Goal: Task Accomplishment & Management: Complete application form

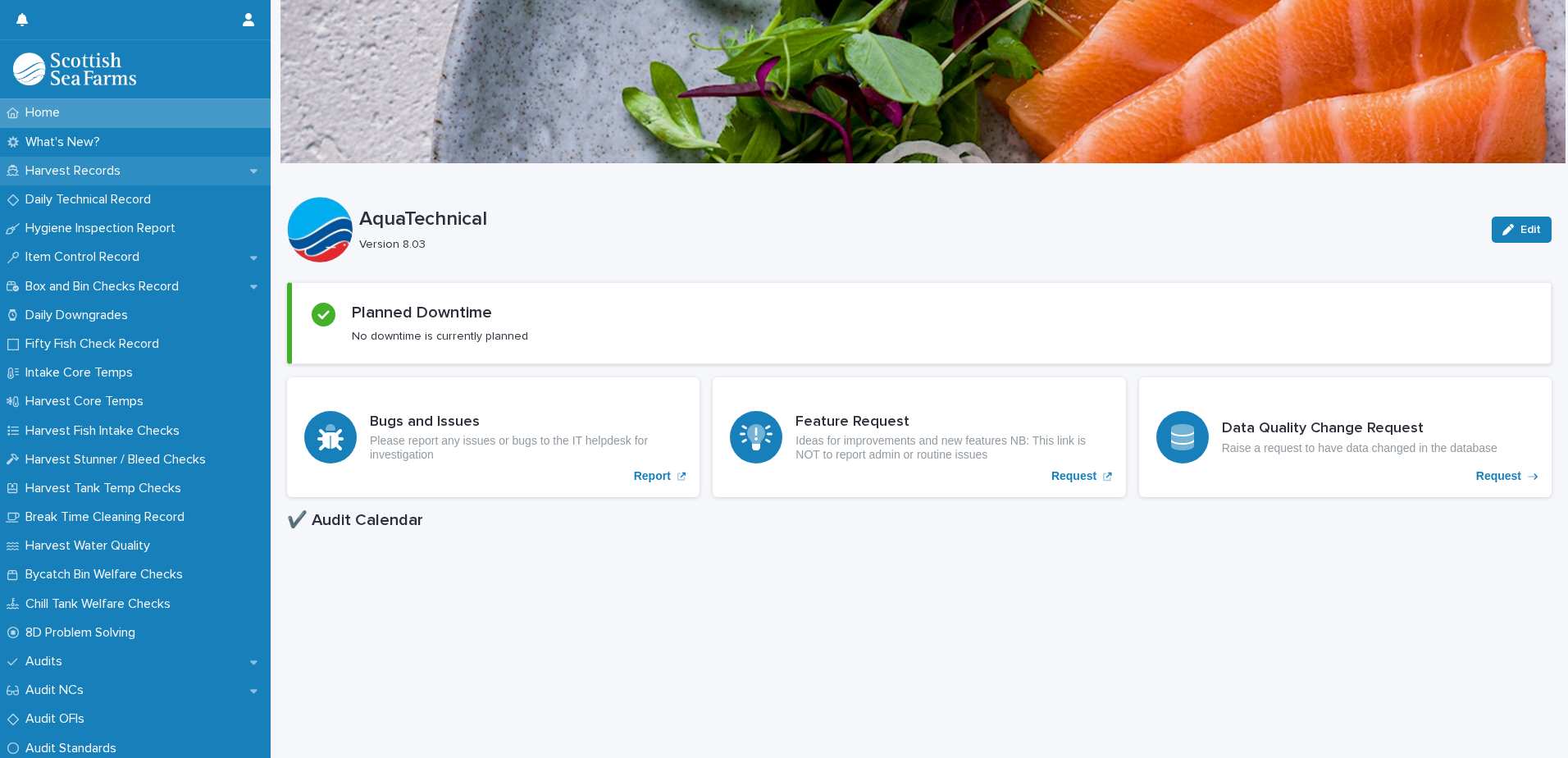
click at [164, 170] on div "Harvest Records" at bounding box center [135, 171] width 271 height 29
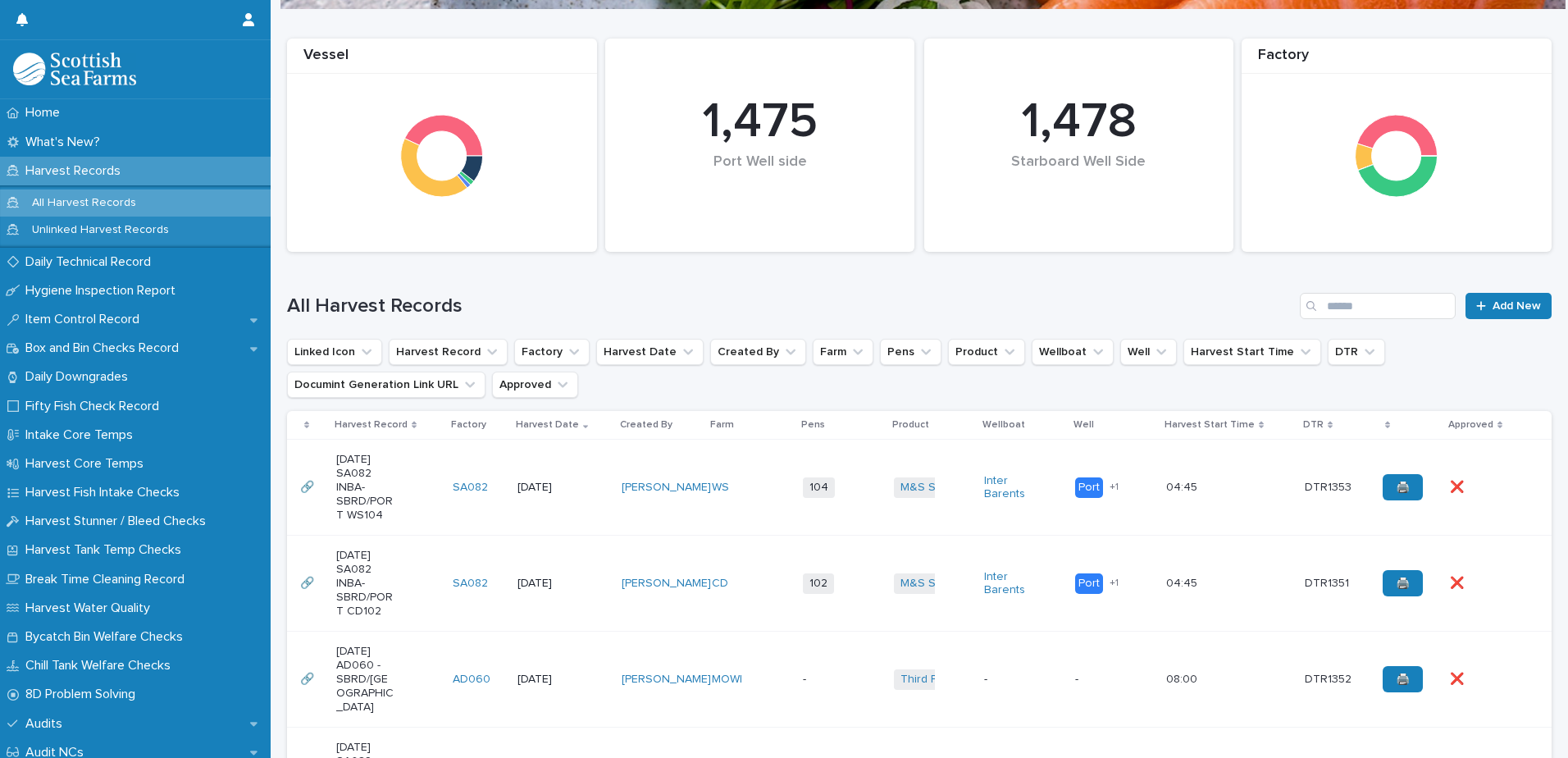
scroll to position [410, 0]
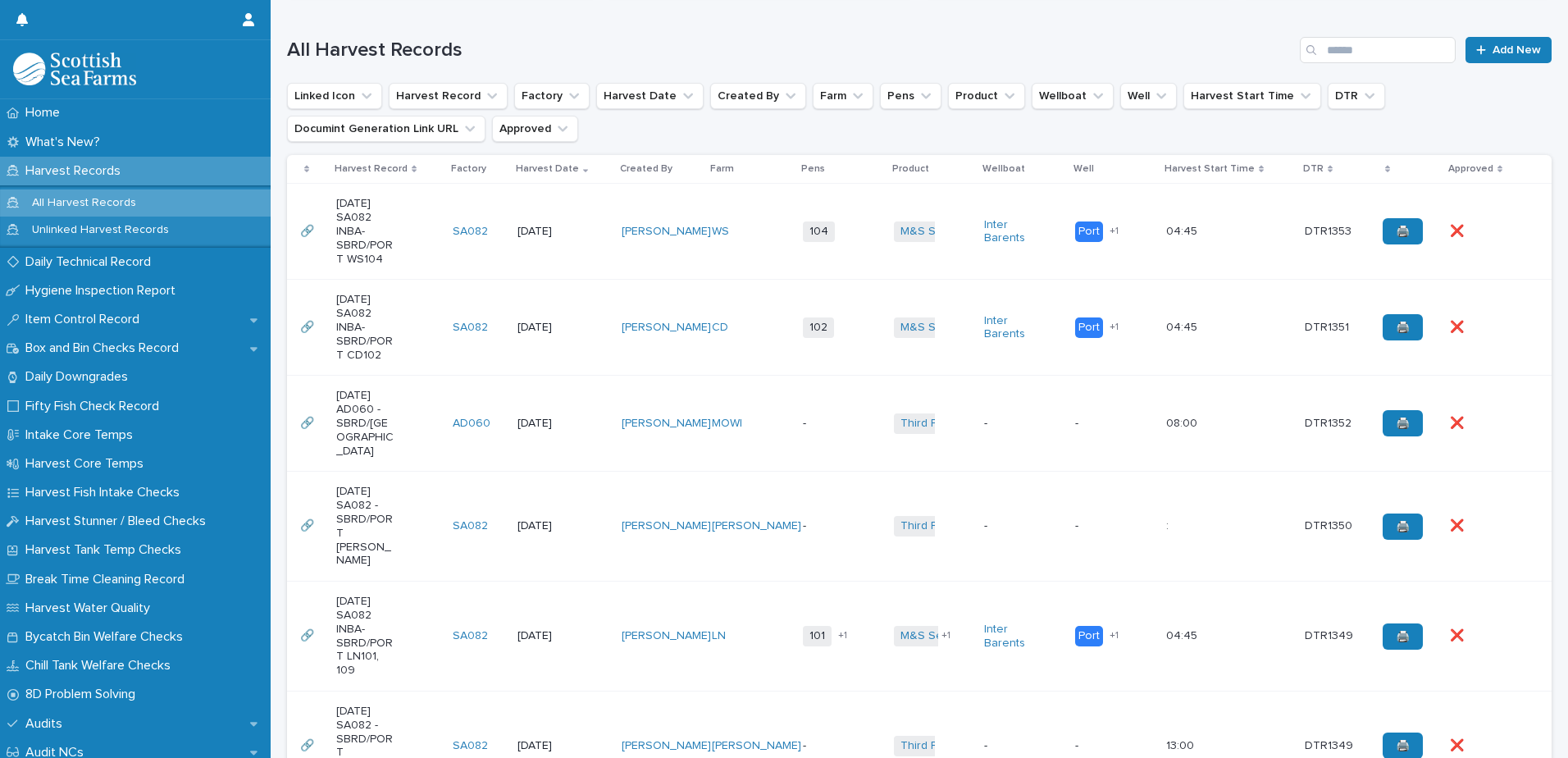
drag, startPoint x: 752, startPoint y: 251, endPoint x: 617, endPoint y: 274, distance: 136.9
click at [617, 274] on td "[PERSON_NAME]" at bounding box center [661, 231] width 91 height 96
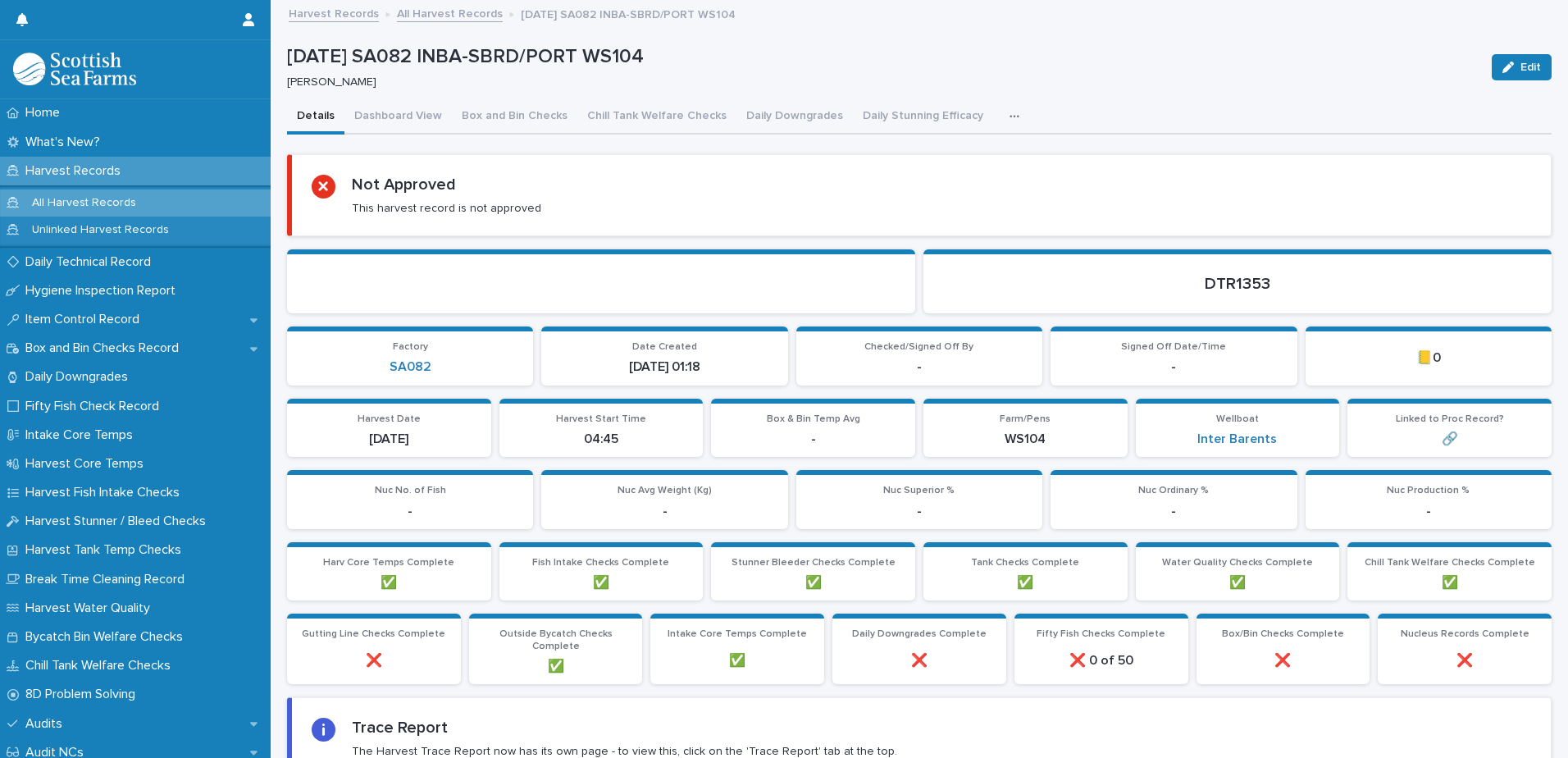
click at [1003, 121] on button "button" at bounding box center [1017, 116] width 36 height 32
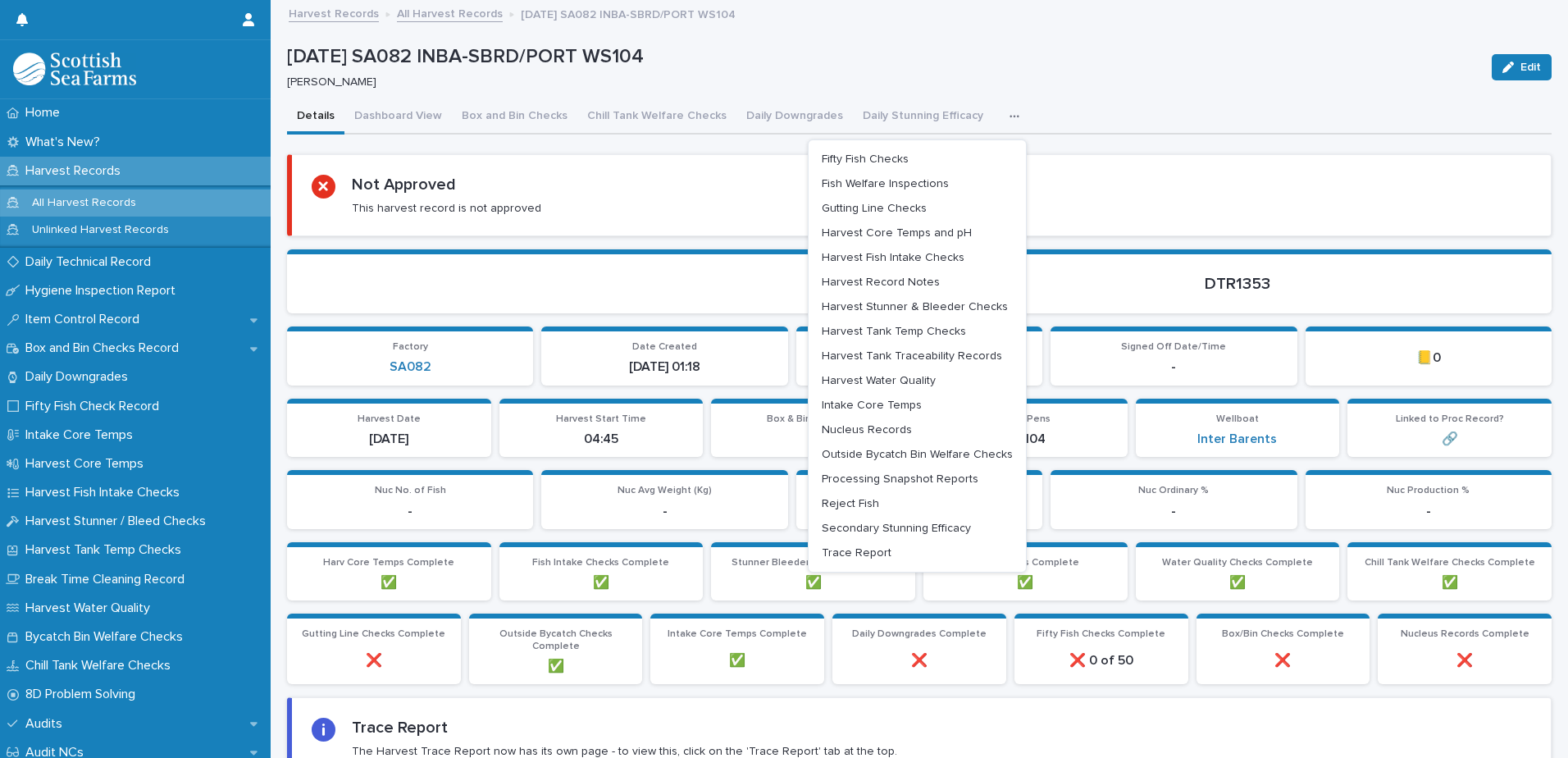
click at [1046, 86] on p "[PERSON_NAME]" at bounding box center [879, 82] width 1185 height 14
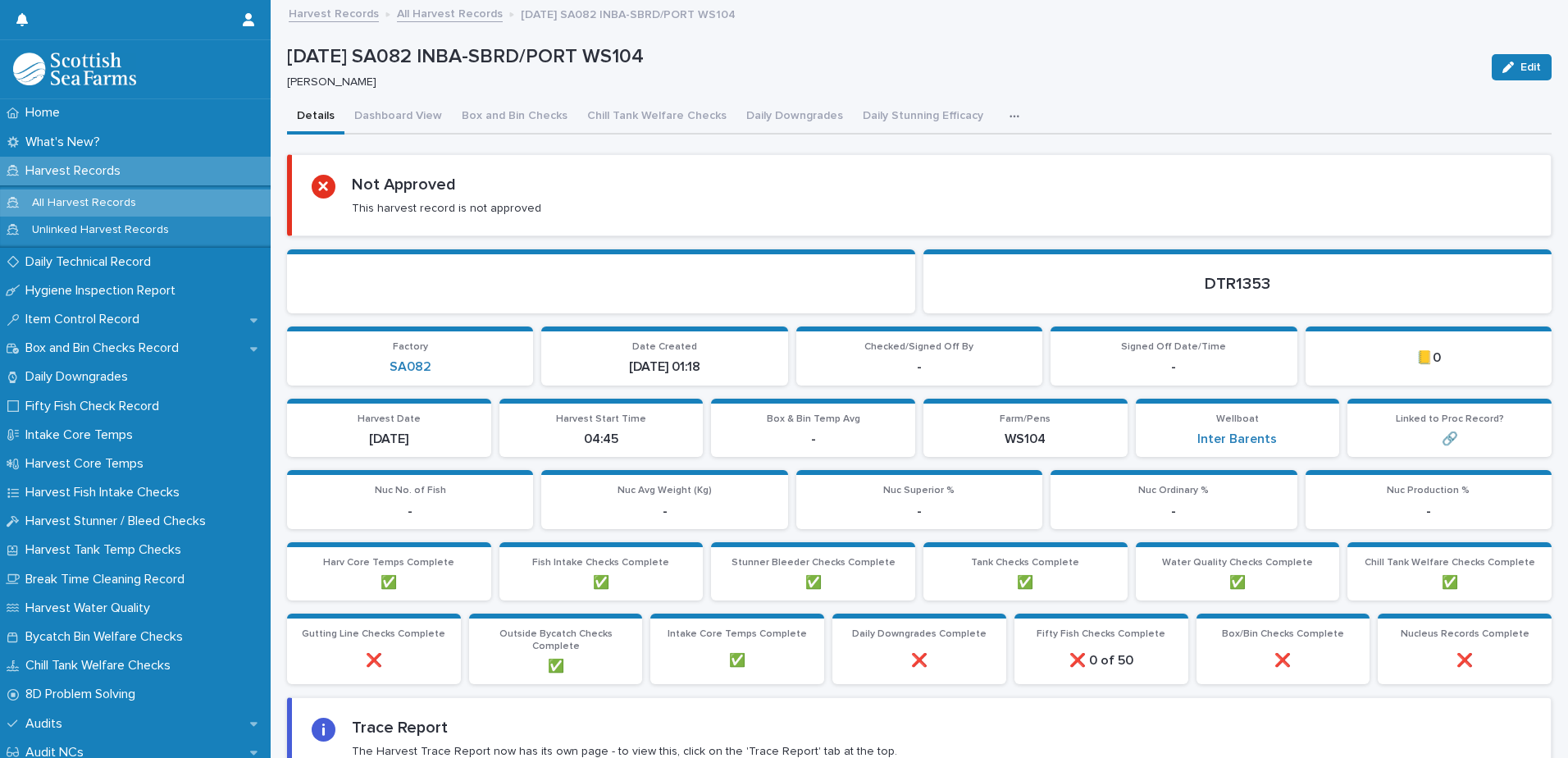
click at [1009, 115] on icon "button" at bounding box center [1014, 116] width 10 height 11
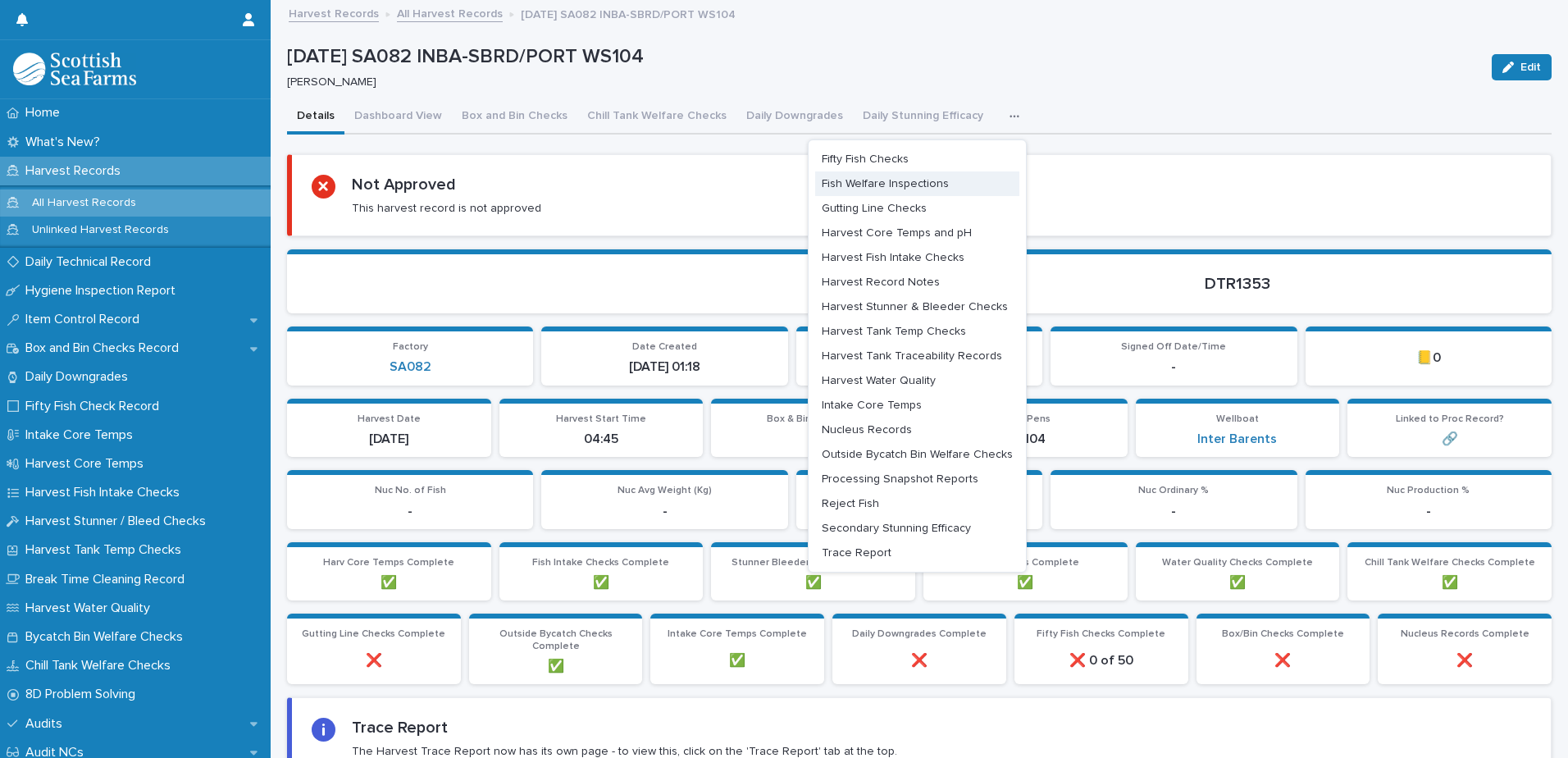
click at [867, 210] on span "Gutting Line Checks" at bounding box center [873, 208] width 105 height 11
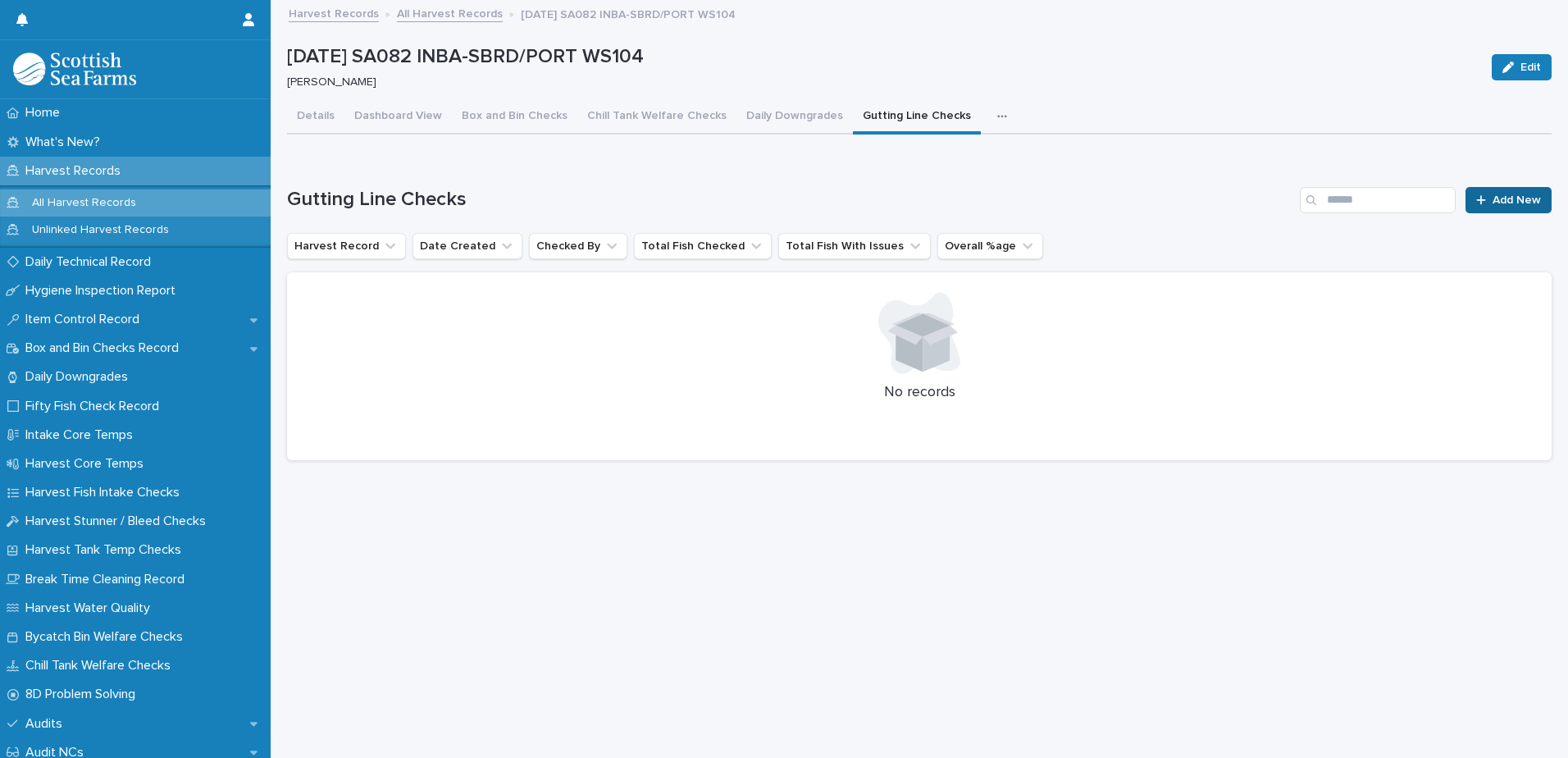
click at [1492, 200] on span "Add New" at bounding box center [1516, 199] width 48 height 11
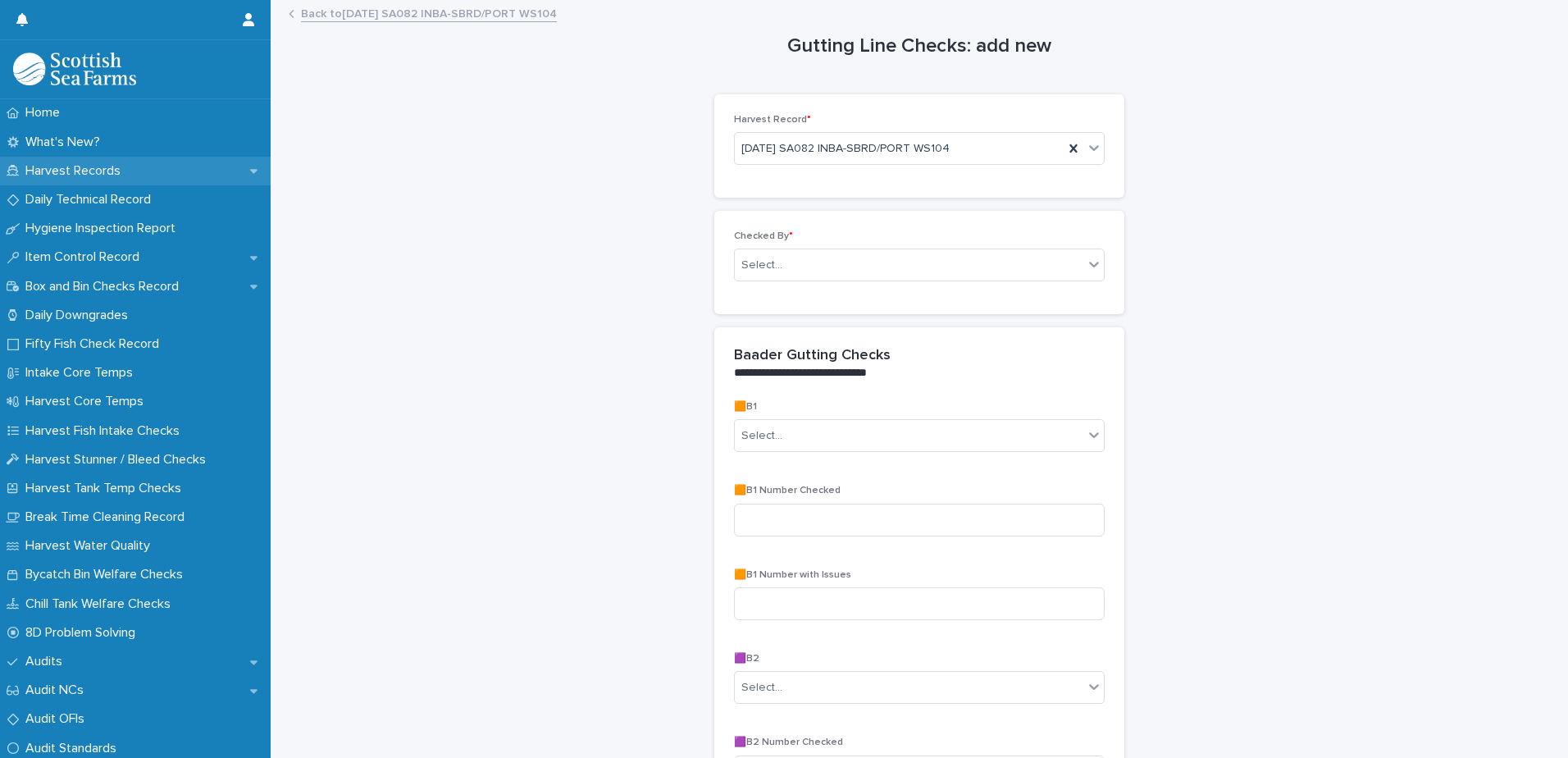
click at [120, 168] on p "Harvest Records" at bounding box center [76, 171] width 115 height 16
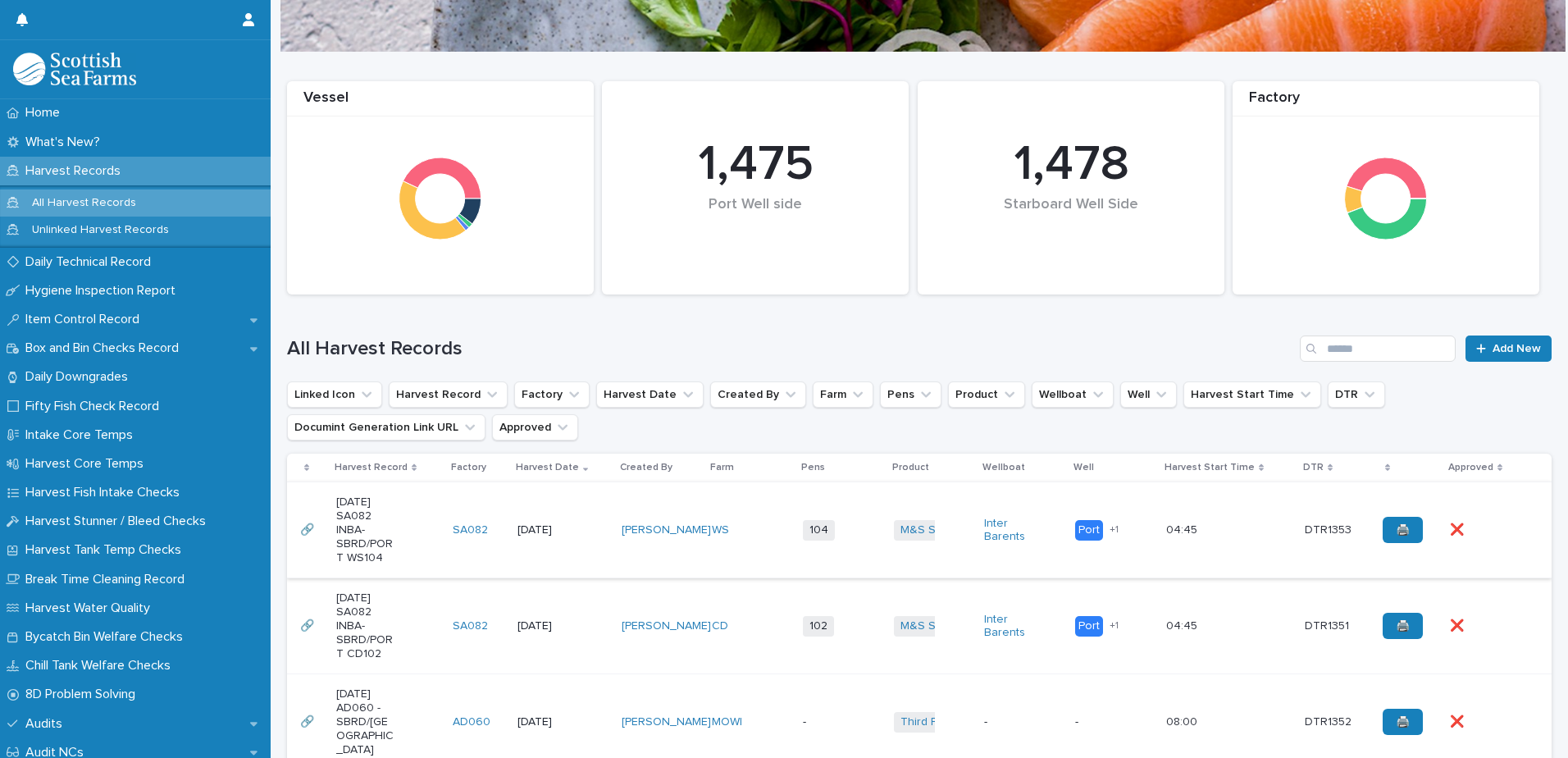
scroll to position [246, 0]
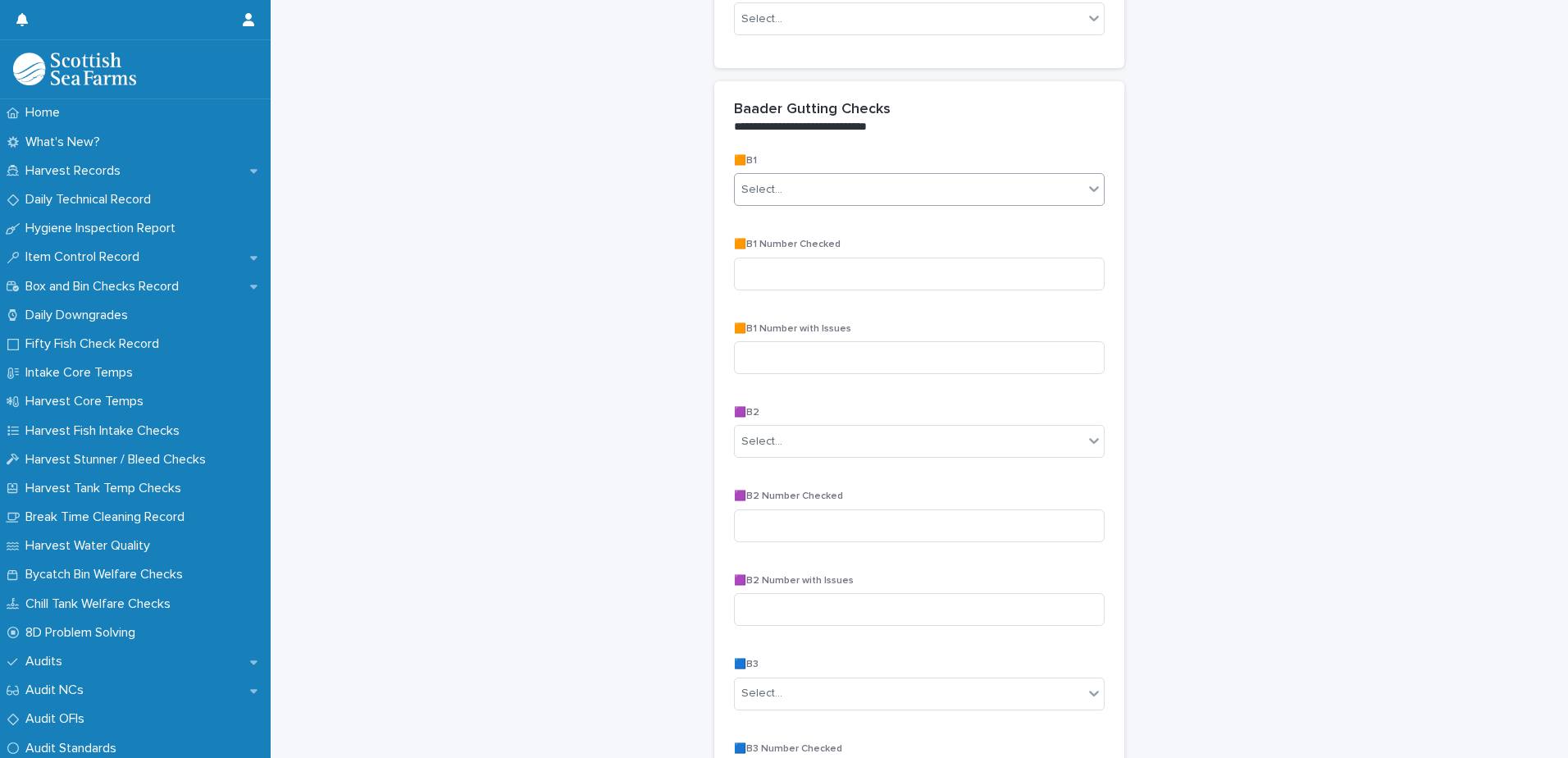
click at [970, 177] on div "Select..." at bounding box center [909, 189] width 349 height 27
click at [822, 243] on div "No" at bounding box center [914, 250] width 369 height 29
click at [817, 278] on input at bounding box center [919, 273] width 370 height 32
type input "**"
type input "*"
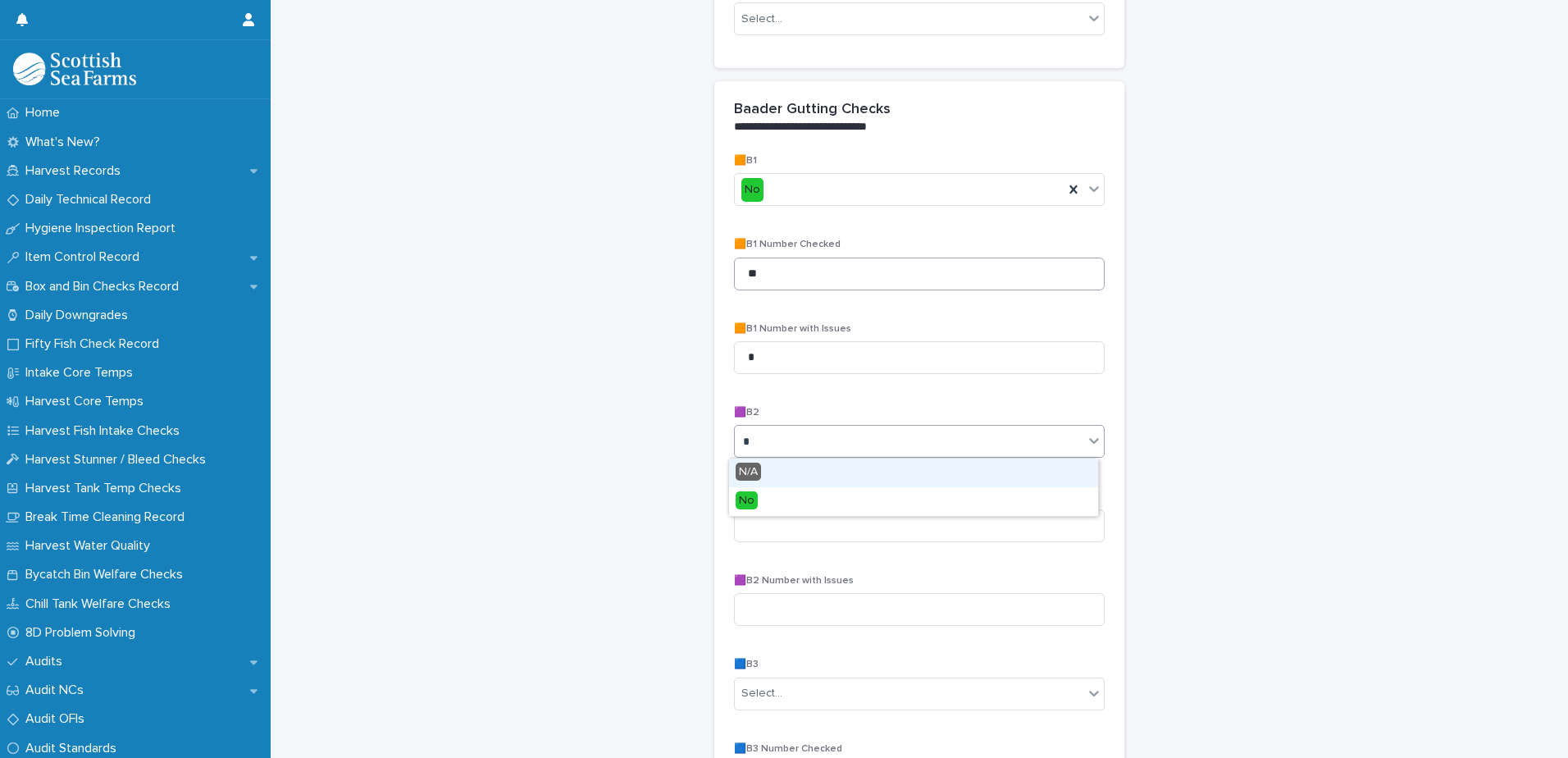
type input "**"
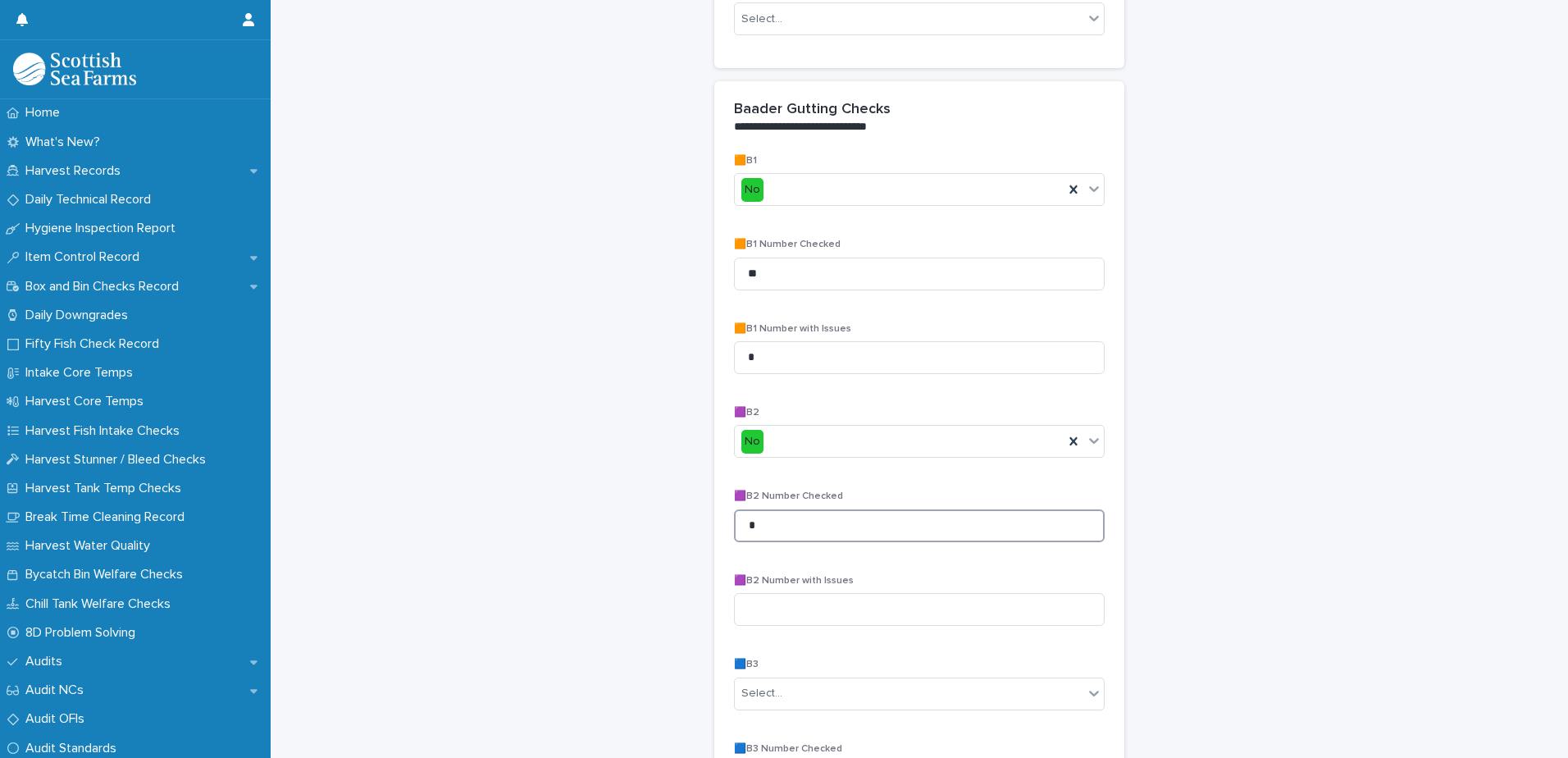
click at [790, 510] on input "*" at bounding box center [919, 525] width 370 height 32
type input "**"
type input "*"
type input "**"
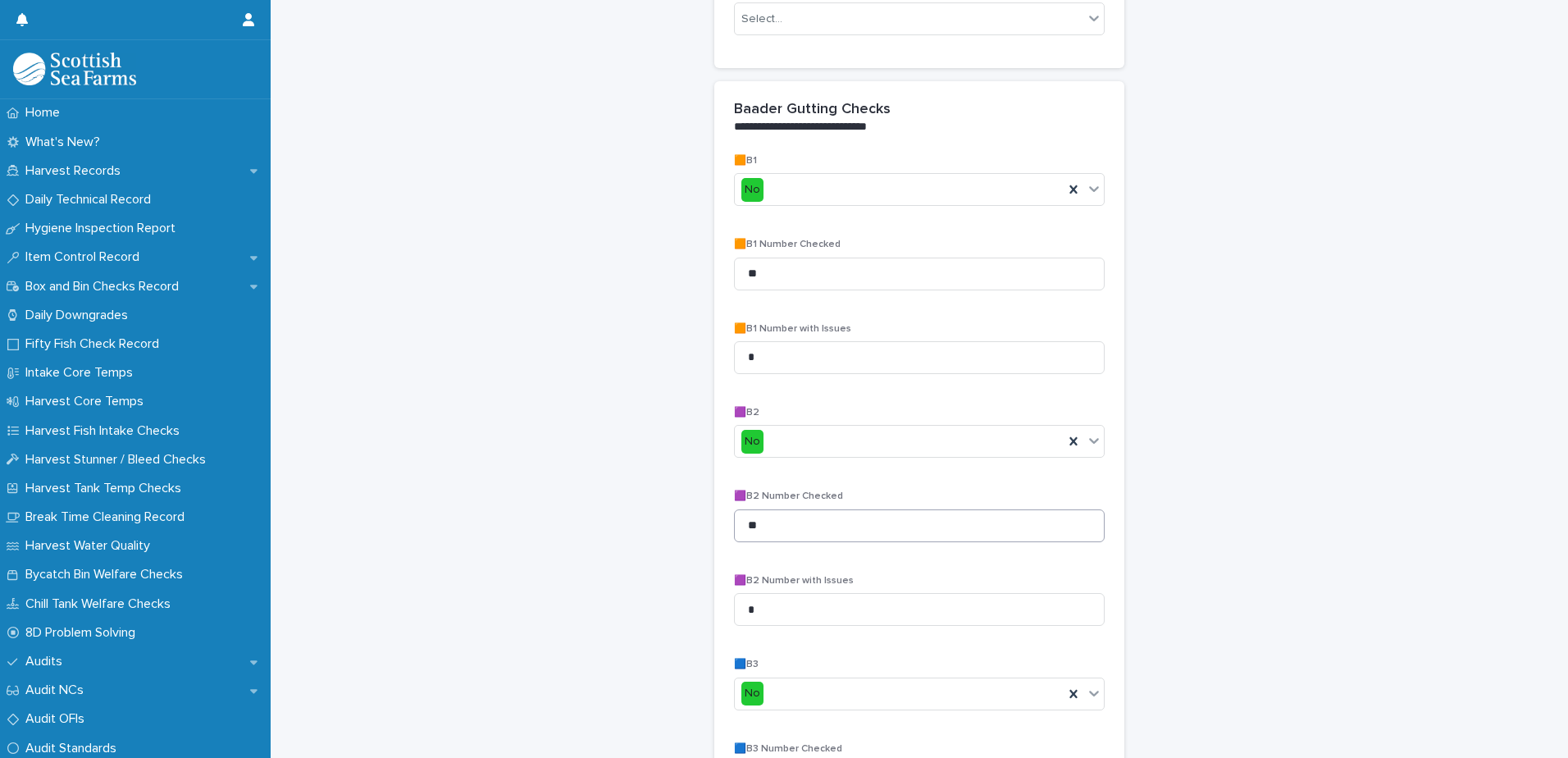
scroll to position [645, 0]
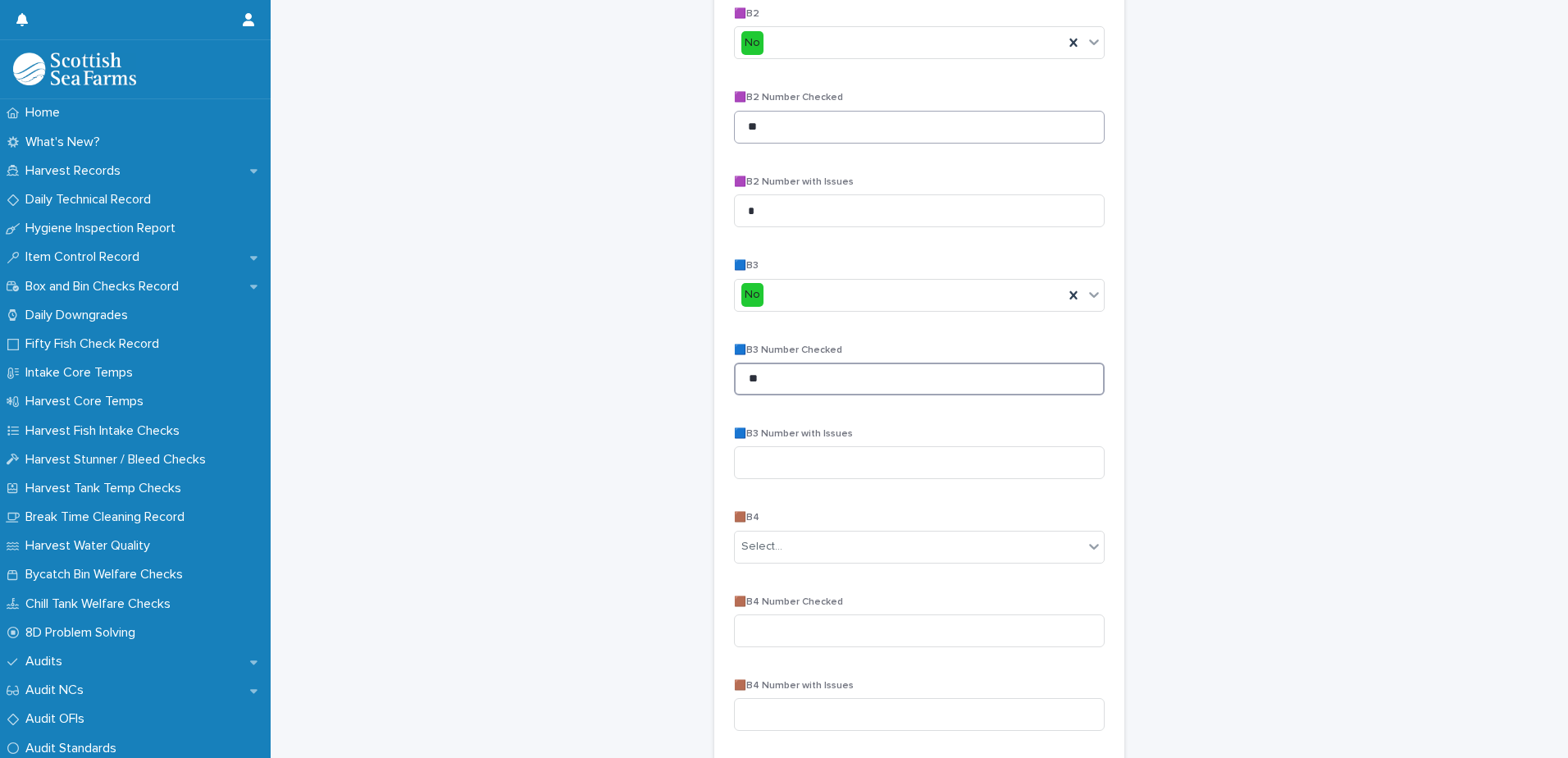
type input "**"
type input "*"
type input "**"
type input "*"
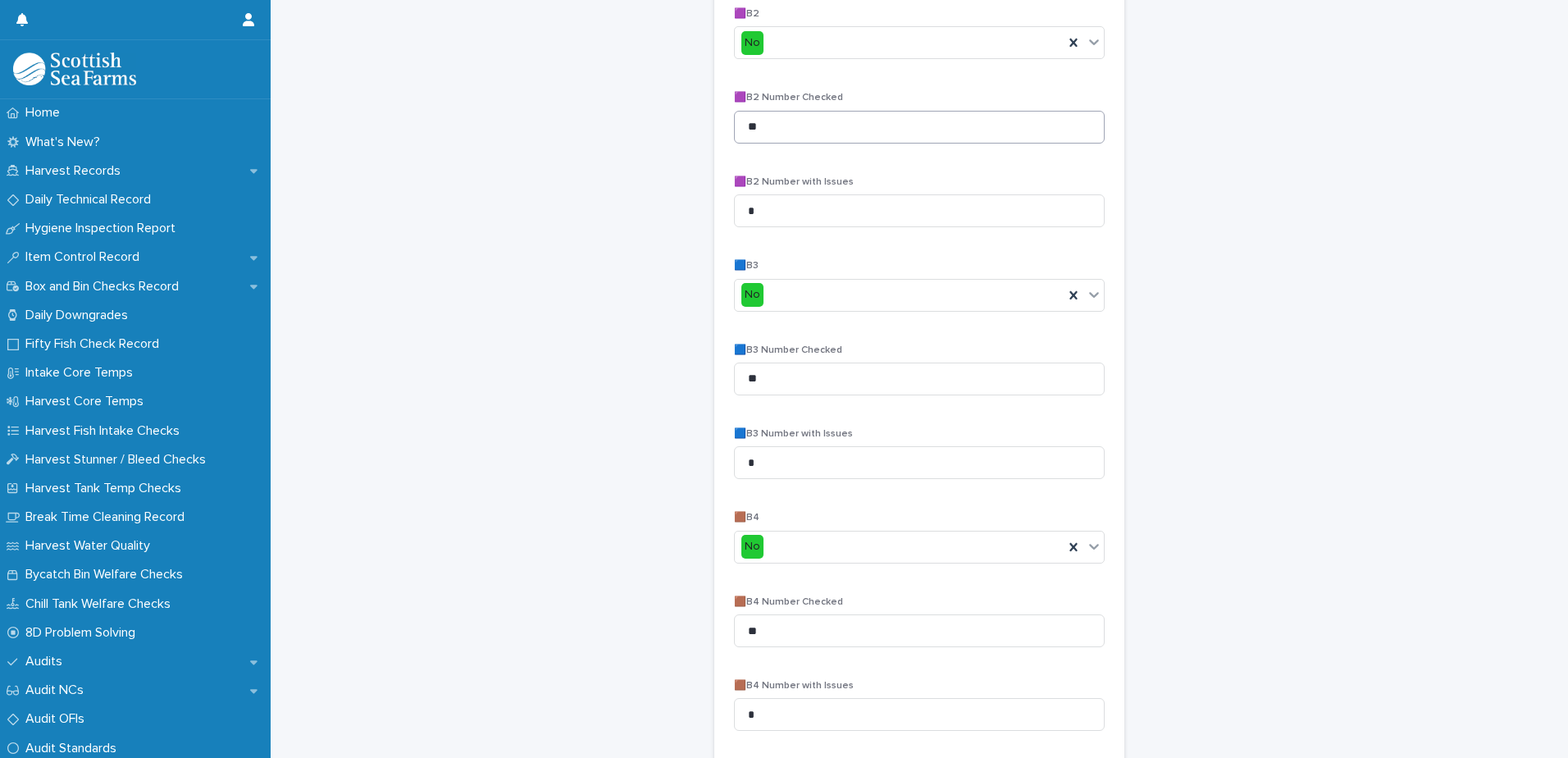
scroll to position [1064, 0]
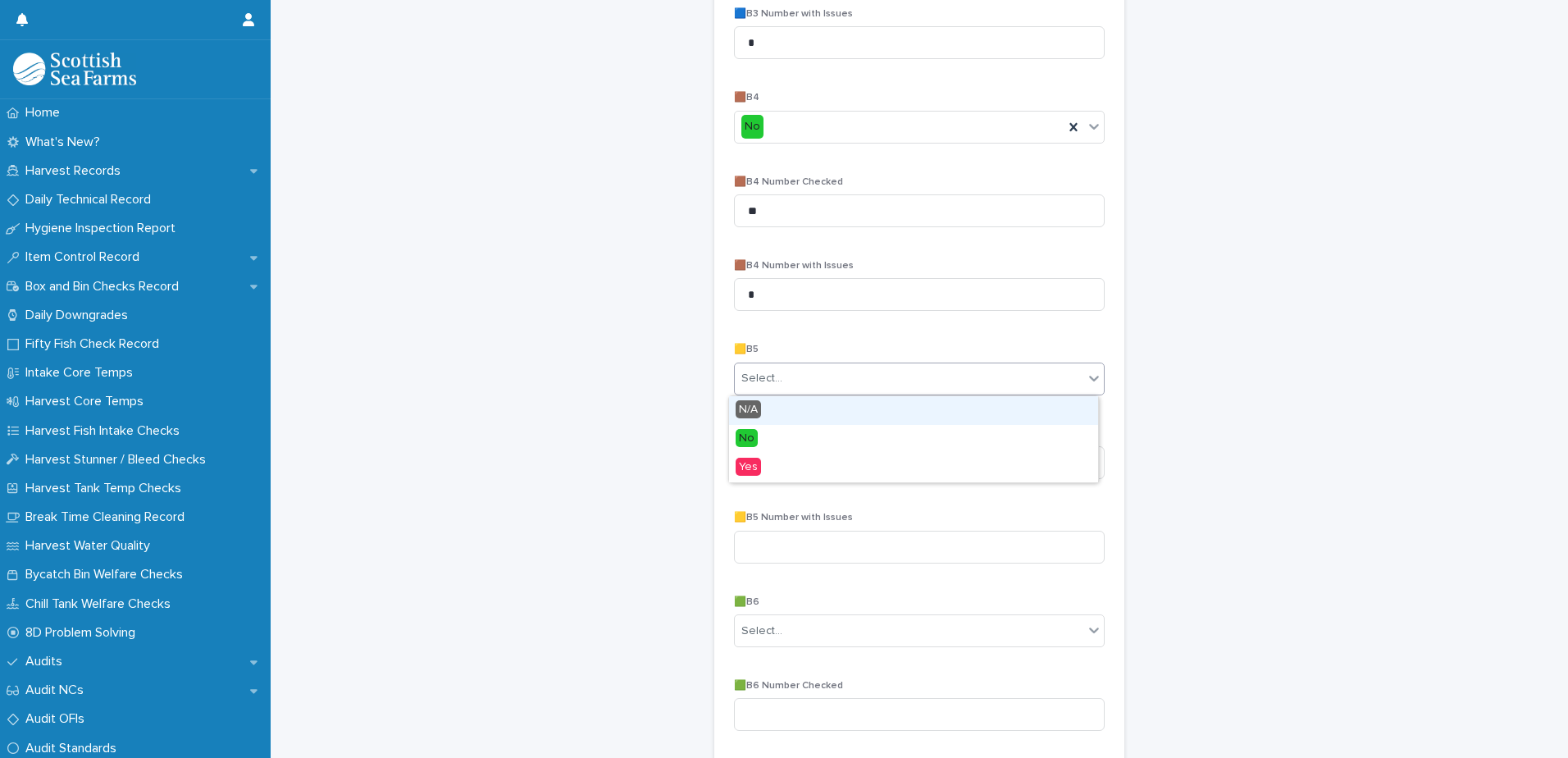
click at [980, 392] on div "Select..." at bounding box center [909, 378] width 349 height 27
click at [977, 389] on div "Select..." at bounding box center [909, 378] width 349 height 27
click at [981, 389] on div "Select..." at bounding box center [909, 378] width 349 height 27
click at [981, 388] on div "Select..." at bounding box center [909, 378] width 349 height 27
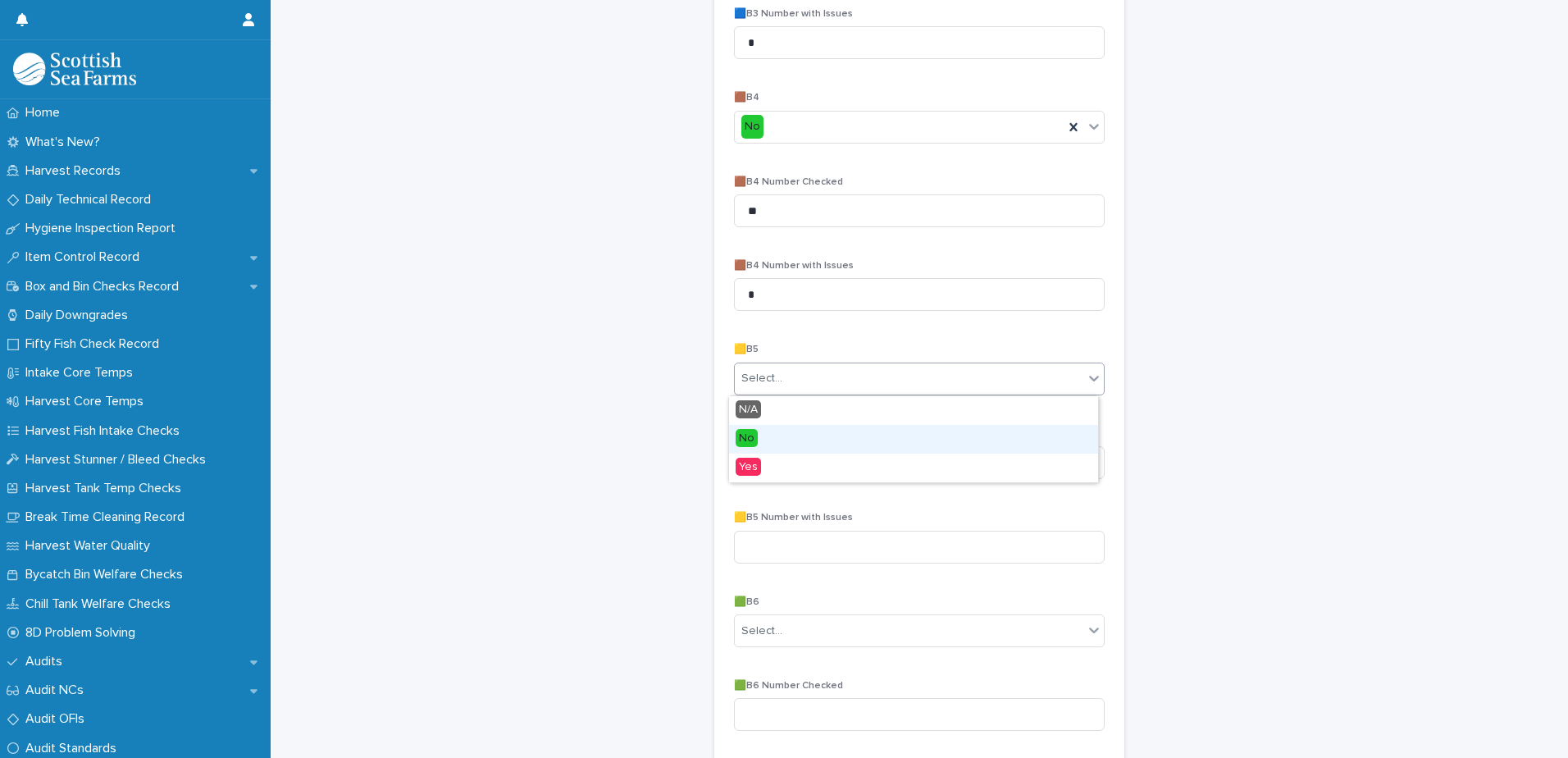
click at [888, 437] on div "No" at bounding box center [914, 439] width 369 height 29
type input "**"
type input "*"
click at [880, 625] on div "Select..." at bounding box center [909, 630] width 349 height 27
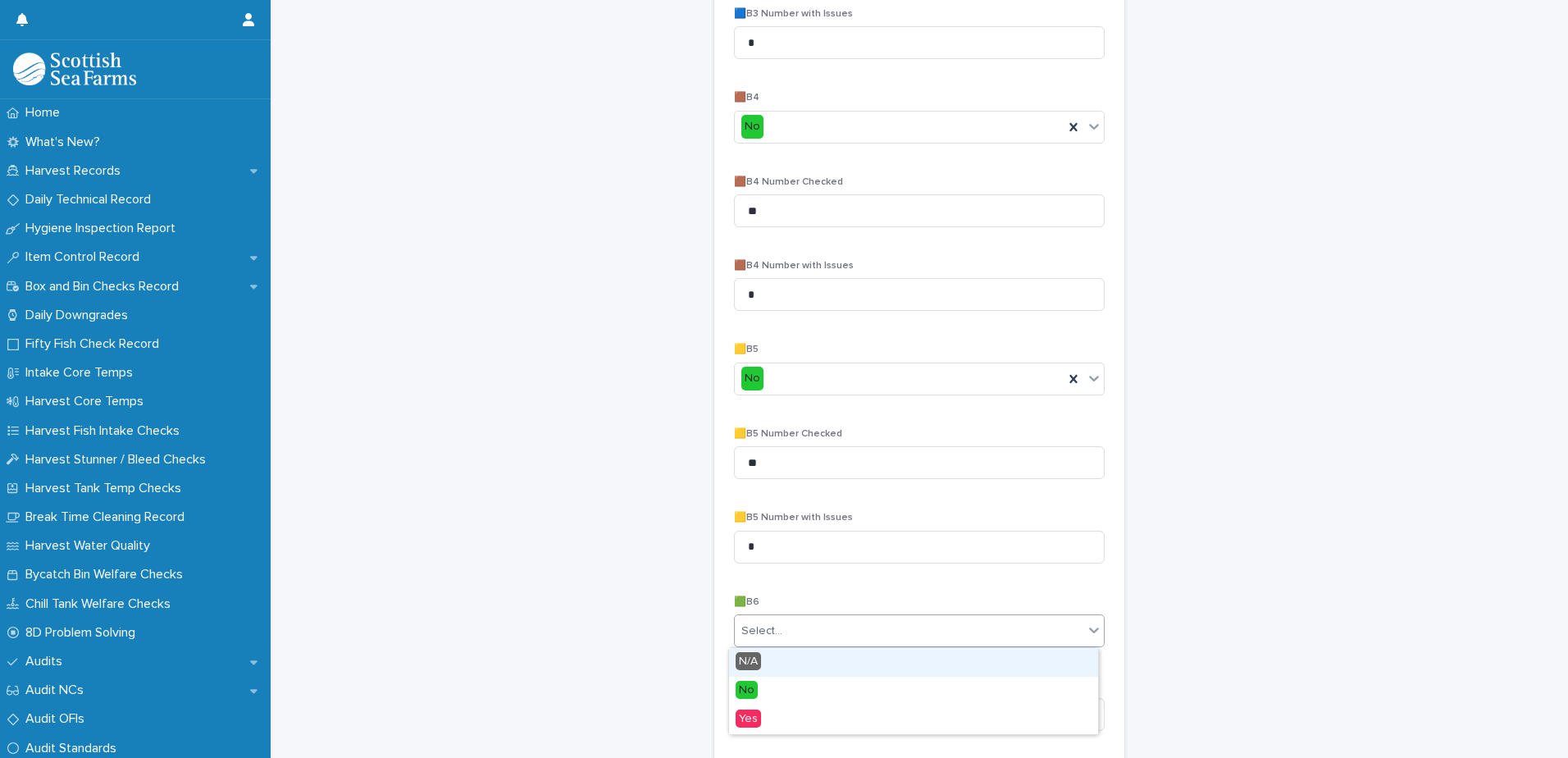
click at [789, 653] on div "N/A" at bounding box center [914, 662] width 369 height 29
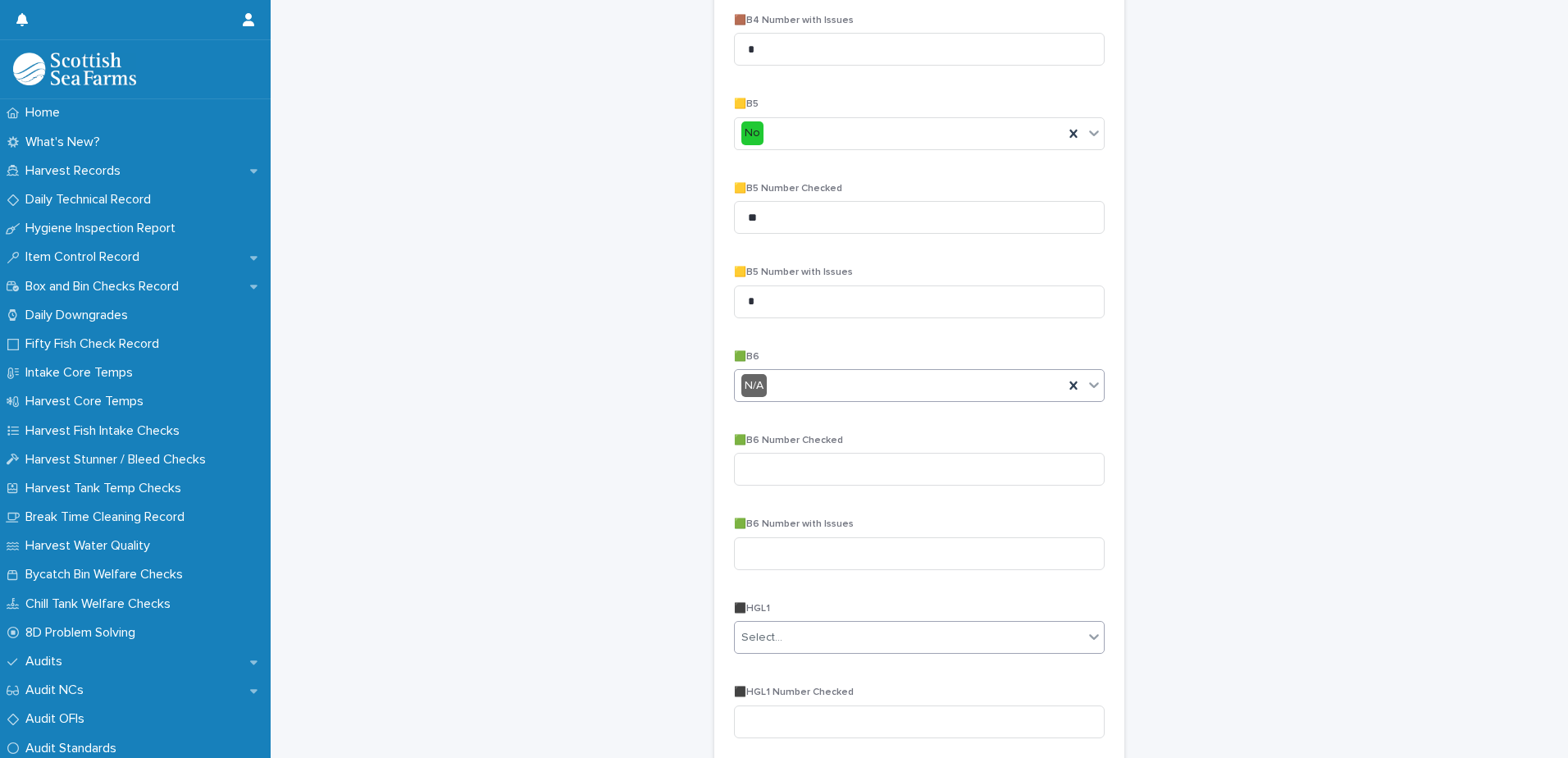
scroll to position [1310, 0]
click at [856, 458] on input at bounding box center [919, 468] width 370 height 32
type input "**"
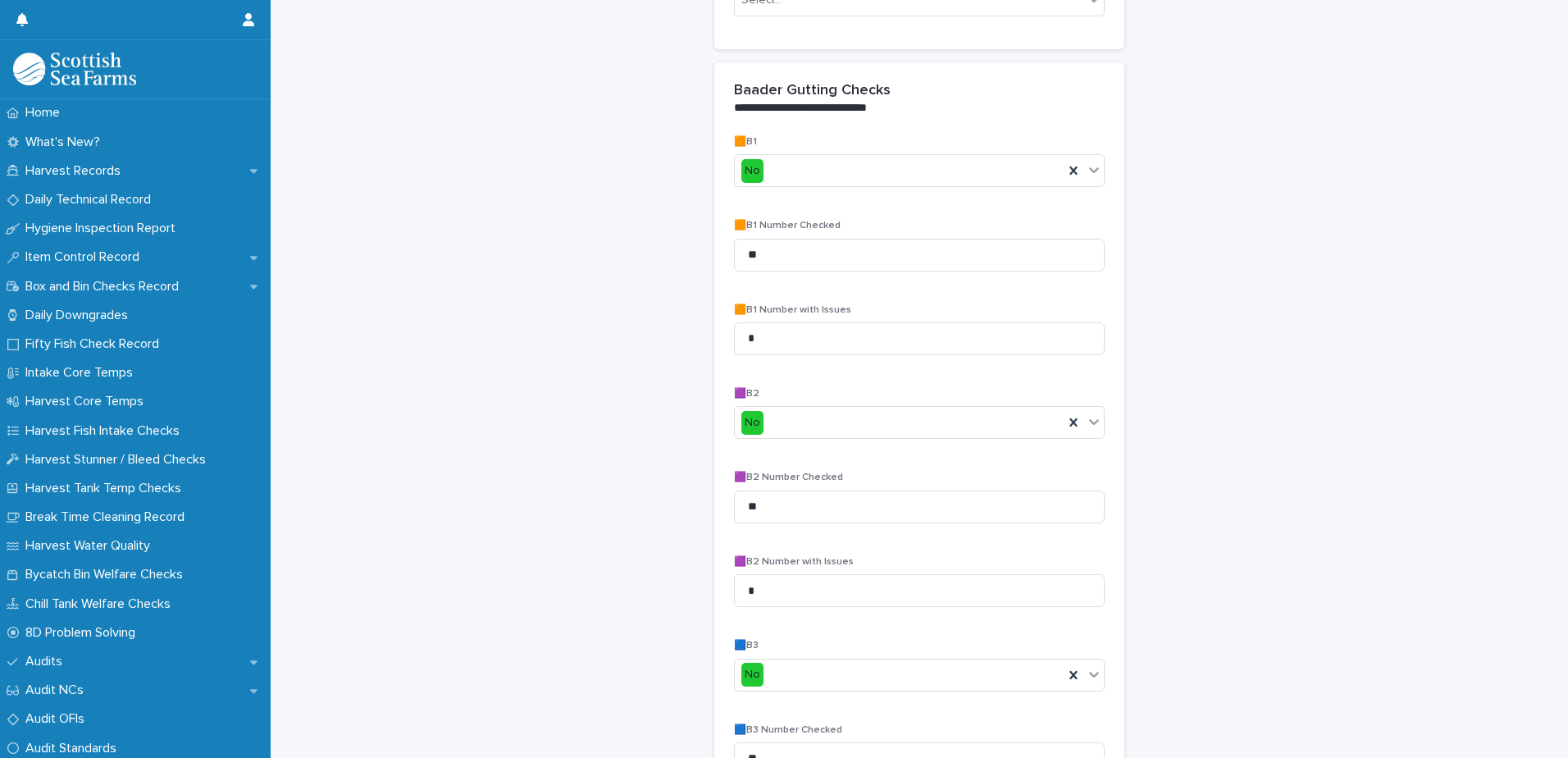
scroll to position [0, 0]
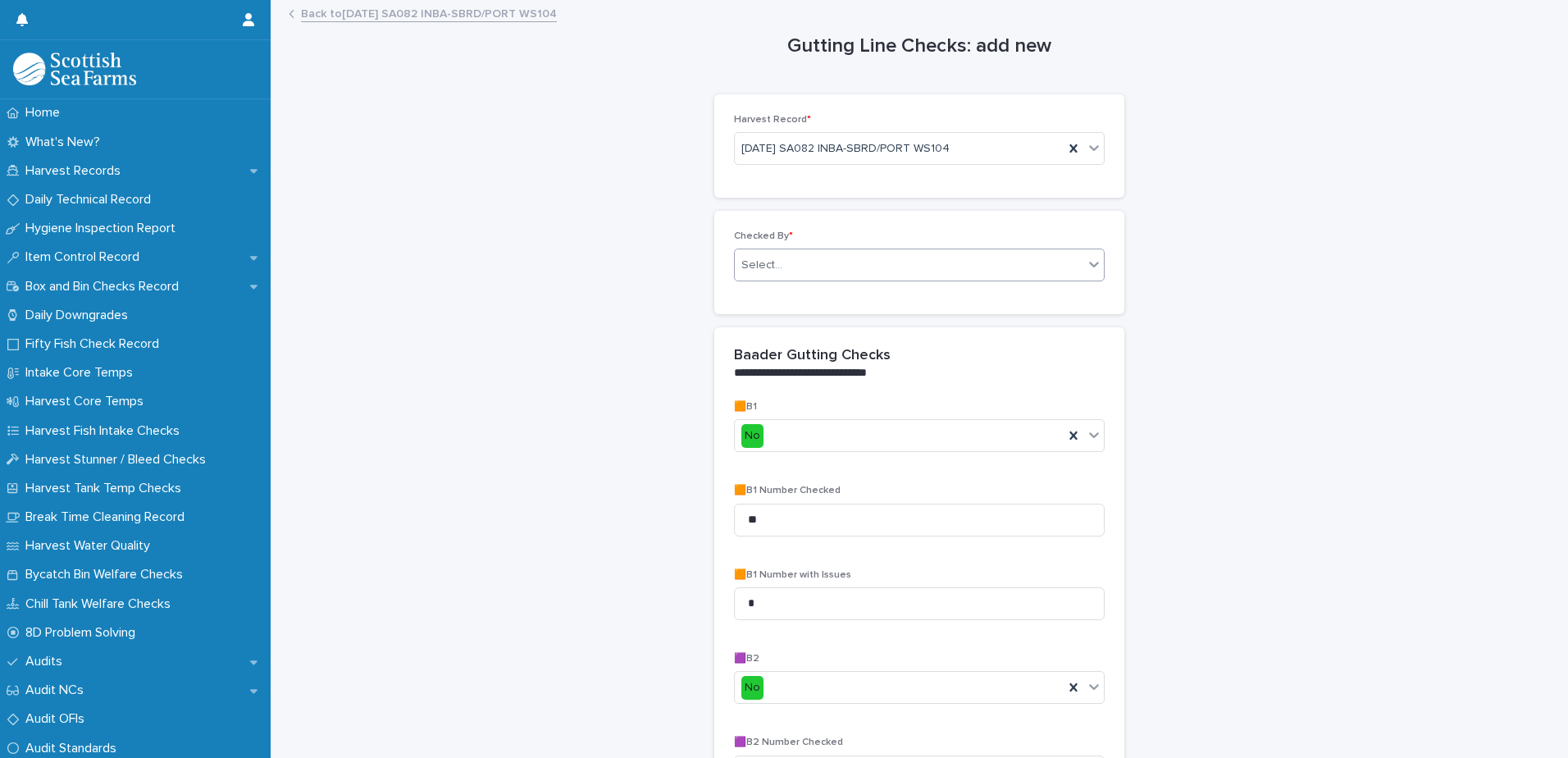
type input "*"
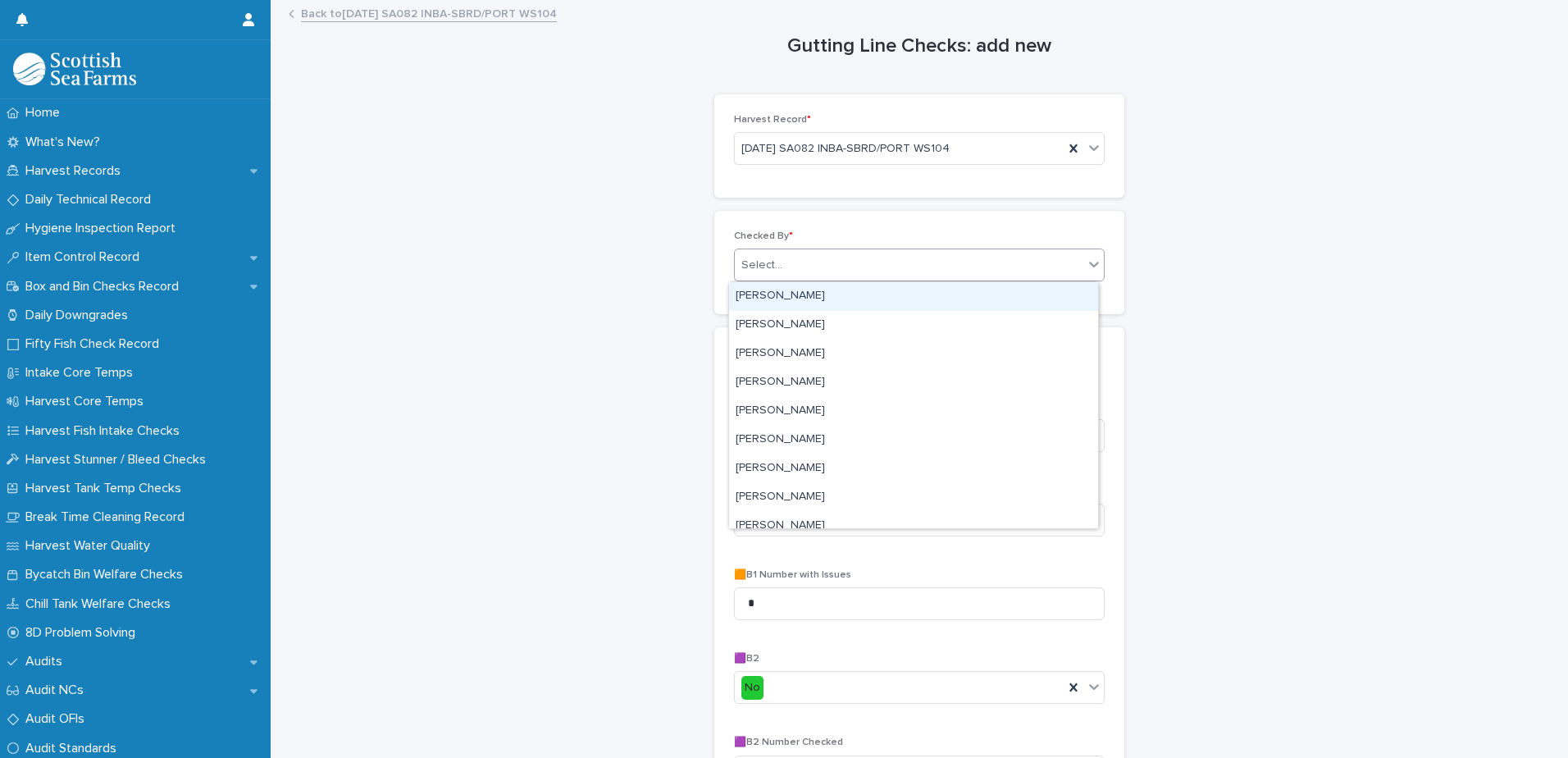
click at [945, 262] on div "Select..." at bounding box center [909, 264] width 349 height 27
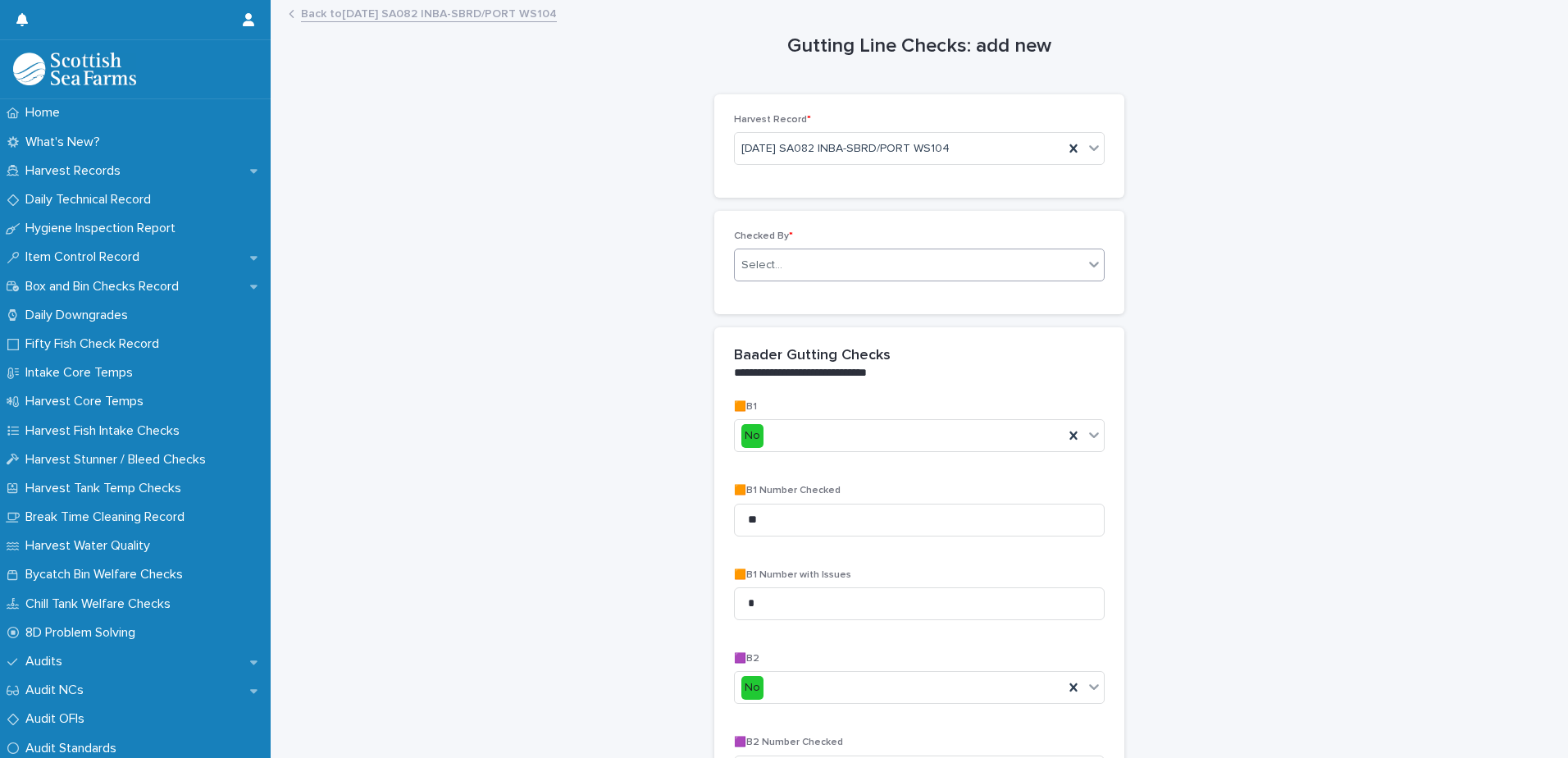
click at [945, 262] on div "Select..." at bounding box center [909, 264] width 349 height 27
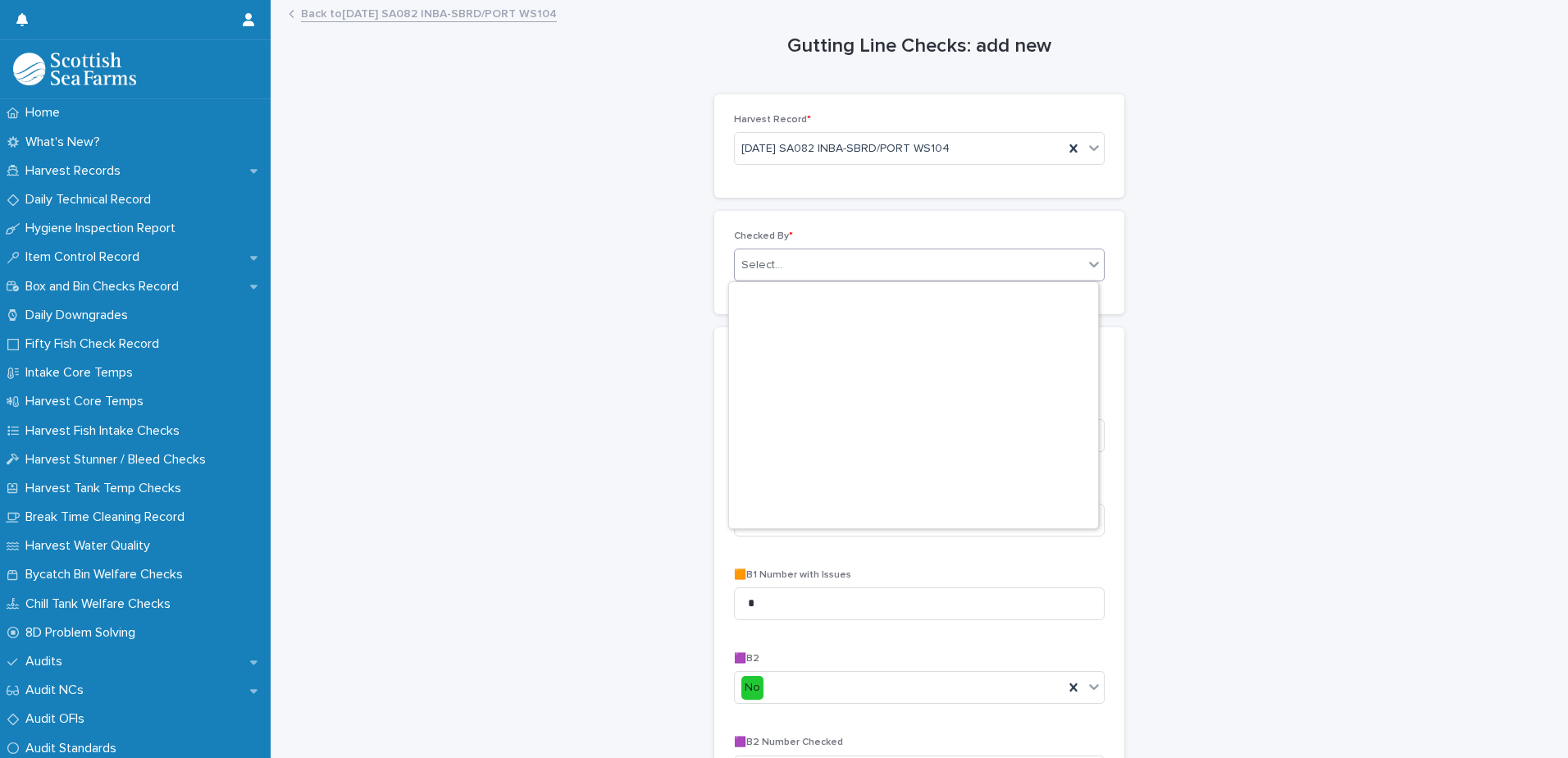
scroll to position [820, 0]
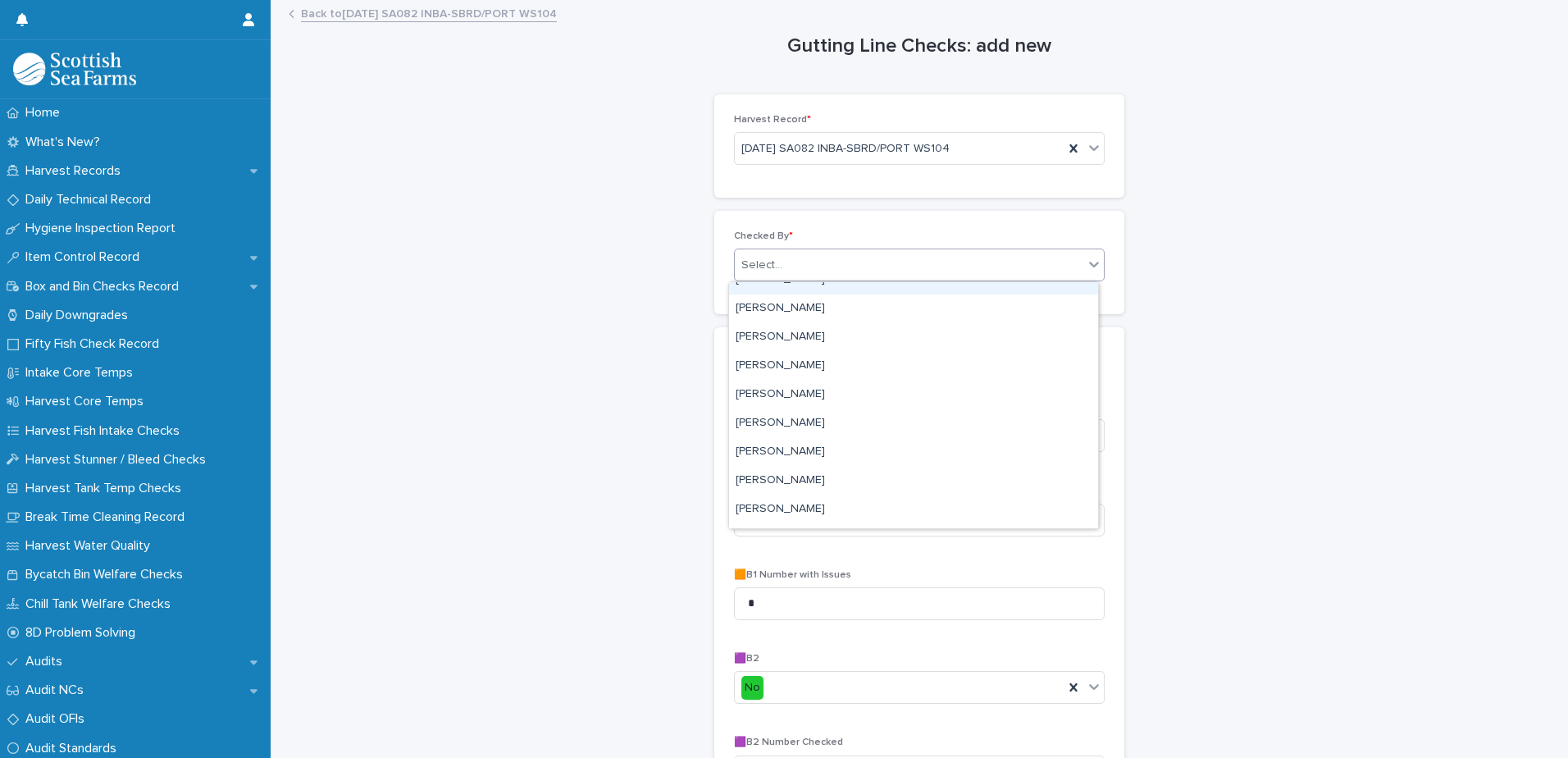
click at [940, 257] on div "Select..." at bounding box center [909, 264] width 349 height 27
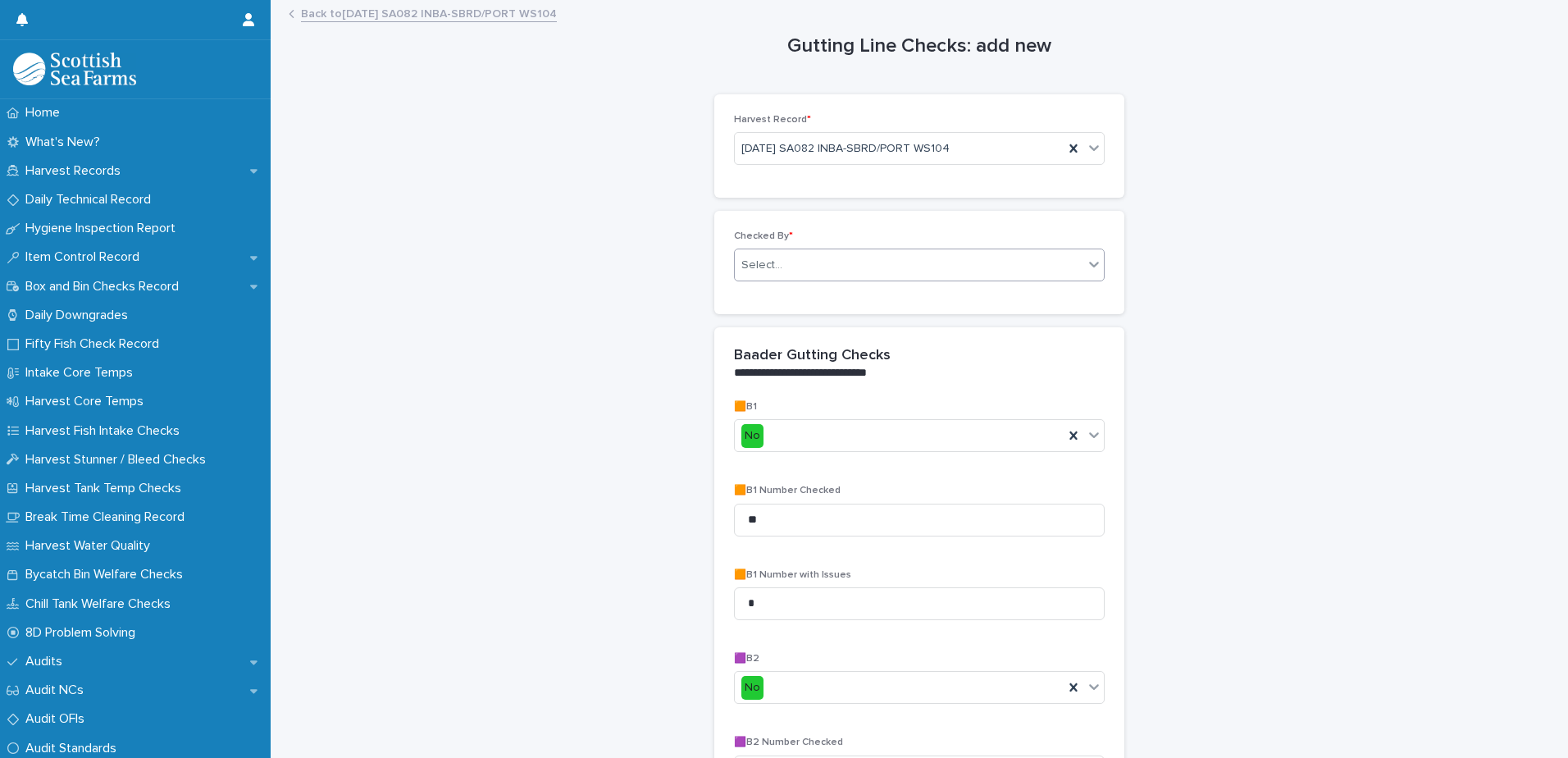
click at [937, 257] on div "Select..." at bounding box center [909, 264] width 349 height 27
click at [928, 252] on div "Select..." at bounding box center [909, 264] width 349 height 27
click at [934, 247] on div "Checked By * 0 results available. Select is focused ,type to refine list, press…" at bounding box center [919, 262] width 370 height 64
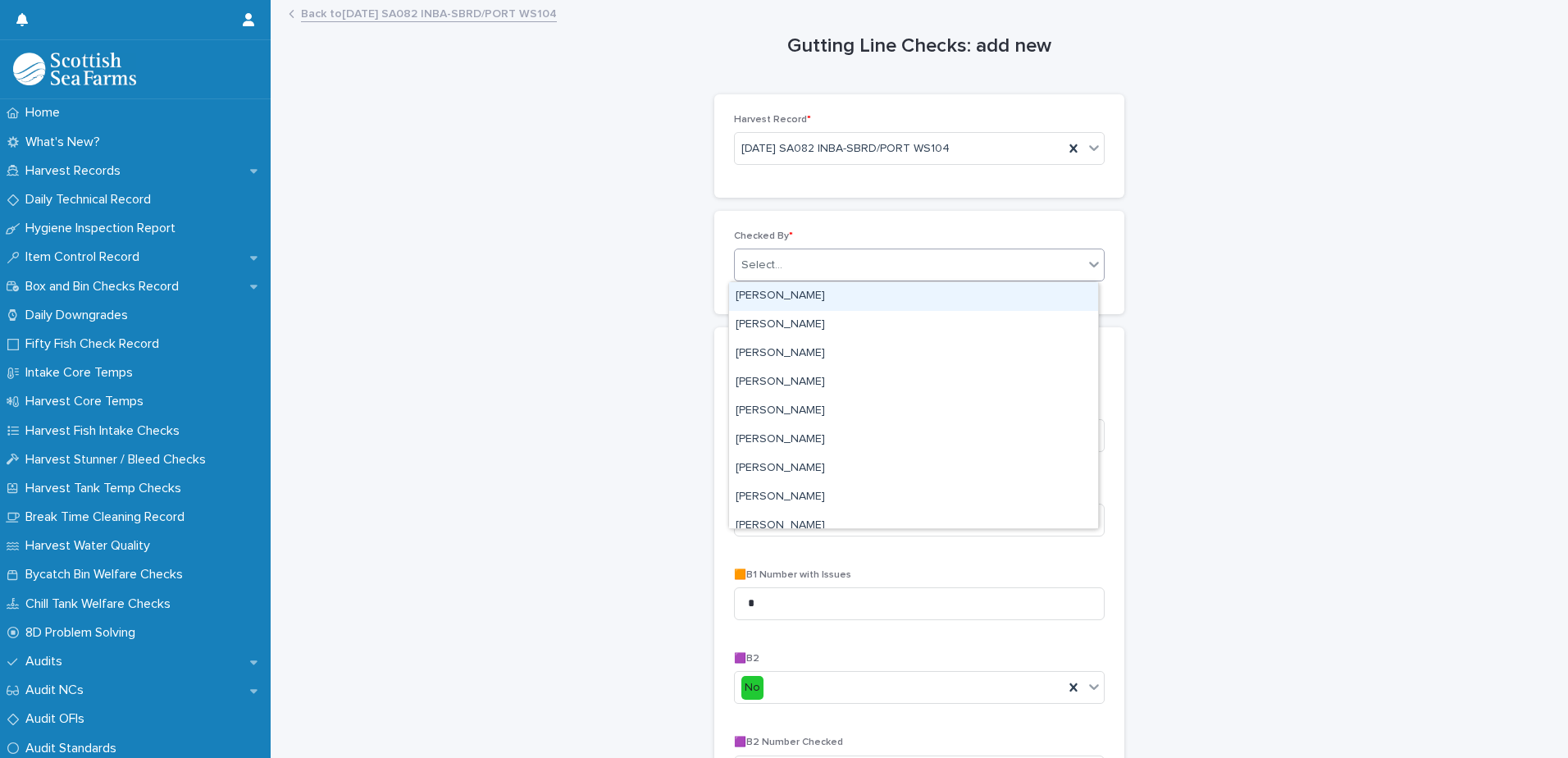
click at [934, 246] on div "Checked By * option [PERSON_NAME] focused, 1 of 401. 401 results available. Use…" at bounding box center [919, 262] width 370 height 64
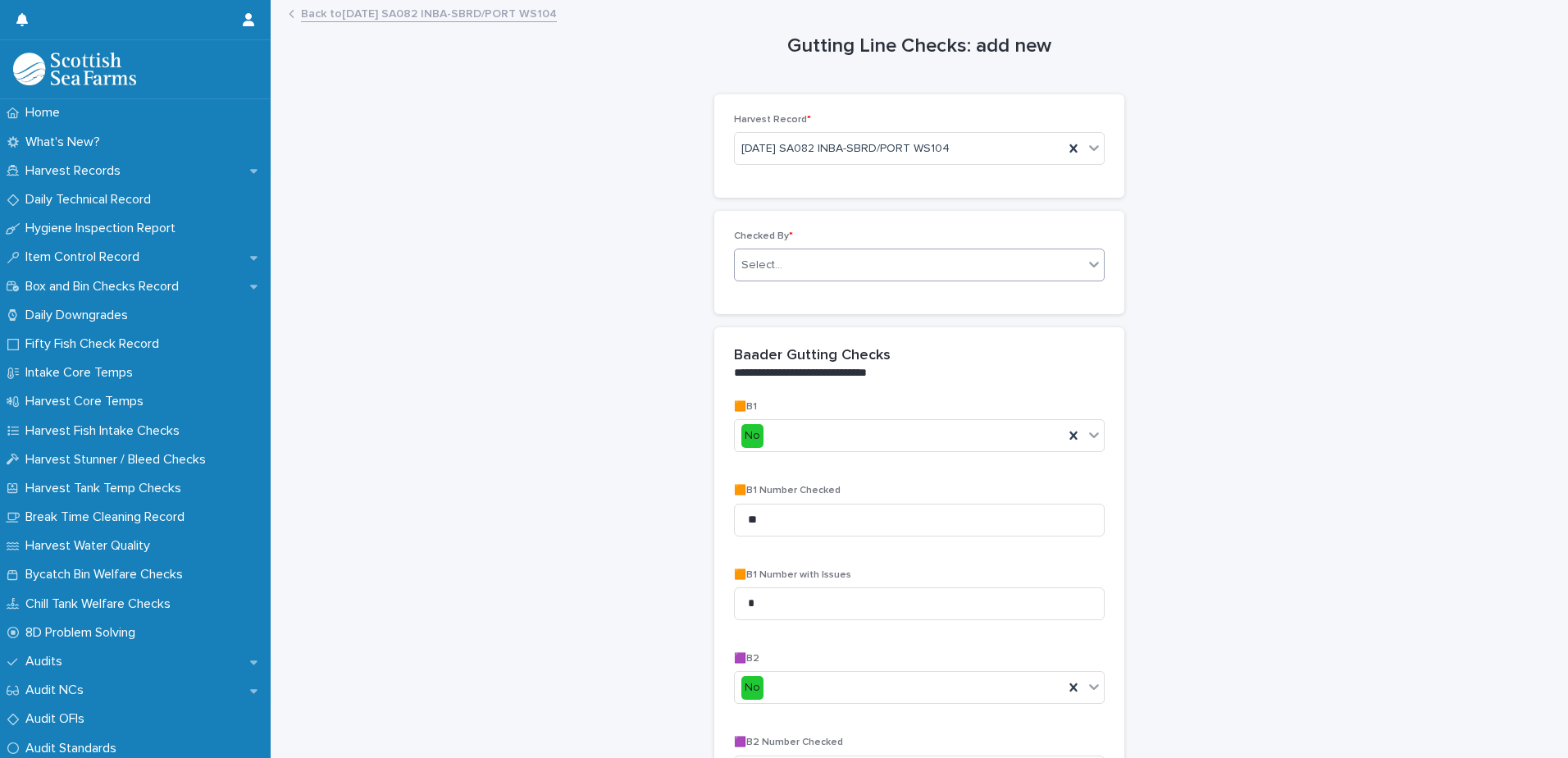
click at [928, 264] on div "Select..." at bounding box center [909, 264] width 349 height 27
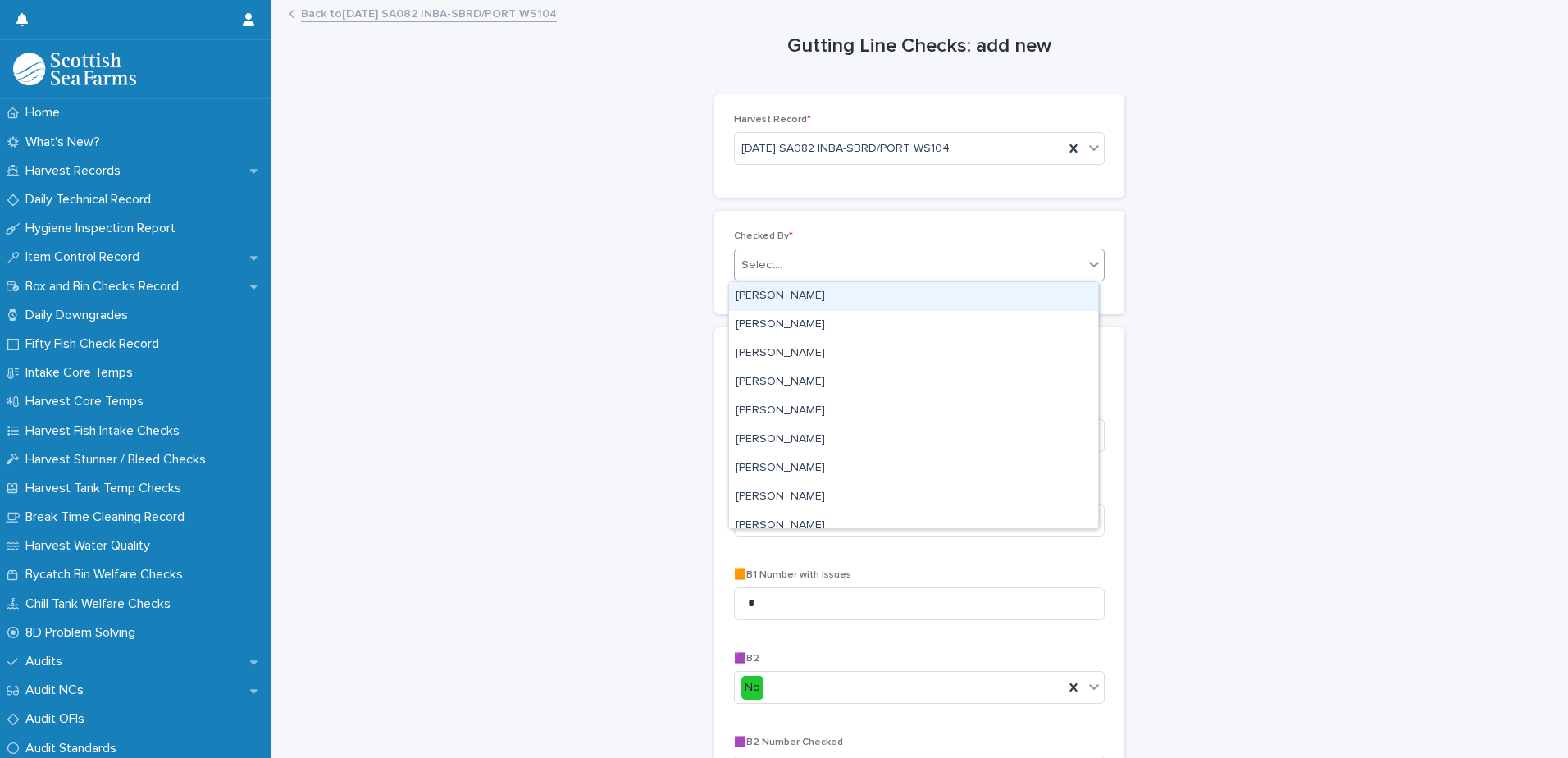
click at [928, 261] on div "Select..." at bounding box center [909, 264] width 349 height 27
type input "***"
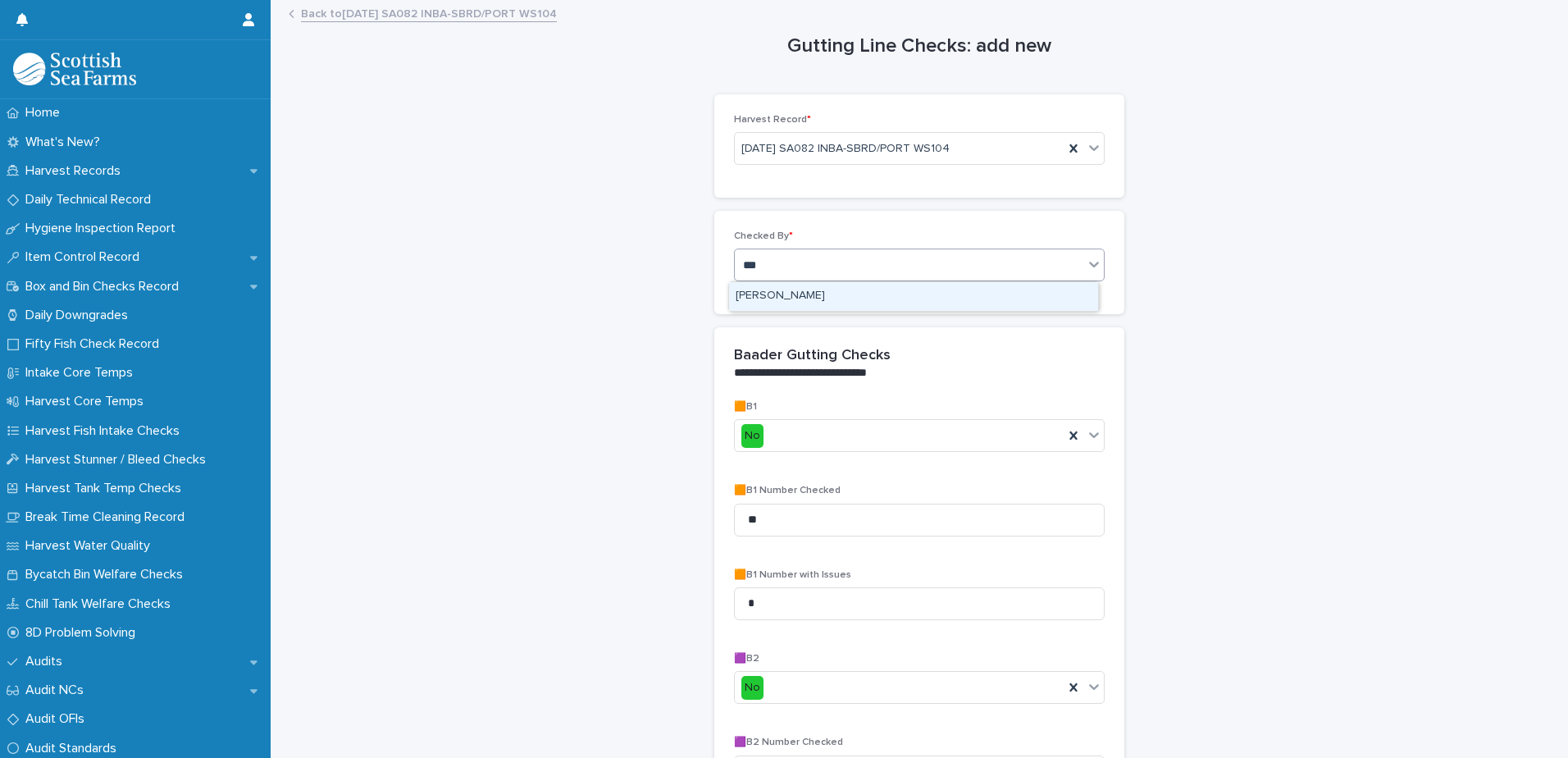
click at [850, 300] on div "[PERSON_NAME]" at bounding box center [914, 296] width 369 height 29
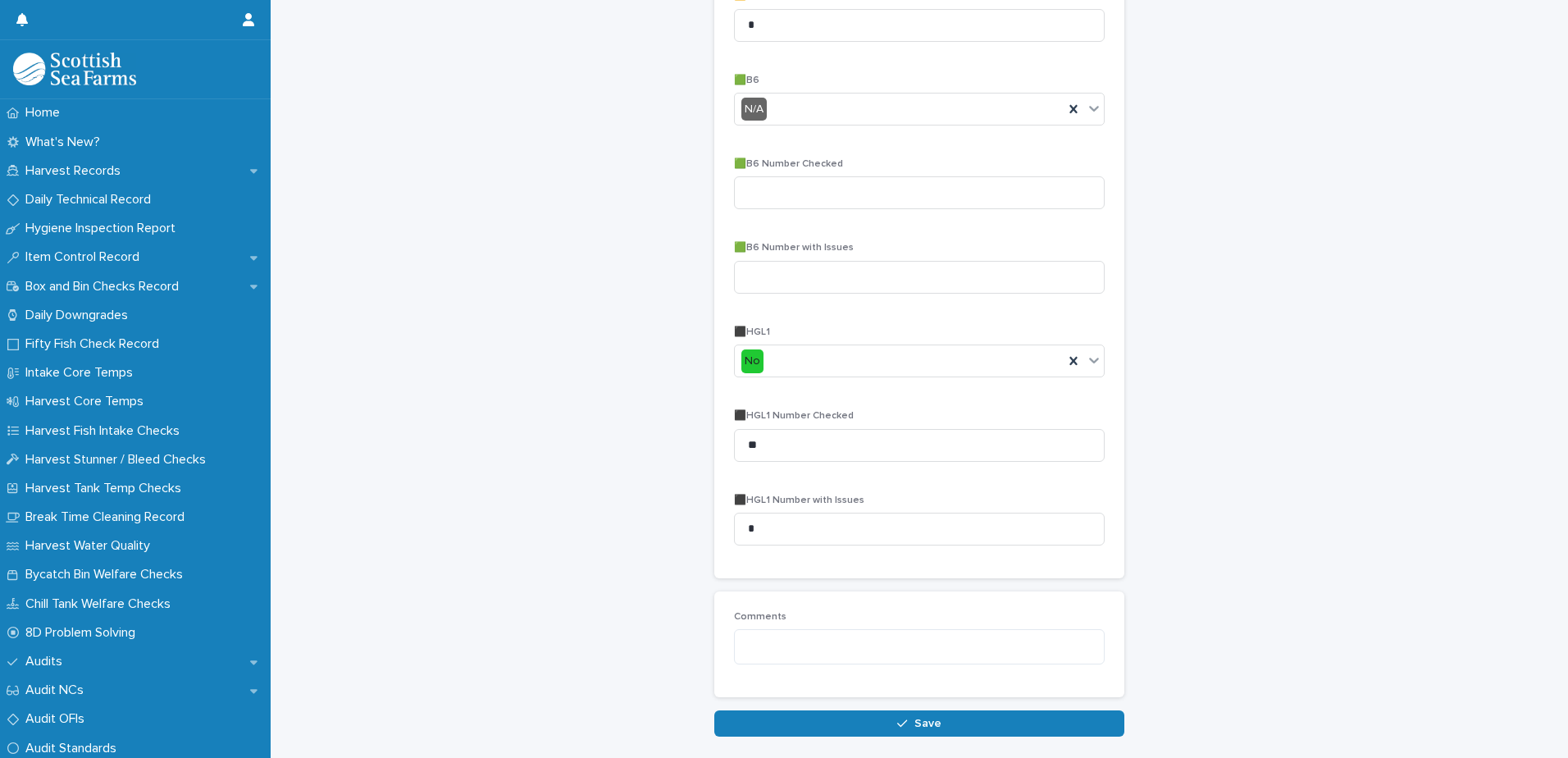
scroll to position [1659, 0]
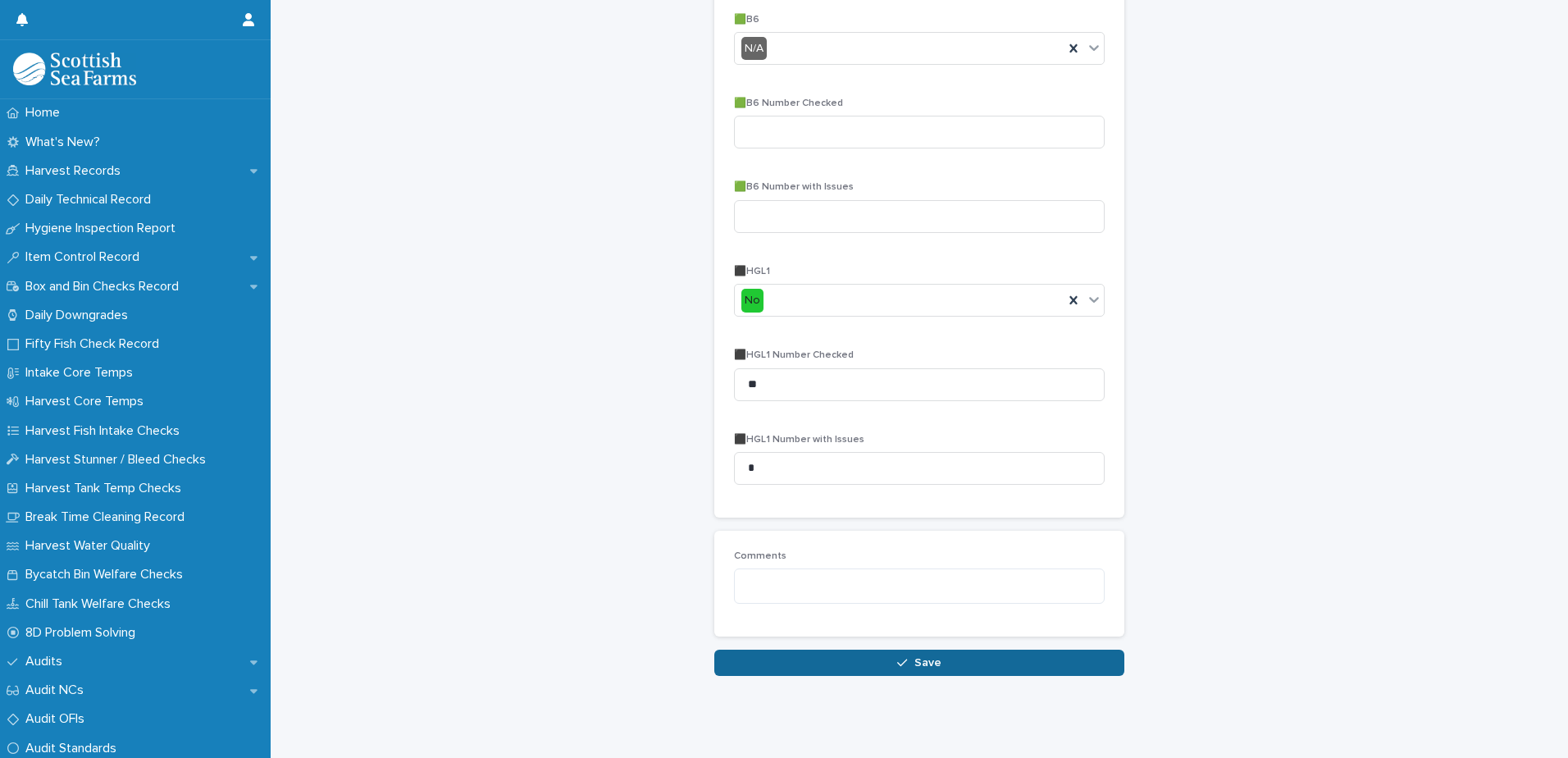
click at [876, 649] on button "Save" at bounding box center [919, 662] width 410 height 26
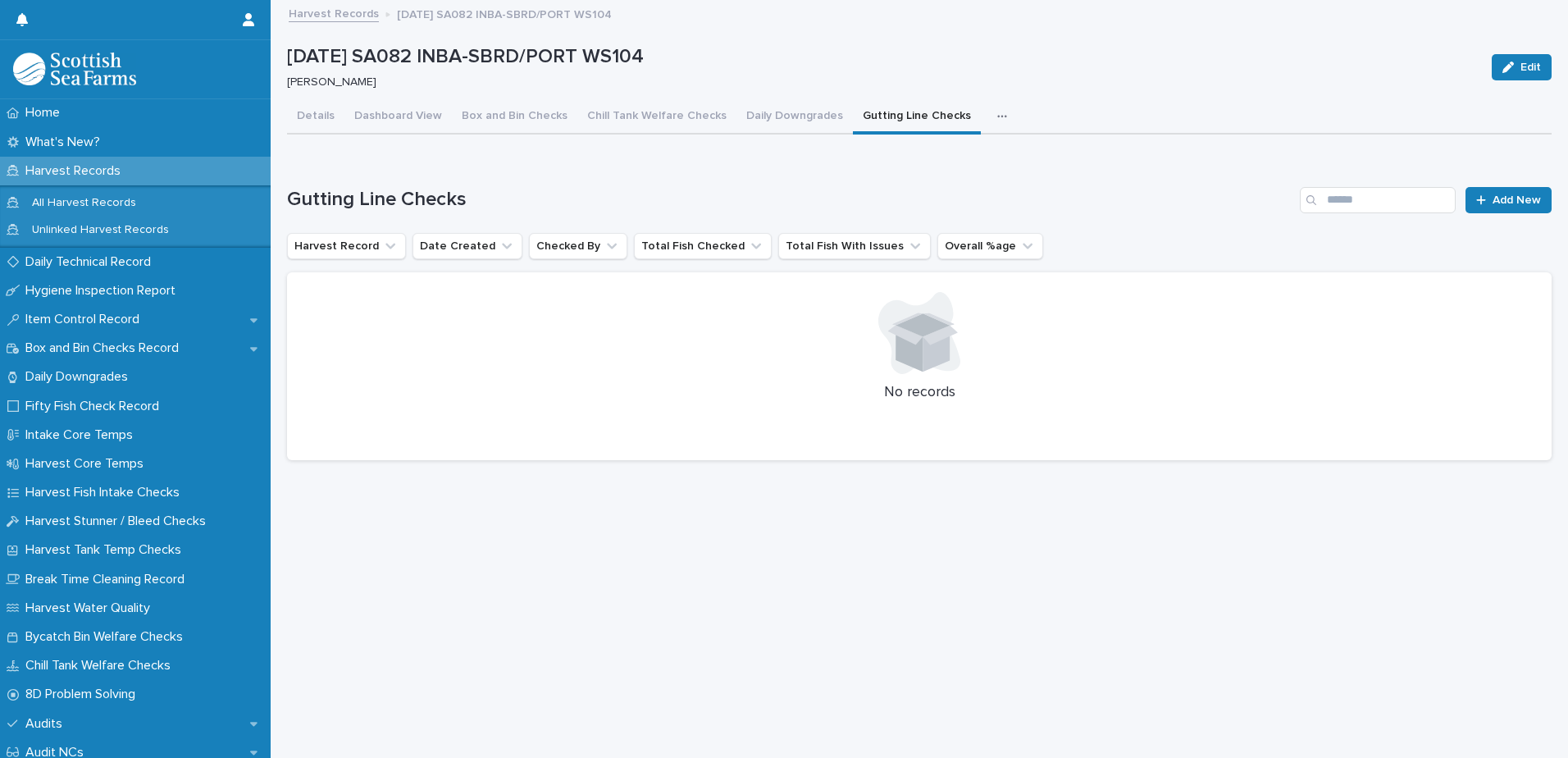
scroll to position [12, 0]
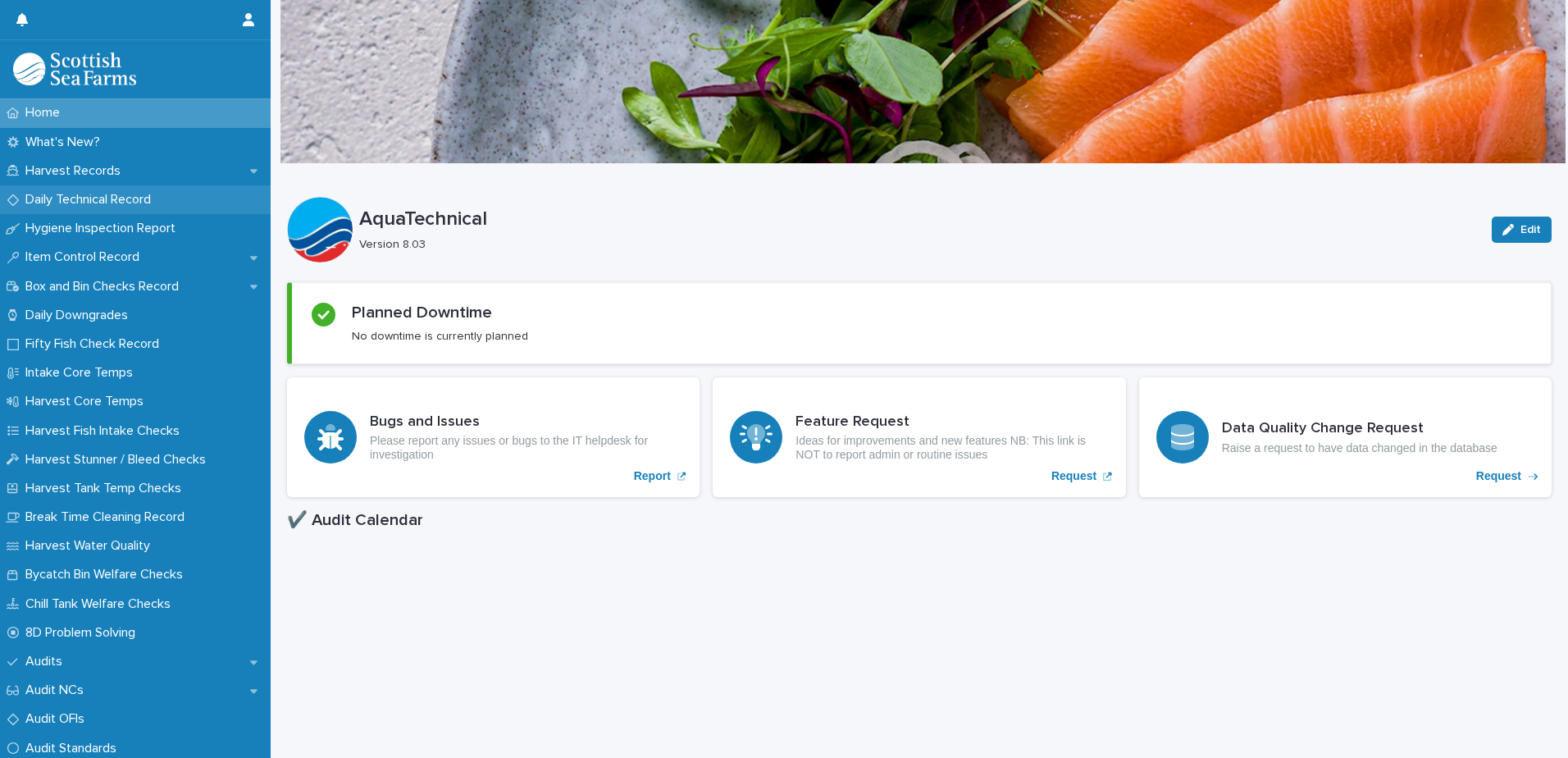
drag, startPoint x: 145, startPoint y: 197, endPoint x: 103, endPoint y: 198, distance: 42.0
click at [103, 198] on p "Daily Technical Record" at bounding box center [91, 199] width 145 height 16
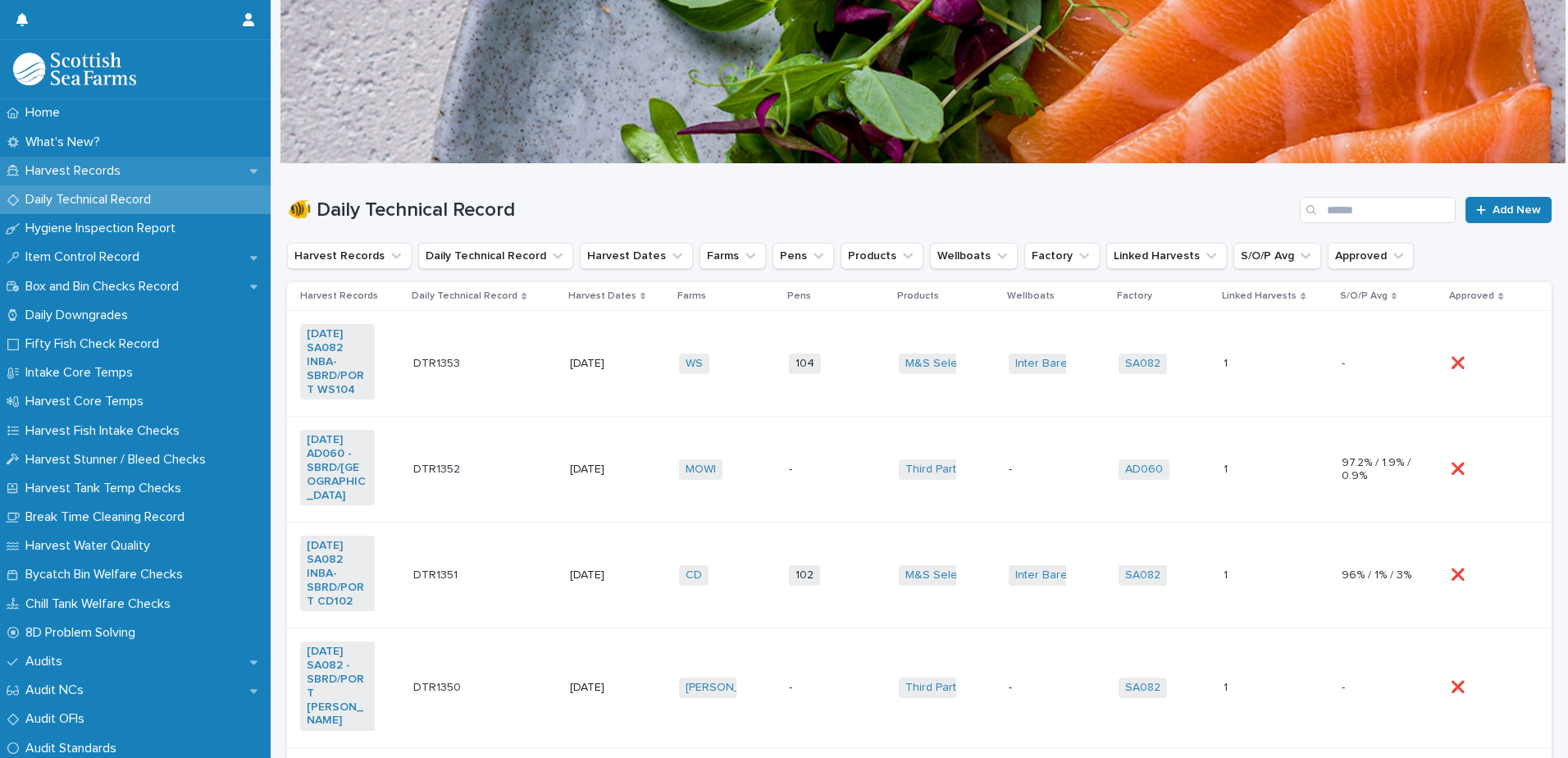
click at [187, 173] on div "Harvest Records" at bounding box center [135, 171] width 271 height 29
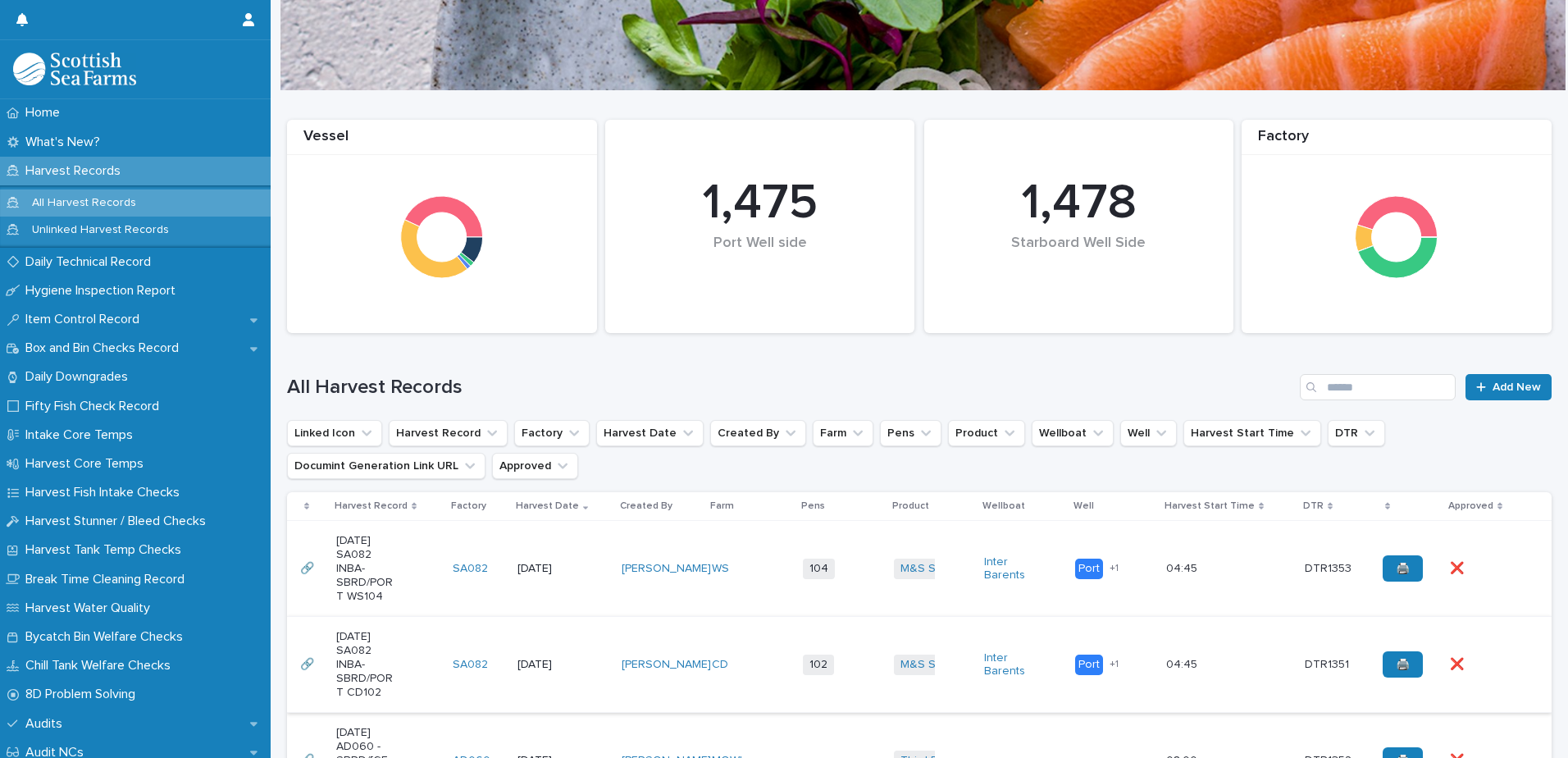
scroll to position [164, 0]
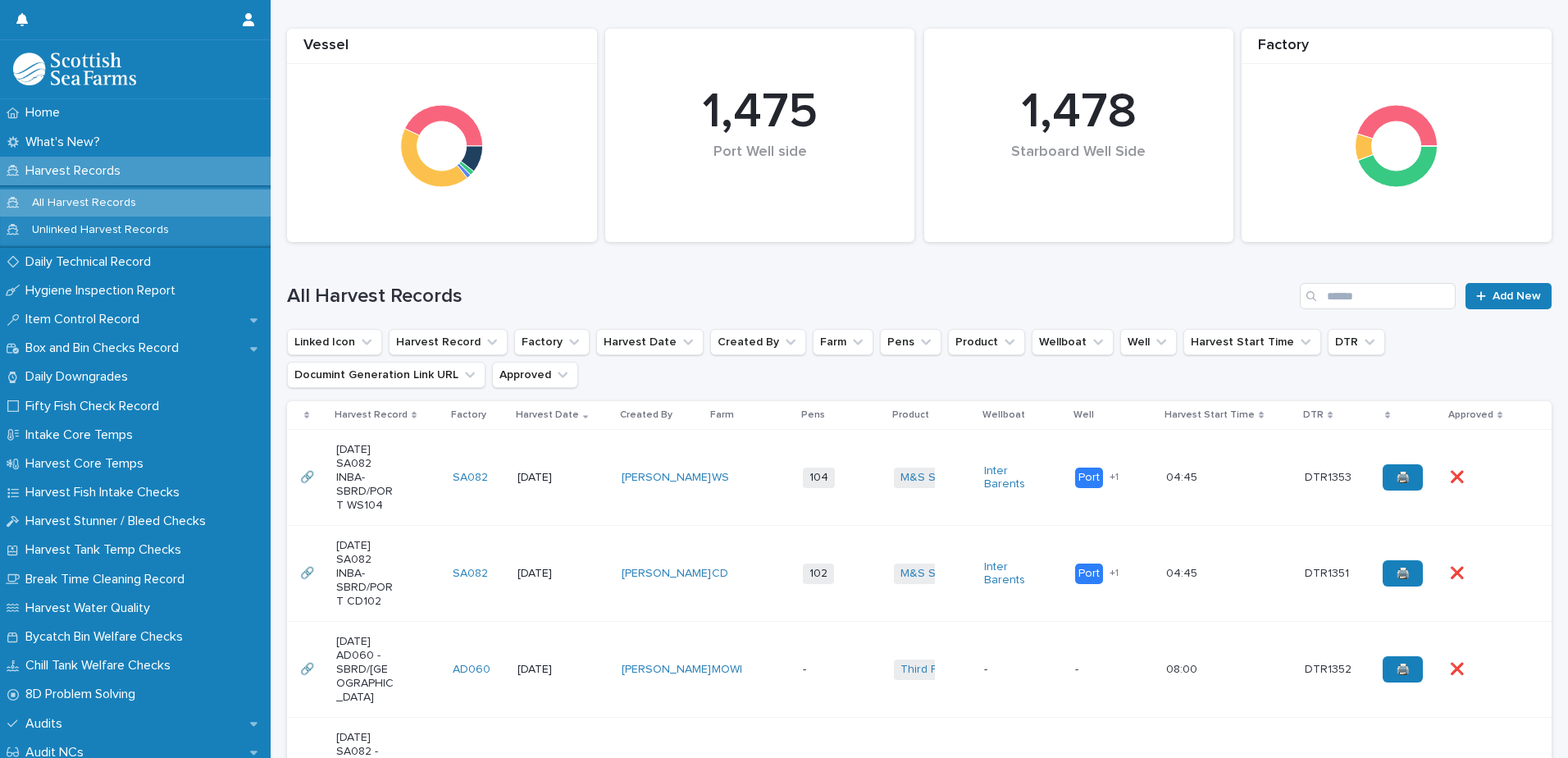
click at [752, 499] on td "WS" at bounding box center [751, 477] width 91 height 96
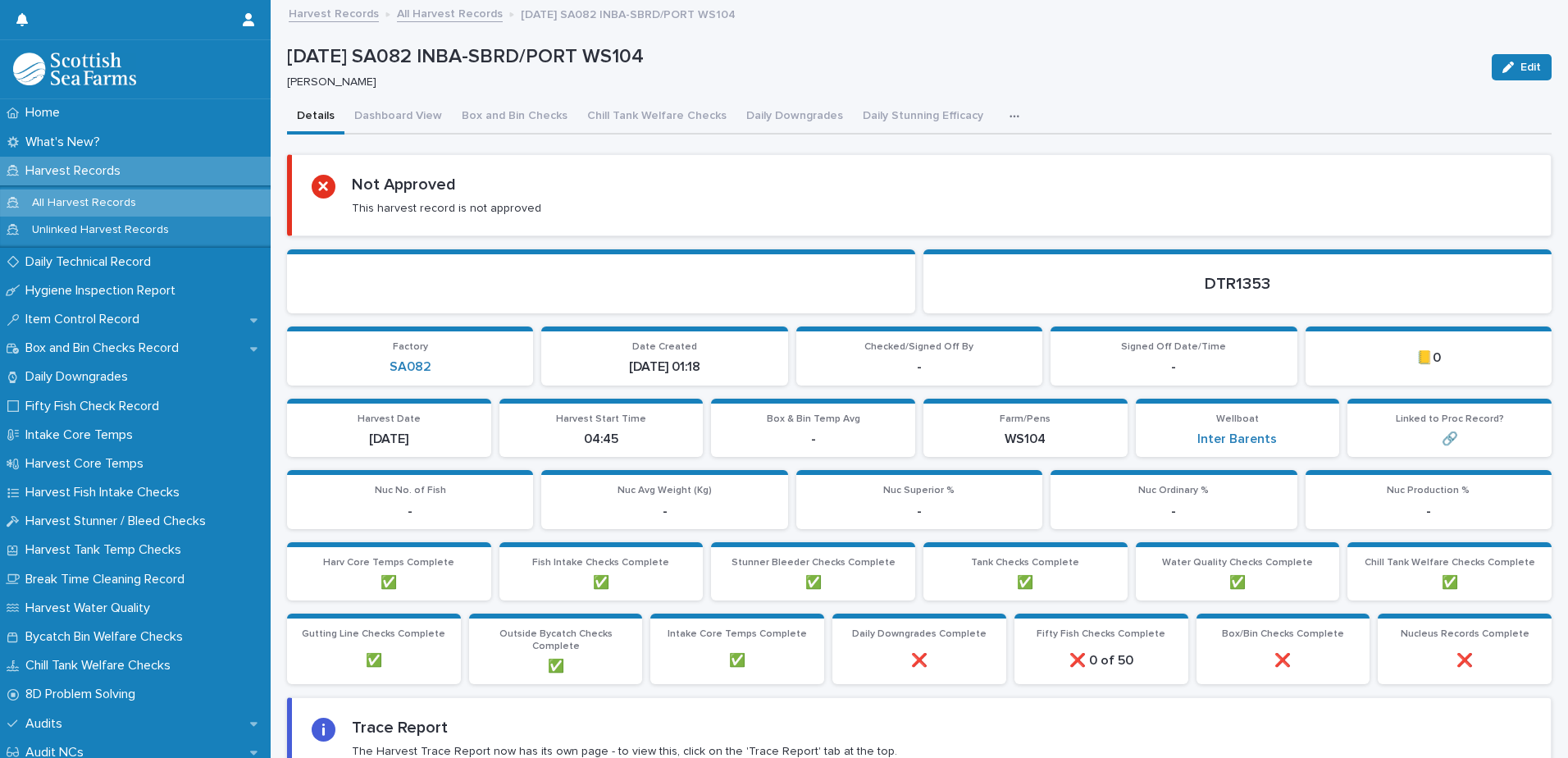
click at [1005, 110] on button "button" at bounding box center [1017, 116] width 36 height 32
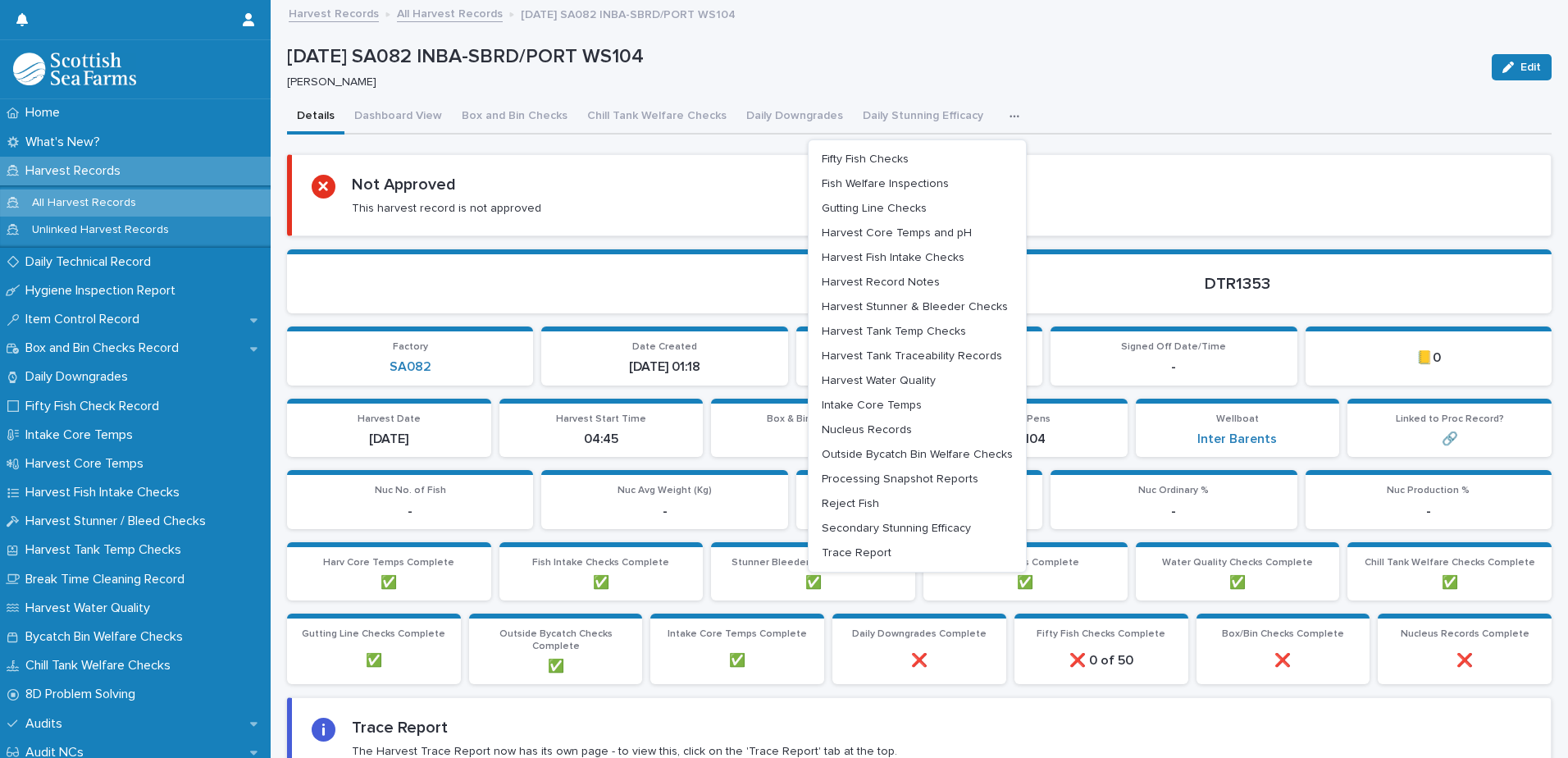
click at [1005, 110] on button "button" at bounding box center [1017, 116] width 36 height 32
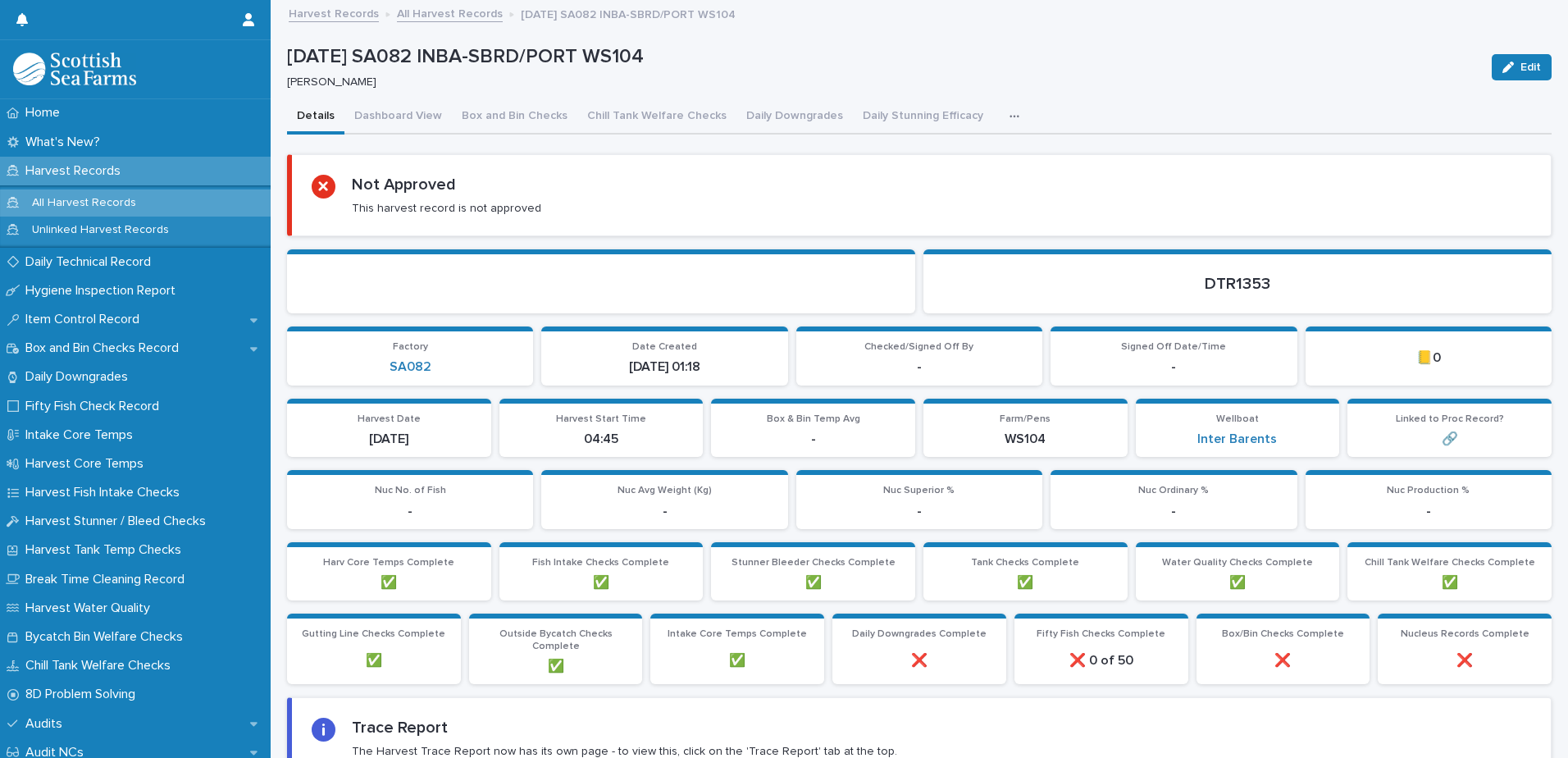
click at [1009, 116] on icon "button" at bounding box center [1014, 116] width 9 height 3
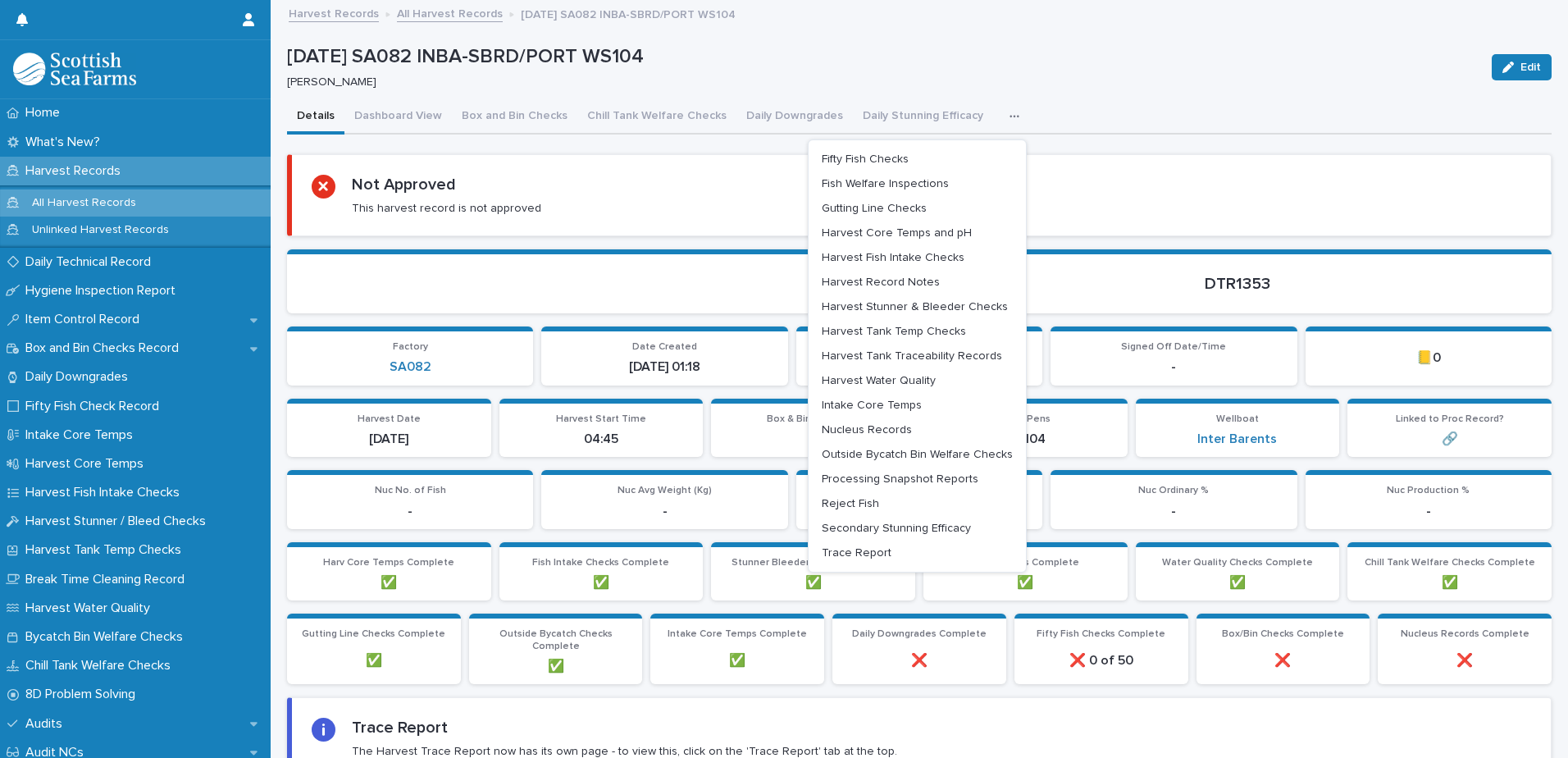
click at [1195, 180] on div "Not Approved This harvest record is not approved" at bounding box center [921, 195] width 1219 height 41
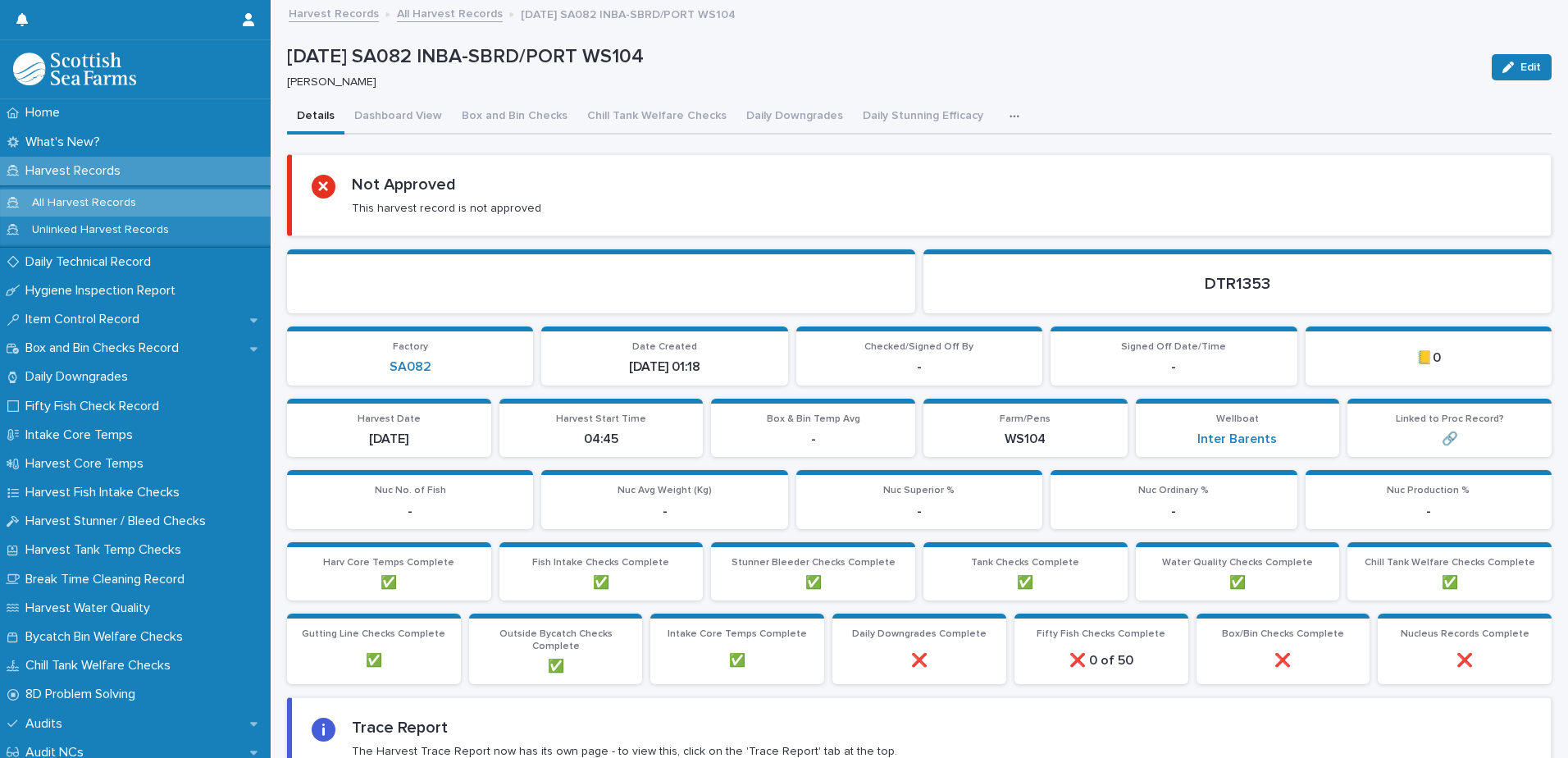
click at [1009, 118] on div "button" at bounding box center [1018, 116] width 17 height 11
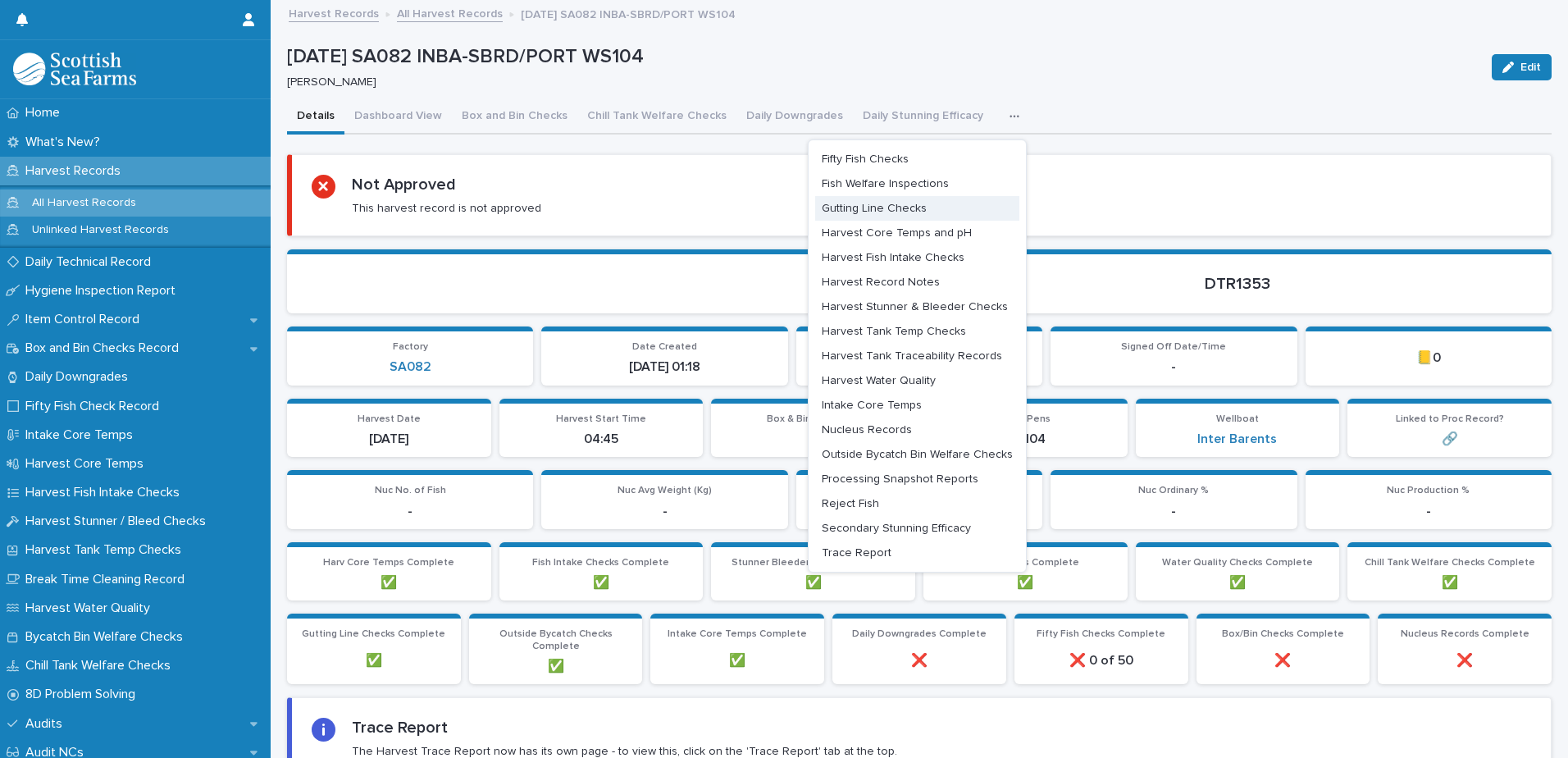
click at [957, 202] on button "Gutting Line Checks" at bounding box center [917, 208] width 204 height 25
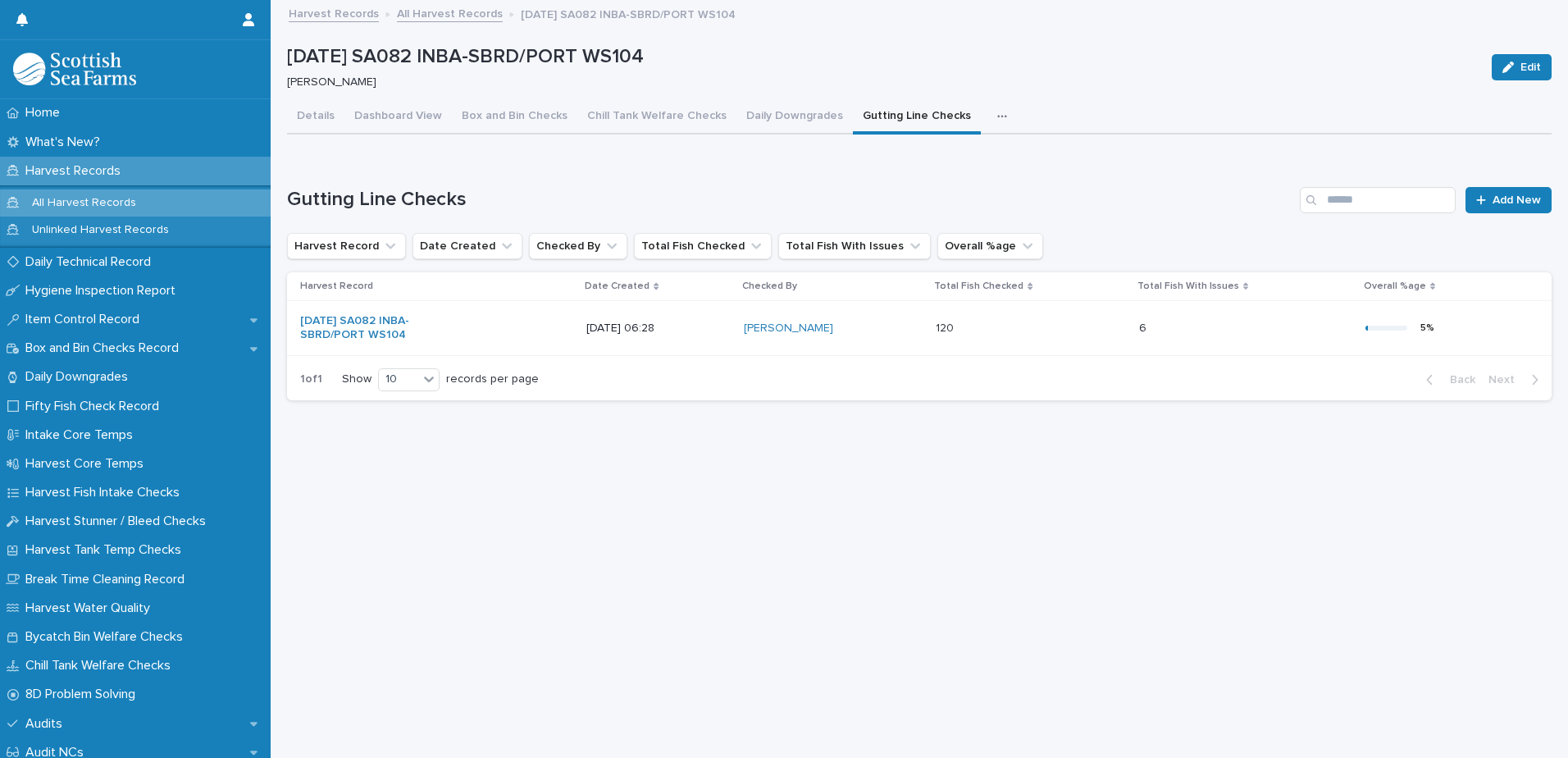
click at [827, 526] on div "Loading... Saving… Loading... Saving… 14-10-2025 SA082 INBA-SBRD/PORT WS104 Edi…" at bounding box center [919, 359] width 1280 height 715
click at [991, 125] on button "button" at bounding box center [1005, 116] width 36 height 32
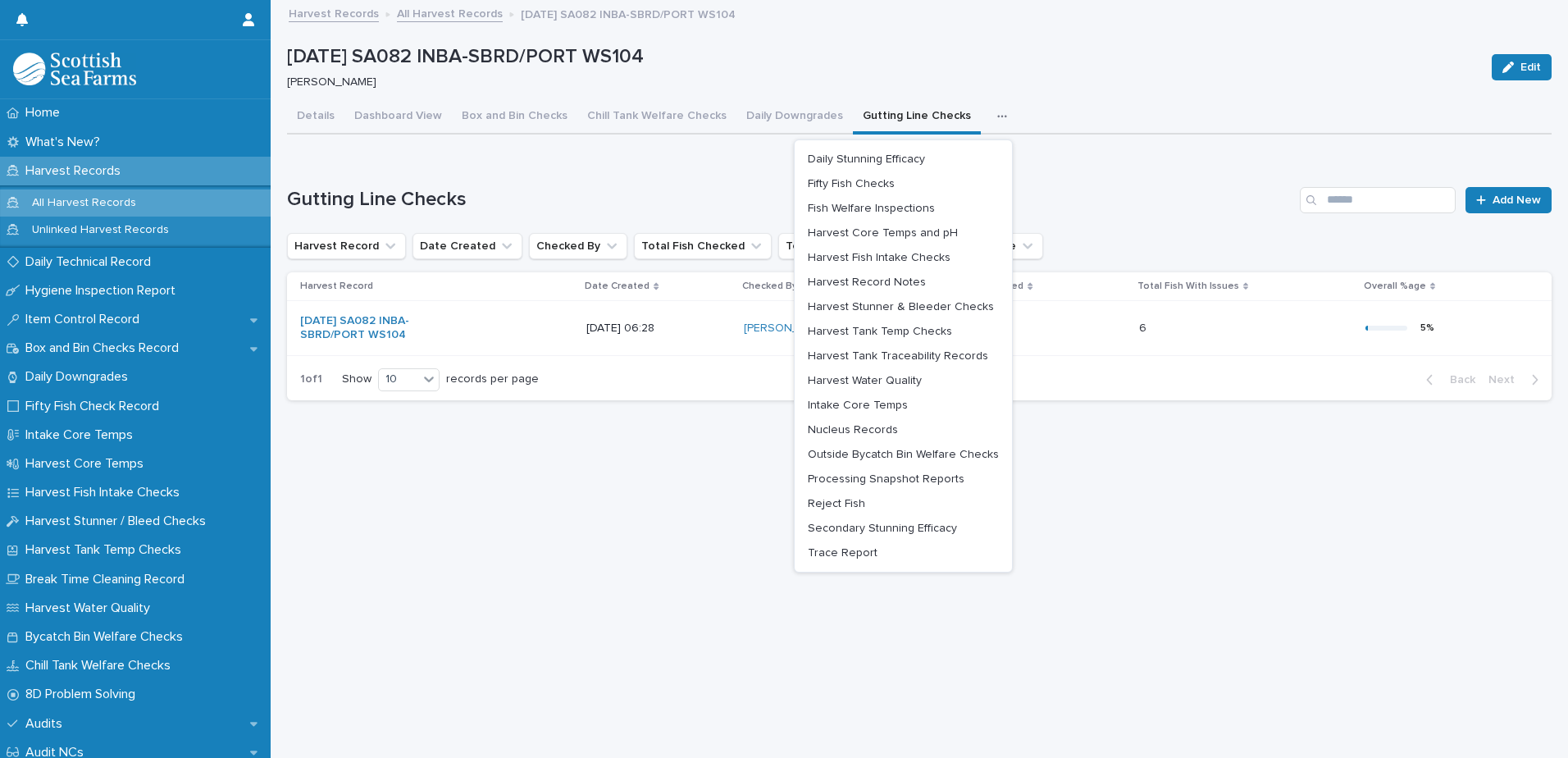
click at [1007, 108] on div "Details Dashboard View Box and Bin Checks Chill Tank Welfare Checks Daily Downg…" at bounding box center [919, 117] width 1265 height 34
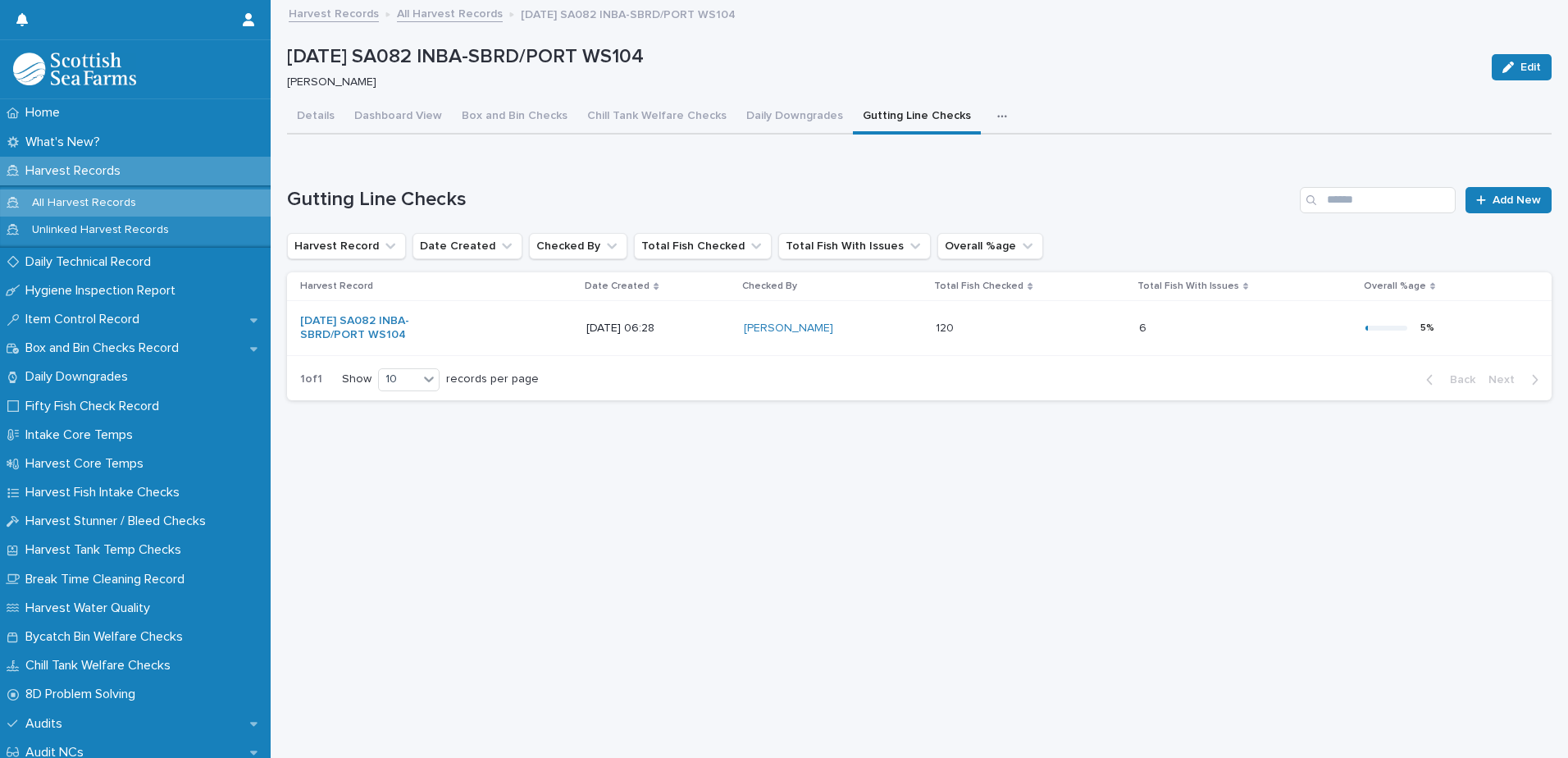
scroll to position [12, 0]
drag, startPoint x: 907, startPoint y: 232, endPoint x: 698, endPoint y: 358, distance: 244.0
drag, startPoint x: 698, startPoint y: 358, endPoint x: 595, endPoint y: 375, distance: 104.4
click at [595, 375] on div "1 of 1 Show 10 records per page Back Next" at bounding box center [919, 379] width 1265 height 41
click at [345, 314] on link "[DATE] SA082 INBA-SBRD/PORT WS104" at bounding box center [368, 328] width 137 height 28
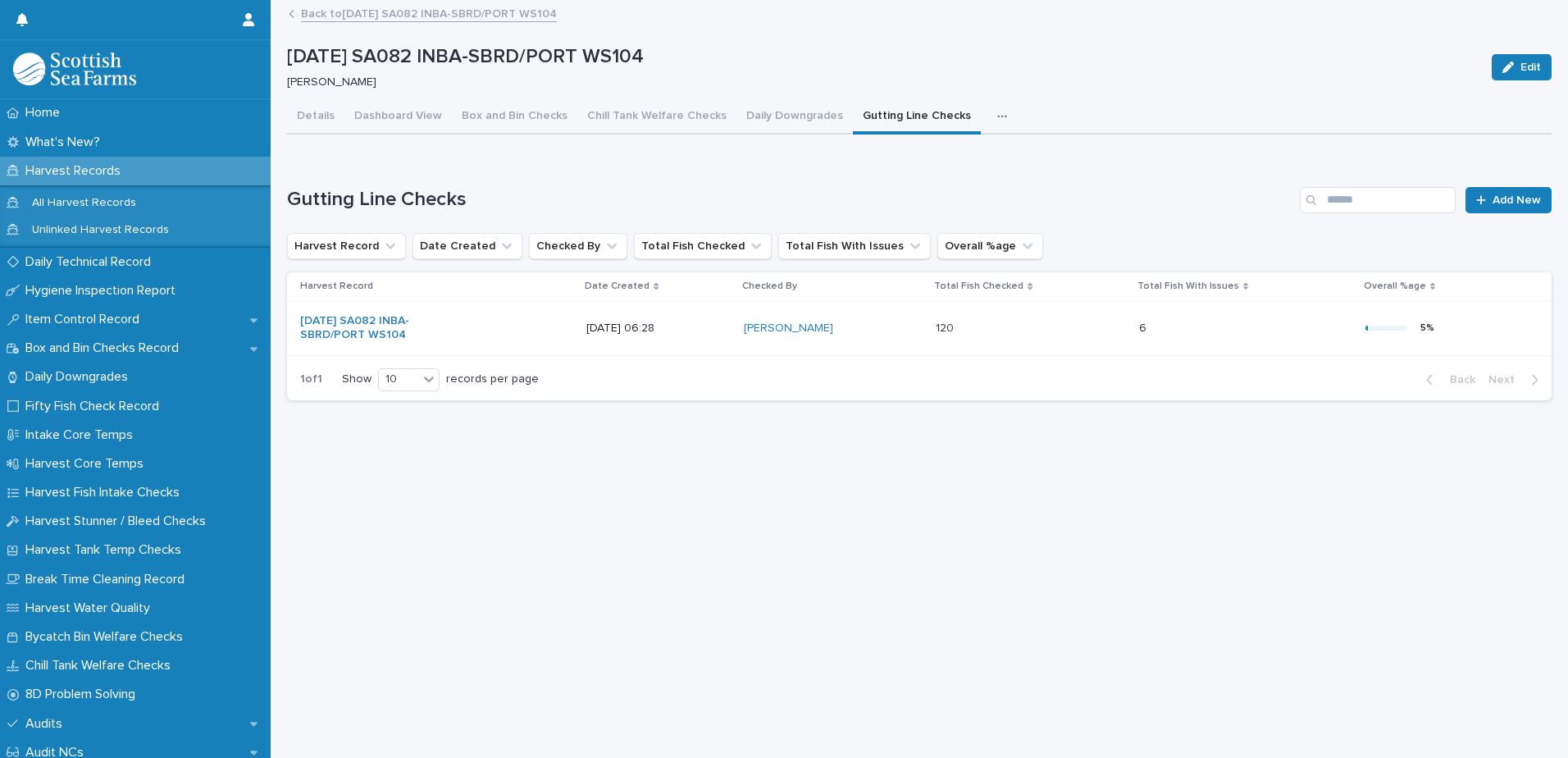
click at [997, 116] on icon "button" at bounding box center [1002, 116] width 9 height 3
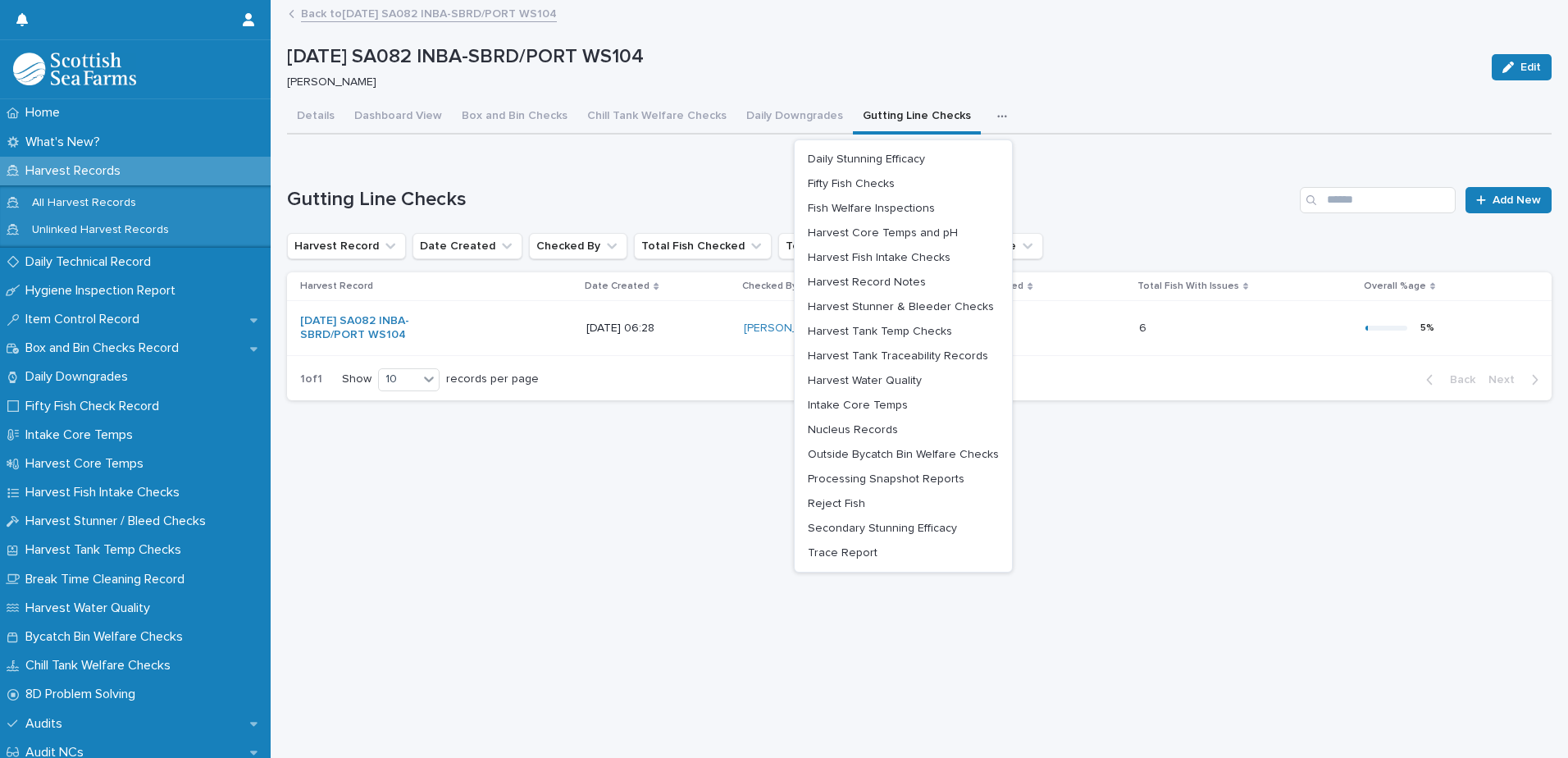
click at [997, 116] on icon "button" at bounding box center [1002, 116] width 10 height 11
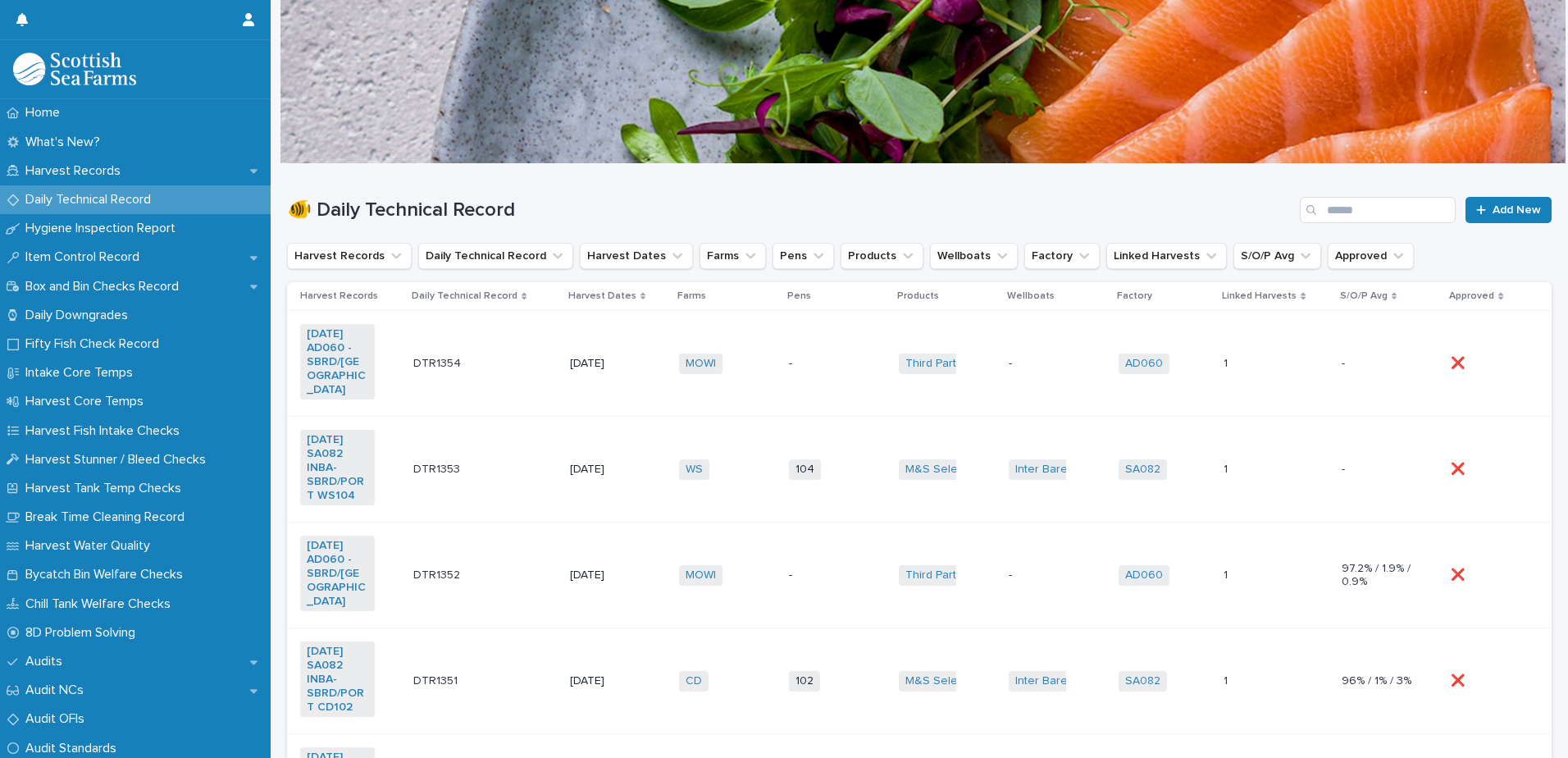
click at [550, 490] on td "DTR1353 DTR1353" at bounding box center [484, 469] width 157 height 106
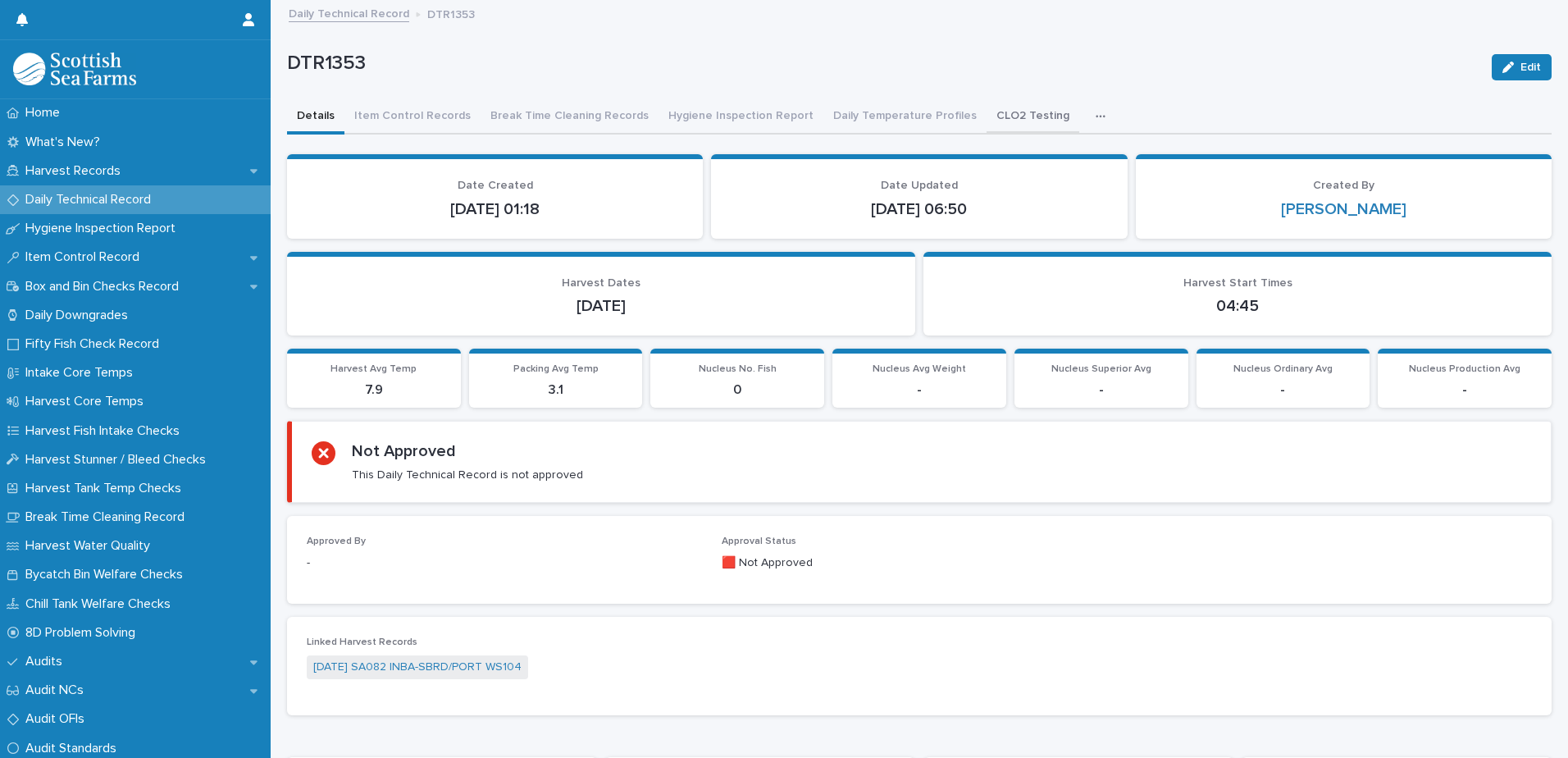
click at [1004, 118] on button "CLO2 Testing" at bounding box center [1033, 117] width 93 height 34
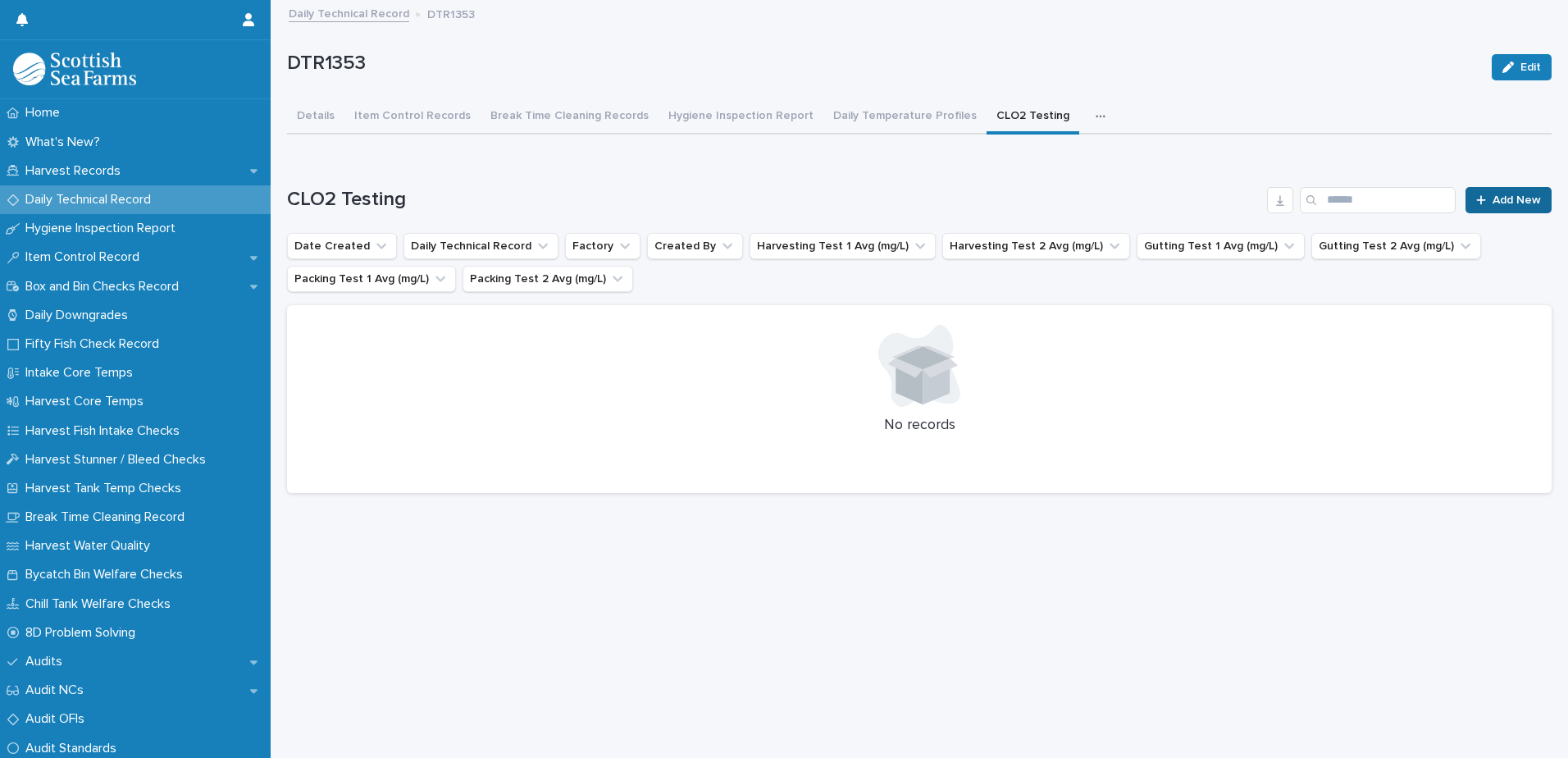
click at [1476, 196] on icon at bounding box center [1481, 199] width 10 height 11
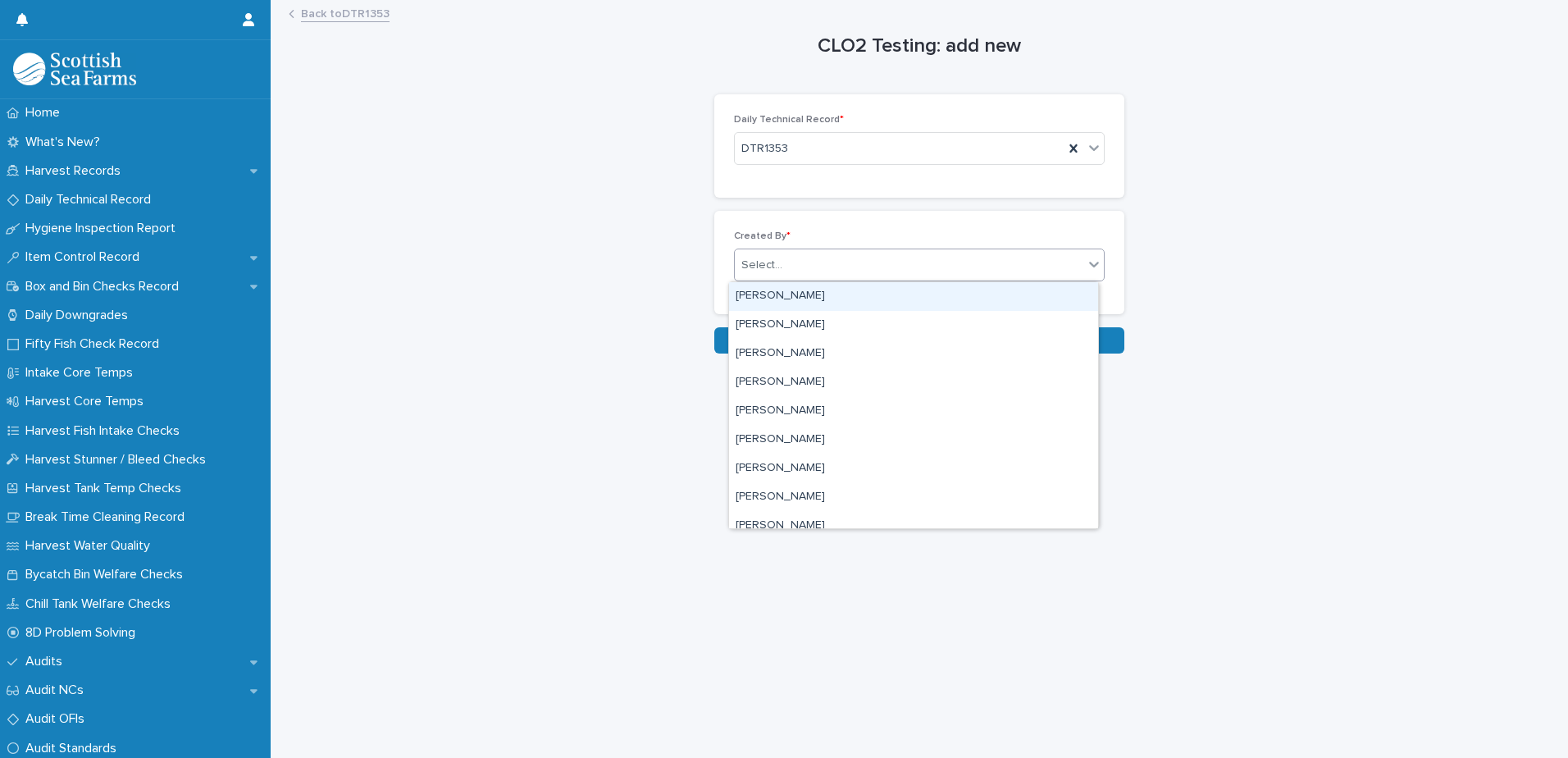
click at [869, 264] on div "Select..." at bounding box center [909, 264] width 349 height 27
click at [870, 263] on div "Select..." at bounding box center [909, 264] width 349 height 27
type input "***"
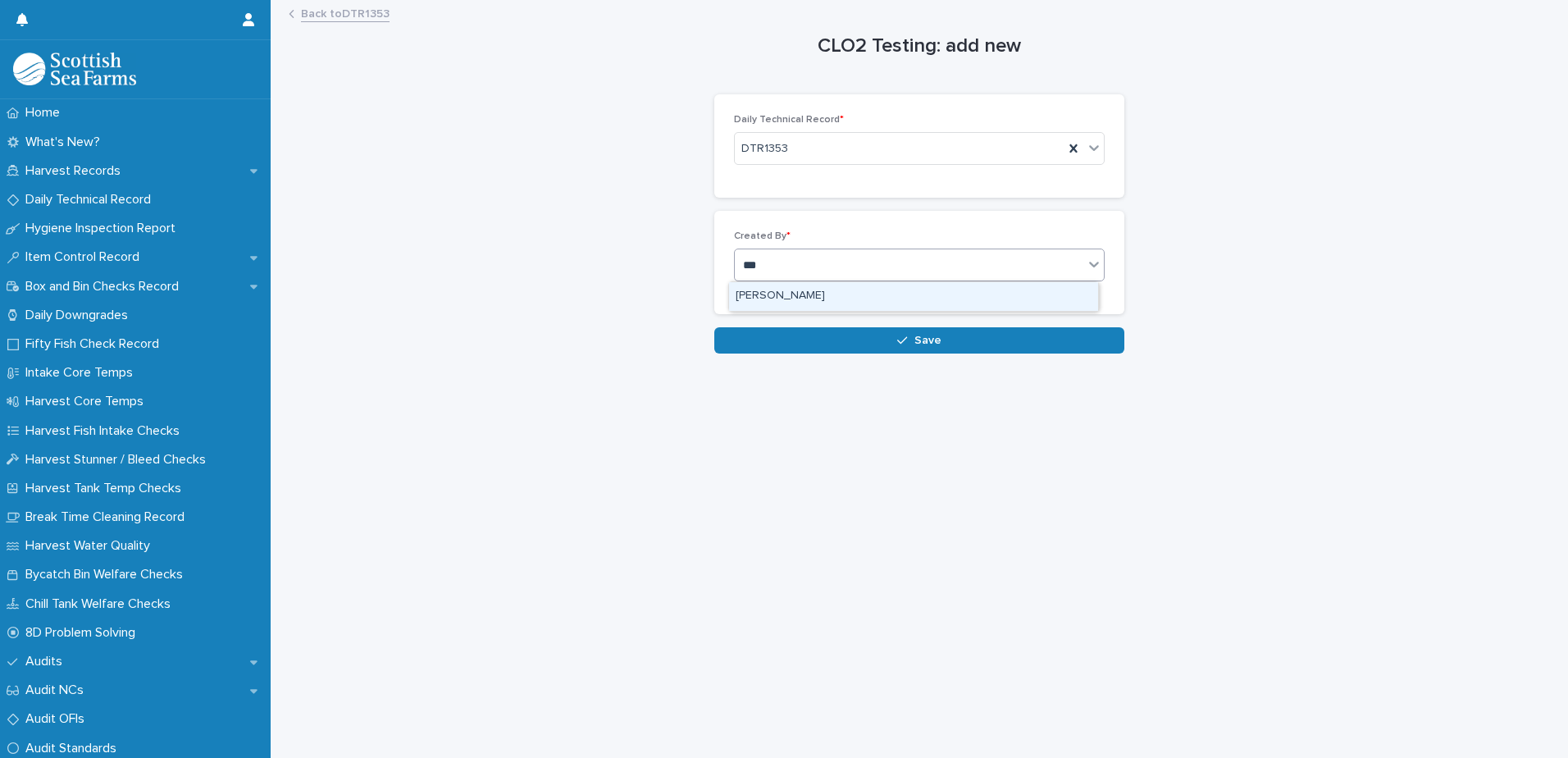
click at [753, 294] on div "[PERSON_NAME]" at bounding box center [914, 296] width 369 height 29
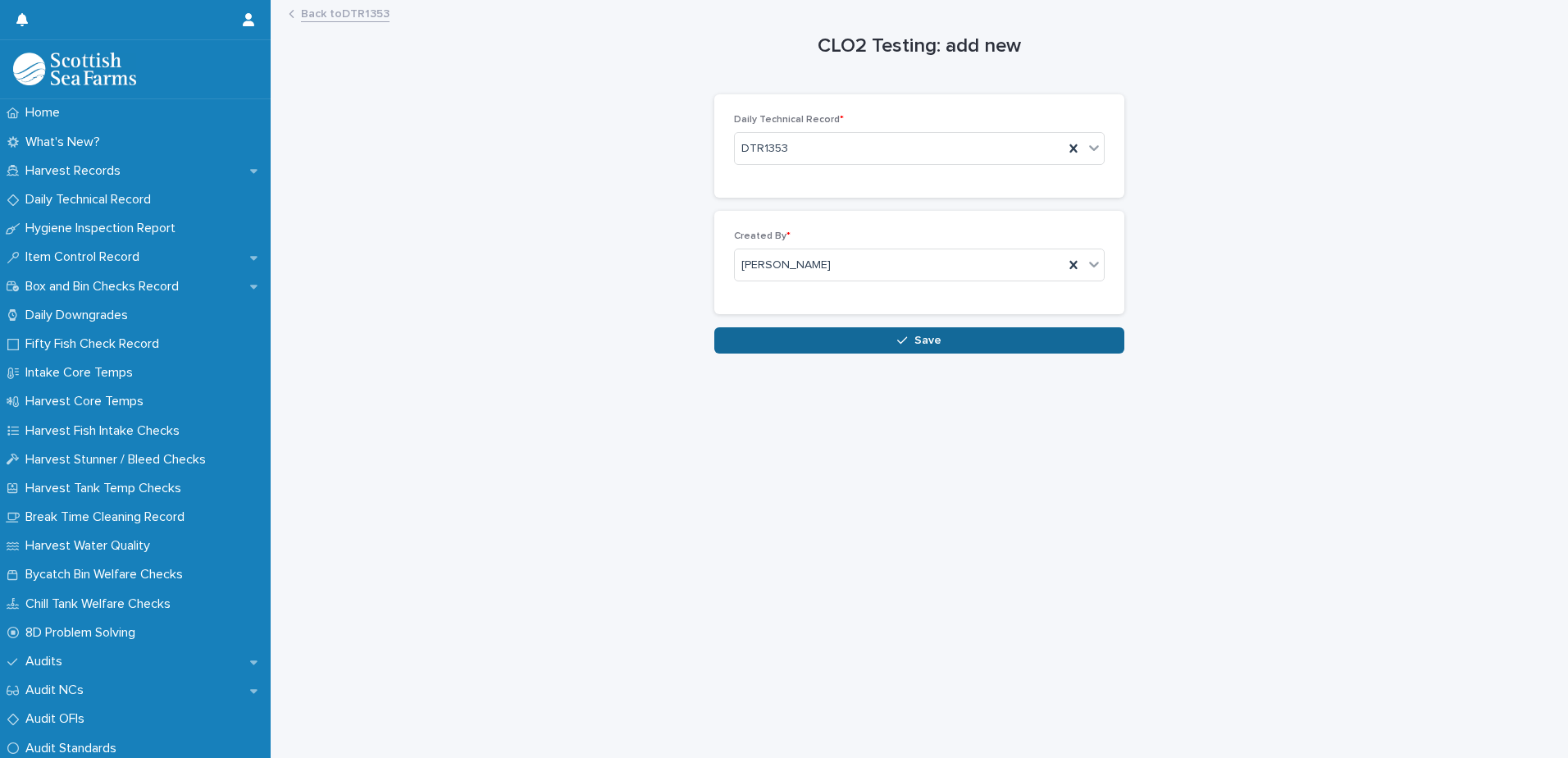
click at [878, 348] on button "Save" at bounding box center [919, 340] width 410 height 26
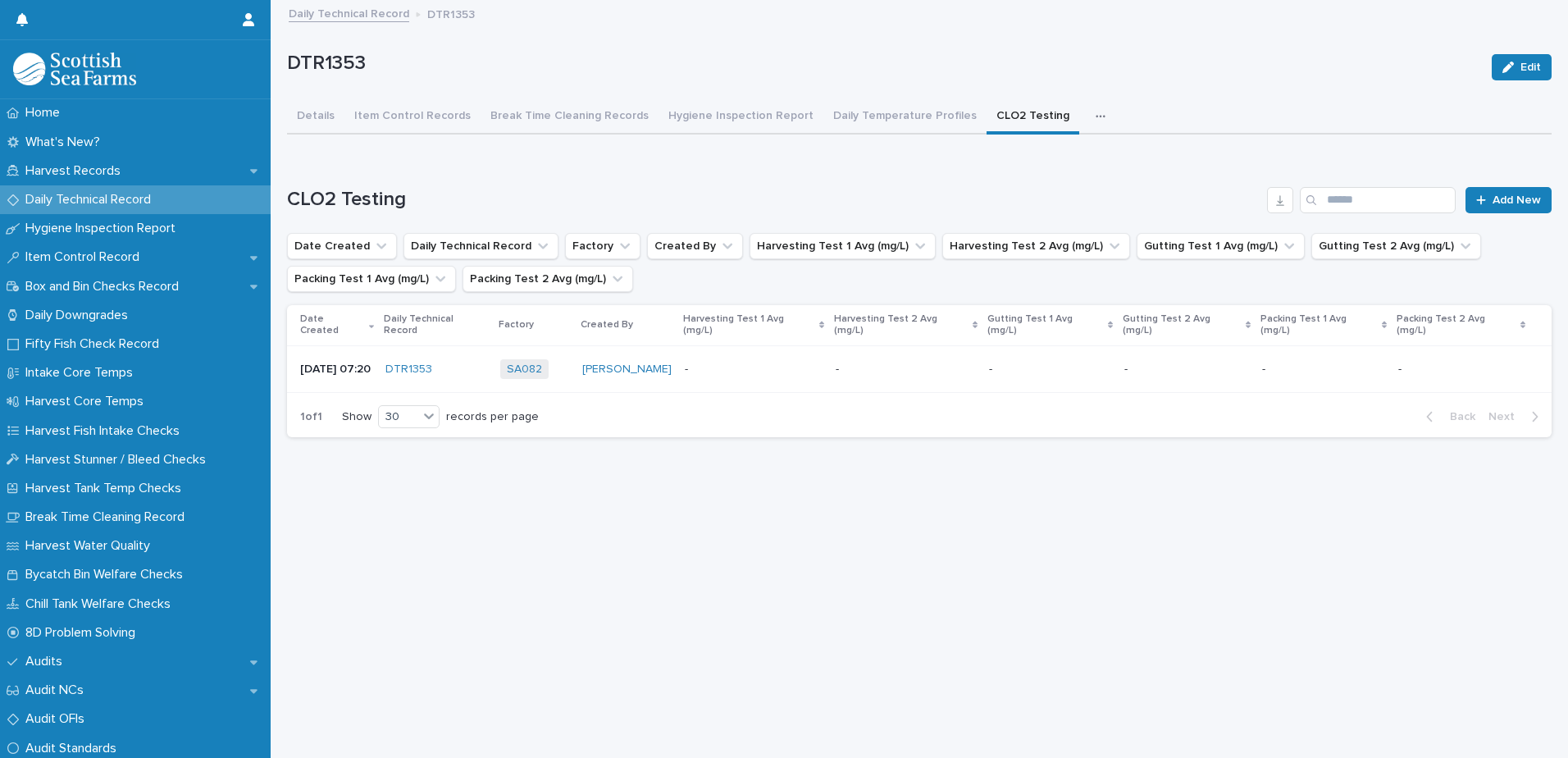
click at [726, 363] on p at bounding box center [753, 369] width 137 height 14
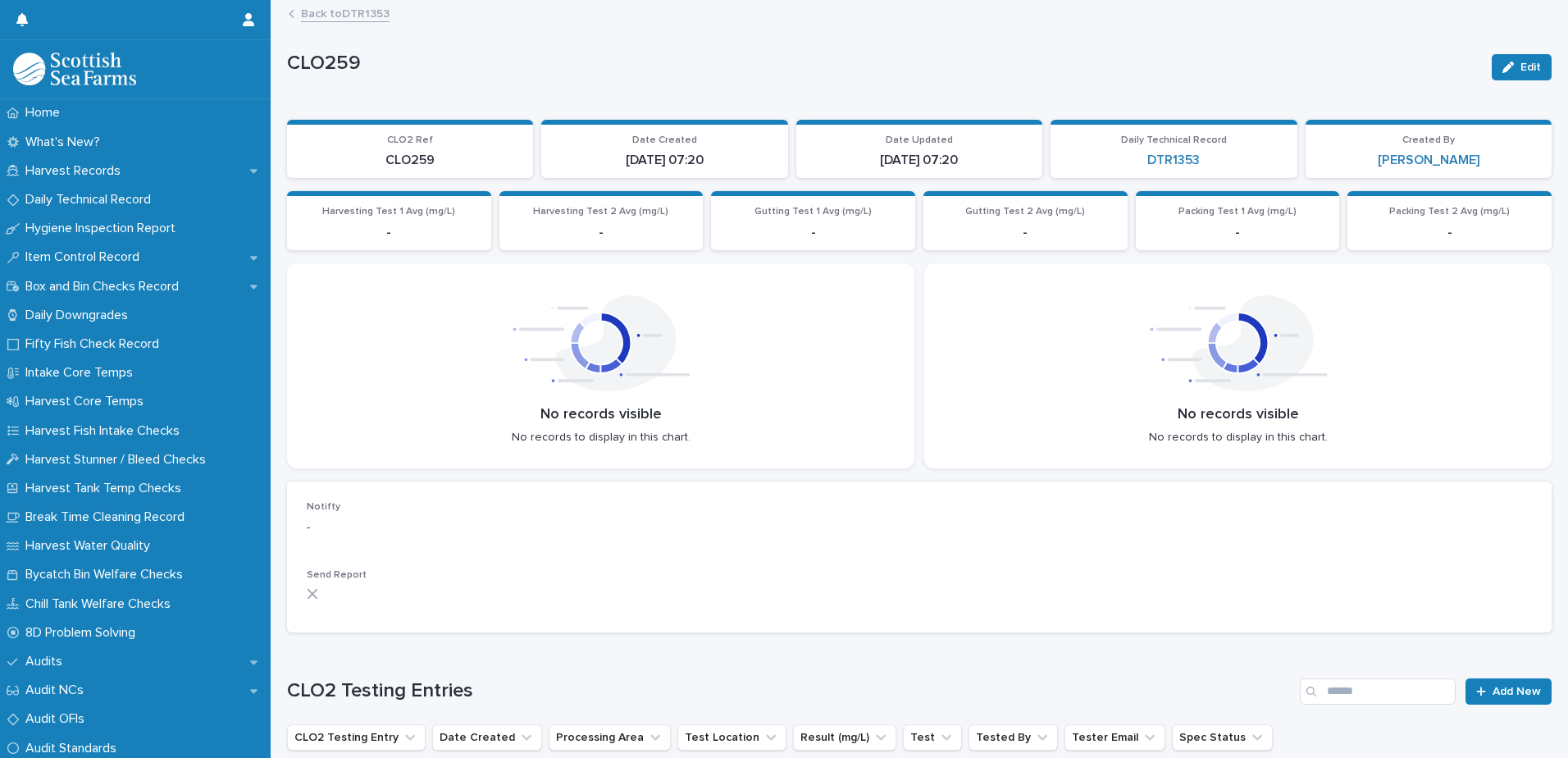
drag, startPoint x: 845, startPoint y: 145, endPoint x: 849, endPoint y: 135, distance: 10.8
click at [849, 135] on p "Date Updated" at bounding box center [919, 140] width 226 height 11
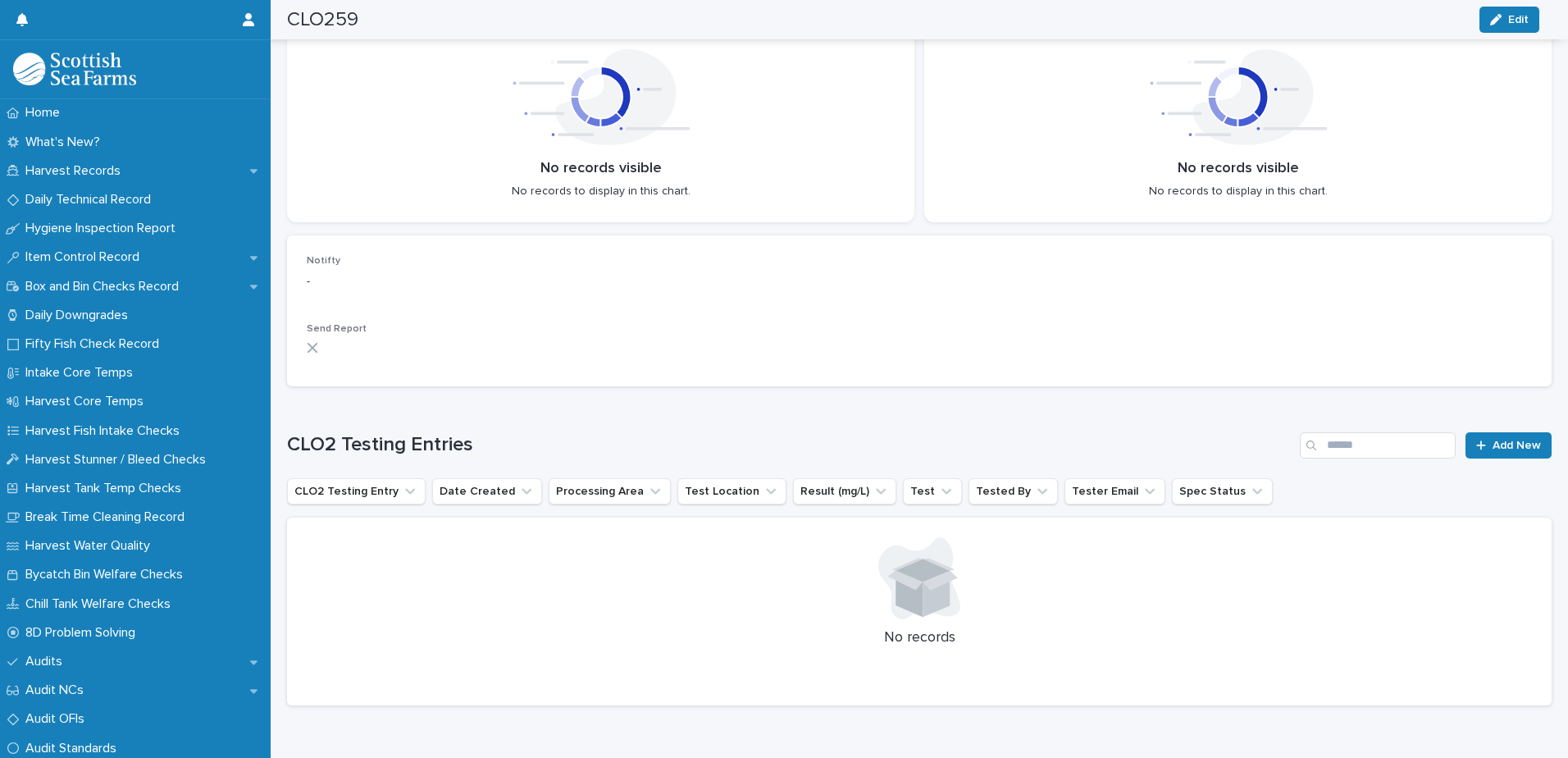
scroll to position [301, 0]
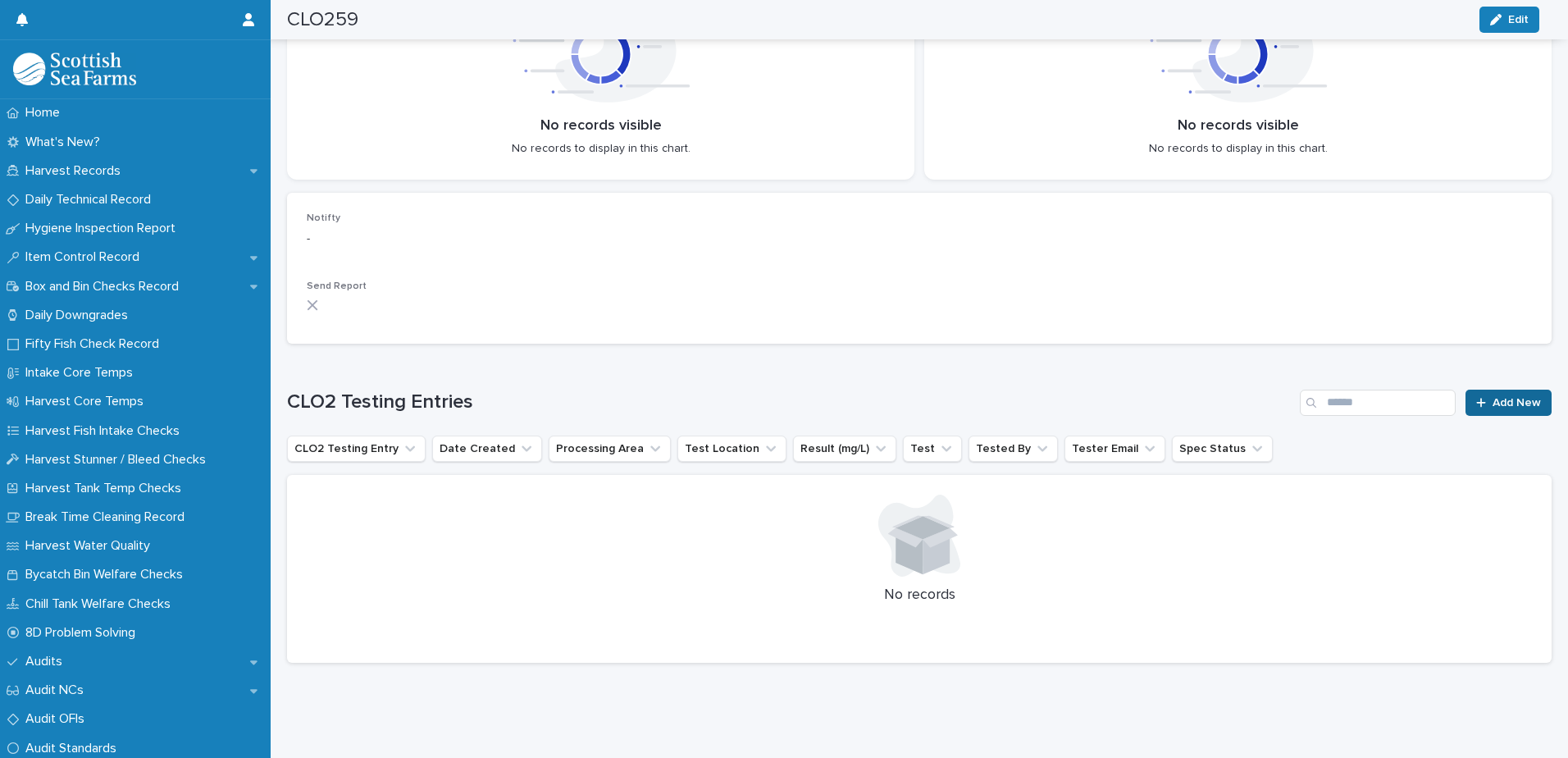
click at [1472, 390] on link "Add New" at bounding box center [1508, 403] width 86 height 26
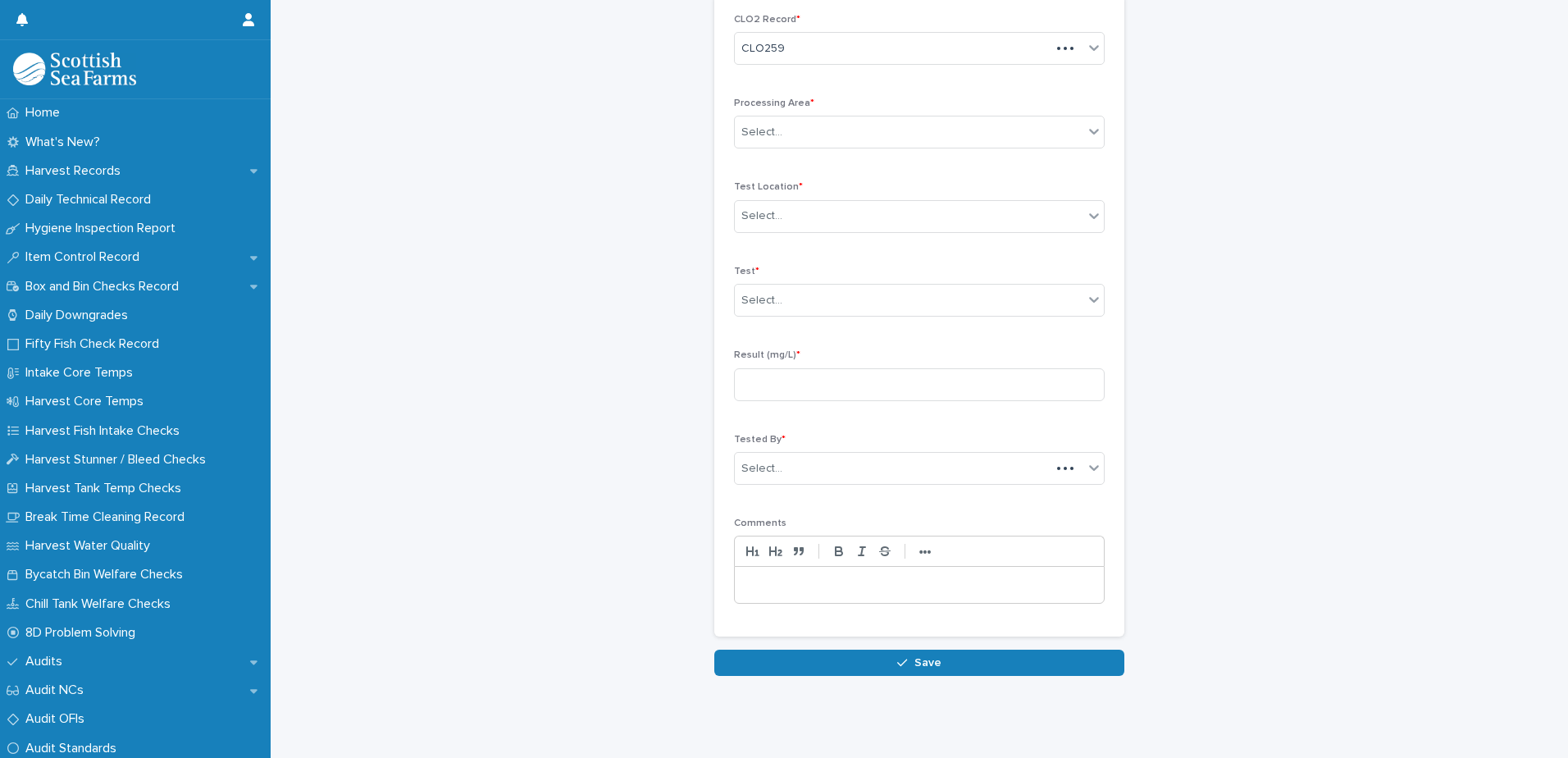
scroll to position [75, 0]
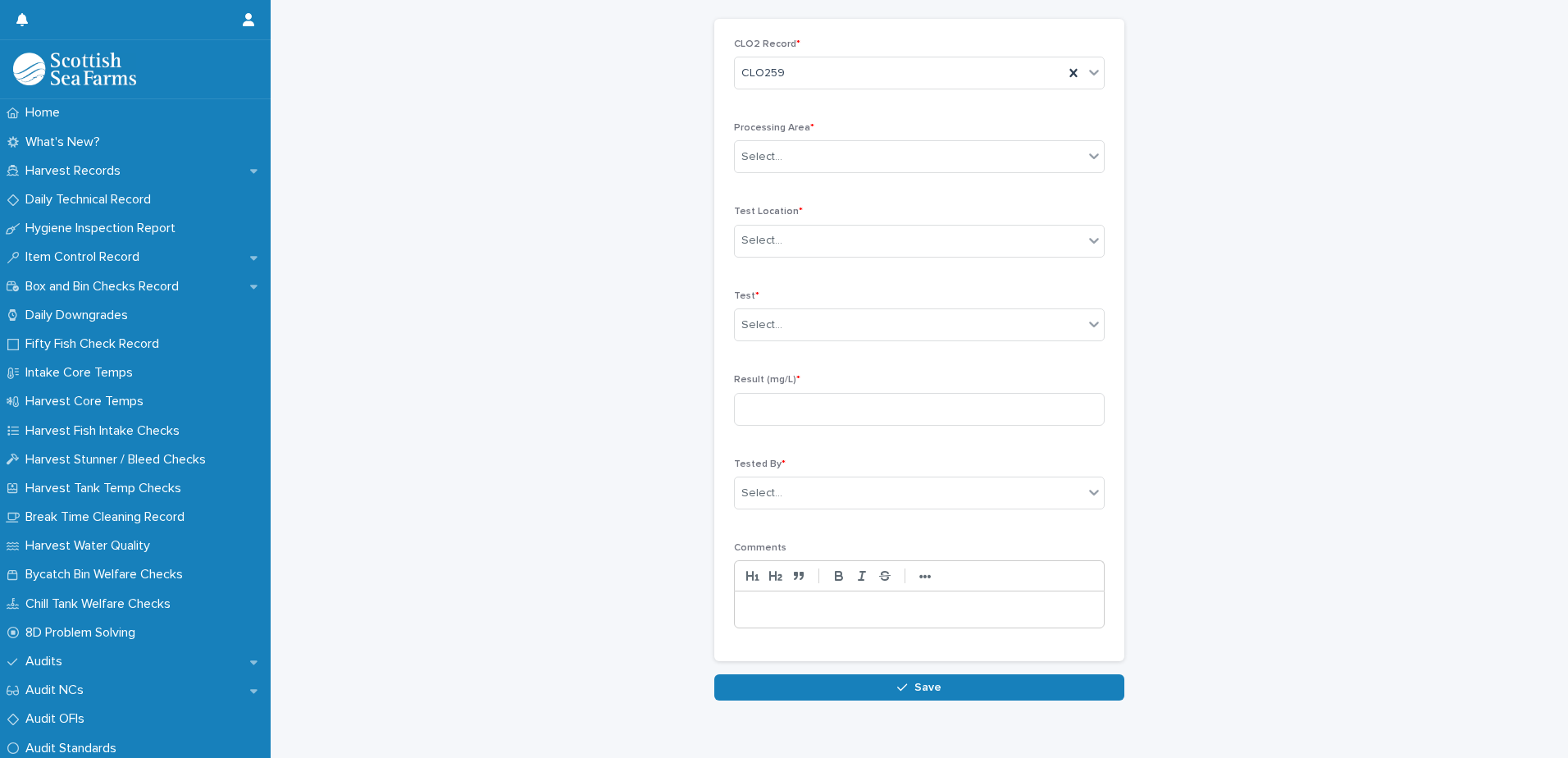
click at [962, 123] on p "Processing Area *" at bounding box center [919, 128] width 370 height 11
click at [938, 162] on div "Select..." at bounding box center [909, 157] width 349 height 27
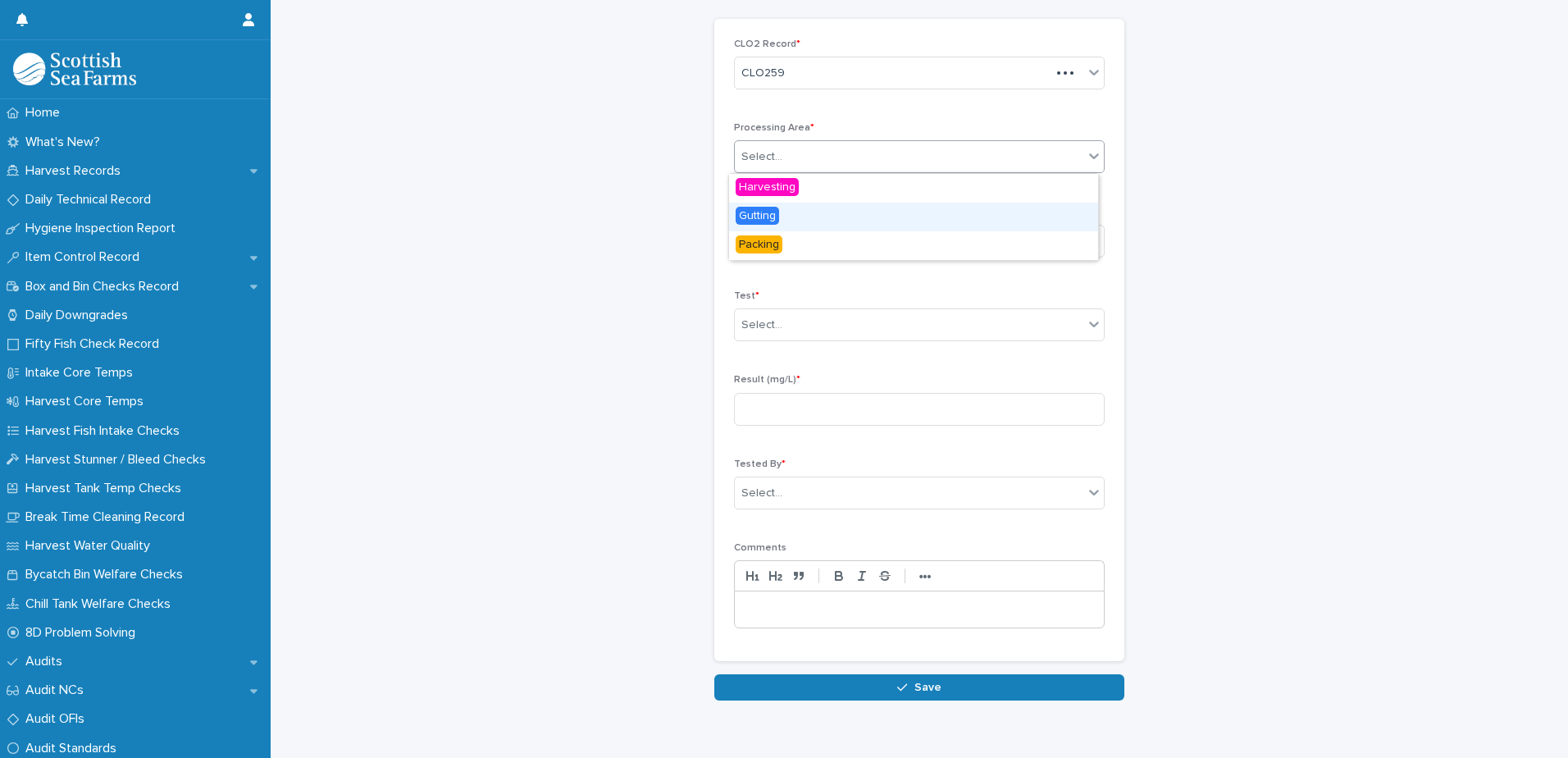
click at [891, 227] on div "Gutting" at bounding box center [914, 216] width 369 height 29
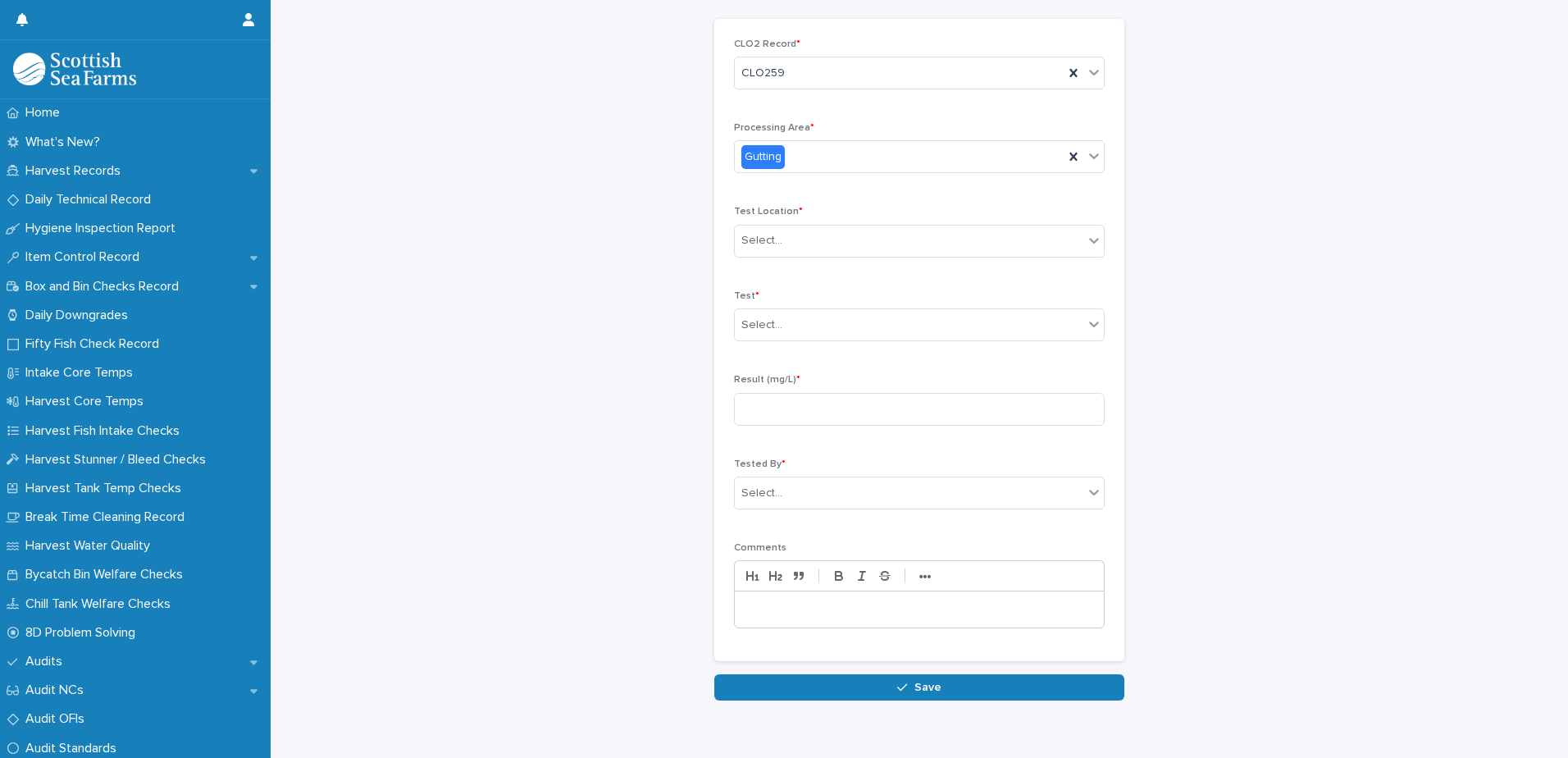
click at [885, 217] on p "Test Location *" at bounding box center [919, 212] width 370 height 11
click at [895, 248] on div "Select..." at bounding box center [909, 240] width 349 height 27
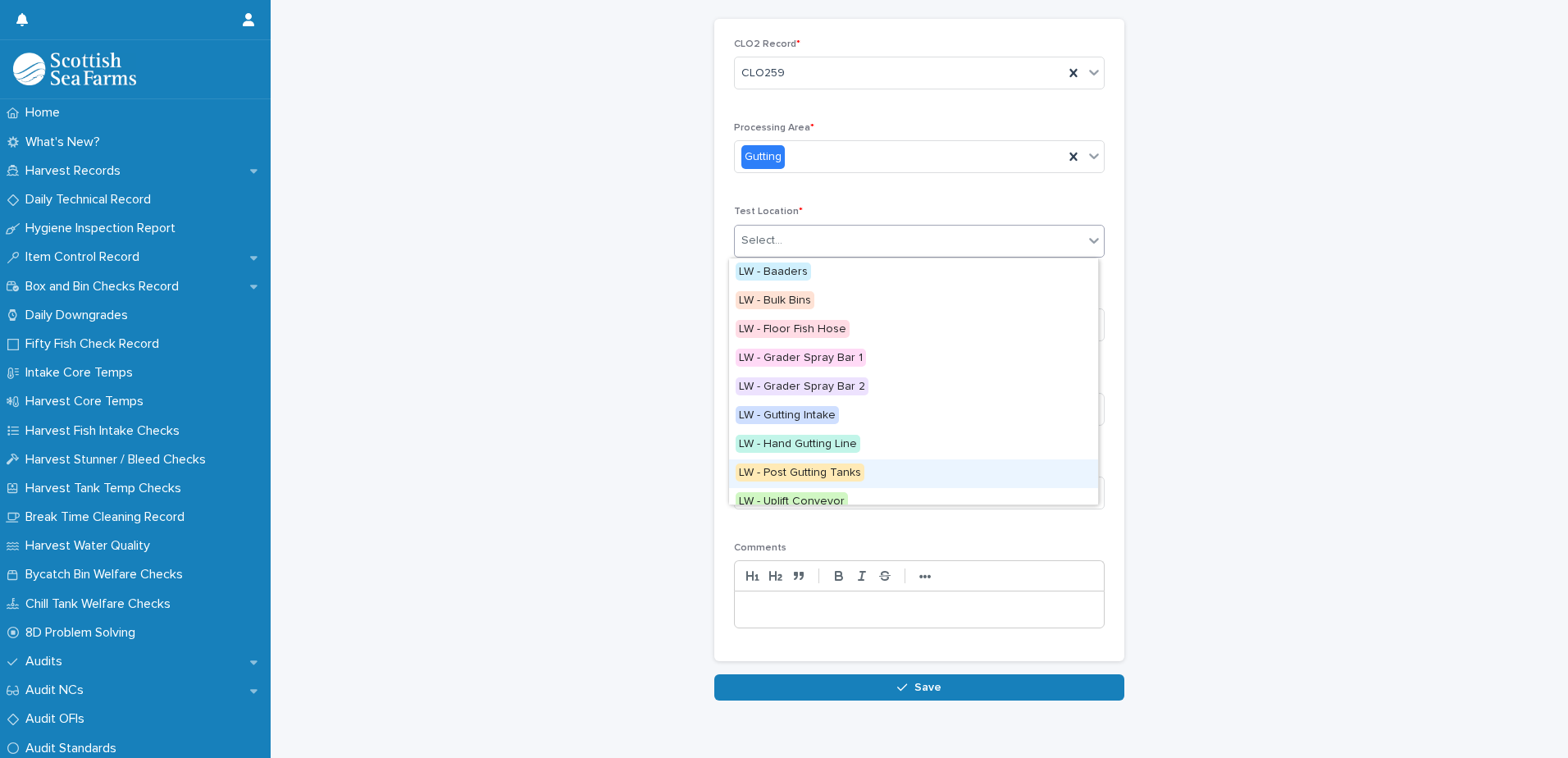
click at [844, 472] on span "LW - Post Gutting Tanks" at bounding box center [800, 471] width 129 height 18
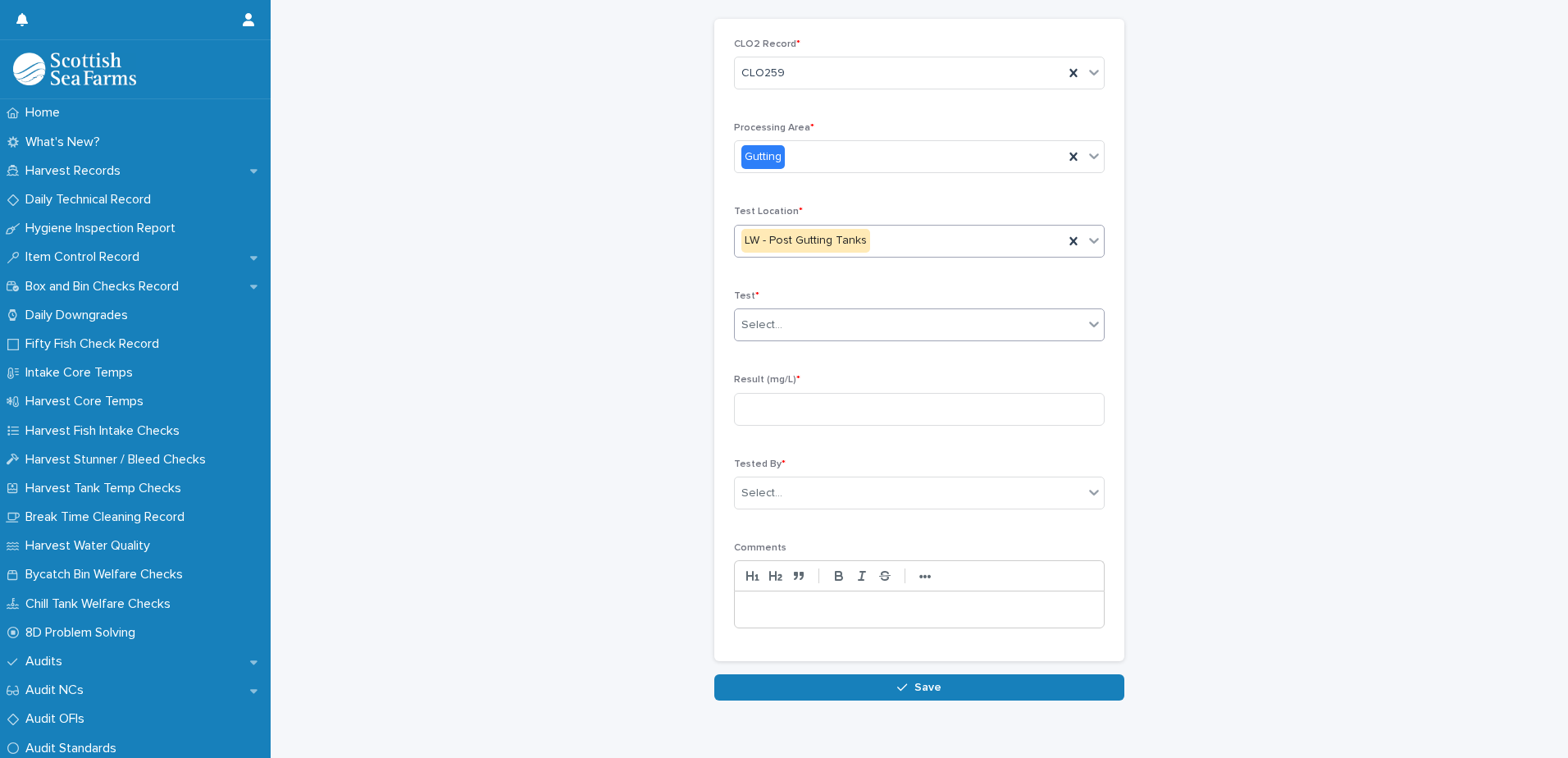
click at [879, 328] on div "Select..." at bounding box center [909, 325] width 349 height 27
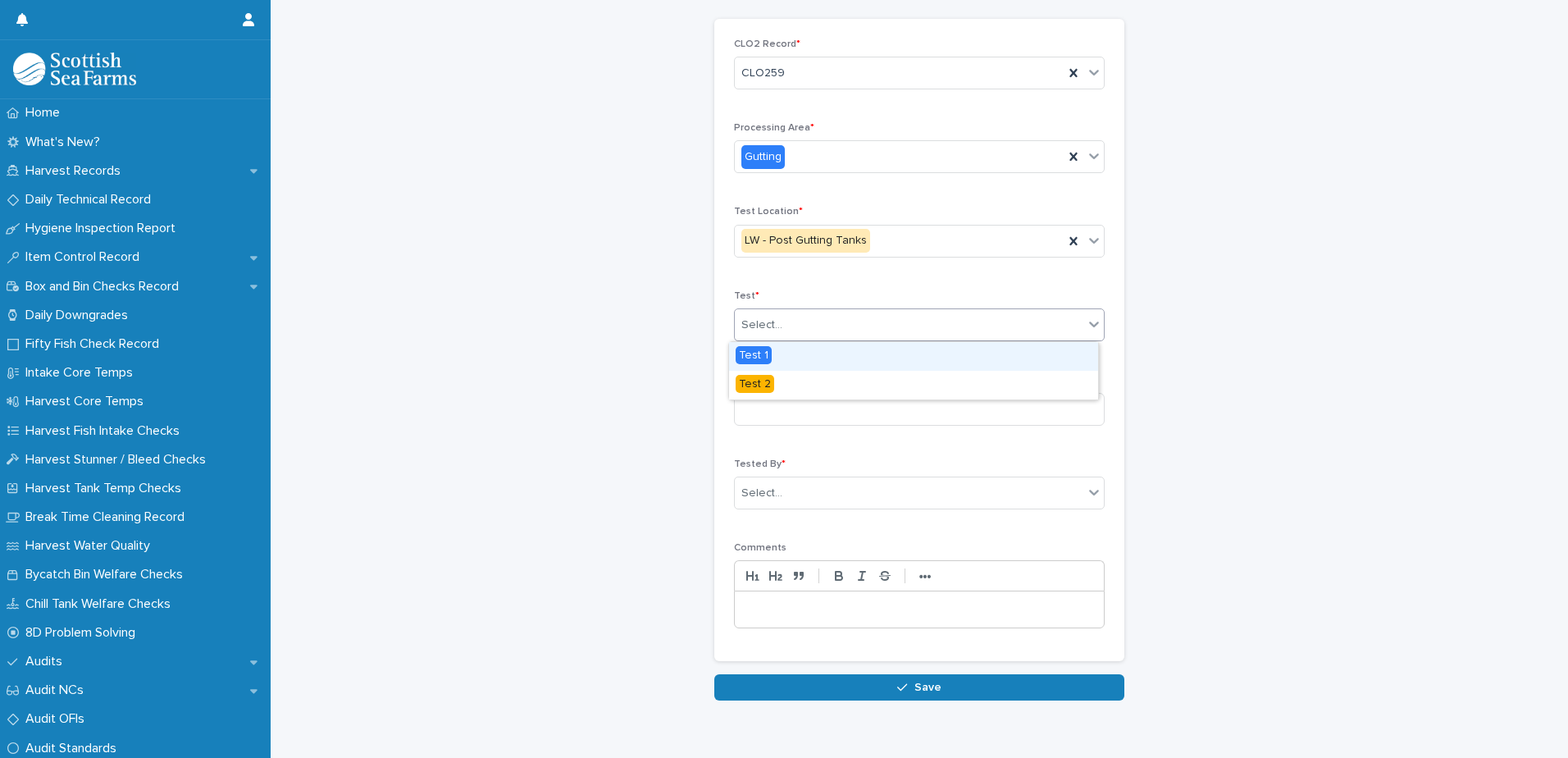
click at [863, 358] on div "Test 1" at bounding box center [914, 356] width 369 height 29
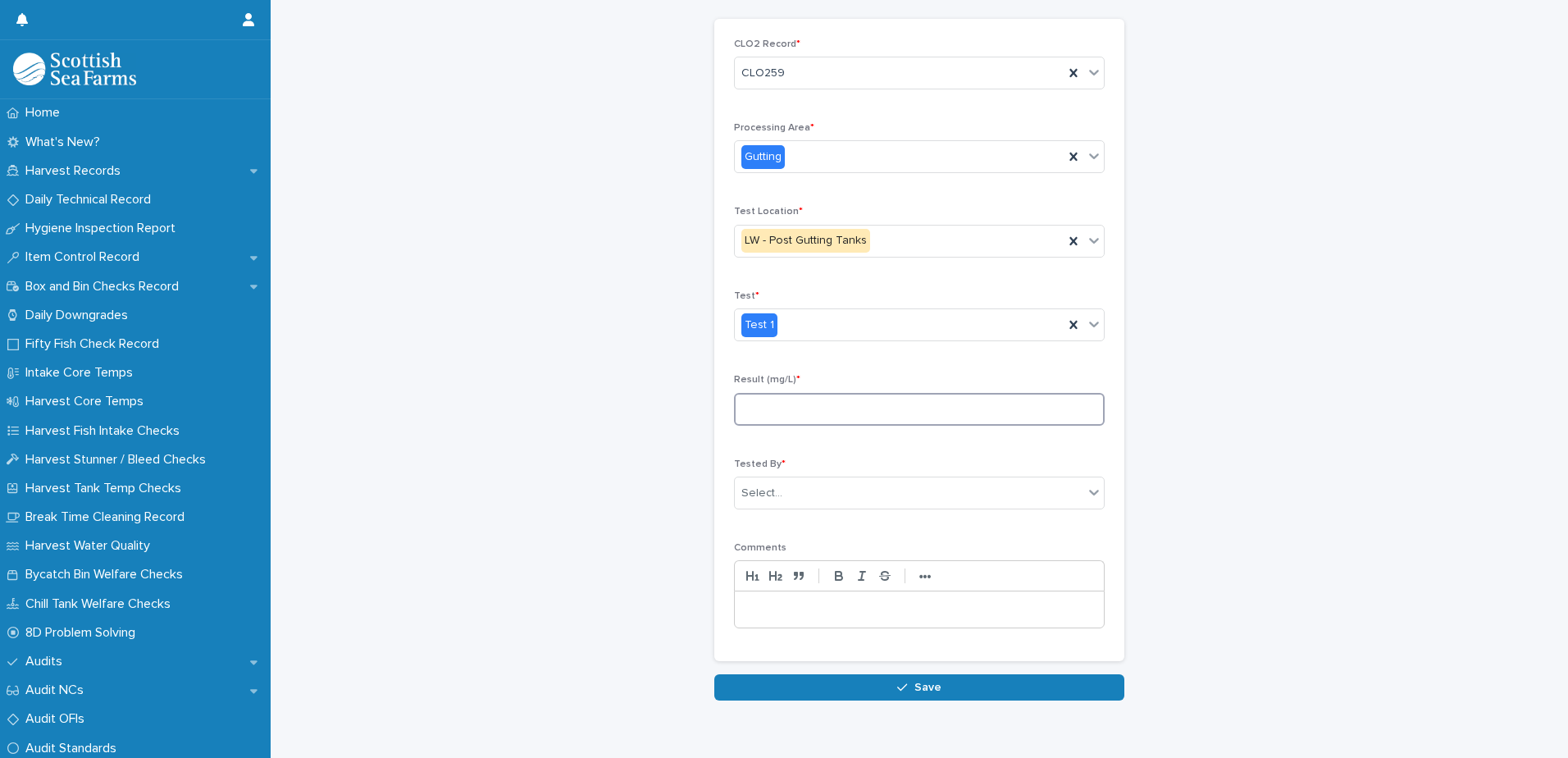
click at [878, 411] on input at bounding box center [919, 408] width 370 height 32
type input "****"
click at [968, 500] on div "Select..." at bounding box center [909, 493] width 349 height 27
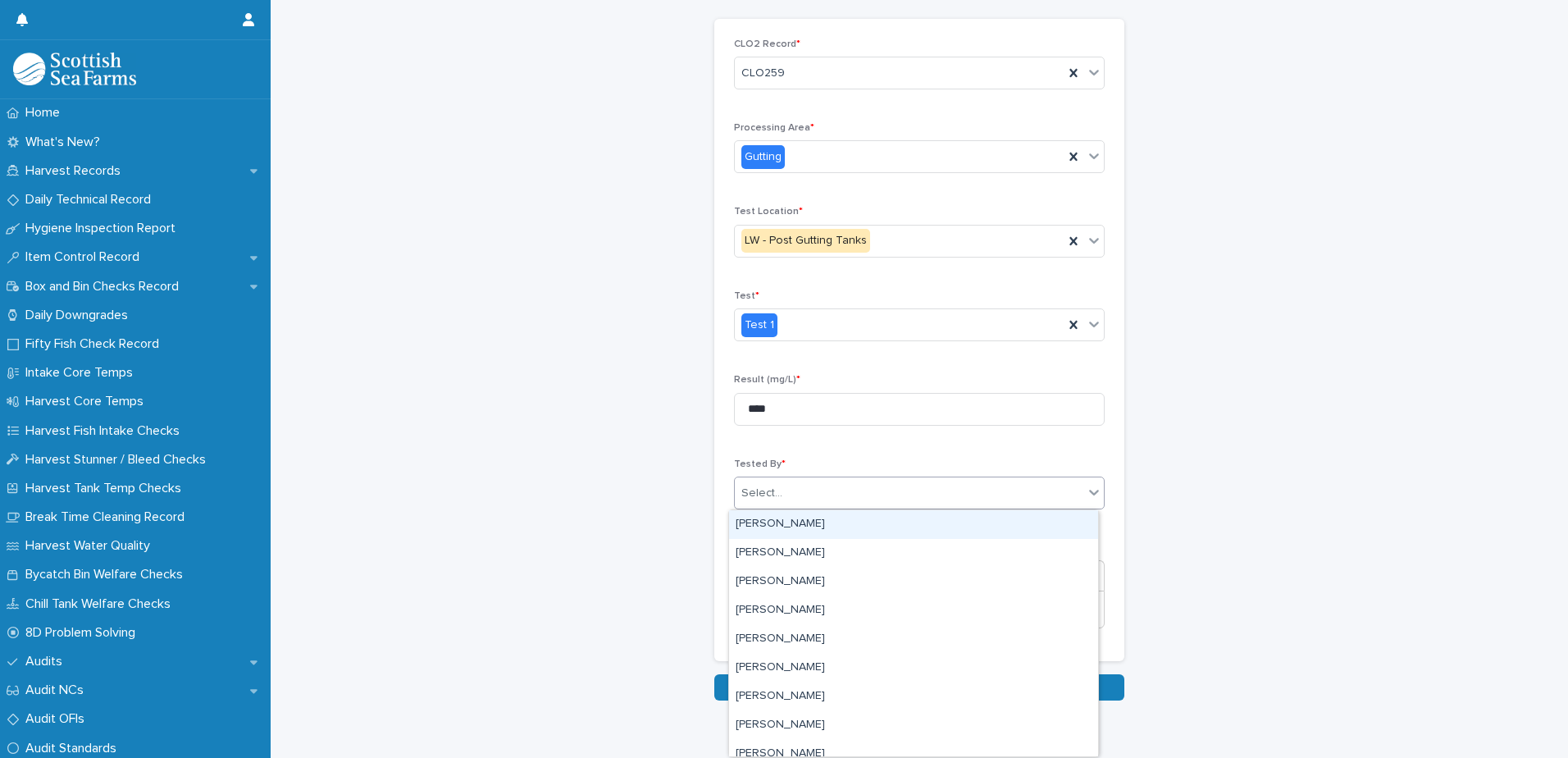
click at [967, 500] on div "Select..." at bounding box center [909, 493] width 349 height 27
type input "*"
type input "***"
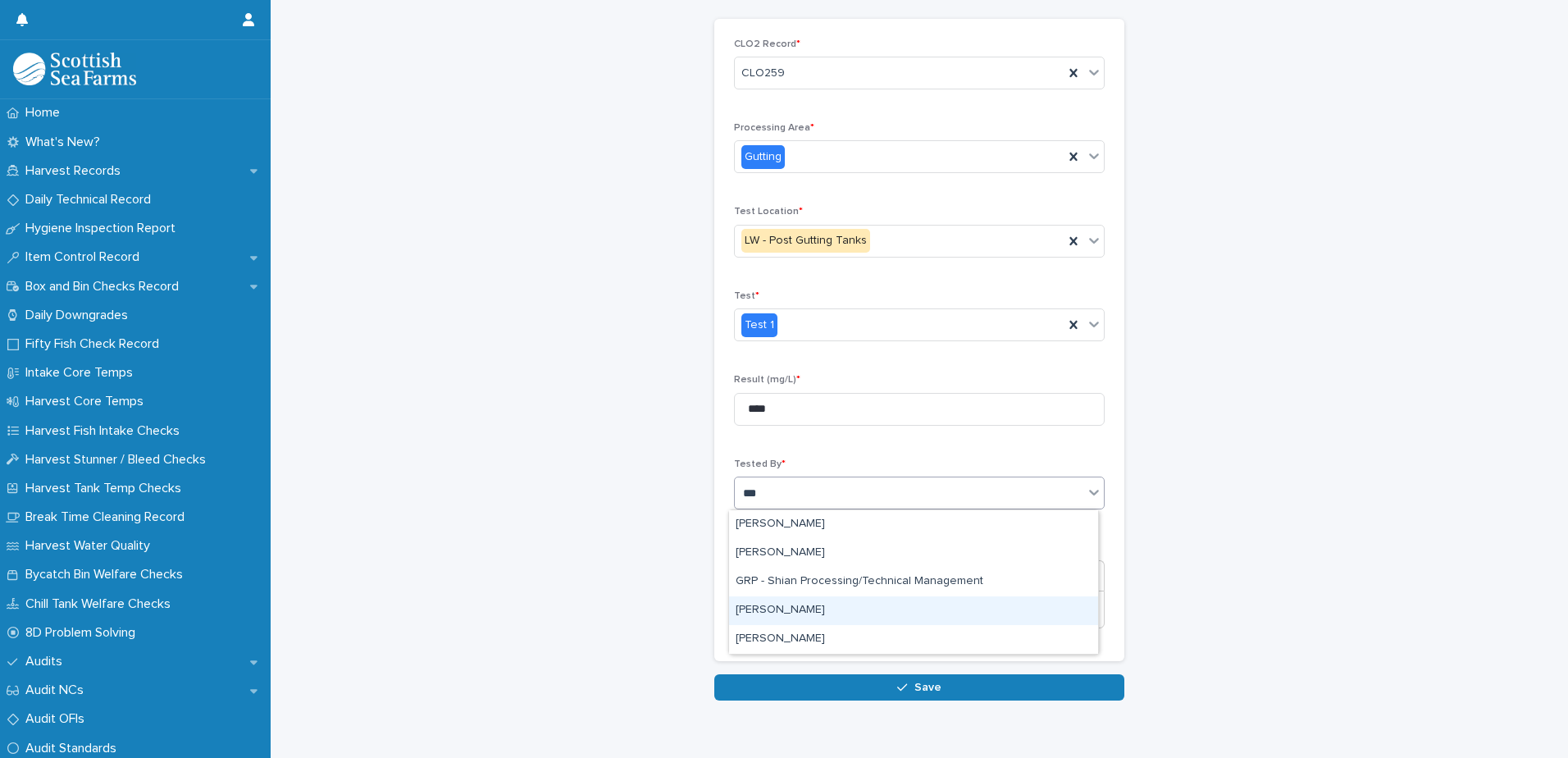
click at [758, 621] on div "Ian Pritchard" at bounding box center [914, 610] width 369 height 29
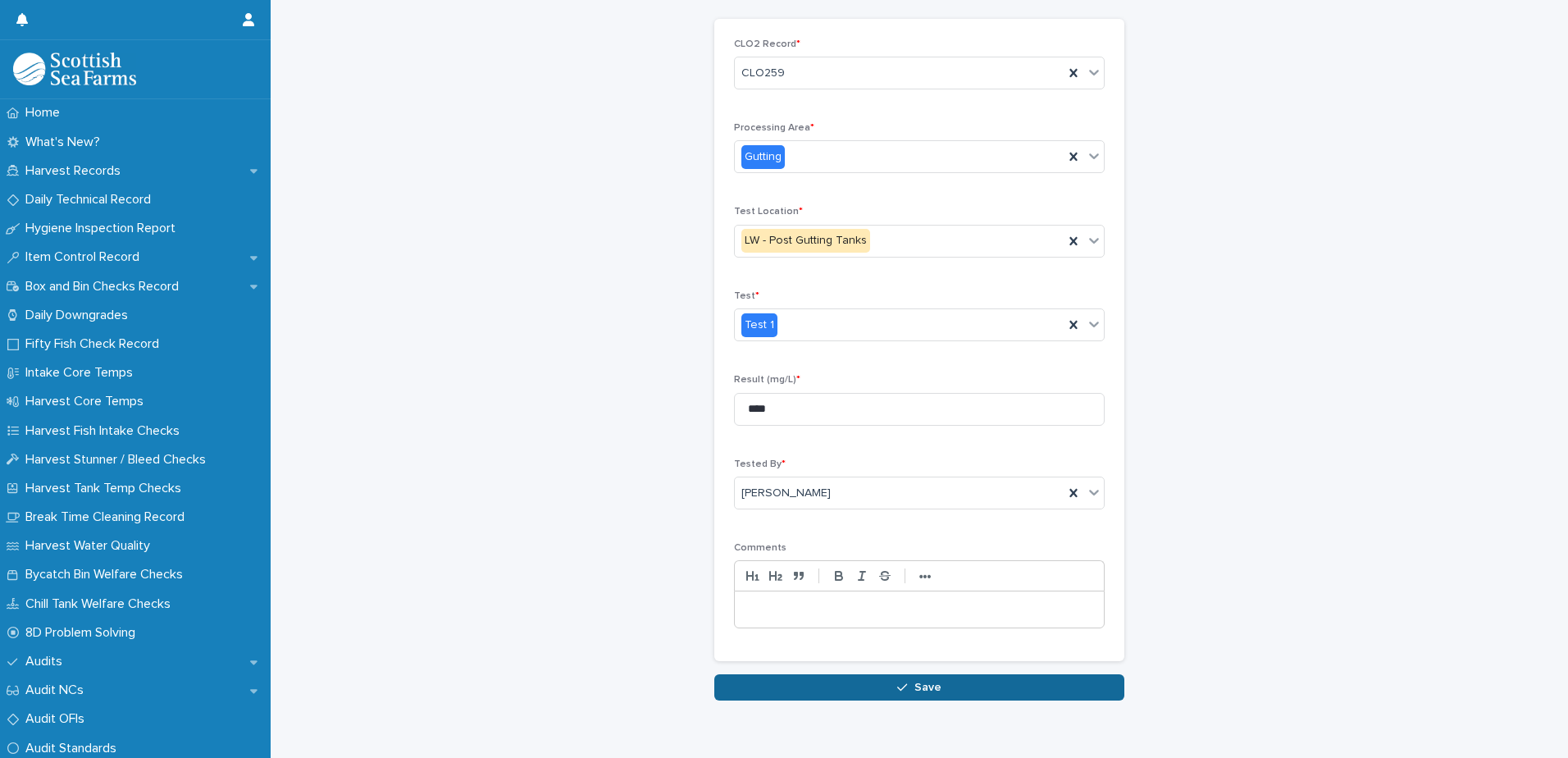
click at [914, 688] on span "Save" at bounding box center [927, 687] width 27 height 11
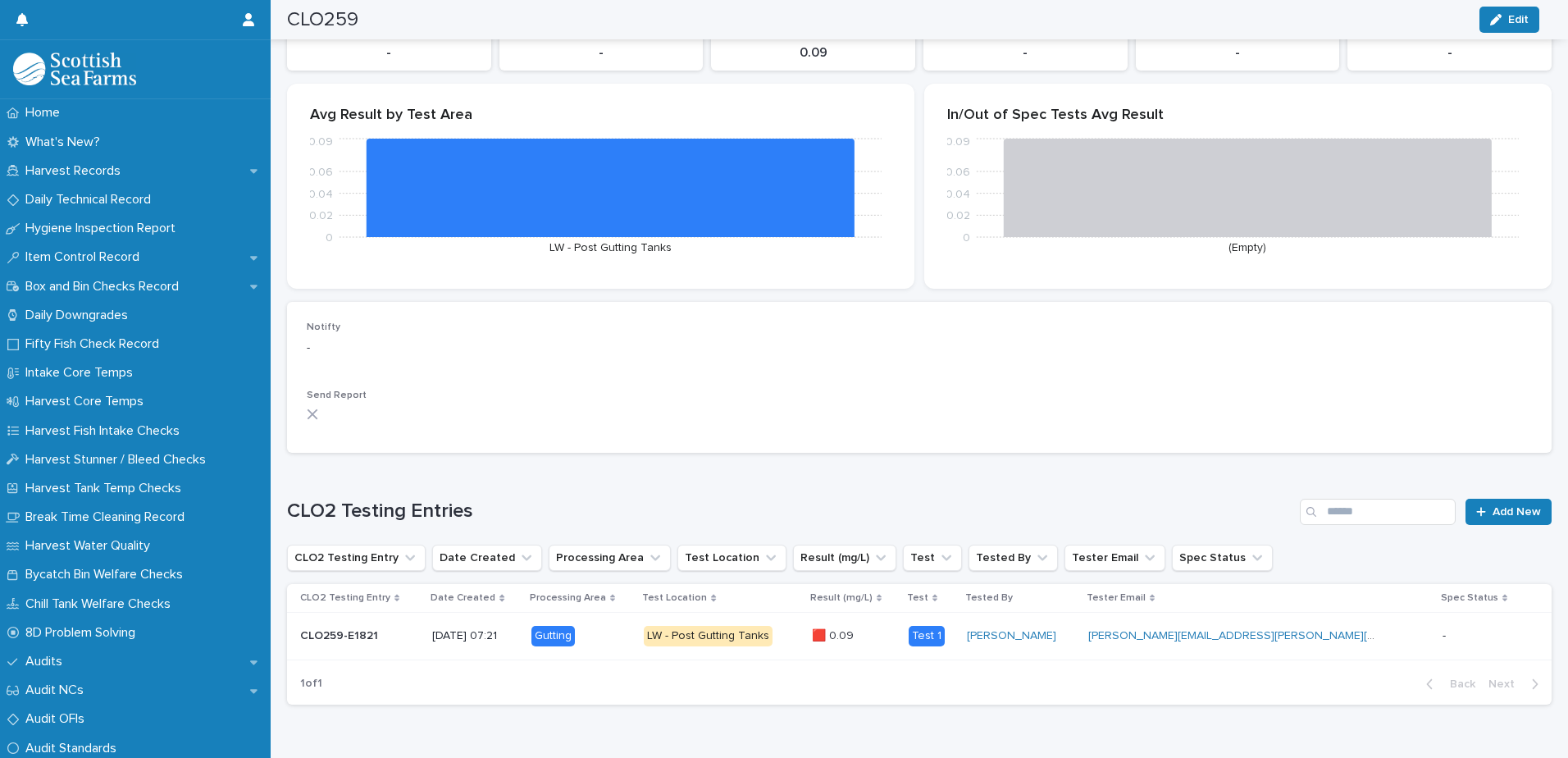
scroll to position [145, 0]
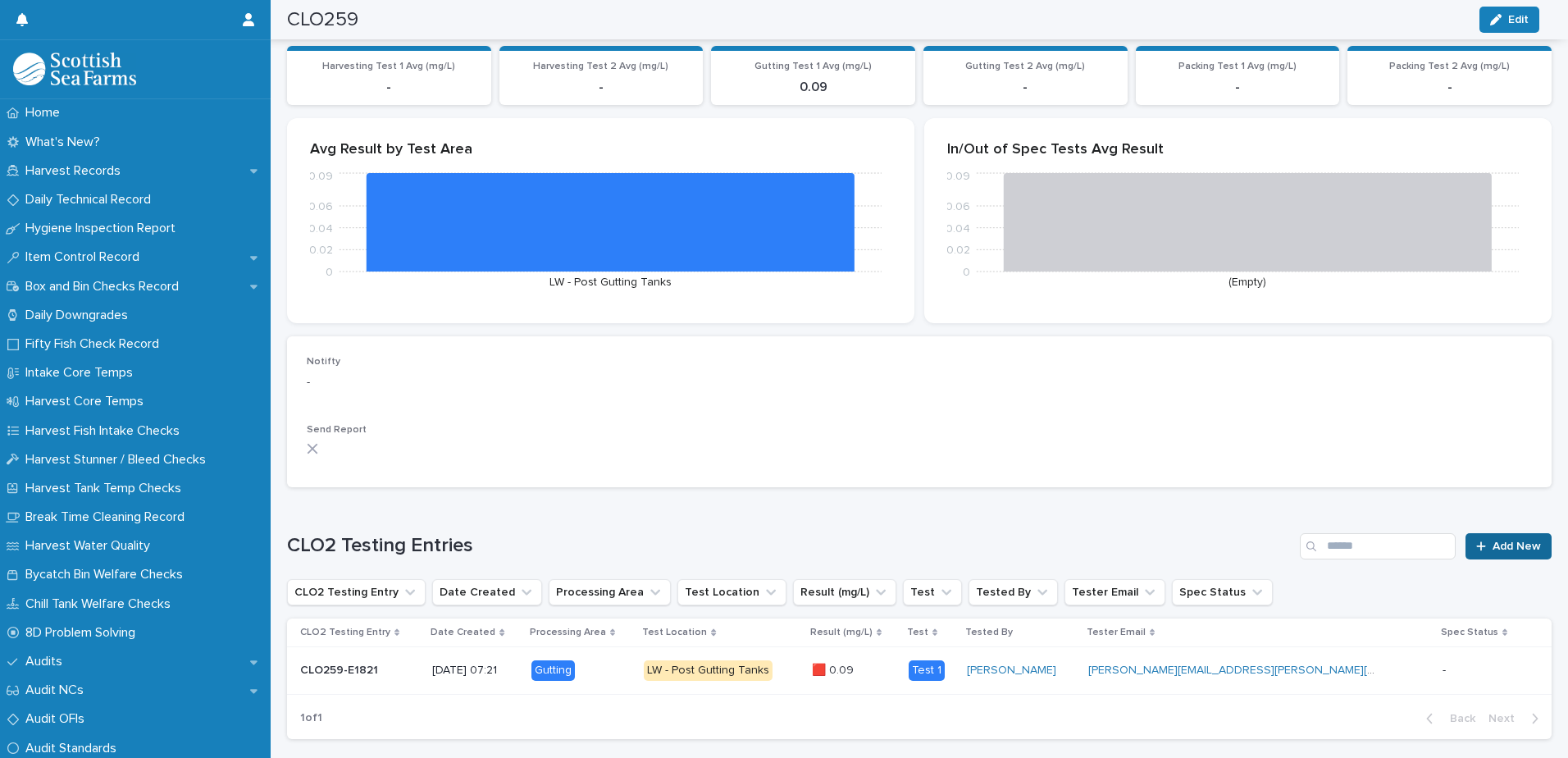
click at [1485, 557] on link "Add New" at bounding box center [1508, 546] width 86 height 26
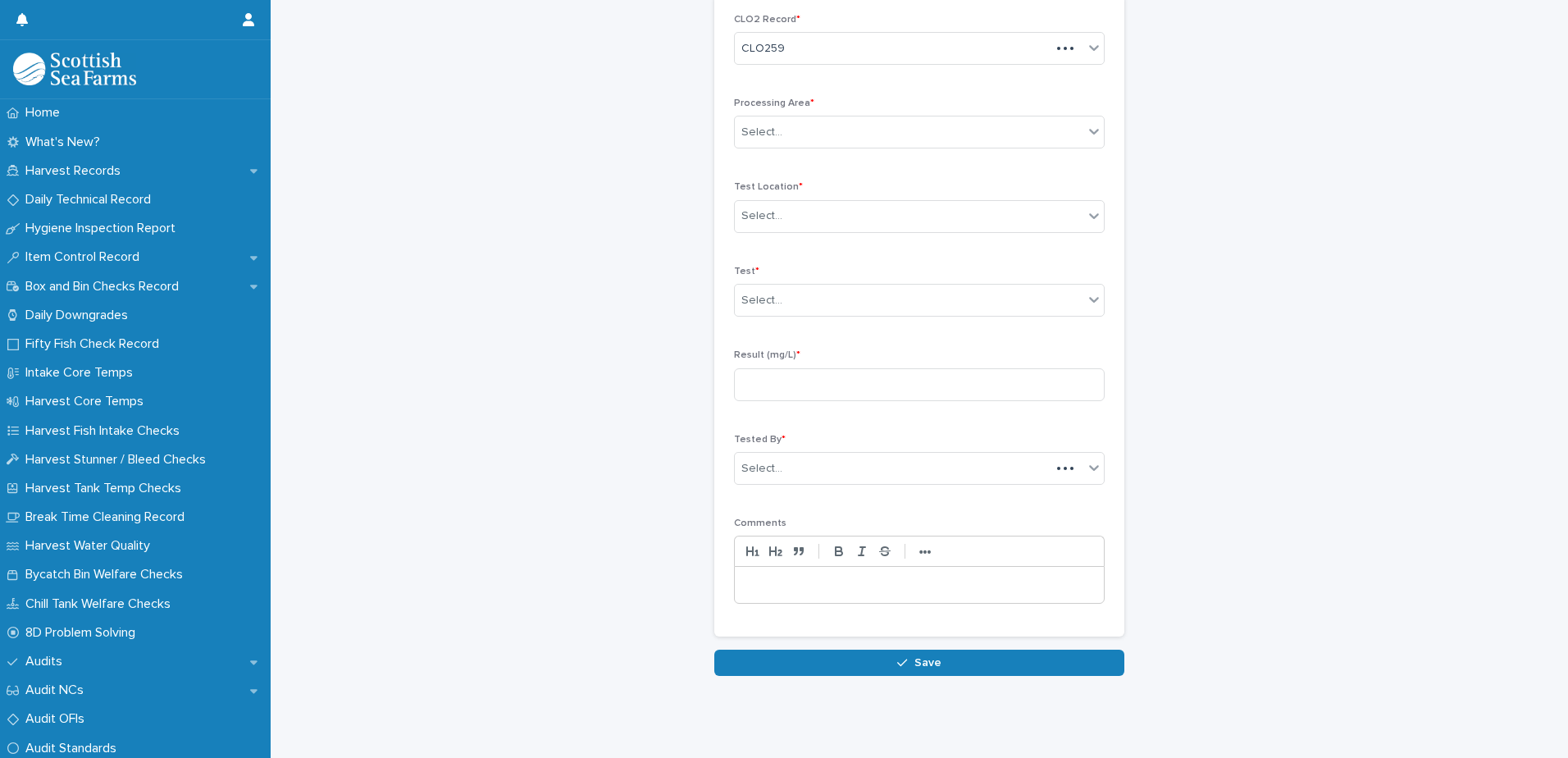
scroll to position [75, 0]
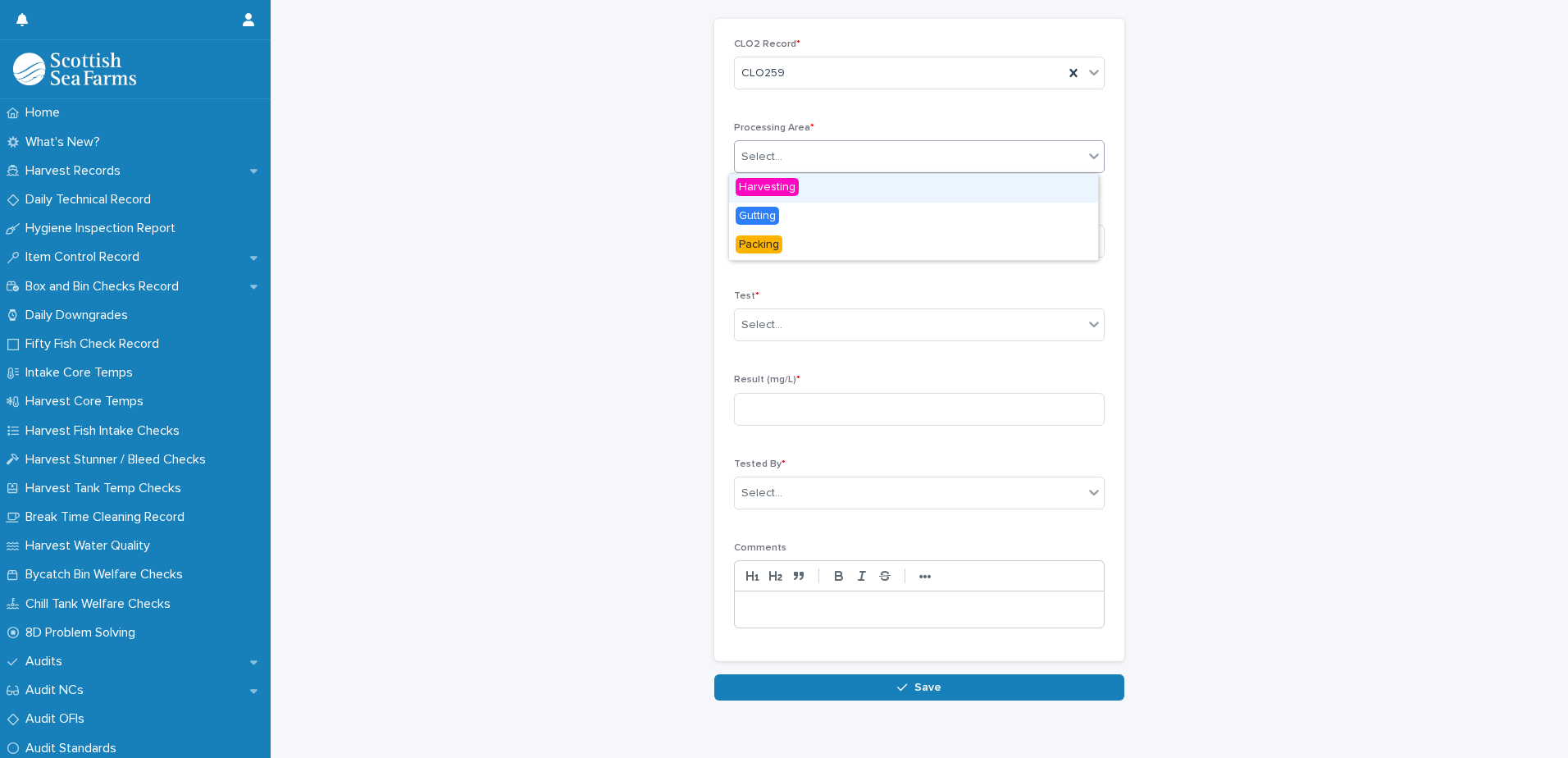
click at [899, 154] on div "Select..." at bounding box center [909, 157] width 349 height 27
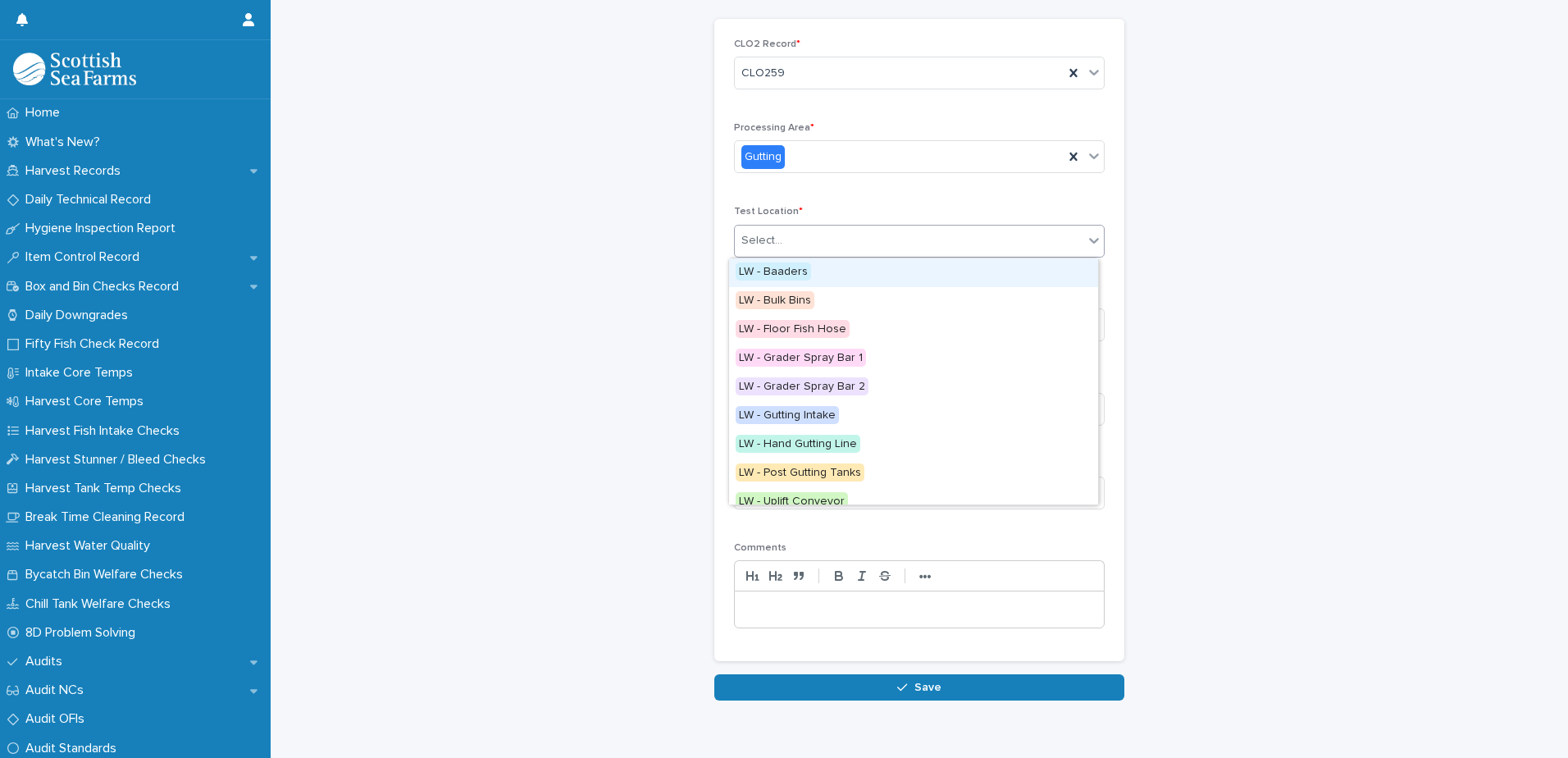
click at [849, 250] on div "Select..." at bounding box center [909, 240] width 349 height 27
click at [812, 273] on div "LW - Baaders" at bounding box center [914, 272] width 369 height 29
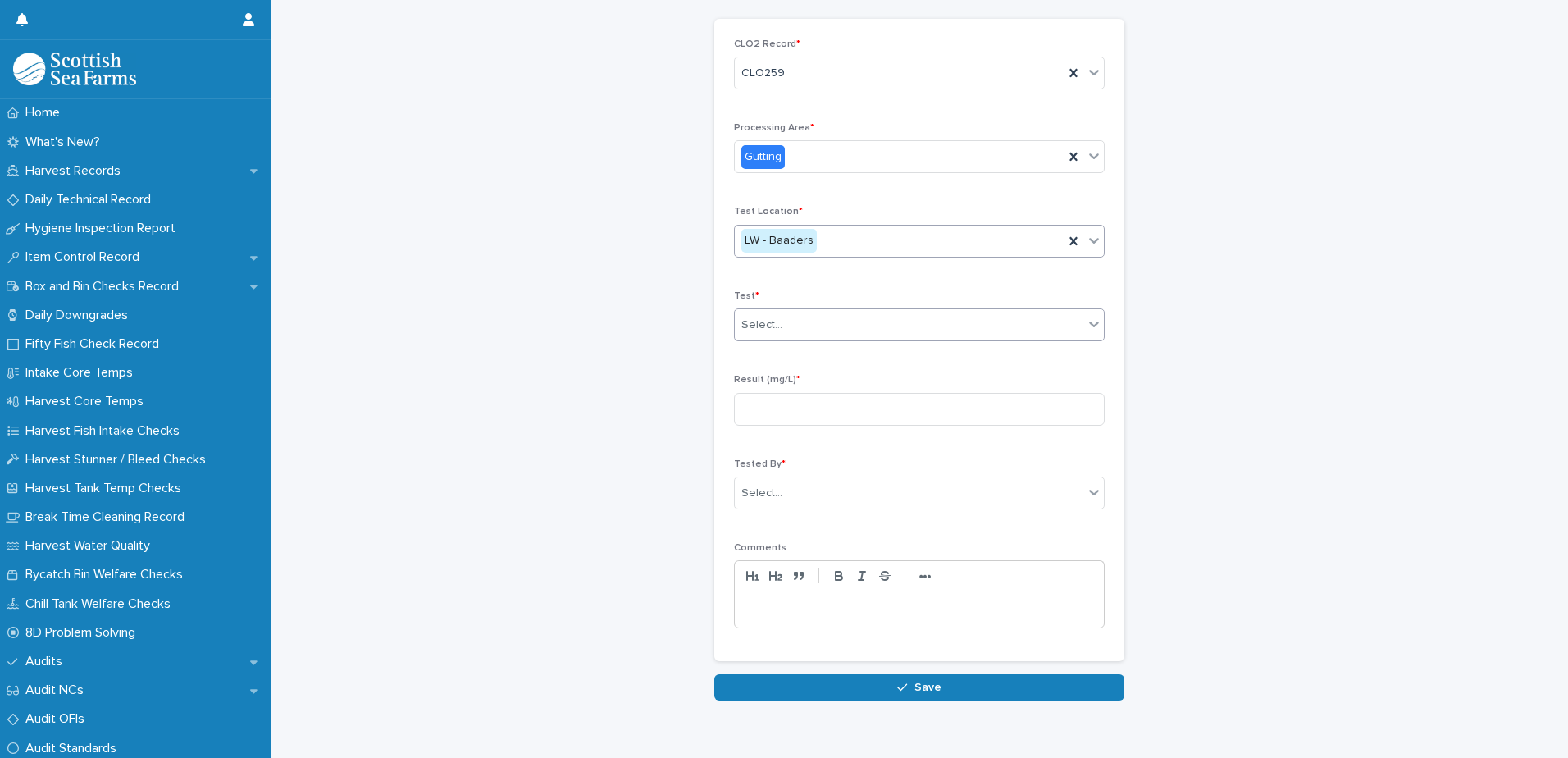
click at [797, 333] on div "Select..." at bounding box center [909, 325] width 349 height 27
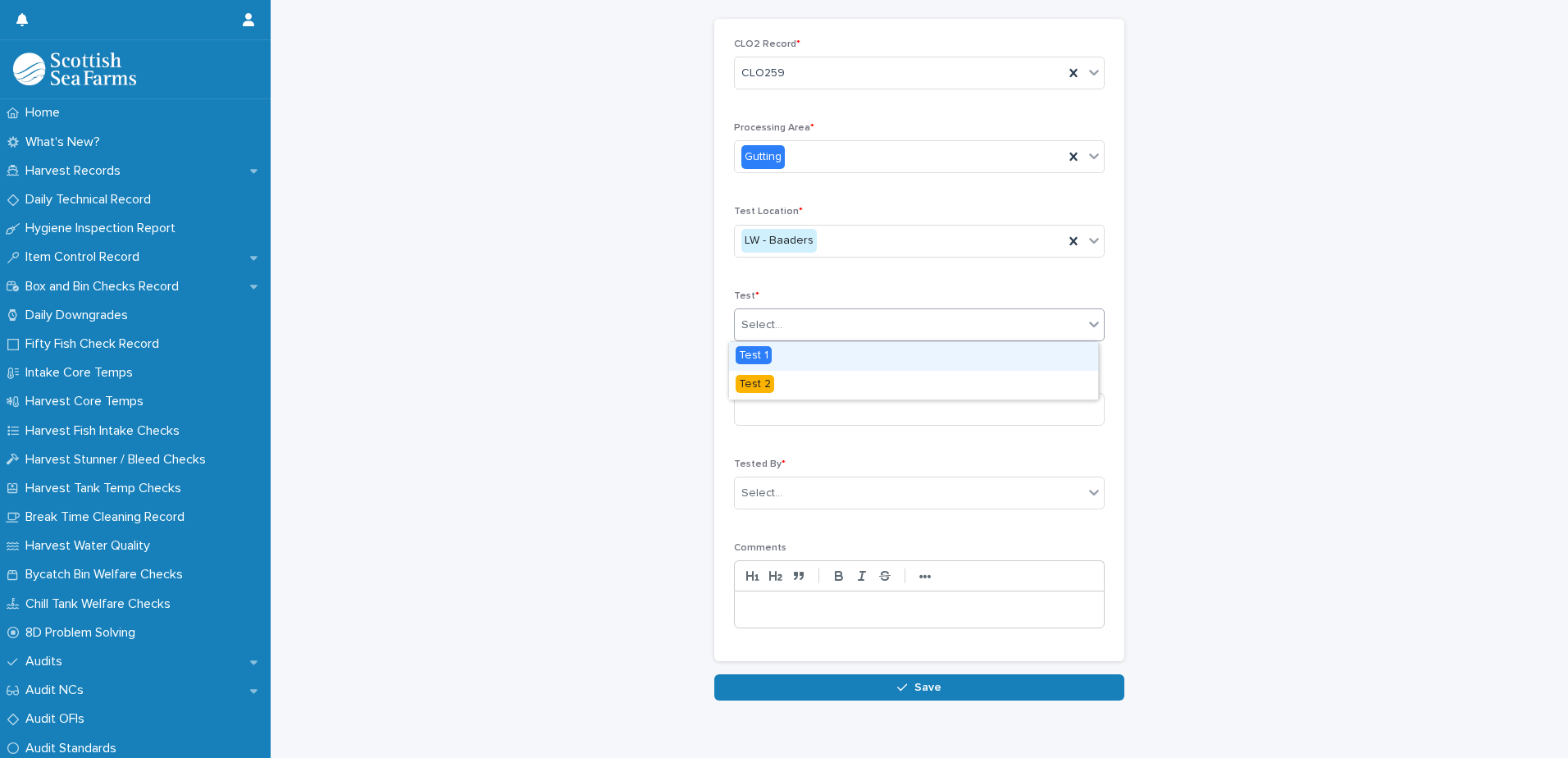
click at [786, 361] on div "Test 1" at bounding box center [914, 356] width 369 height 29
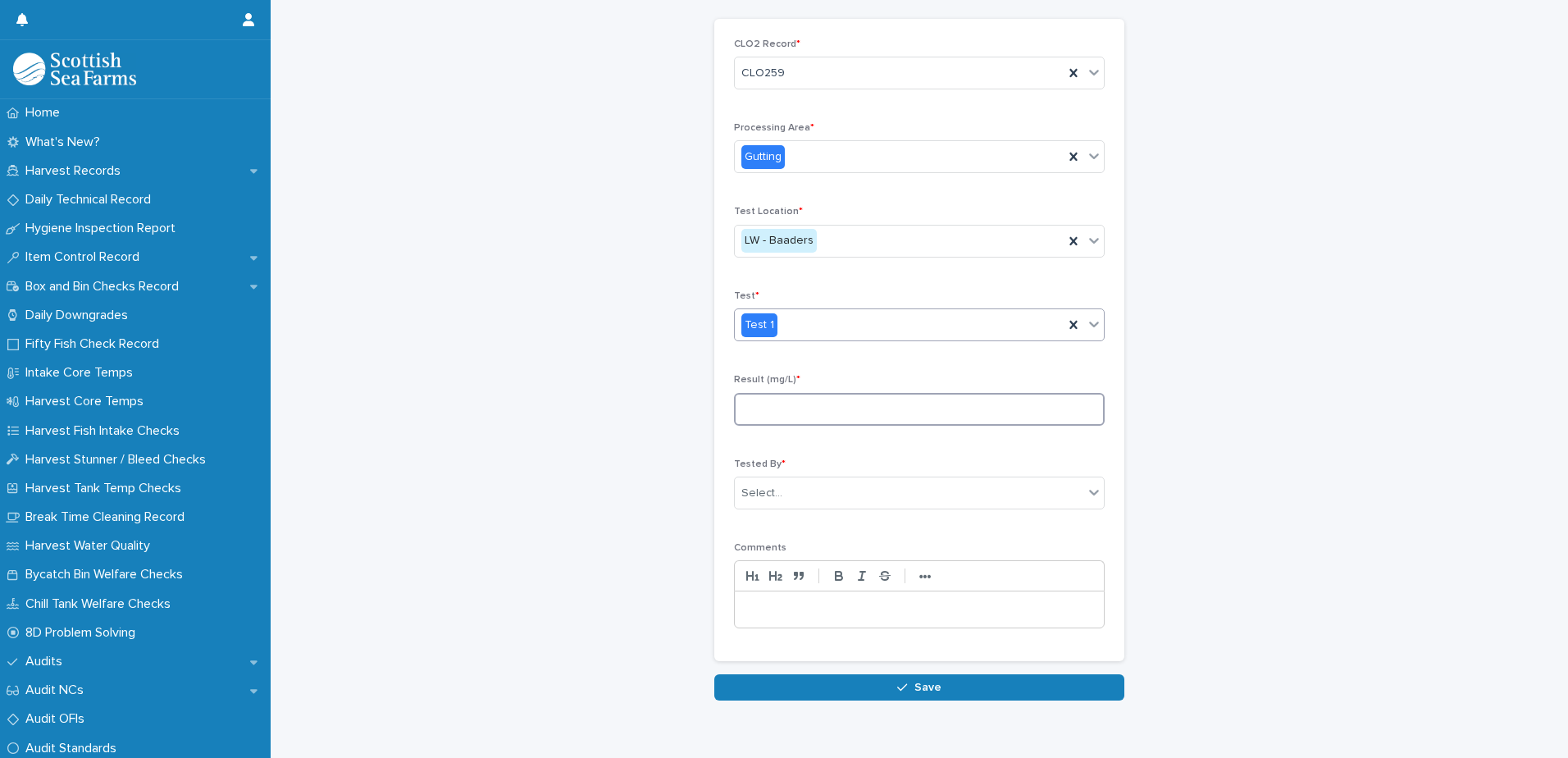
click at [834, 405] on input at bounding box center [919, 408] width 370 height 32
type input "****"
click at [824, 502] on div "Select..." at bounding box center [909, 493] width 349 height 27
click at [825, 497] on div "Select..." at bounding box center [909, 493] width 349 height 27
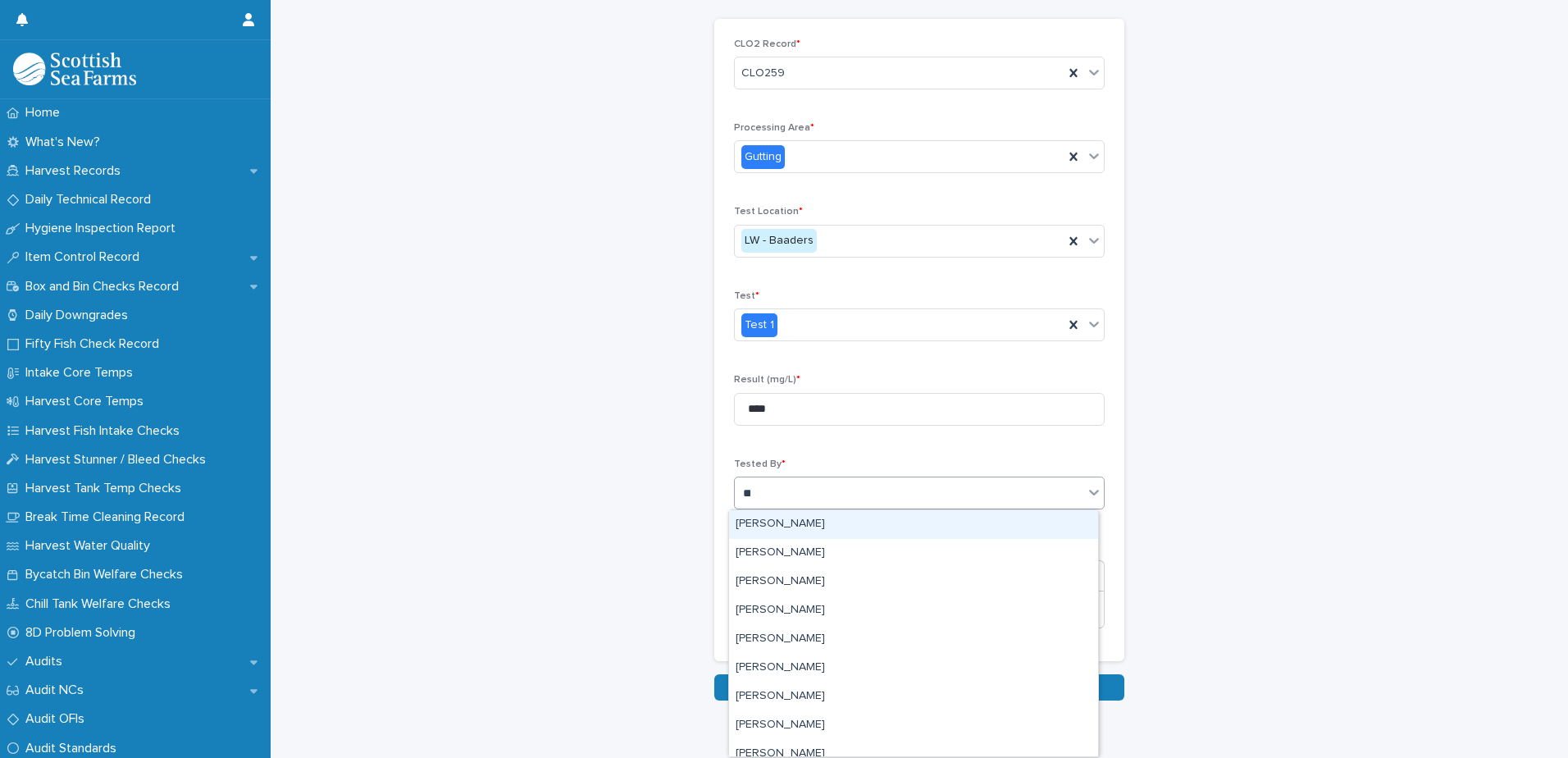
type input "***"
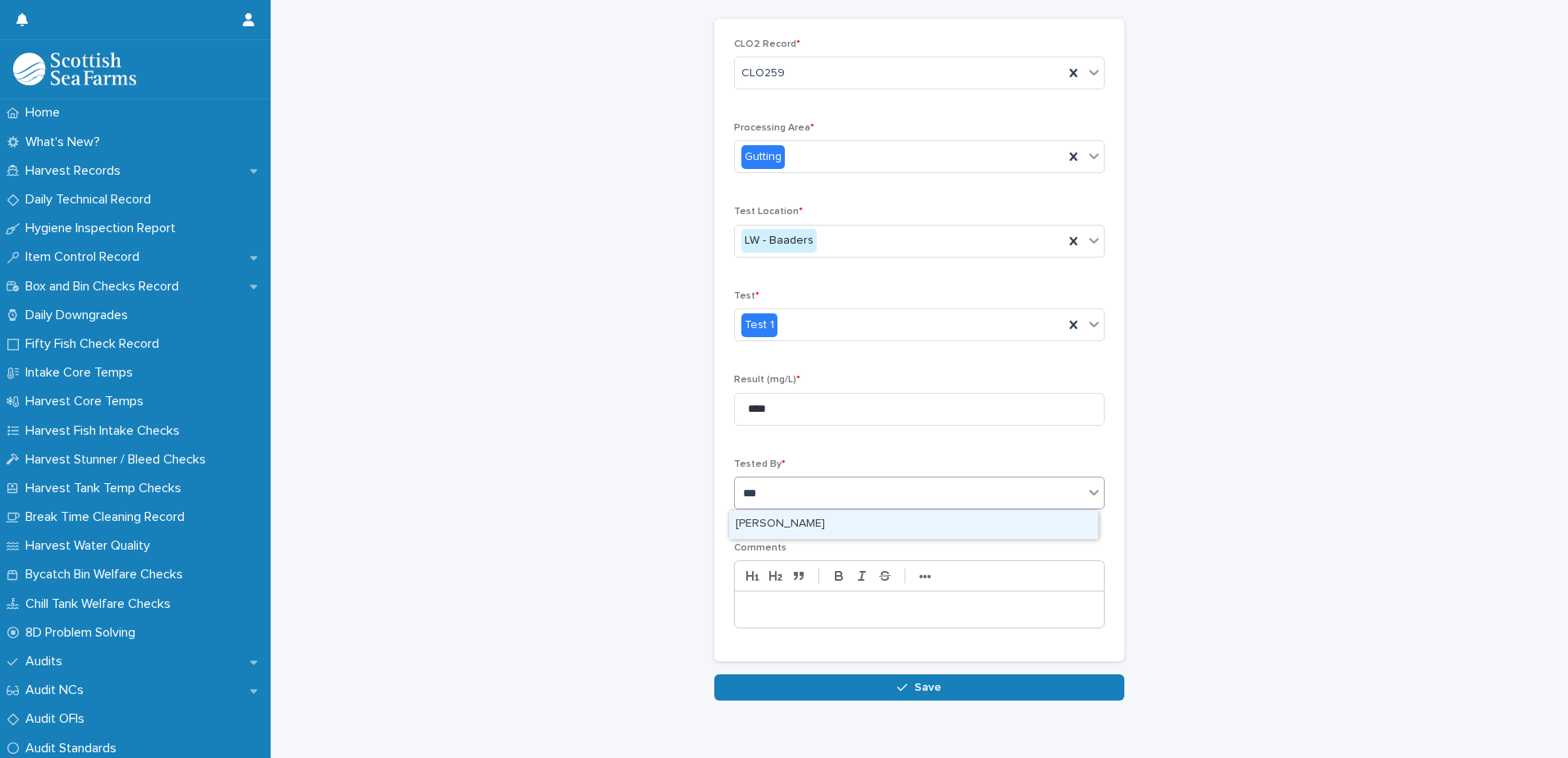
click at [778, 520] on div "[PERSON_NAME]" at bounding box center [914, 524] width 369 height 29
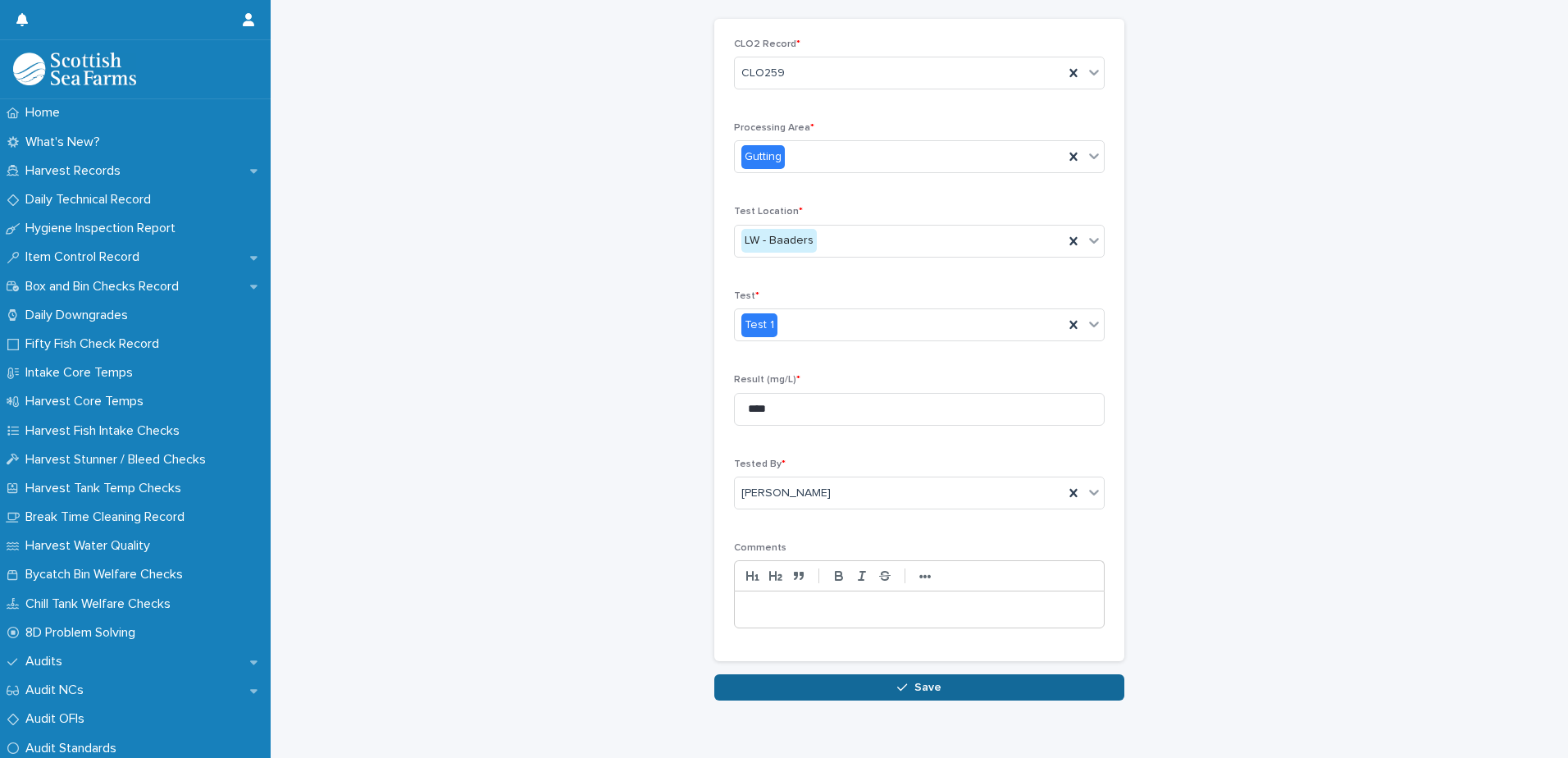
click at [924, 690] on span "Save" at bounding box center [927, 687] width 27 height 11
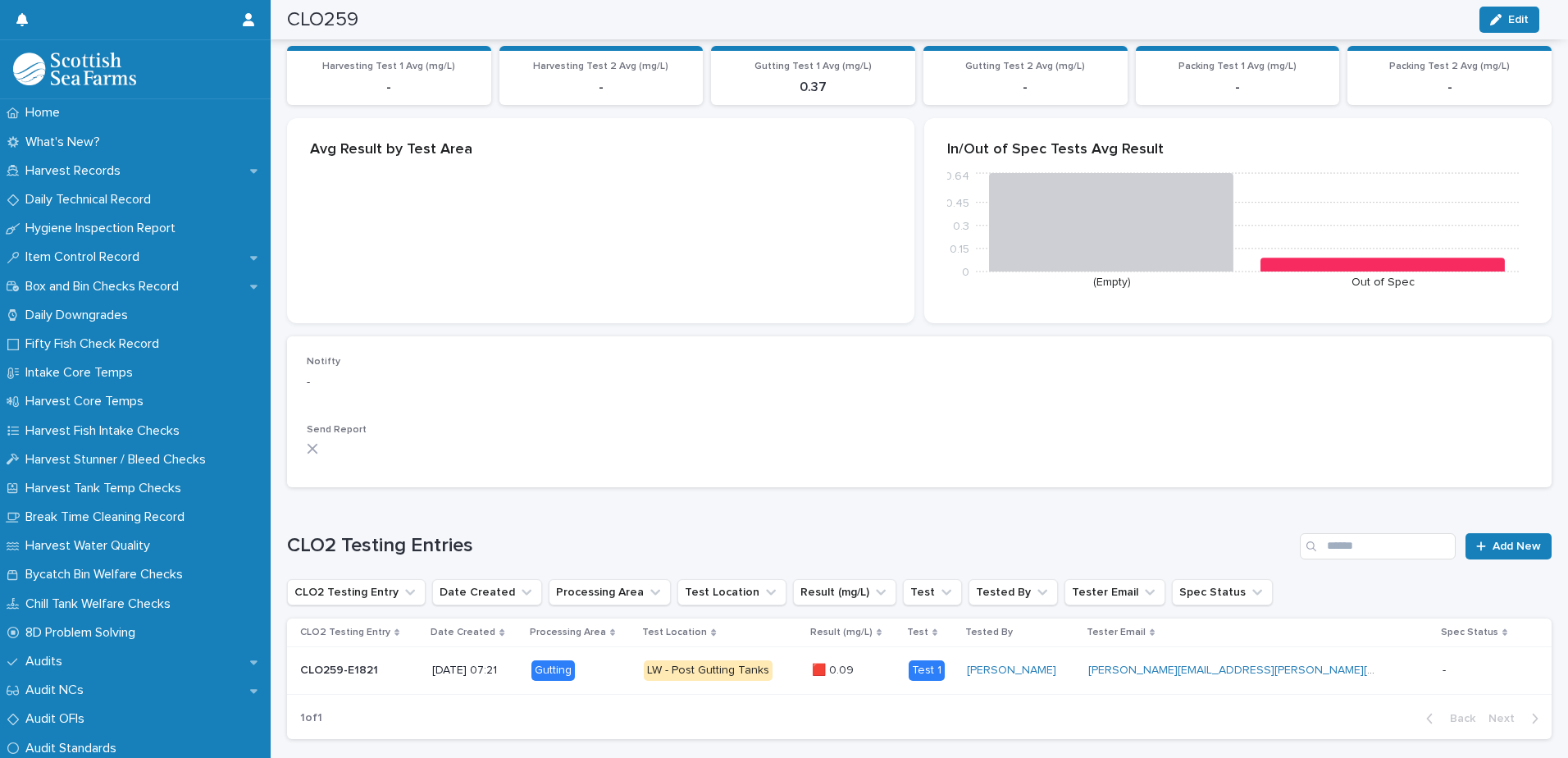
scroll to position [169, 0]
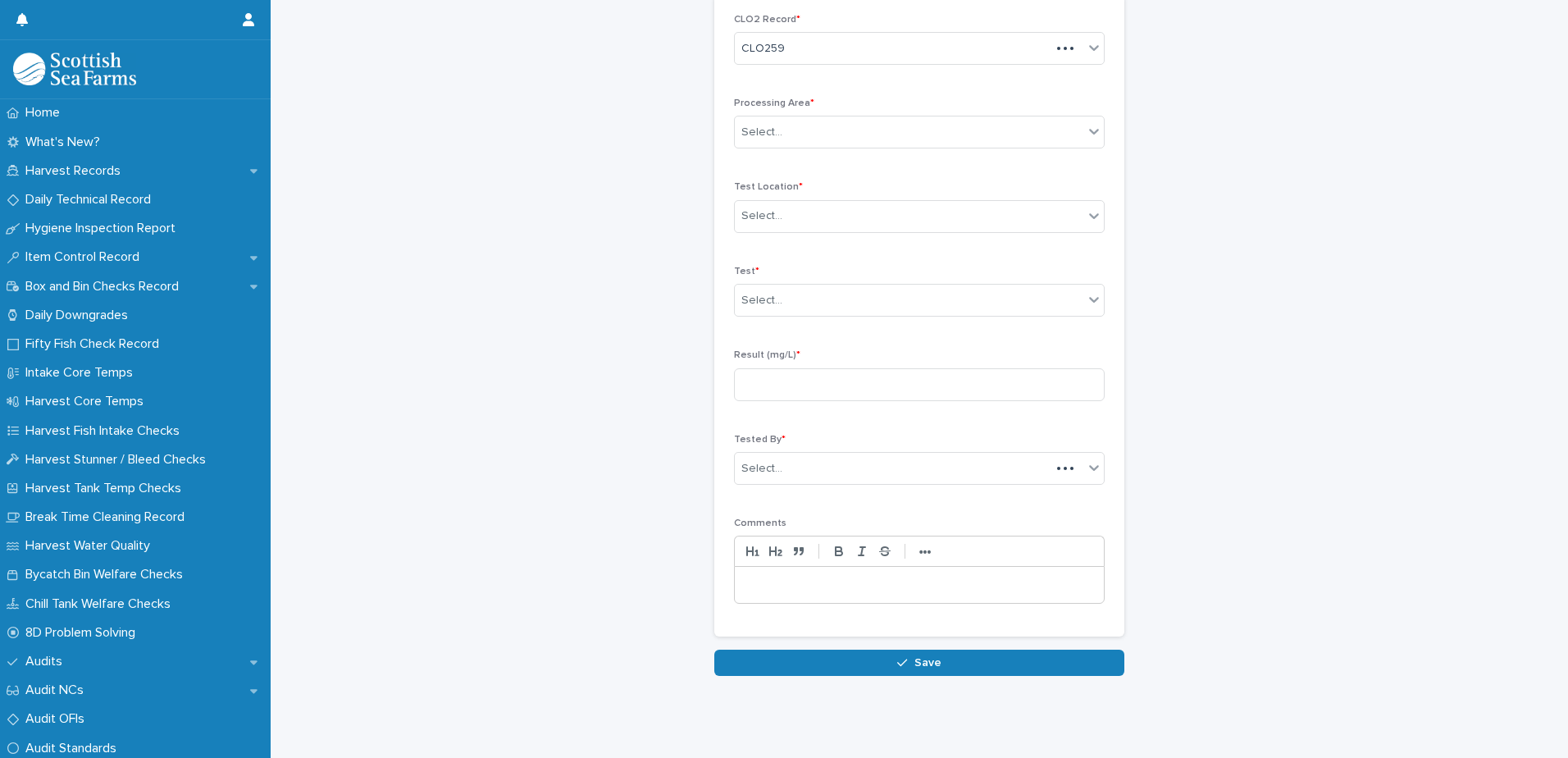
scroll to position [87, 0]
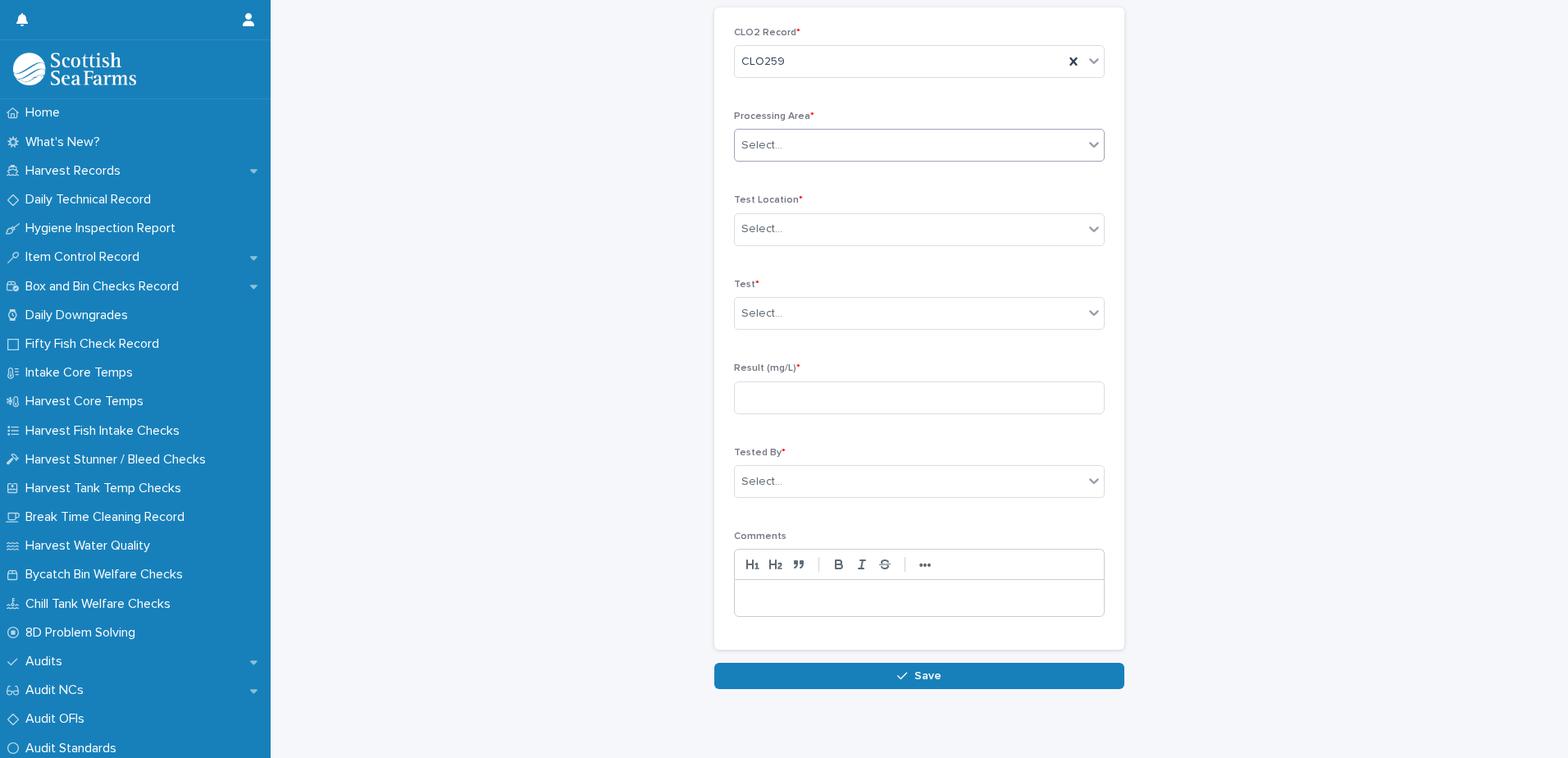
click at [807, 134] on div "Select..." at bounding box center [909, 145] width 349 height 27
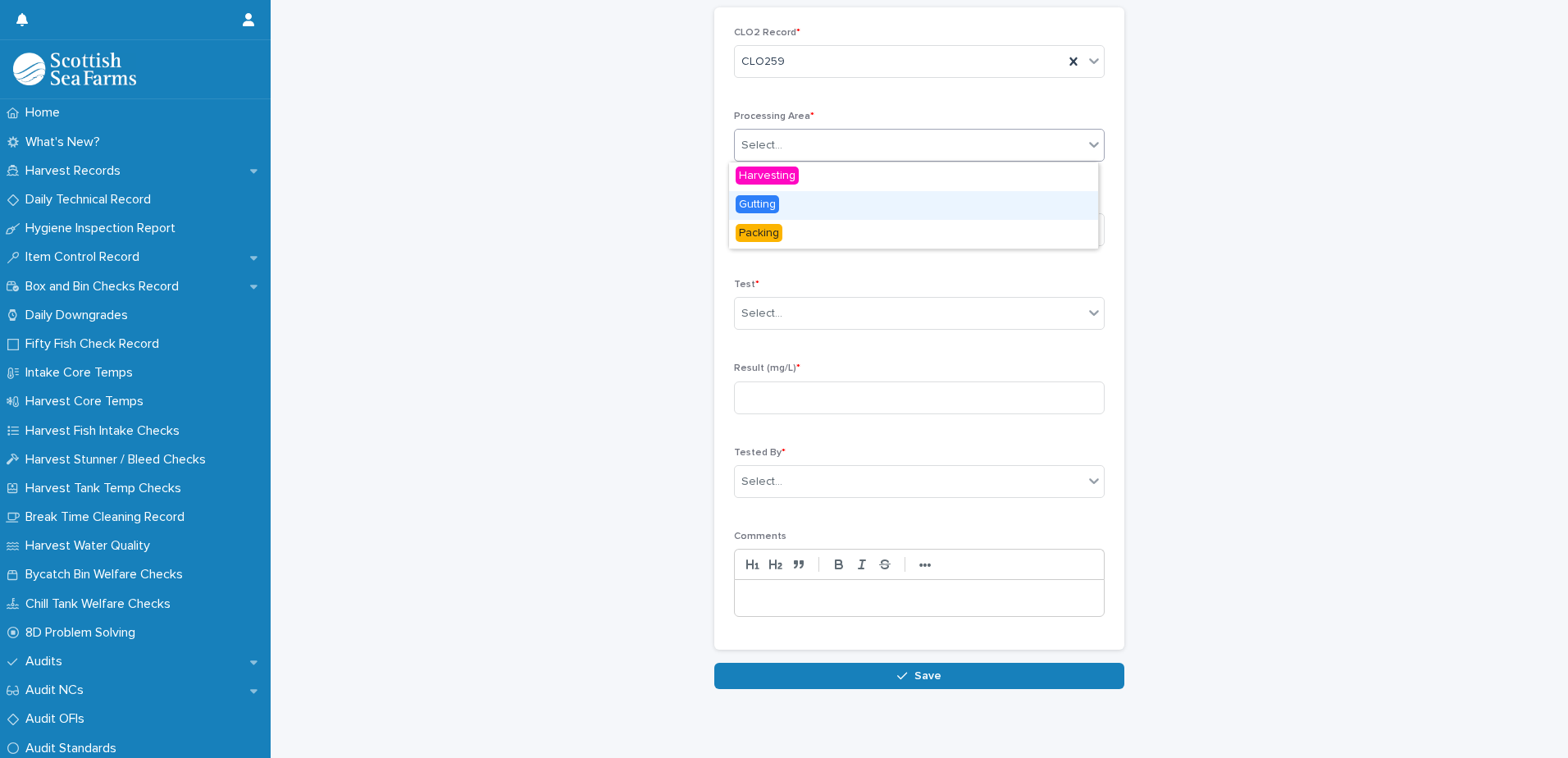
click at [779, 196] on div "Gutting" at bounding box center [914, 205] width 369 height 29
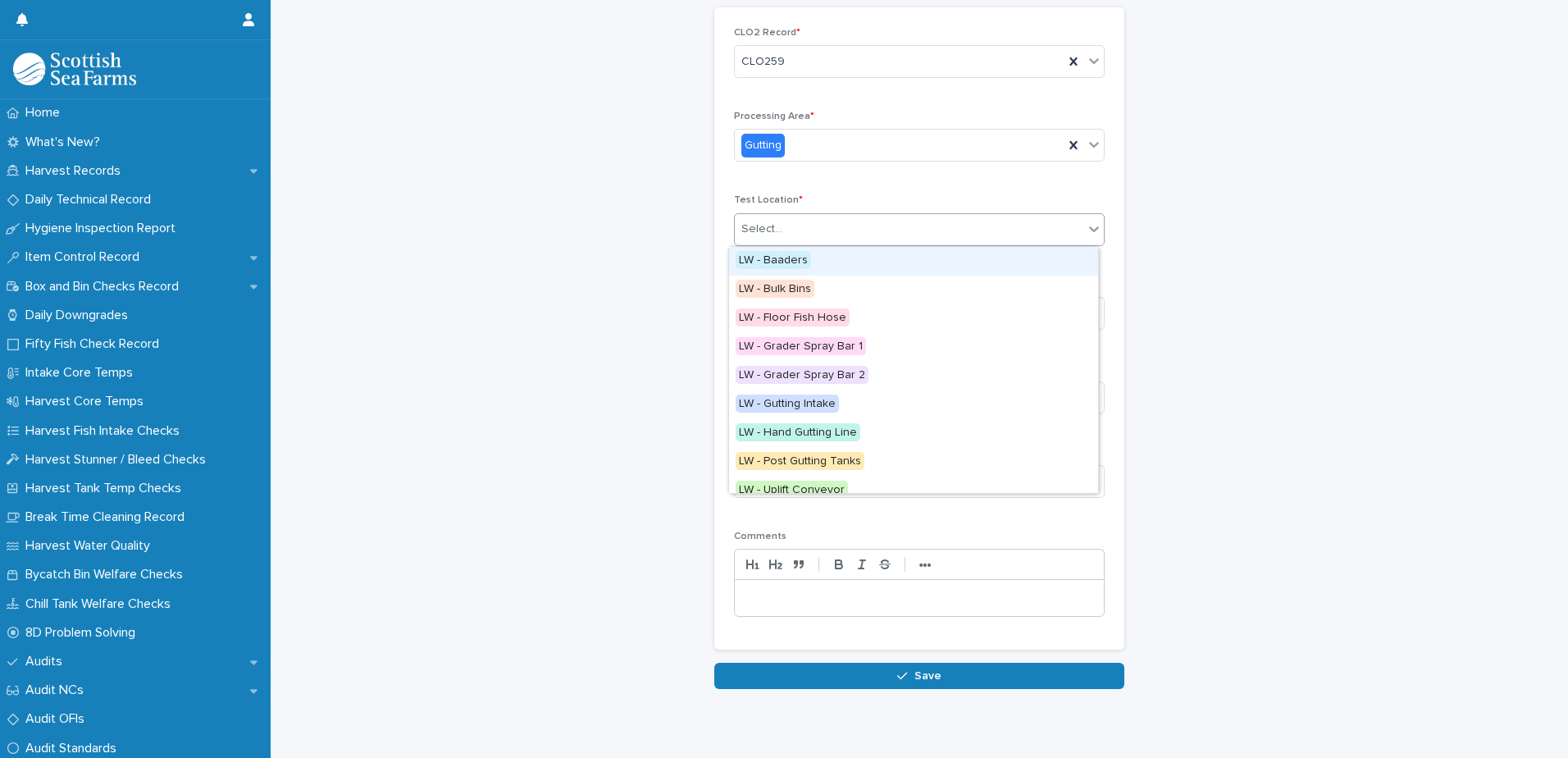
click at [781, 223] on div "Select..." at bounding box center [909, 228] width 349 height 27
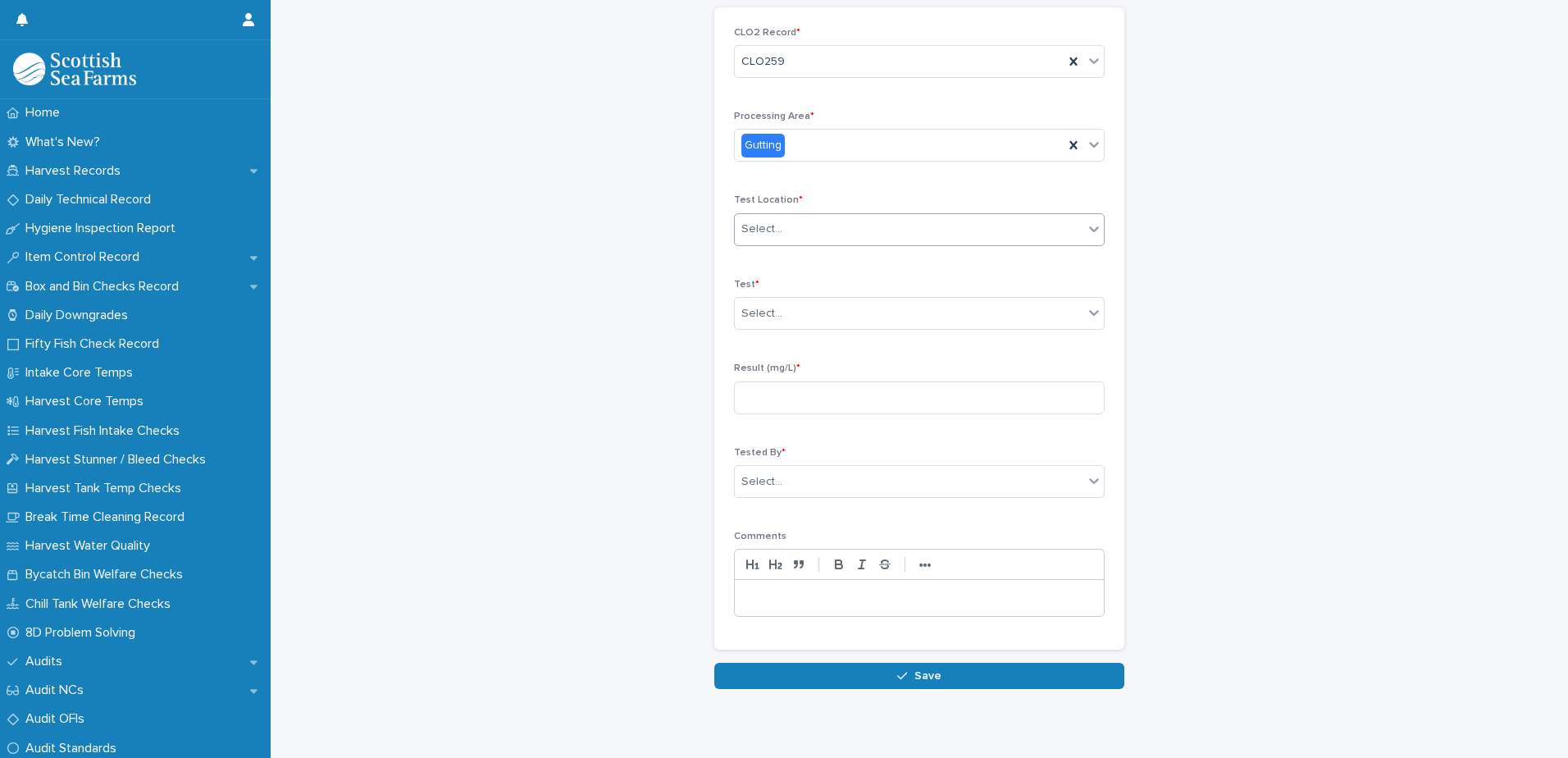
click at [781, 223] on div "Select..." at bounding box center [909, 228] width 349 height 27
click at [785, 225] on div "Select..." at bounding box center [909, 228] width 349 height 27
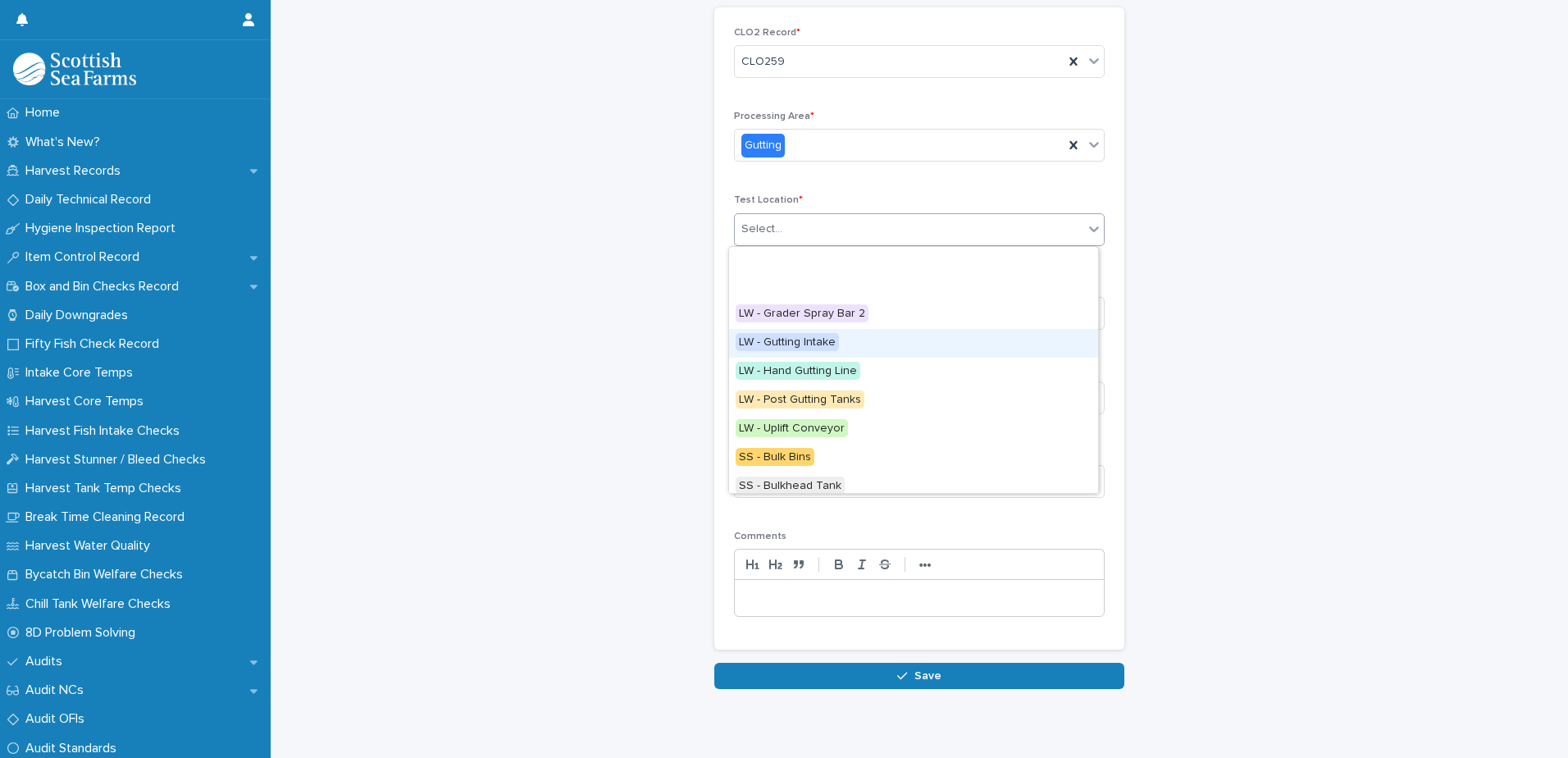
scroll to position [164, 0]
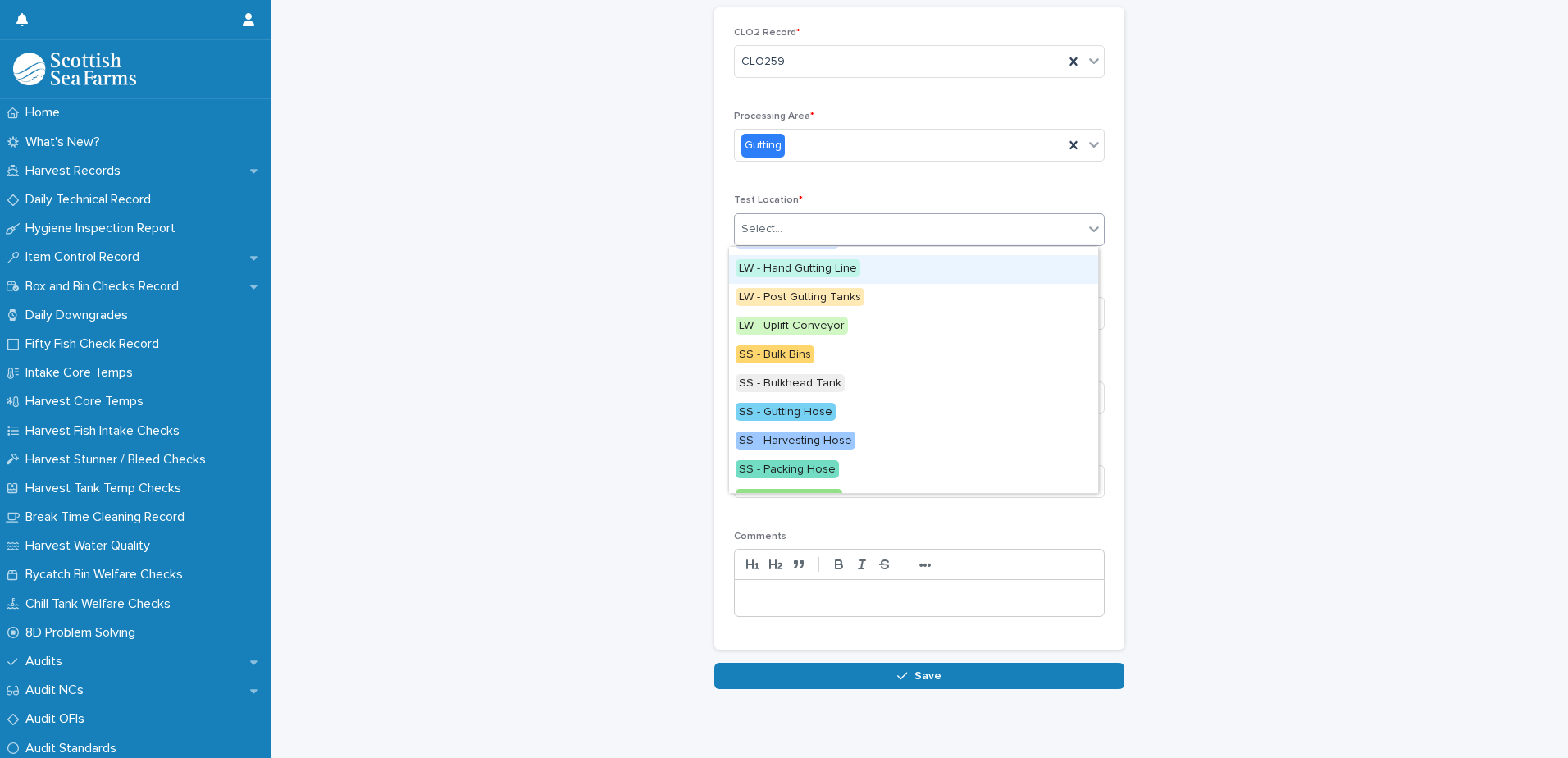
click at [804, 265] on span "LW - Hand Gutting Line" at bounding box center [798, 267] width 124 height 18
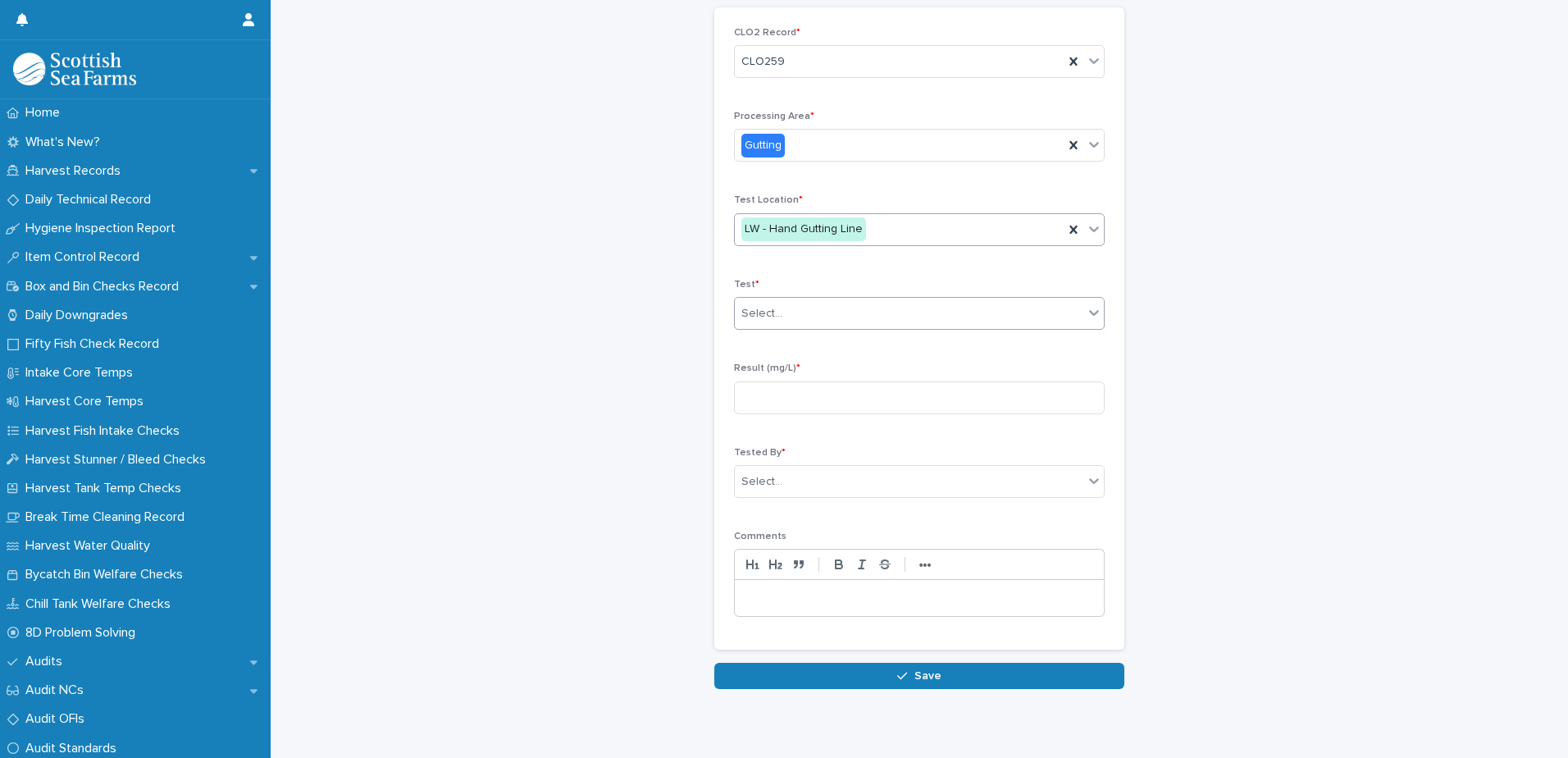
click at [818, 313] on div "Select..." at bounding box center [909, 313] width 349 height 27
click at [797, 342] on div "Test 1" at bounding box center [914, 344] width 369 height 29
drag, startPoint x: 813, startPoint y: 380, endPoint x: 826, endPoint y: 402, distance: 25.6
click at [815, 383] on input at bounding box center [919, 397] width 370 height 32
type input "****"
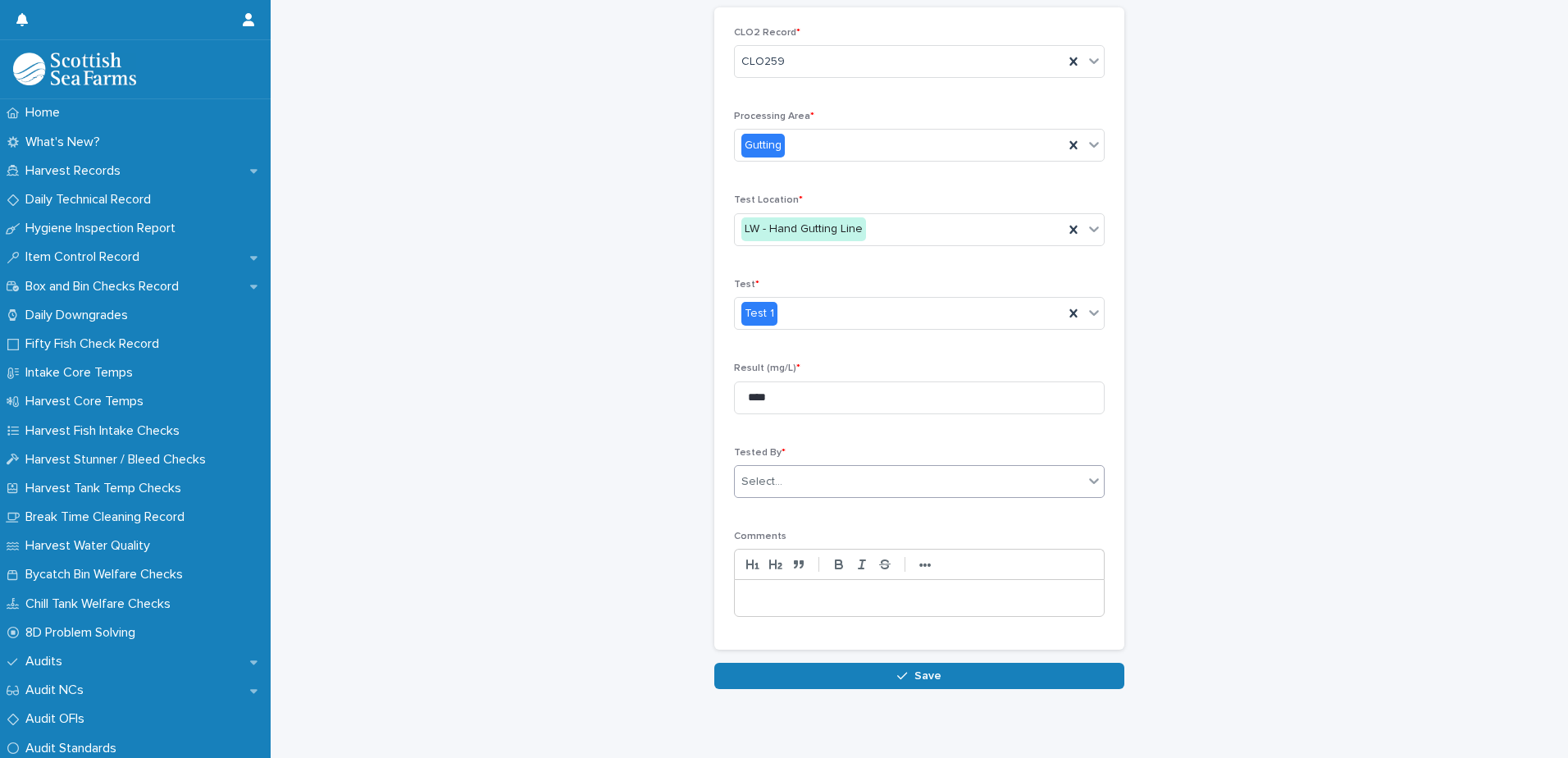
click at [1033, 474] on div "Select..." at bounding box center [909, 482] width 349 height 27
click at [1032, 475] on div "Select..." at bounding box center [909, 482] width 349 height 27
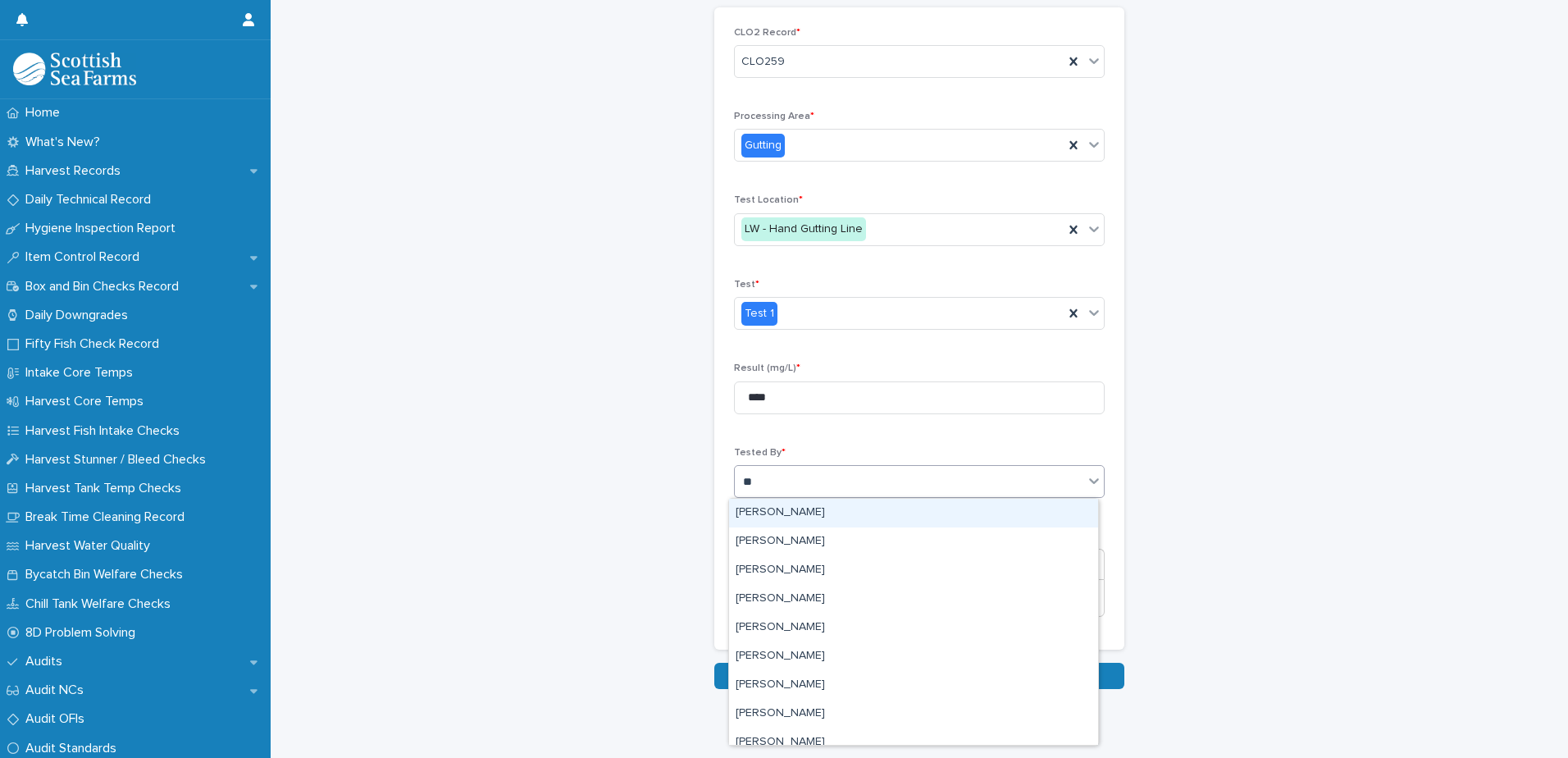
type input "***"
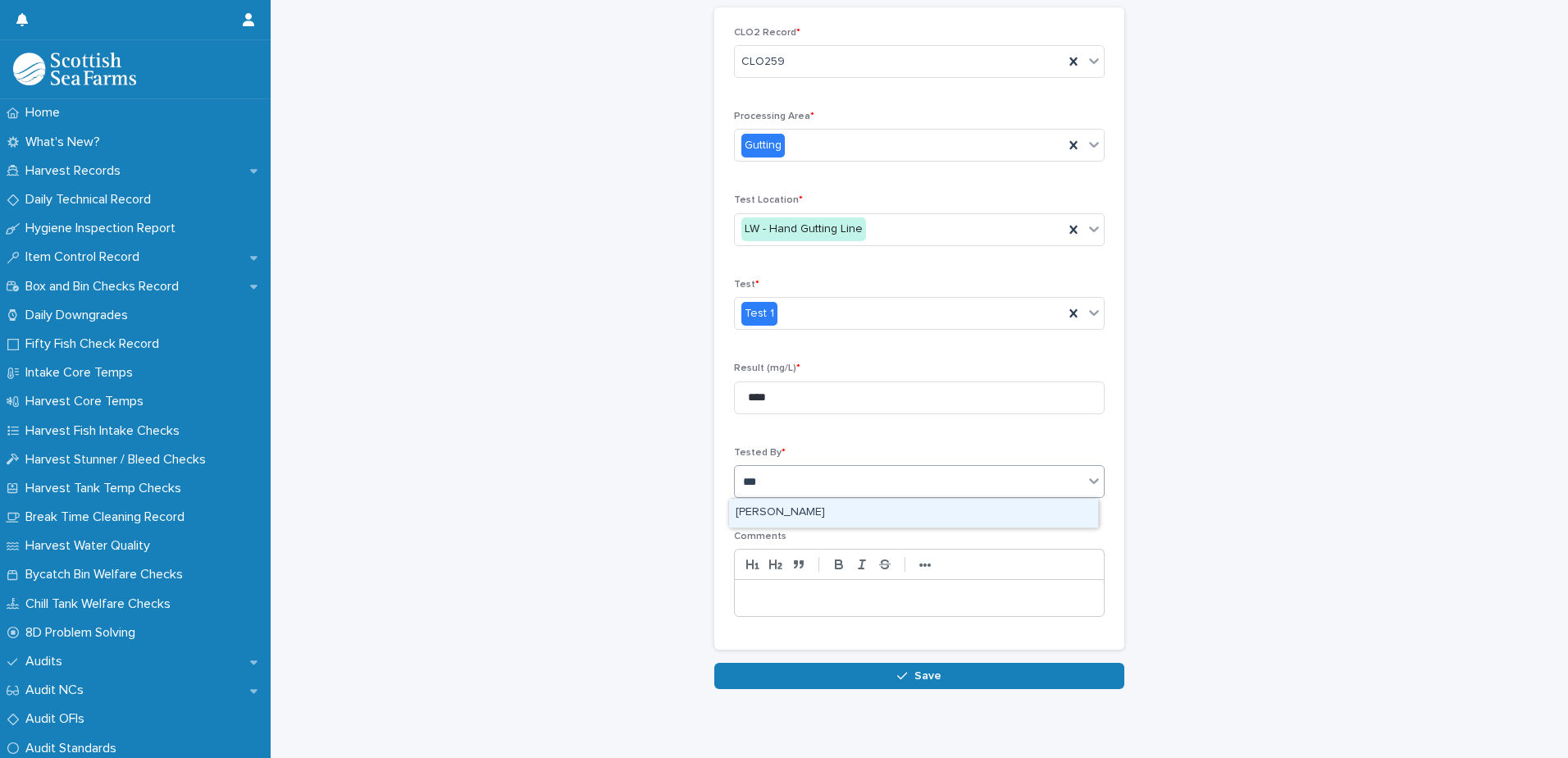
click at [846, 506] on div "[PERSON_NAME]" at bounding box center [914, 512] width 369 height 29
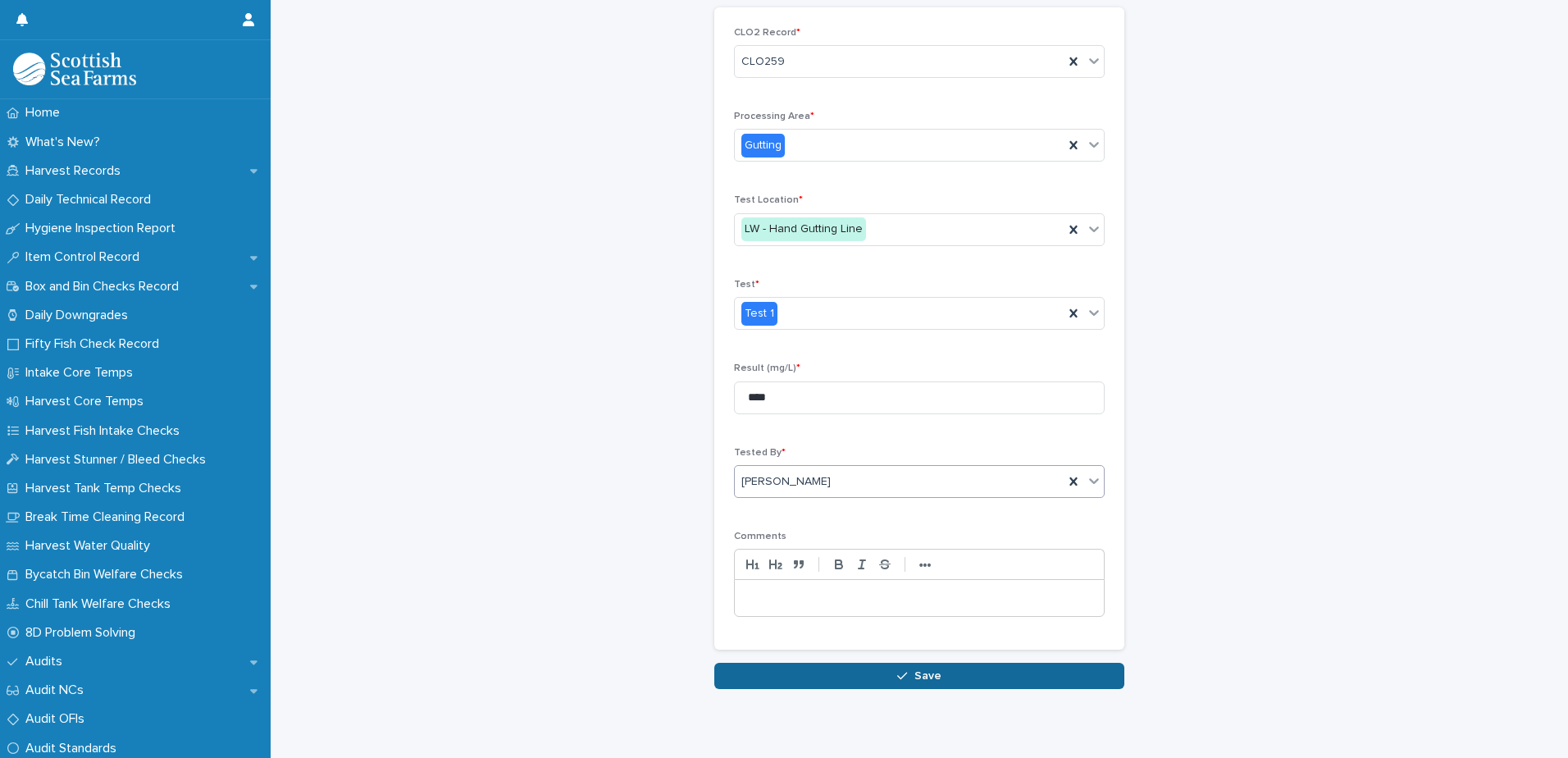
click at [944, 669] on button "Save" at bounding box center [919, 675] width 410 height 26
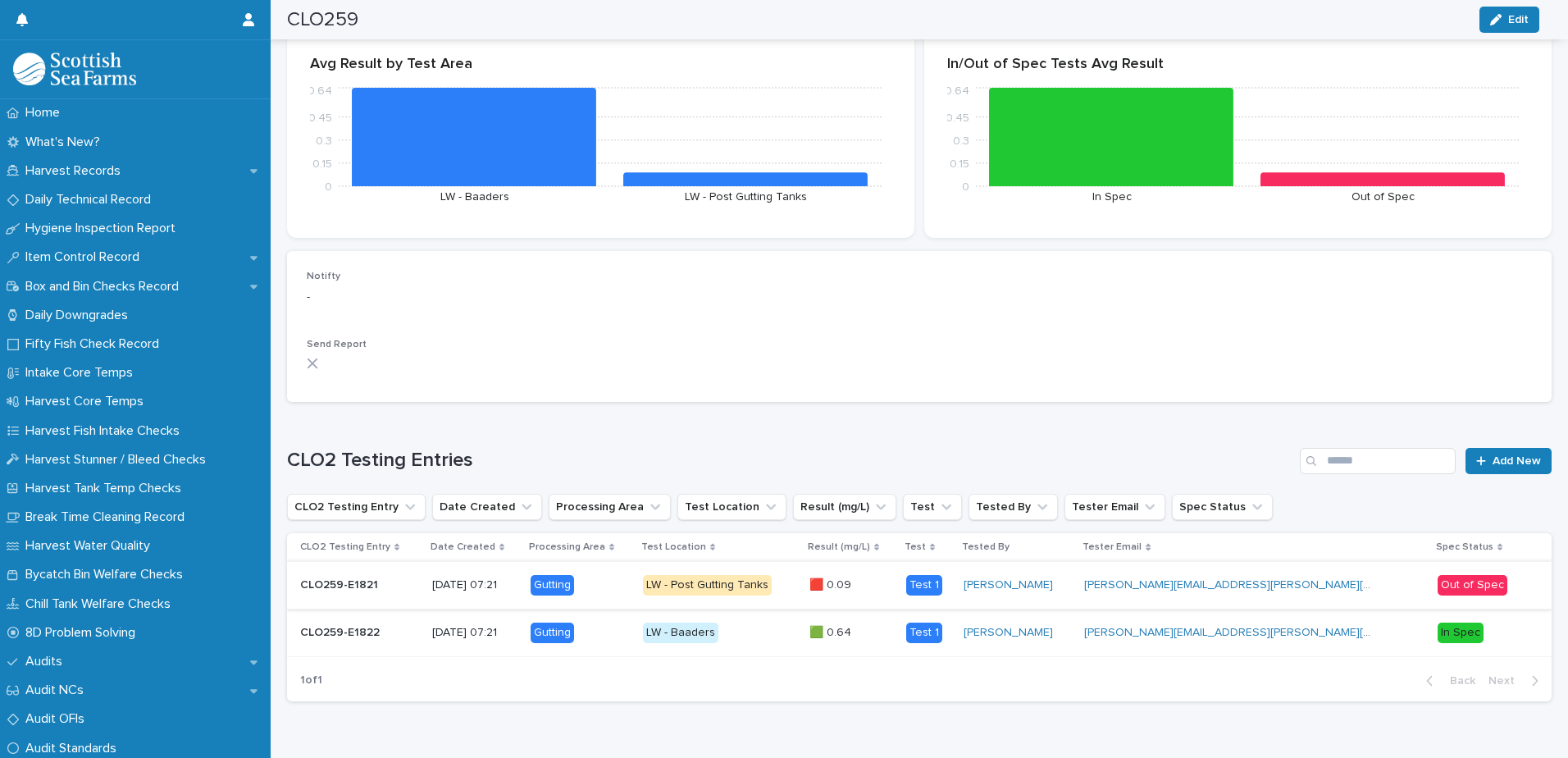
scroll to position [281, 0]
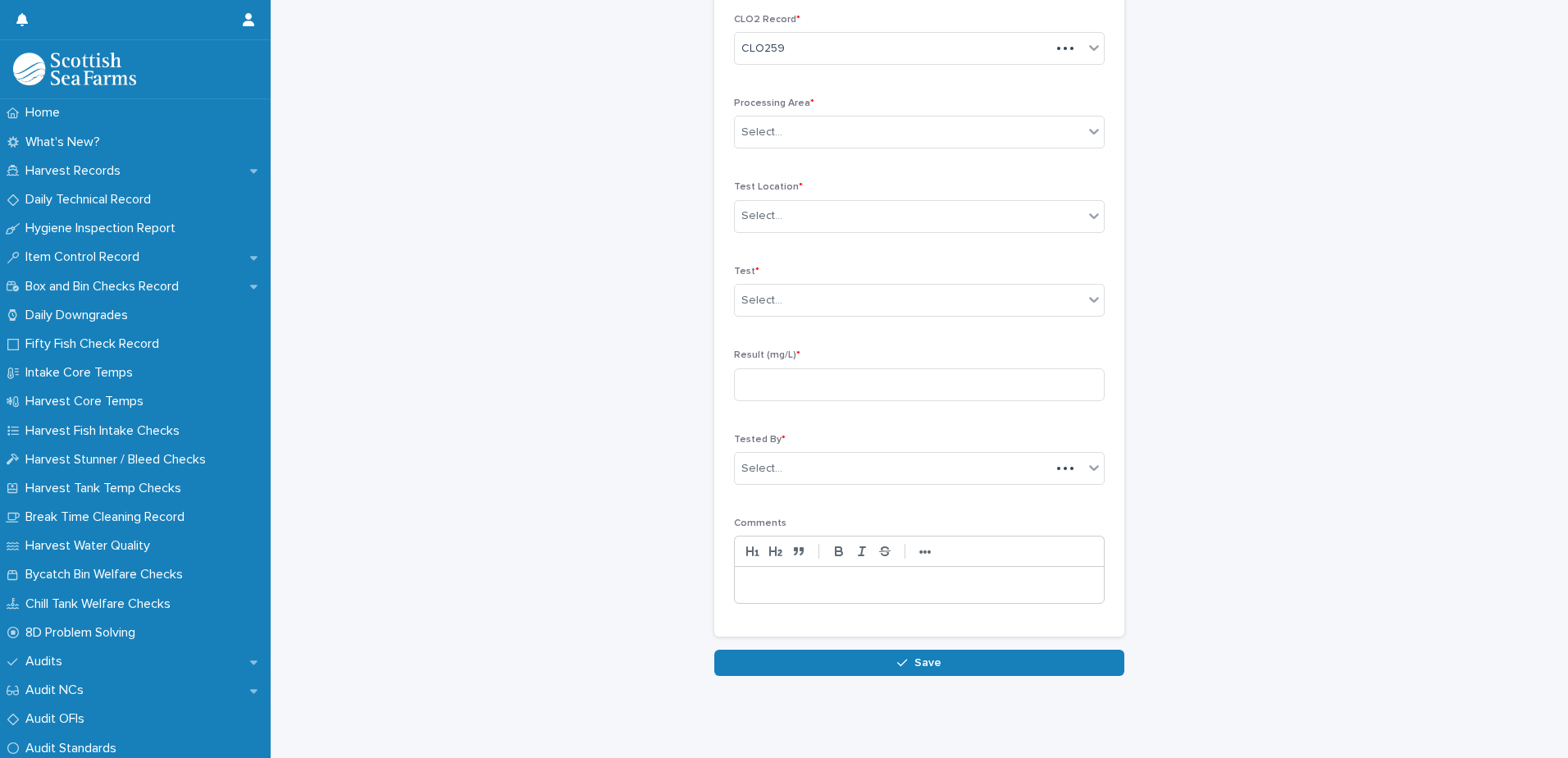
scroll to position [87, 0]
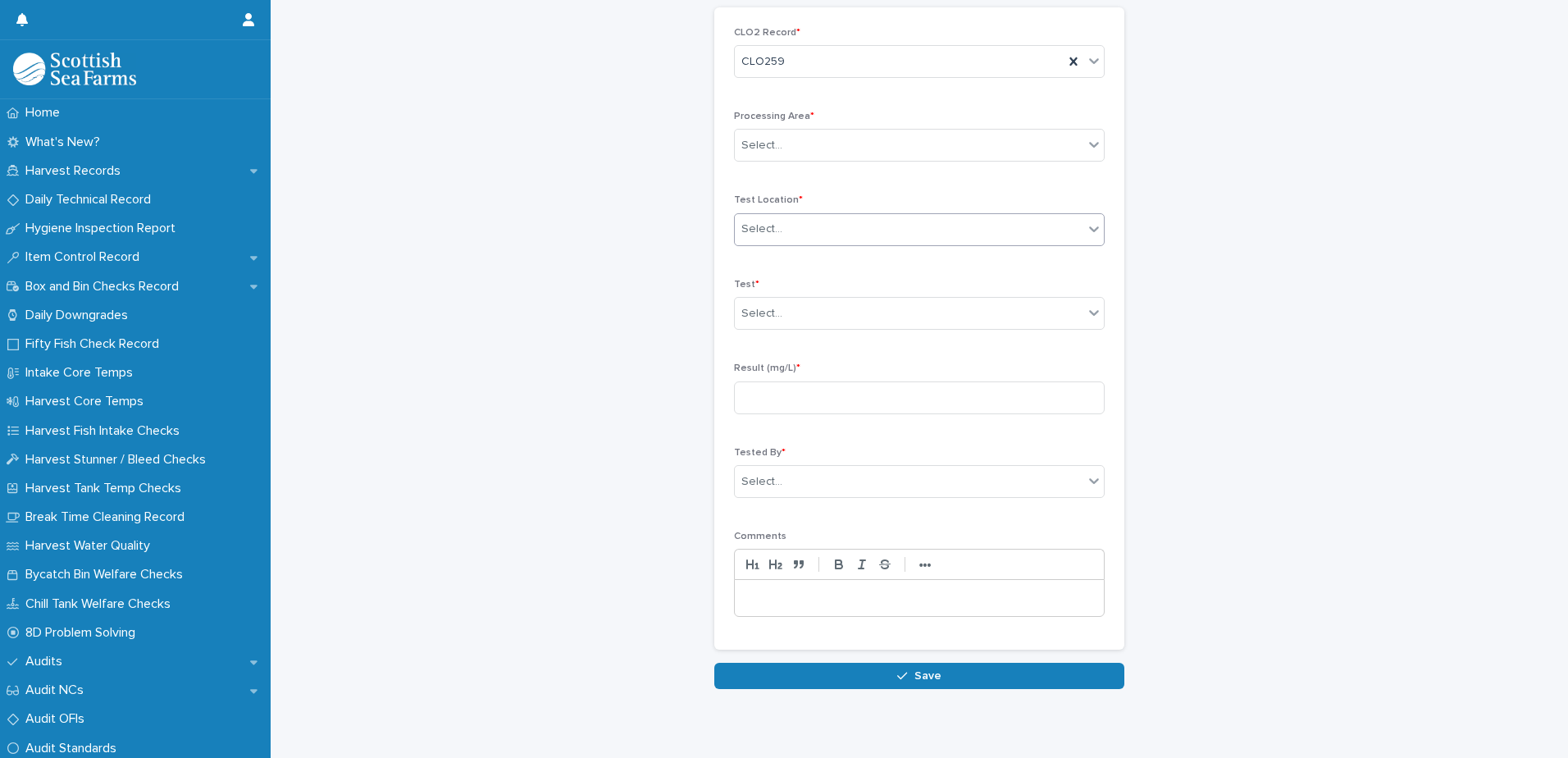
click at [878, 229] on div "Select..." at bounding box center [909, 228] width 349 height 27
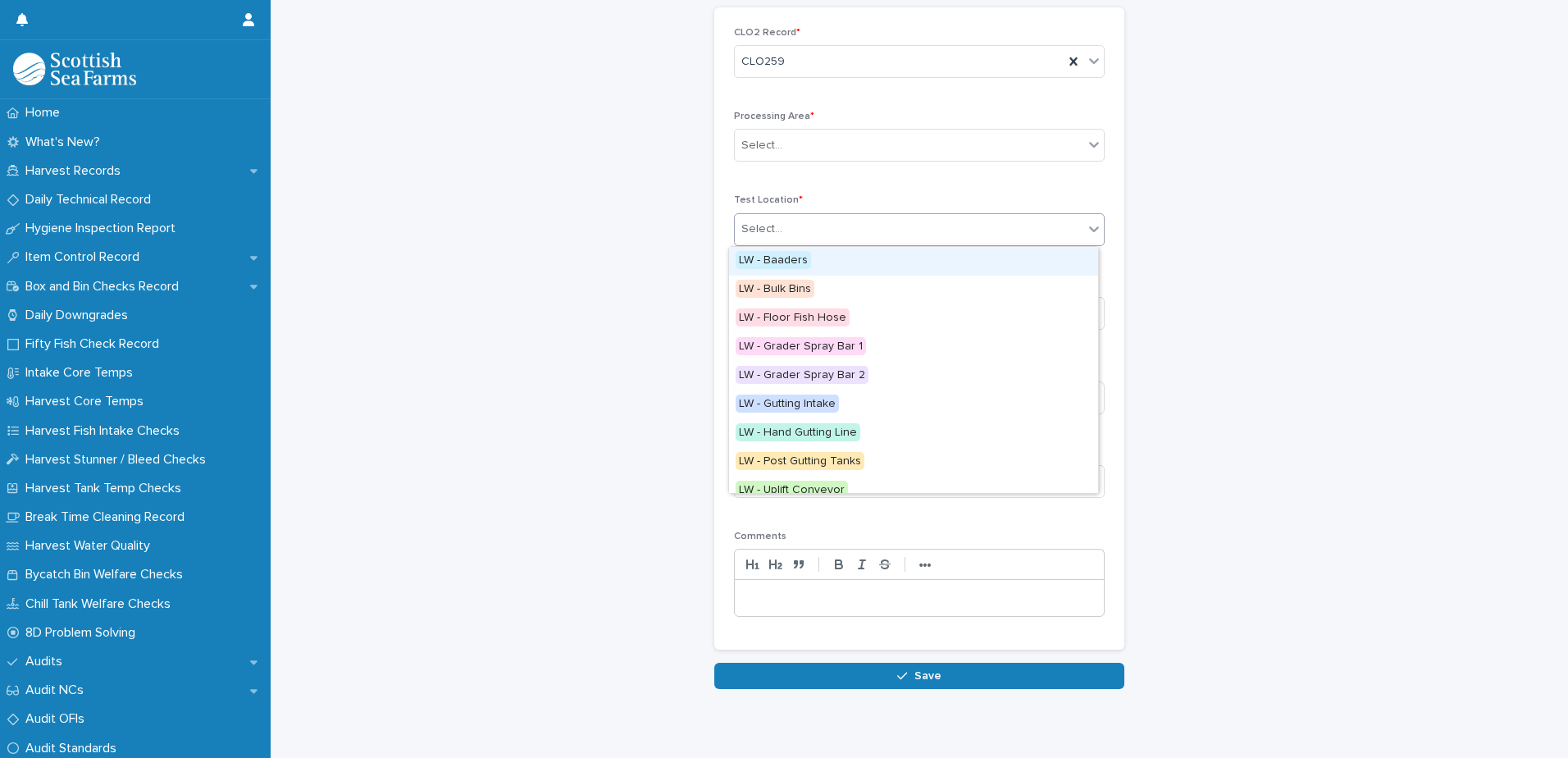
click at [878, 229] on div "Select..." at bounding box center [909, 228] width 349 height 27
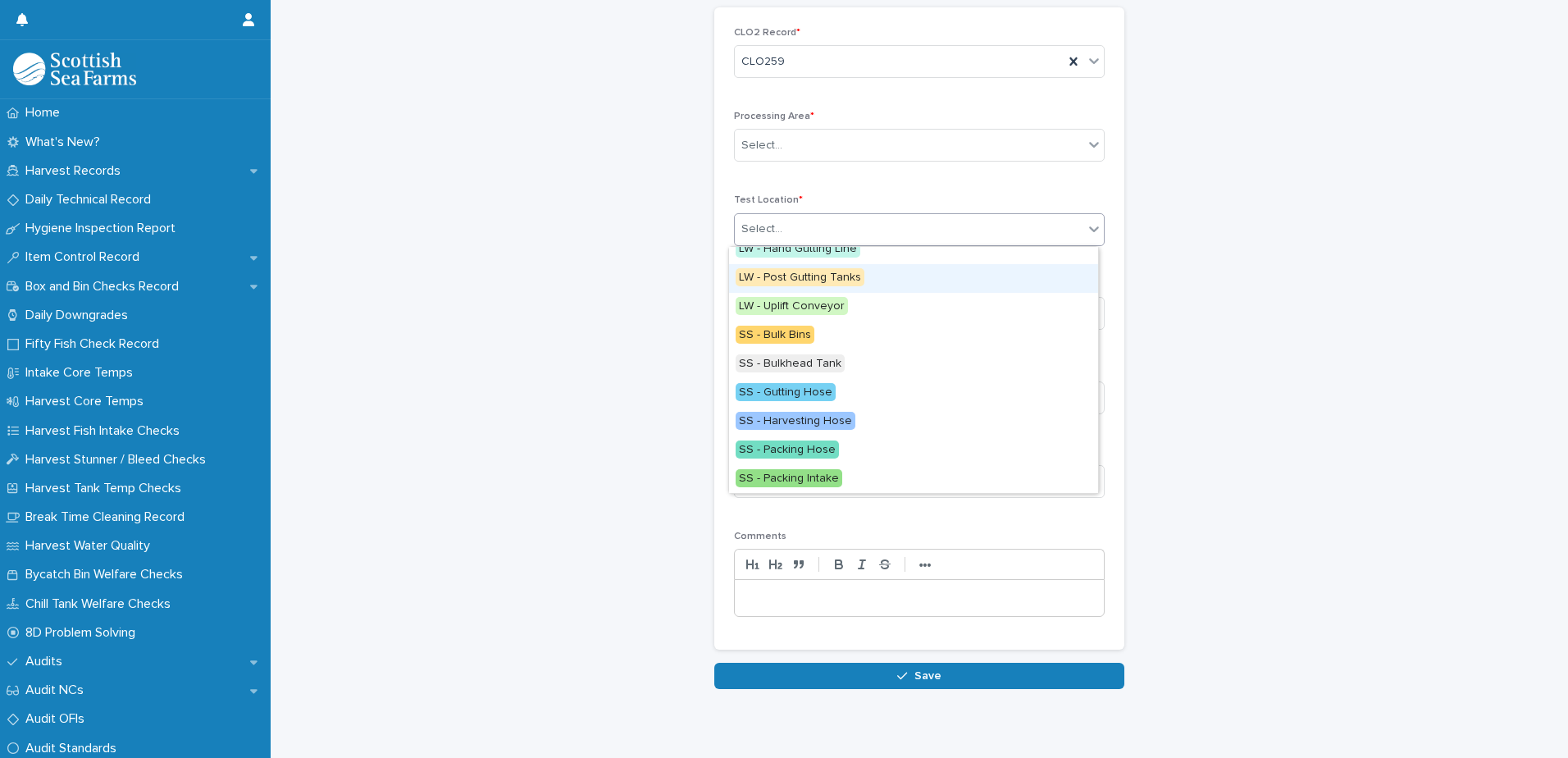
scroll to position [185, 0]
click at [829, 301] on span "LW - Uplift Conveyor" at bounding box center [791, 304] width 112 height 18
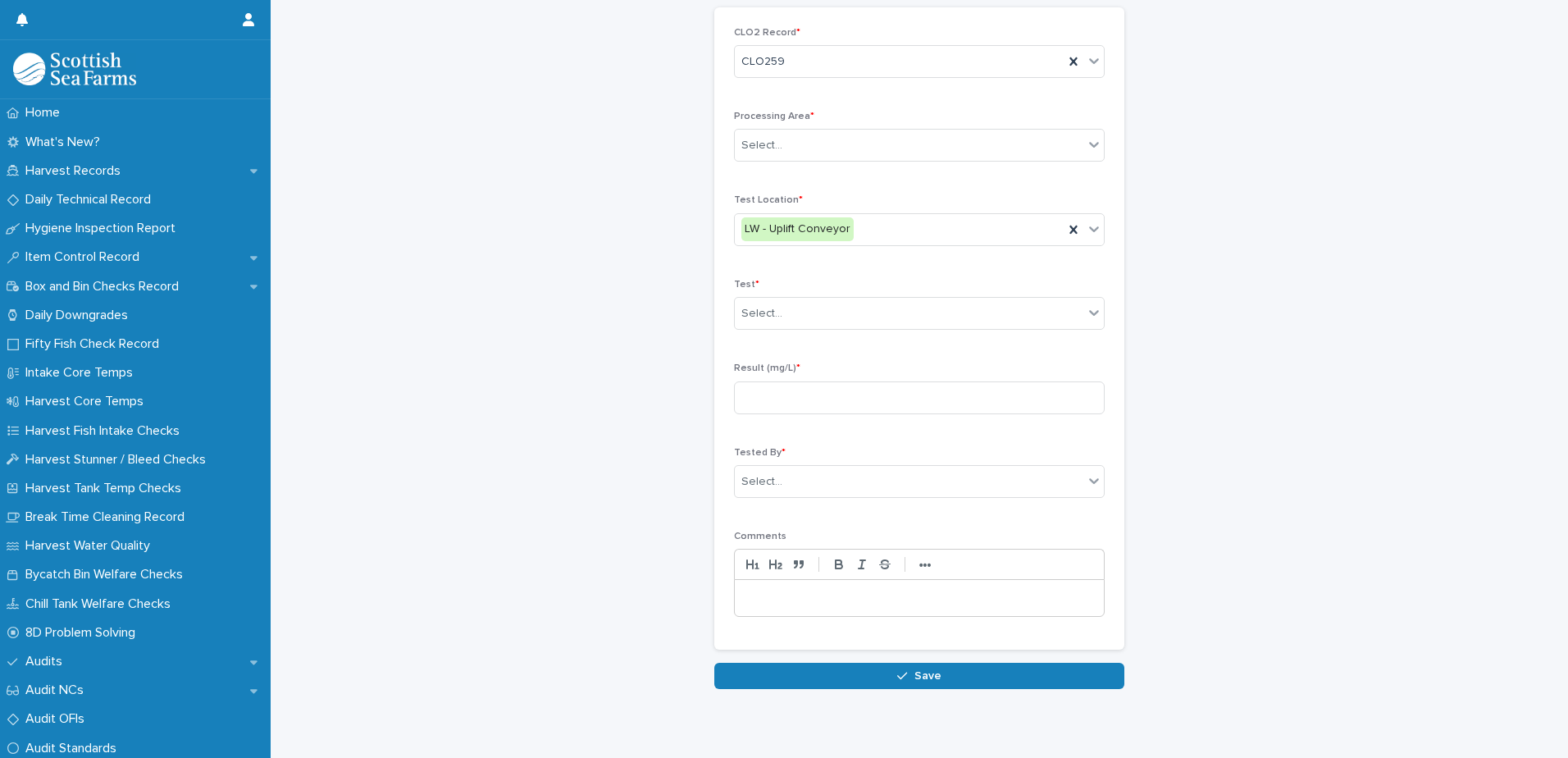
click at [803, 126] on div "Processing Area * Select..." at bounding box center [919, 142] width 370 height 64
click at [803, 157] on div "Select..." at bounding box center [909, 145] width 349 height 27
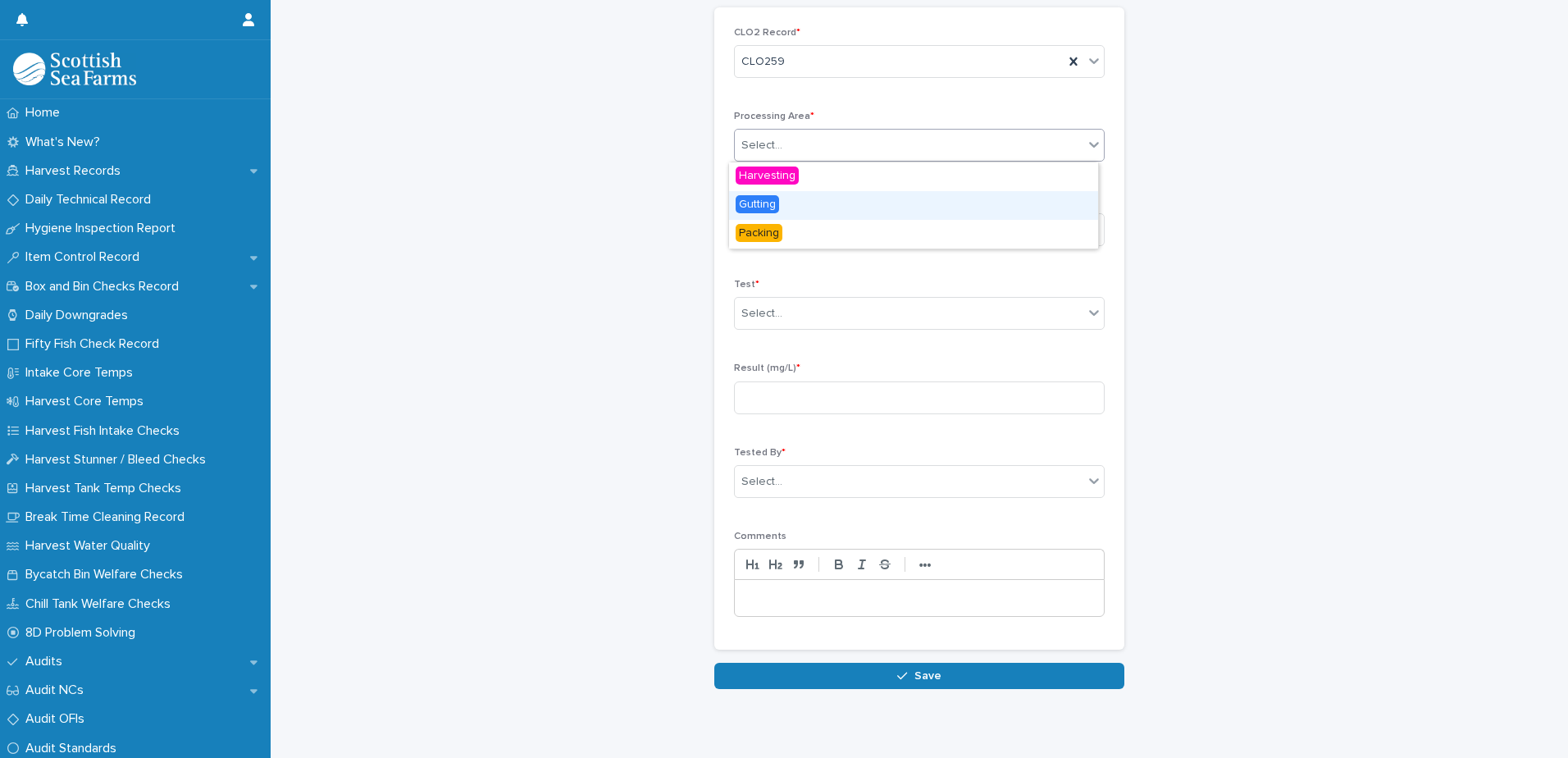
click at [778, 208] on span "Gutting" at bounding box center [757, 203] width 44 height 18
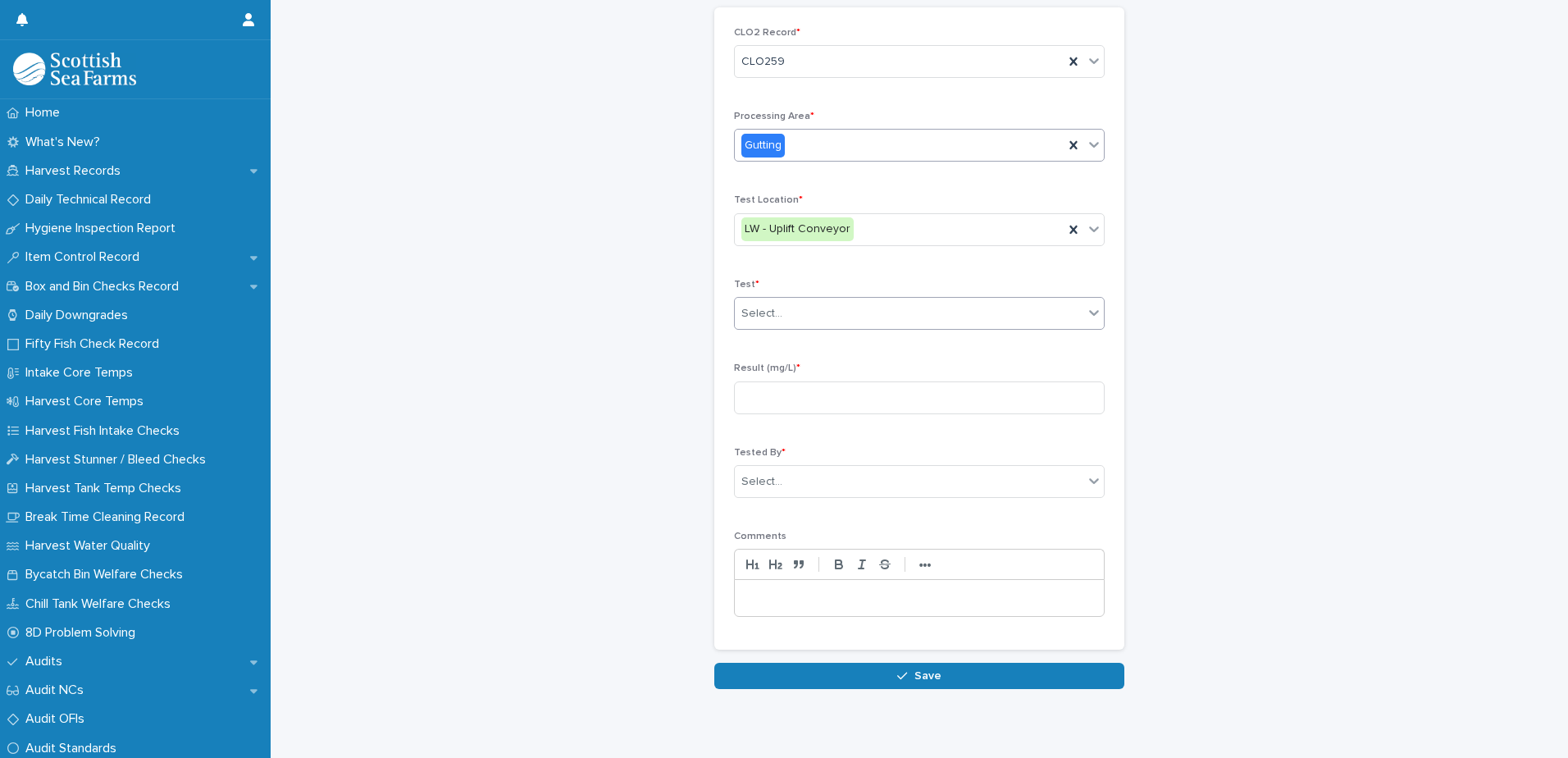
click at [807, 306] on div "Select..." at bounding box center [909, 313] width 349 height 27
click at [797, 348] on div "Test 1" at bounding box center [914, 344] width 369 height 29
click at [804, 415] on div "Result (mg/L) *" at bounding box center [919, 394] width 370 height 64
click at [807, 406] on input at bounding box center [919, 397] width 370 height 32
type input "****"
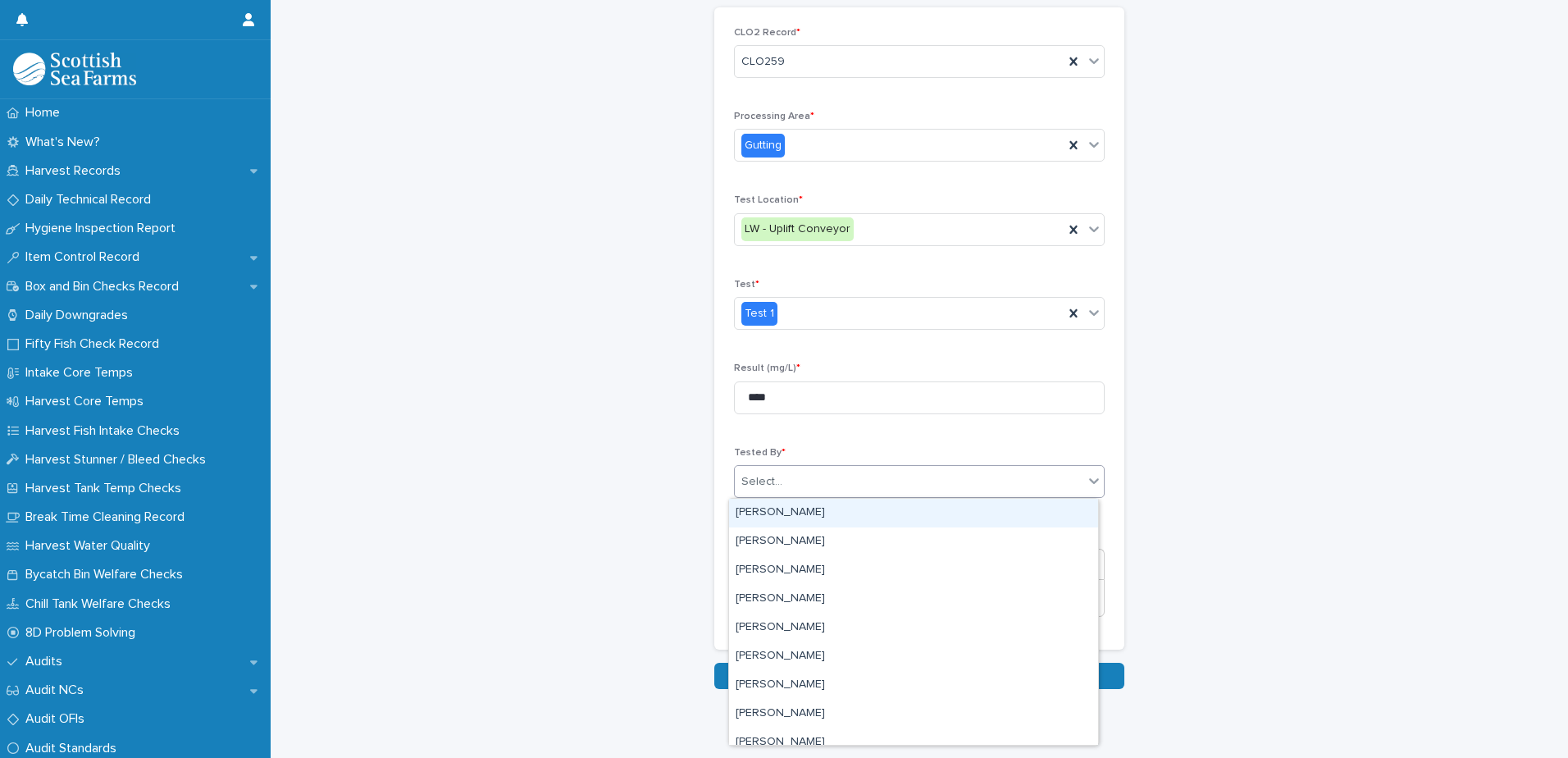
click at [799, 473] on div "Select..." at bounding box center [909, 482] width 349 height 27
click at [803, 466] on div "Select..." at bounding box center [919, 481] width 370 height 32
type input "***"
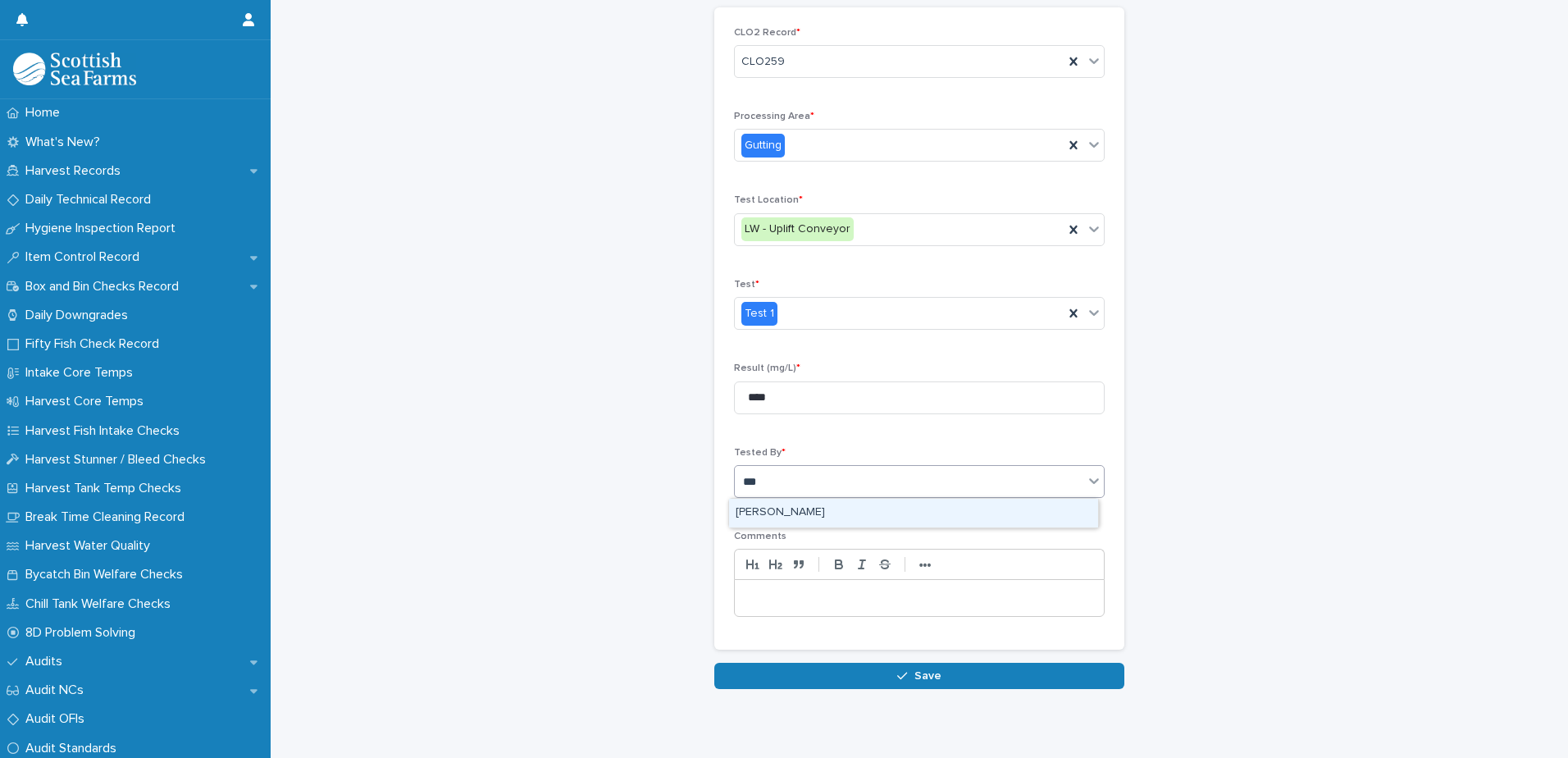
click at [805, 512] on div "[PERSON_NAME]" at bounding box center [914, 512] width 369 height 29
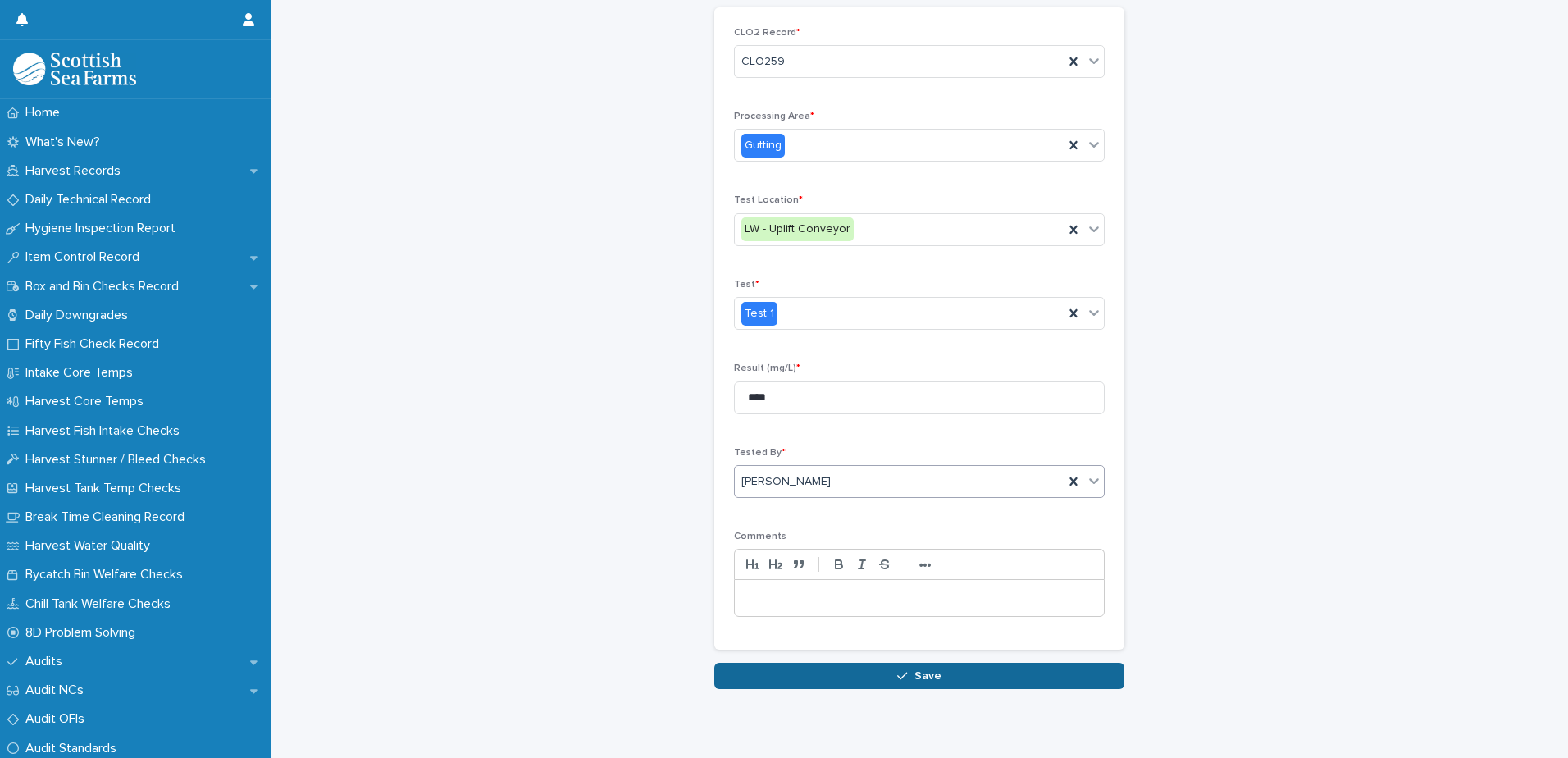
click at [892, 685] on button "Save" at bounding box center [919, 675] width 410 height 26
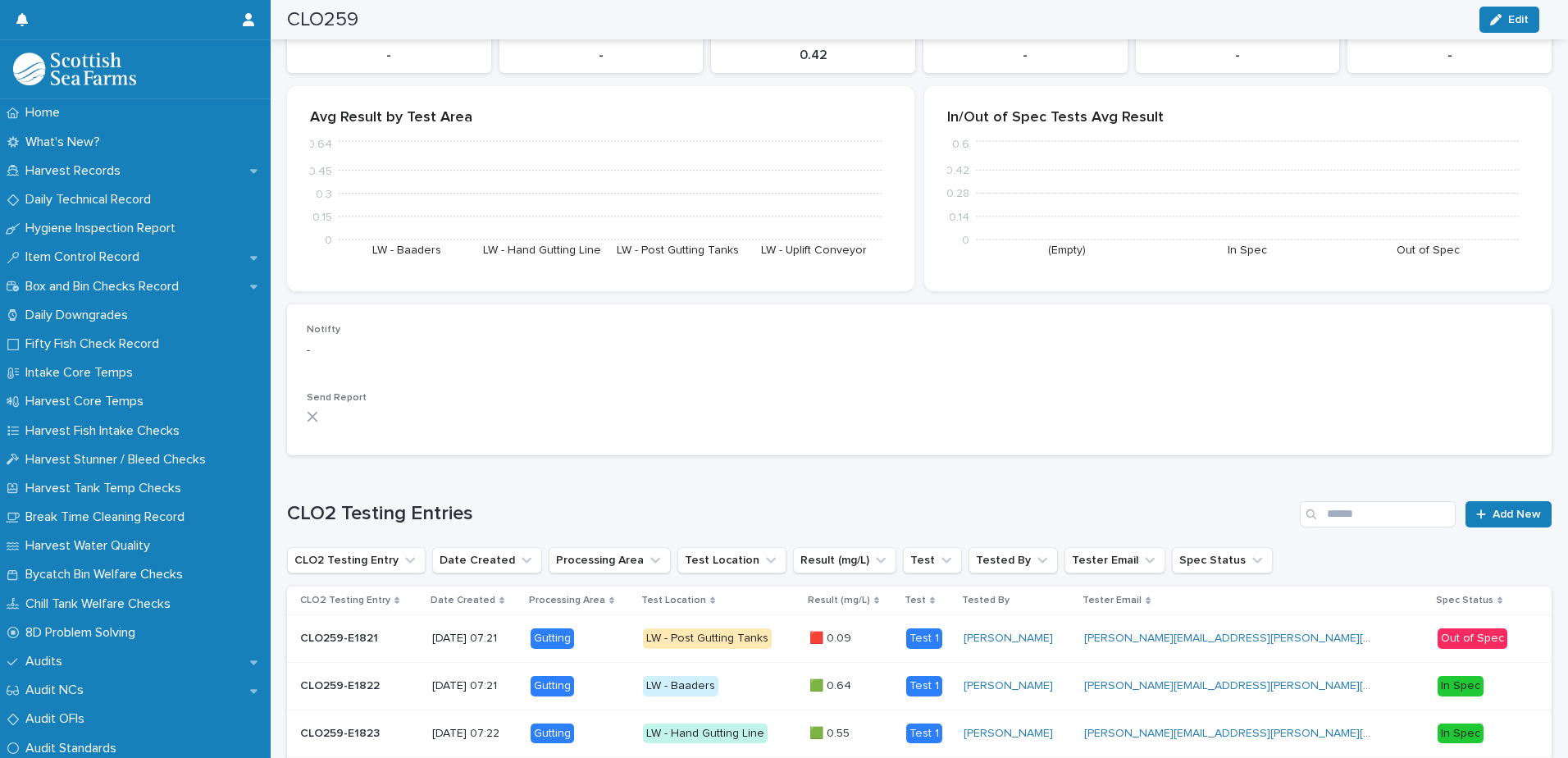
scroll to position [225, 0]
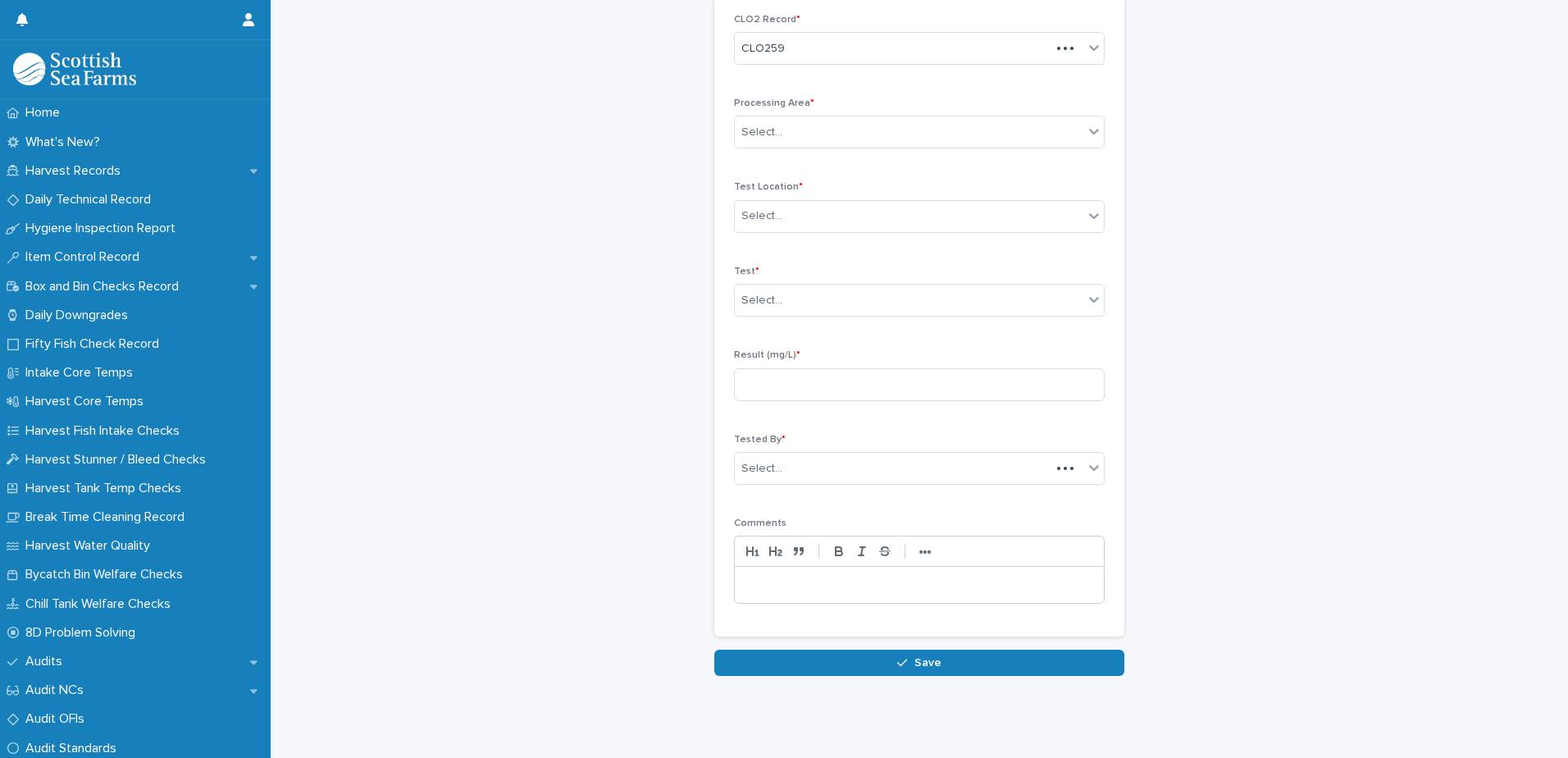
scroll to position [87, 0]
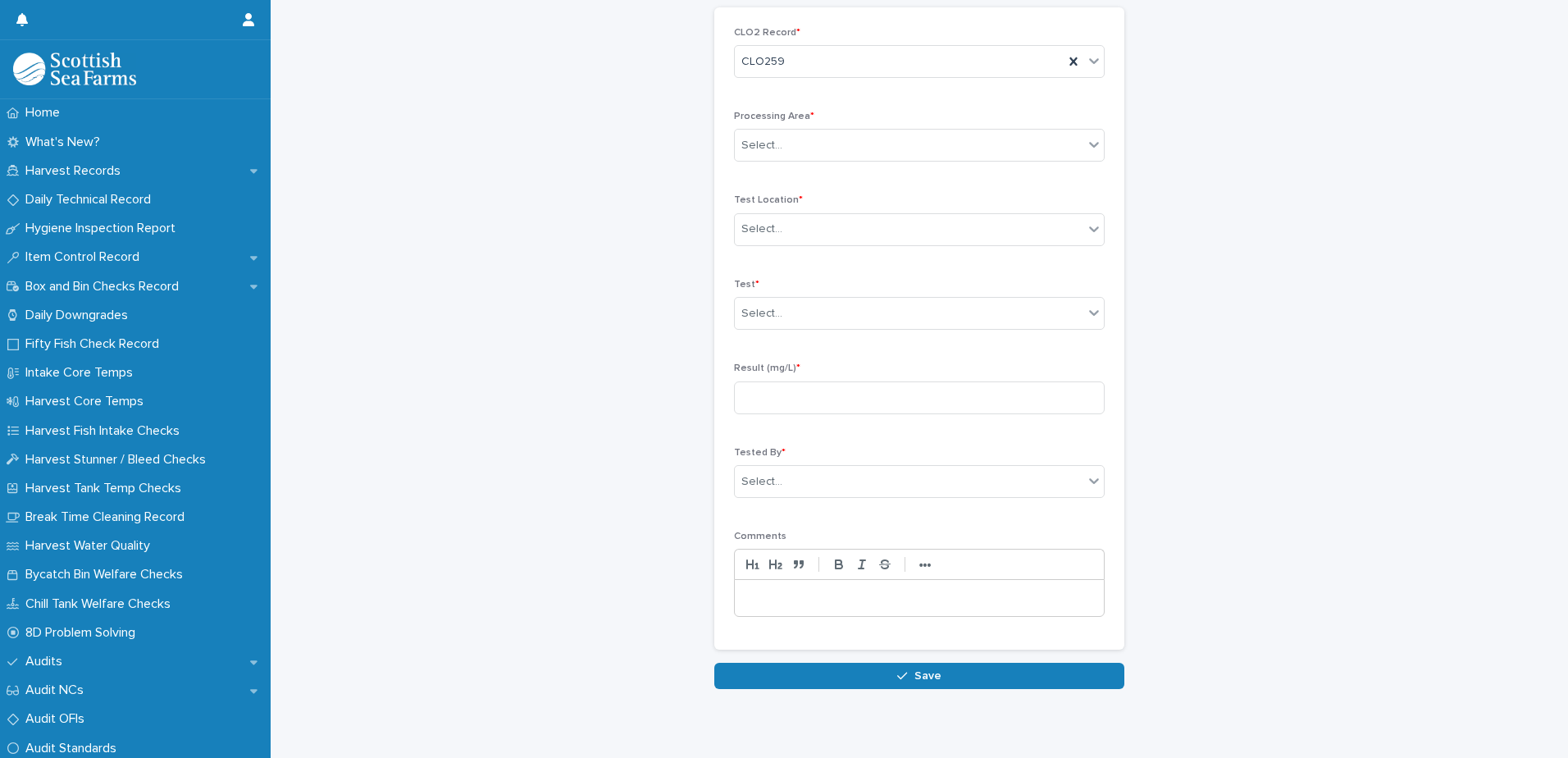
click at [964, 166] on div "Processing Area * Select..." at bounding box center [919, 142] width 370 height 64
click at [968, 164] on div "Processing Area * Select..." at bounding box center [919, 142] width 370 height 64
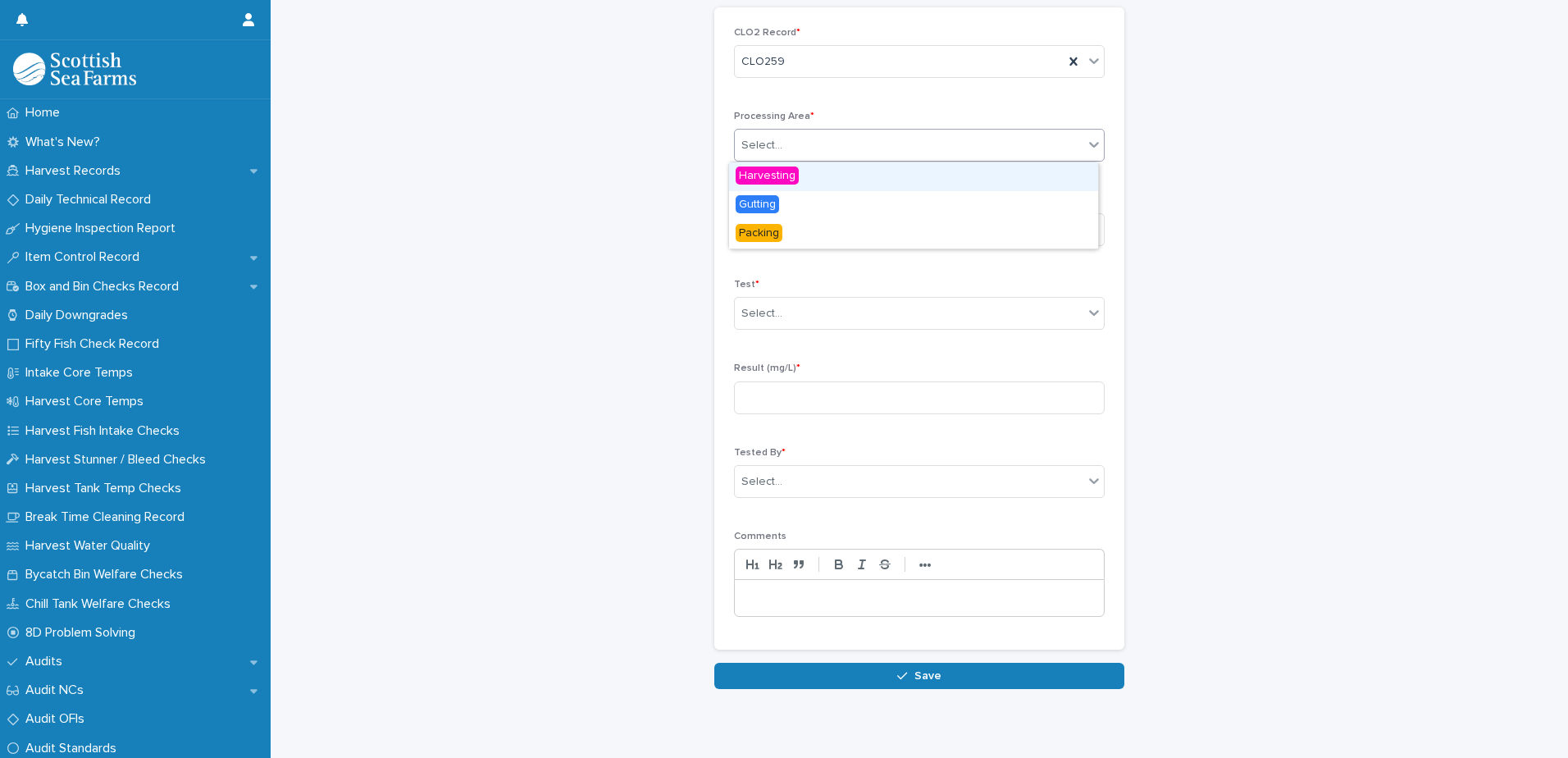
click at [974, 148] on div "Select..." at bounding box center [909, 145] width 349 height 27
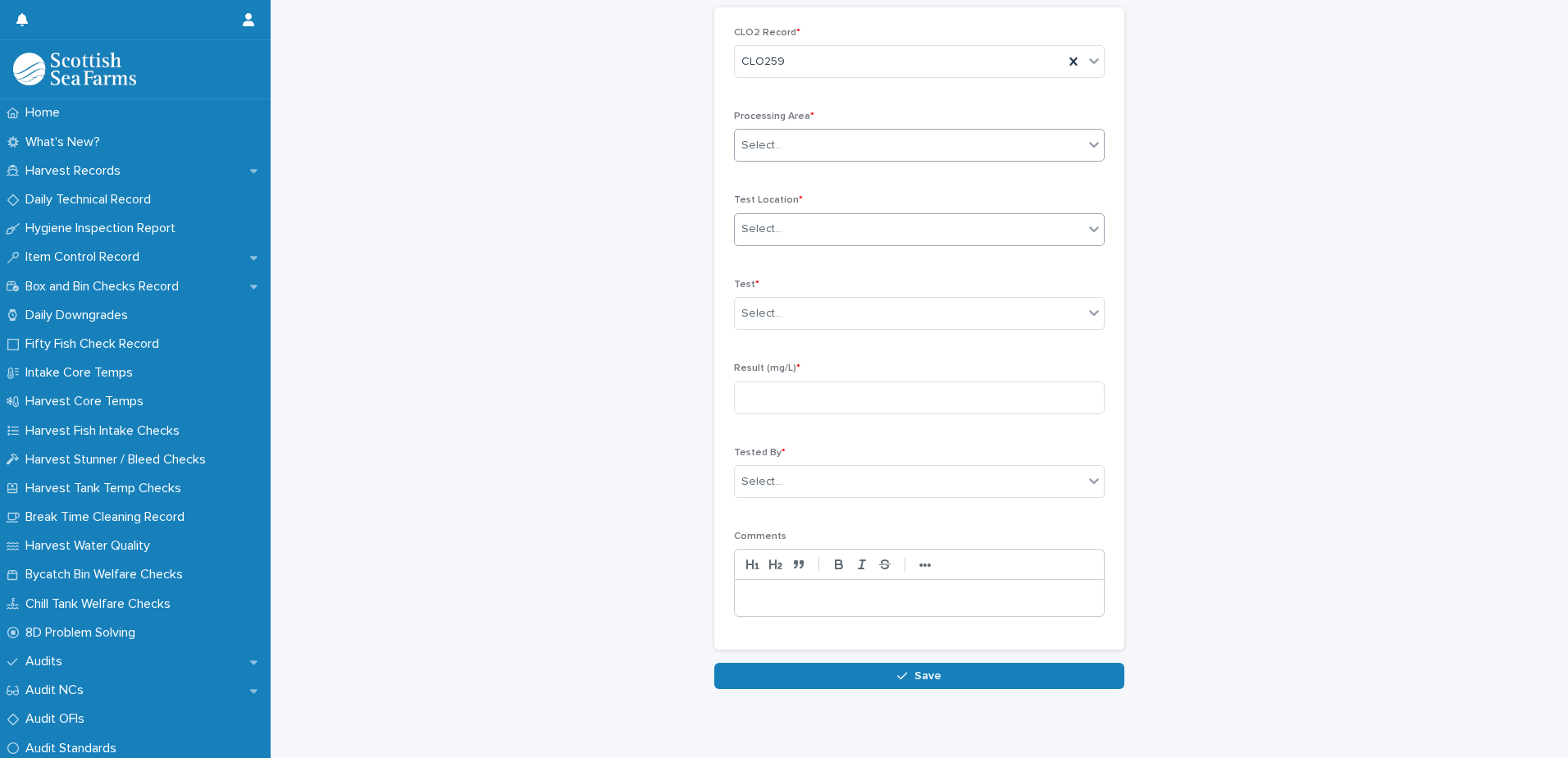
click at [883, 244] on div "Select..." at bounding box center [919, 229] width 370 height 32
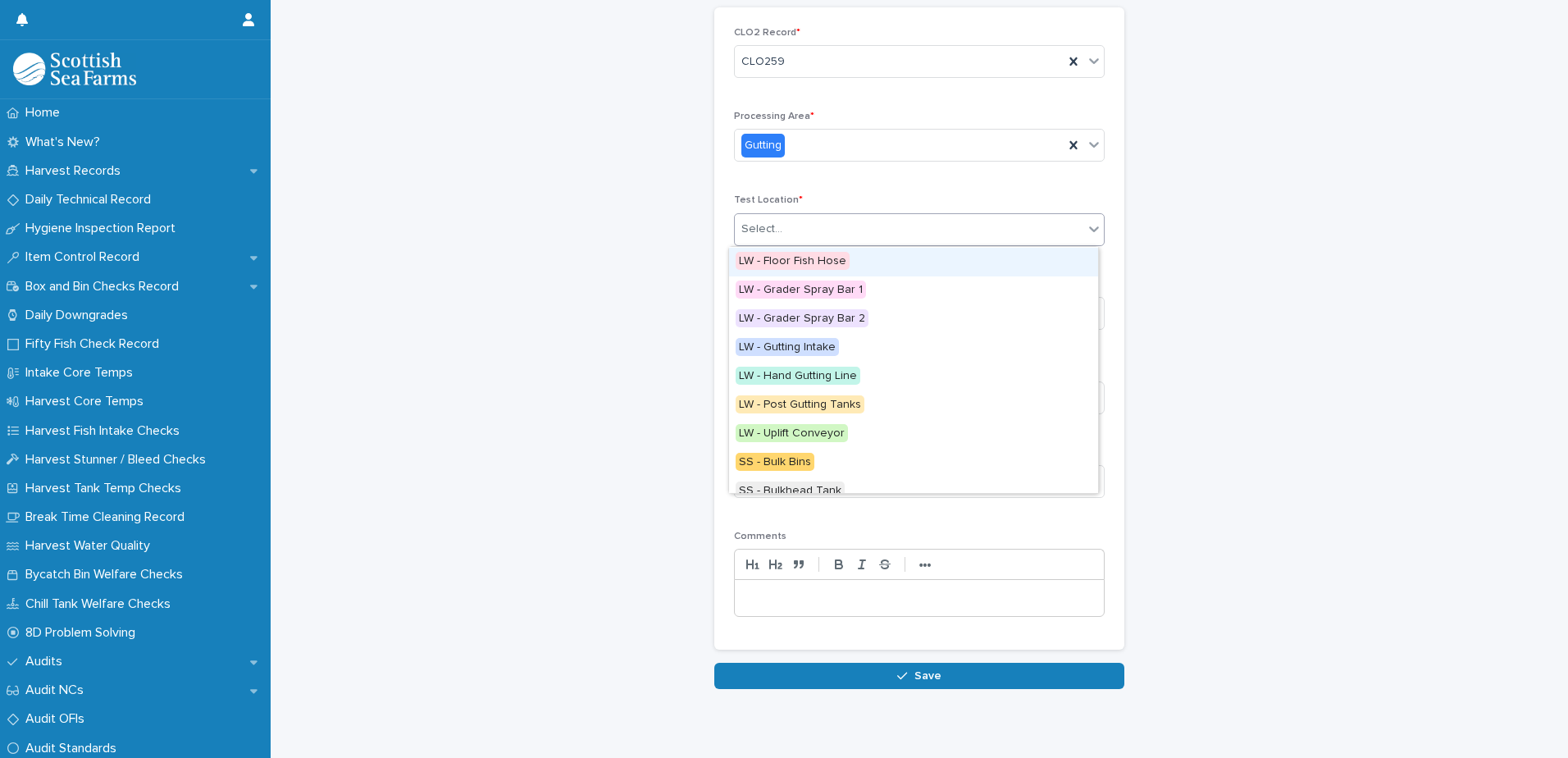
scroll to position [82, 0]
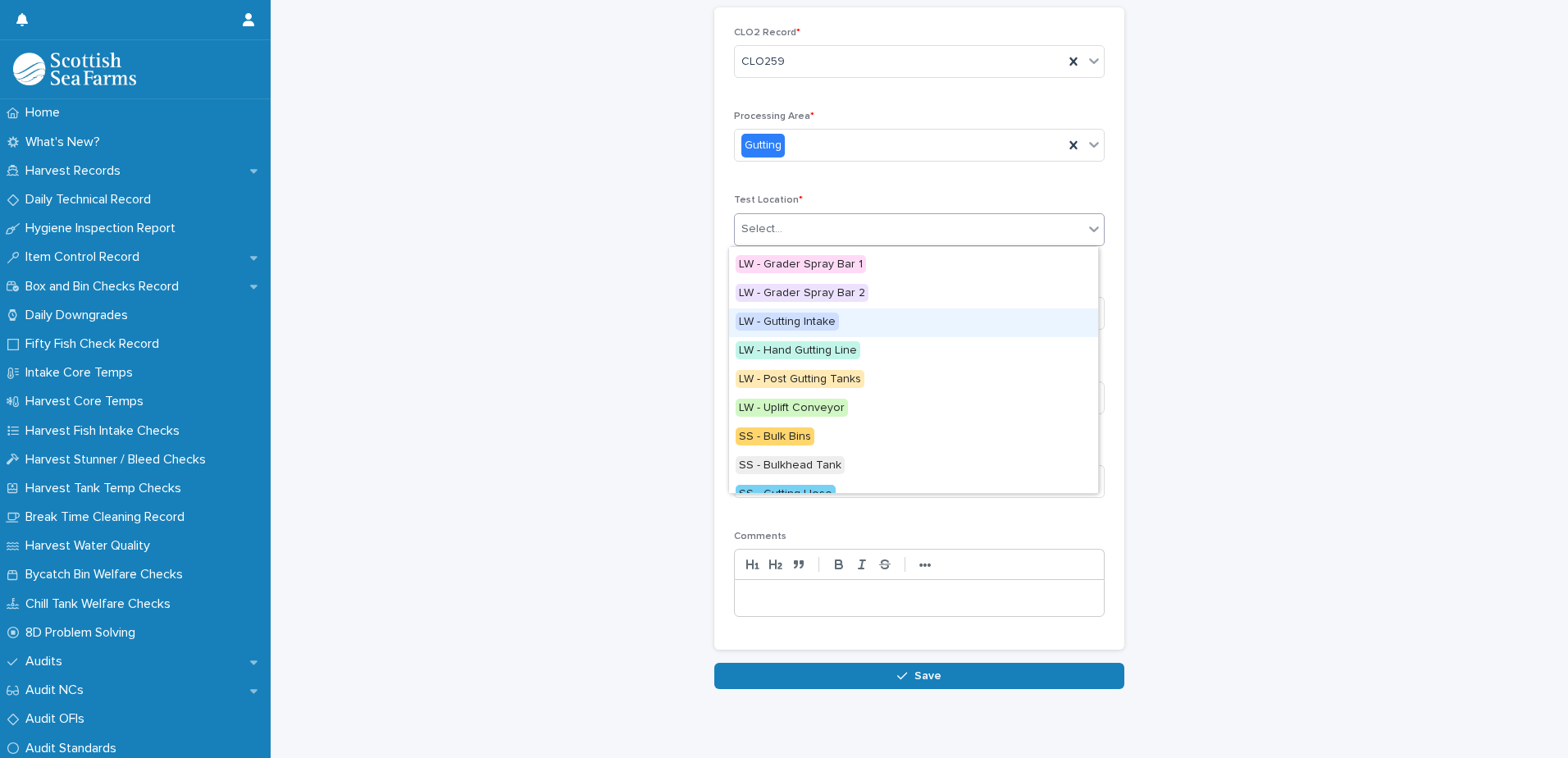
click at [855, 334] on div "LW - Gutting Intake" at bounding box center [914, 322] width 369 height 29
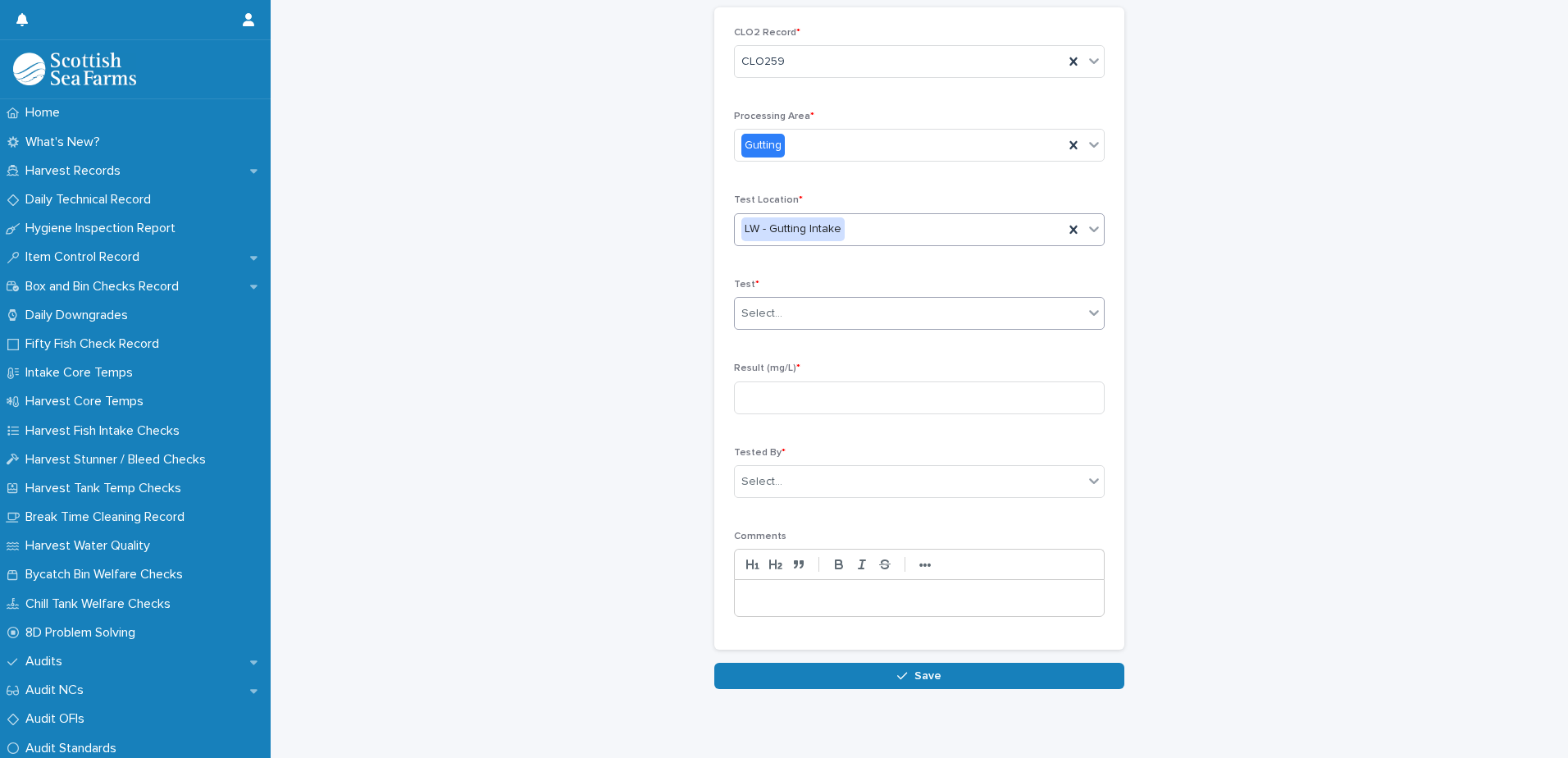
click at [836, 302] on div "Select..." at bounding box center [909, 313] width 349 height 27
click at [808, 340] on div "Test 1" at bounding box center [914, 344] width 369 height 29
click at [845, 419] on div "Result (mg/L) *" at bounding box center [919, 394] width 370 height 64
click at [846, 412] on input at bounding box center [919, 397] width 370 height 32
click at [847, 412] on input at bounding box center [919, 397] width 370 height 32
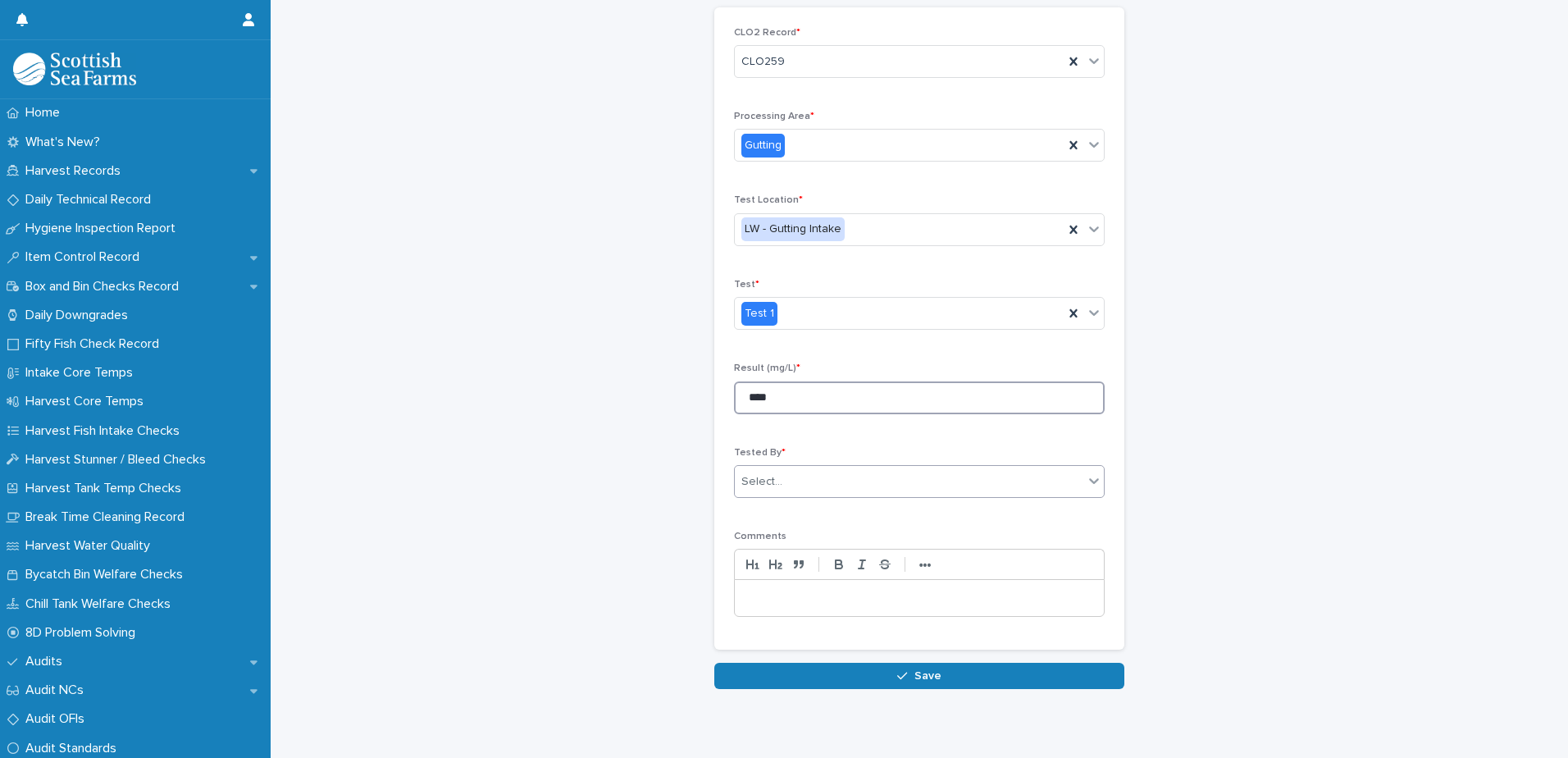
type input "****"
click at [1009, 481] on div "Select..." at bounding box center [909, 482] width 349 height 27
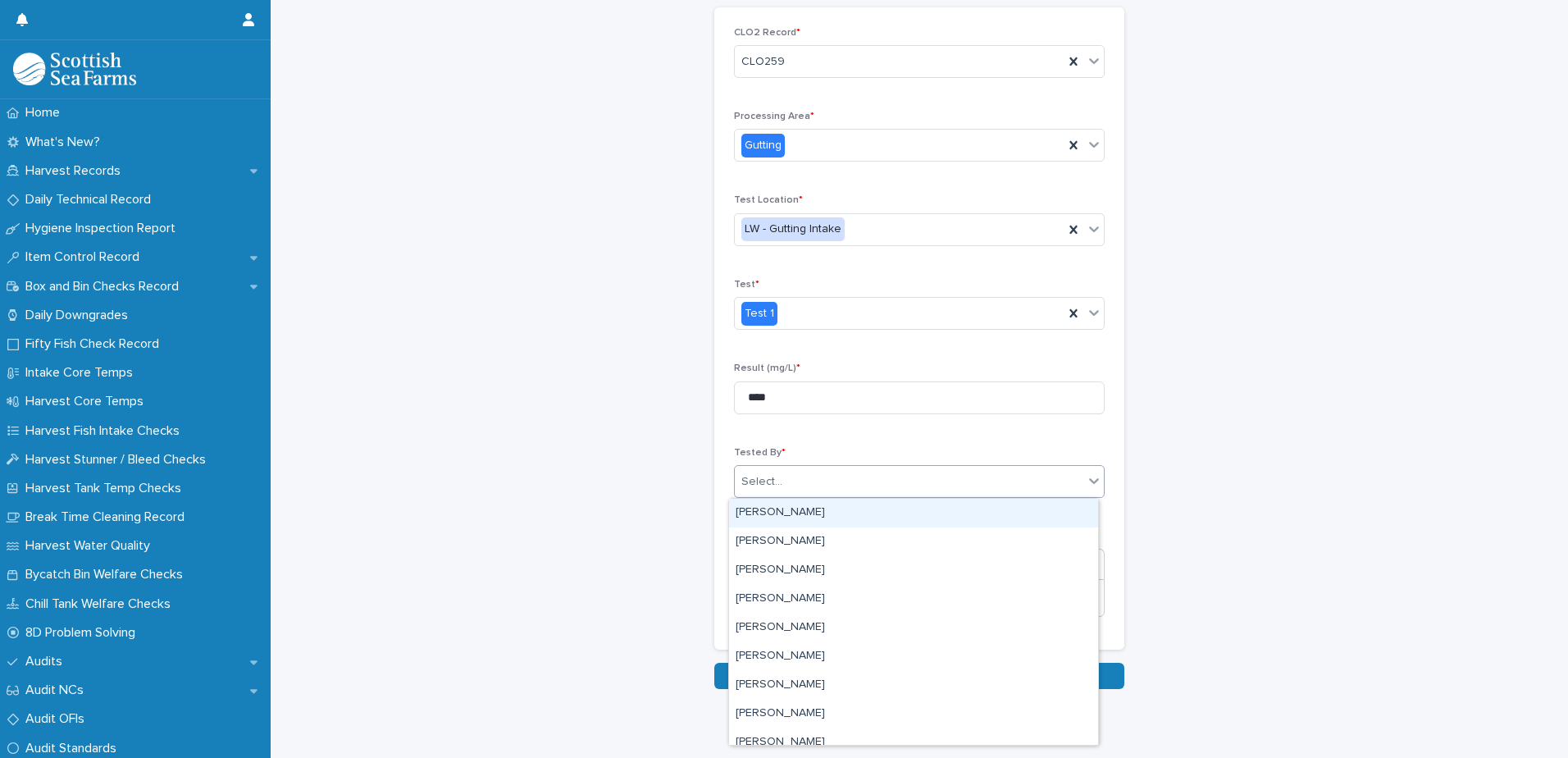
click at [1009, 481] on div "Select..." at bounding box center [909, 482] width 349 height 27
type input "***"
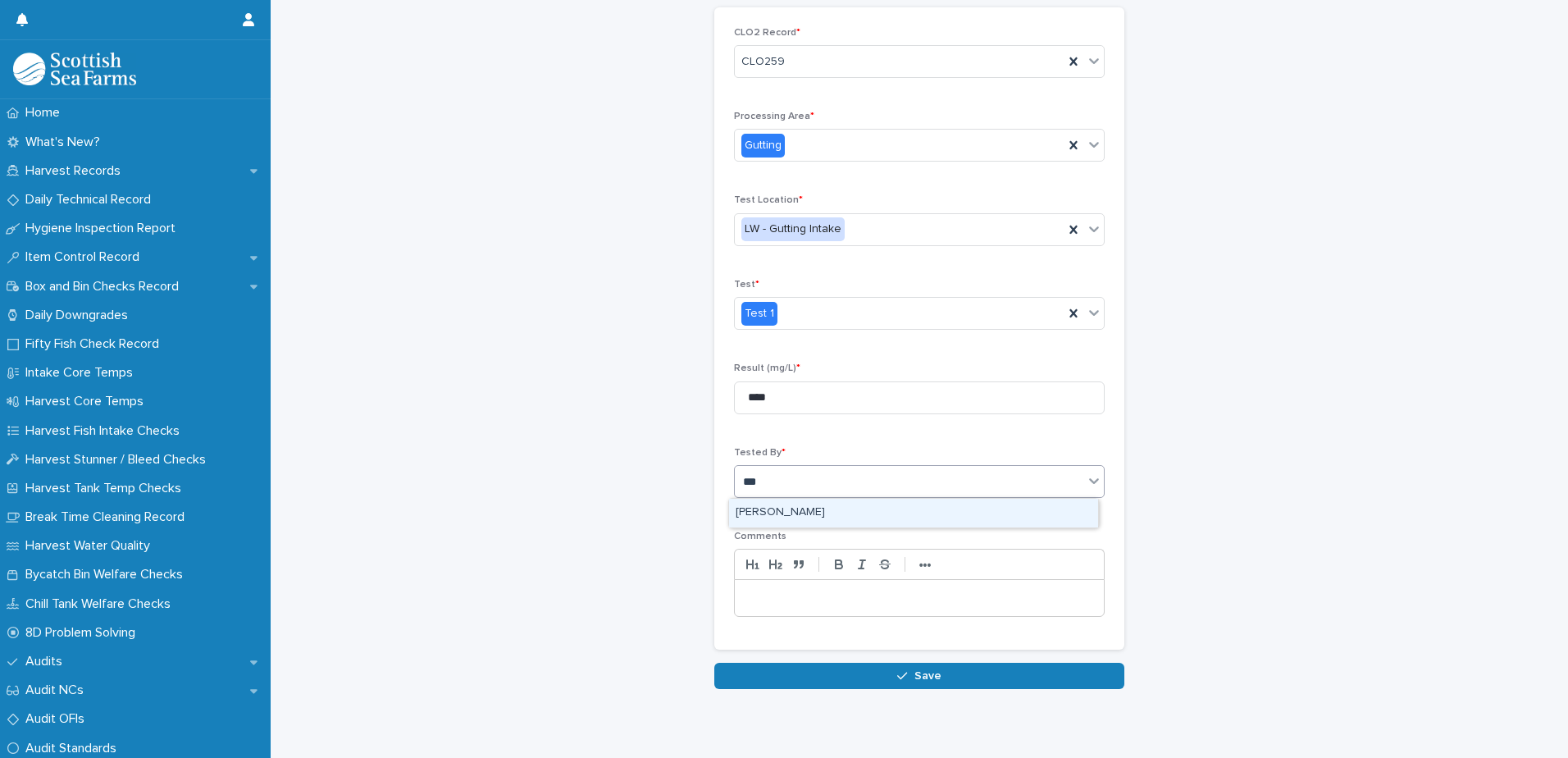
click at [948, 521] on div "[PERSON_NAME]" at bounding box center [914, 512] width 369 height 29
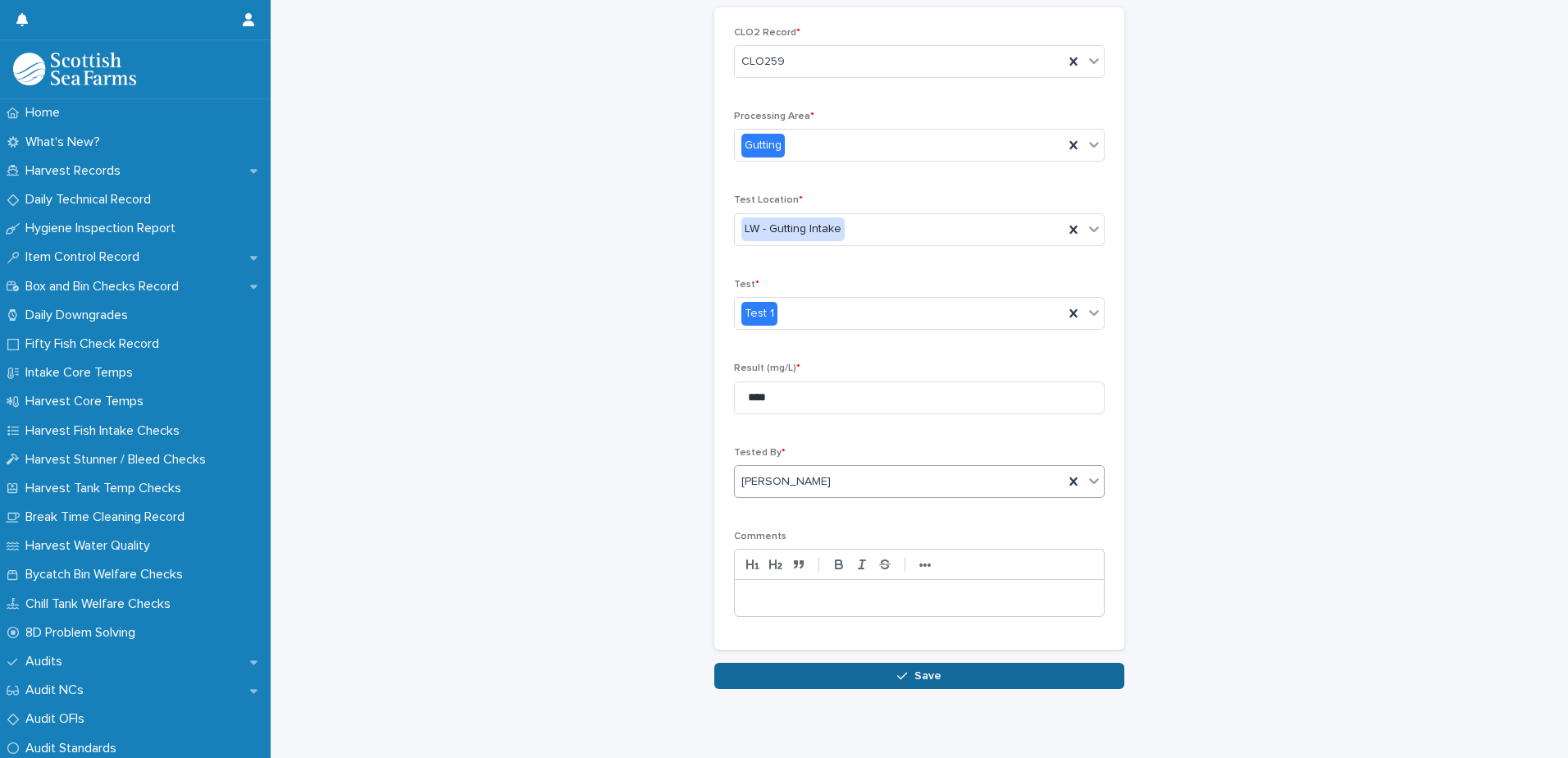
click at [970, 680] on button "Save" at bounding box center [919, 675] width 410 height 26
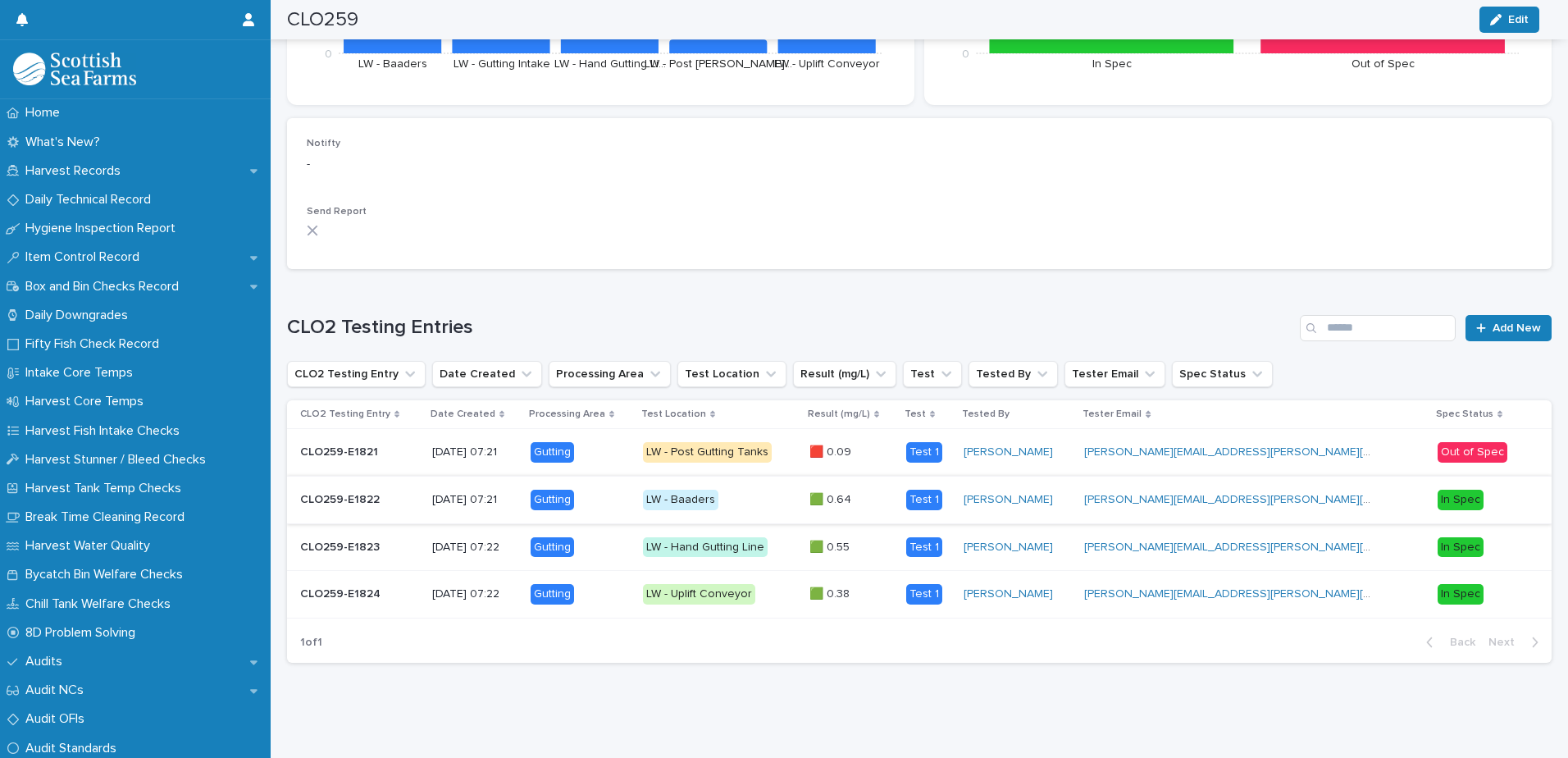
scroll to position [399, 0]
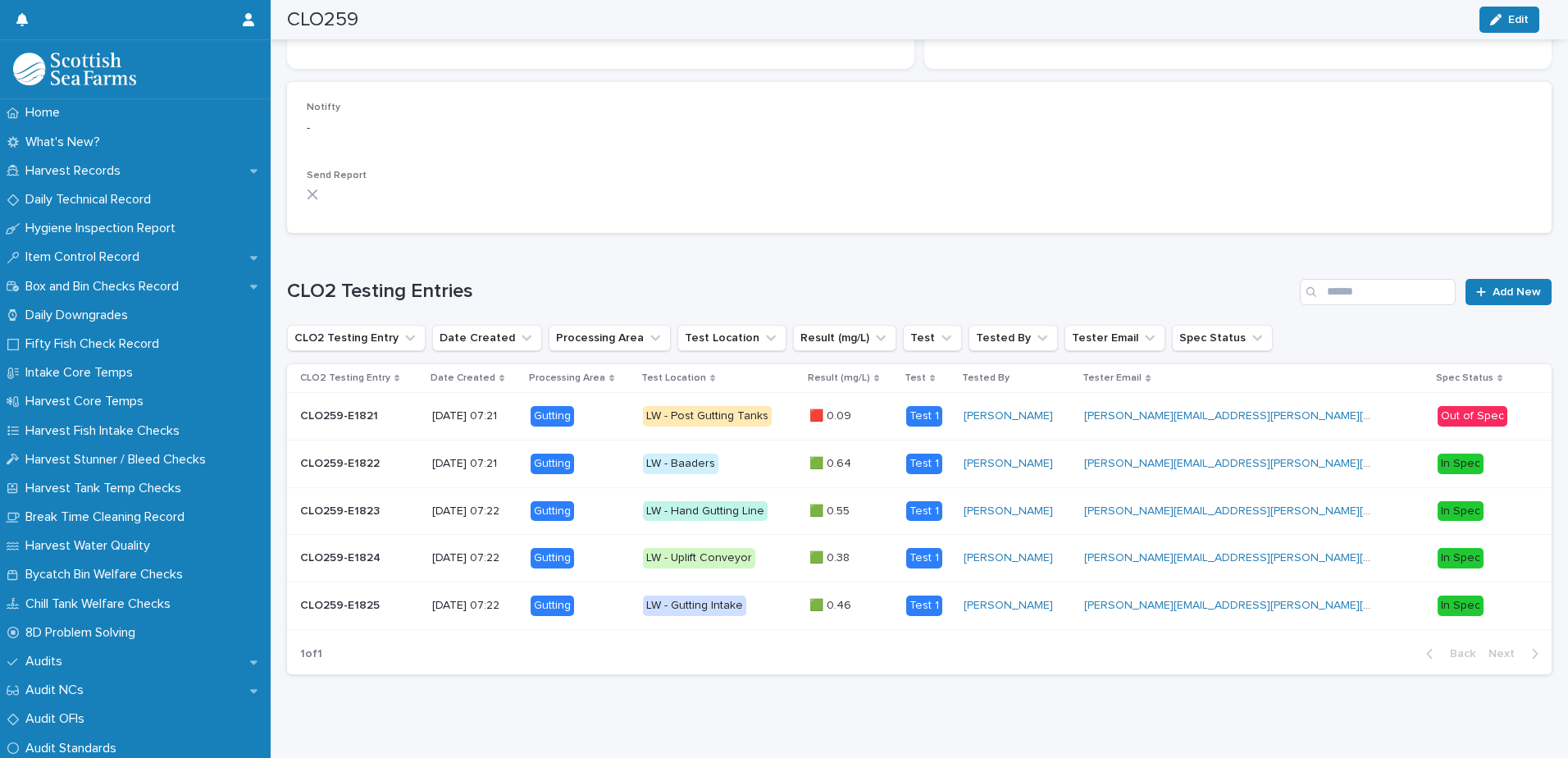
click at [1117, 173] on div "Notifty - Send Report" at bounding box center [919, 158] width 1225 height 111
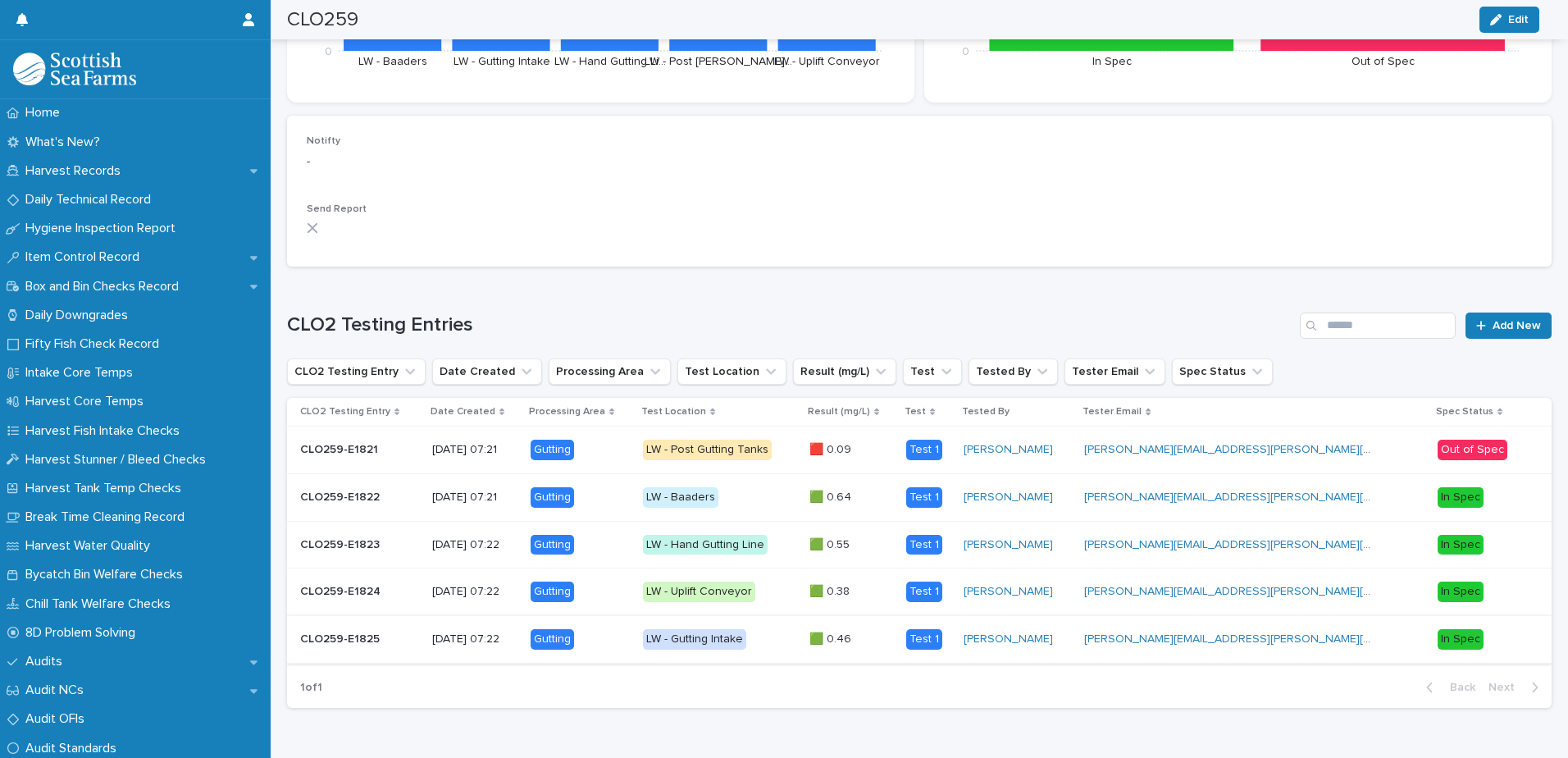
scroll to position [423, 0]
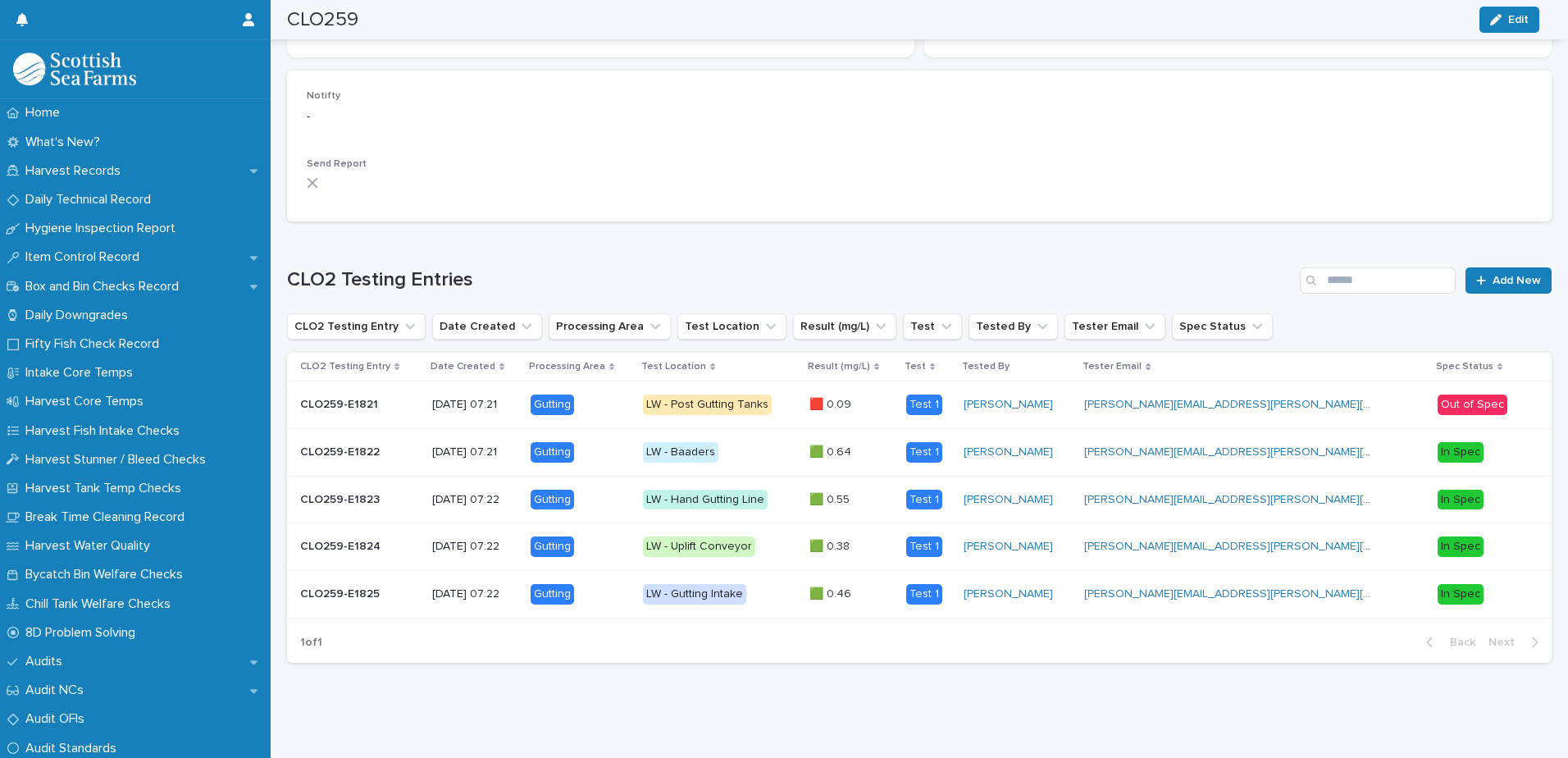
click at [1135, 235] on div "Loading... Saving… CLO2 Testing Entries Add New CLO2 Testing Entry Date Created…" at bounding box center [919, 455] width 1265 height 441
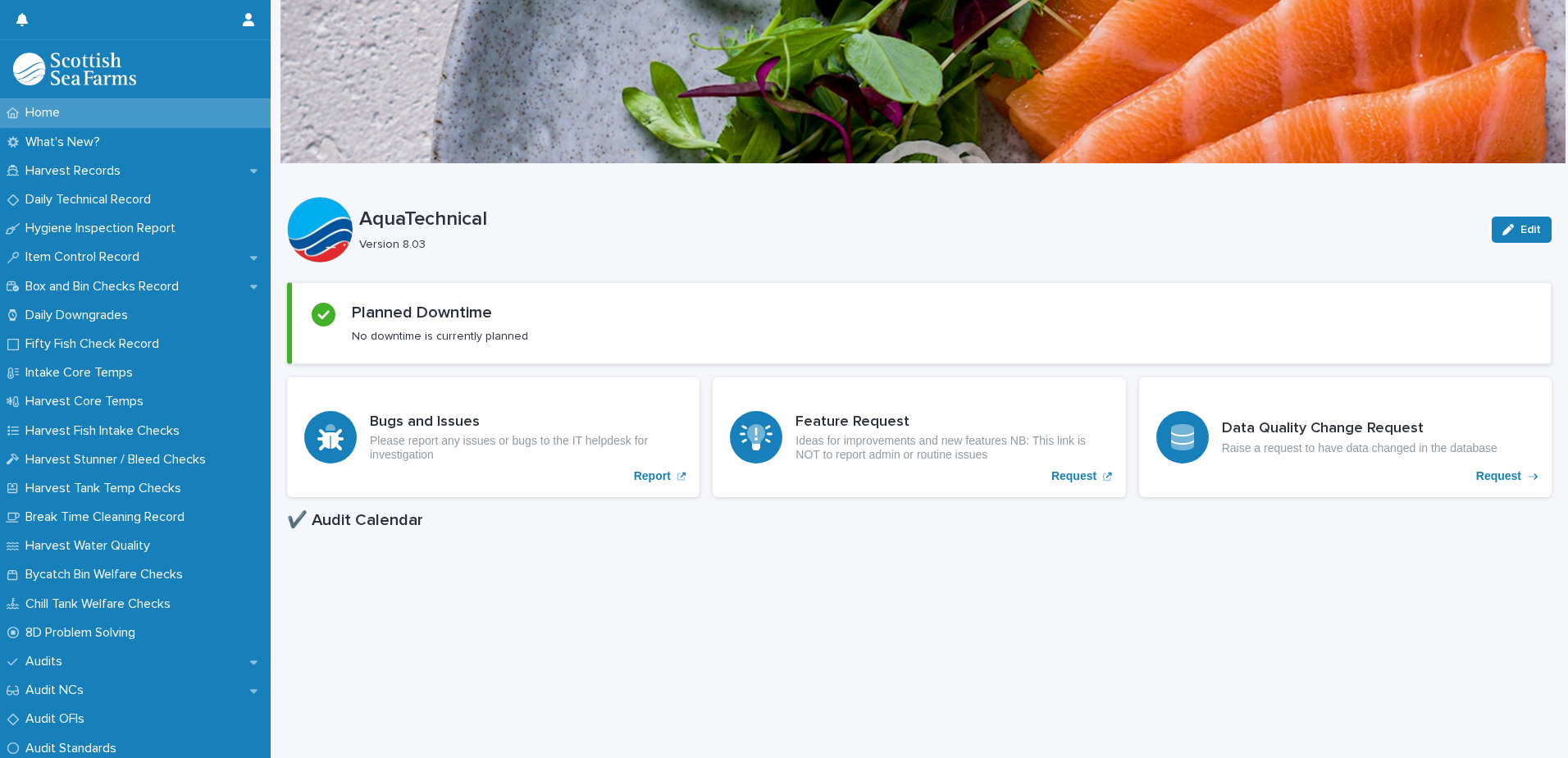
click at [302, 180] on div "AquaTechnical Edit AquaTechnical Version 8.03 Edit Sorry, there was an error sa…" at bounding box center [919, 719] width 1265 height 1111
click at [59, 171] on p "Harvest Records" at bounding box center [76, 171] width 115 height 16
